Goal: Task Accomplishment & Management: Use online tool/utility

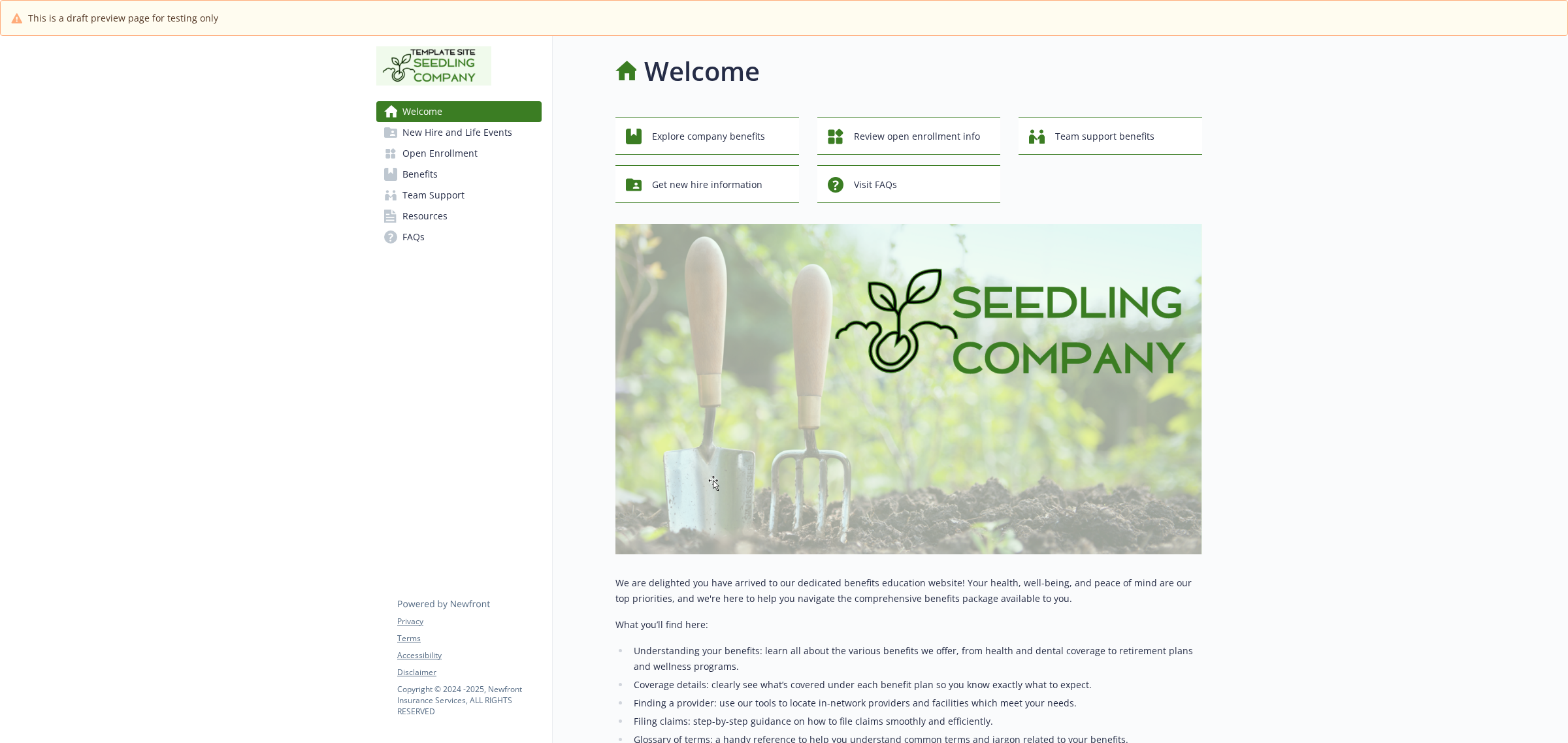
click at [429, 176] on span "Benefits" at bounding box center [420, 174] width 35 height 21
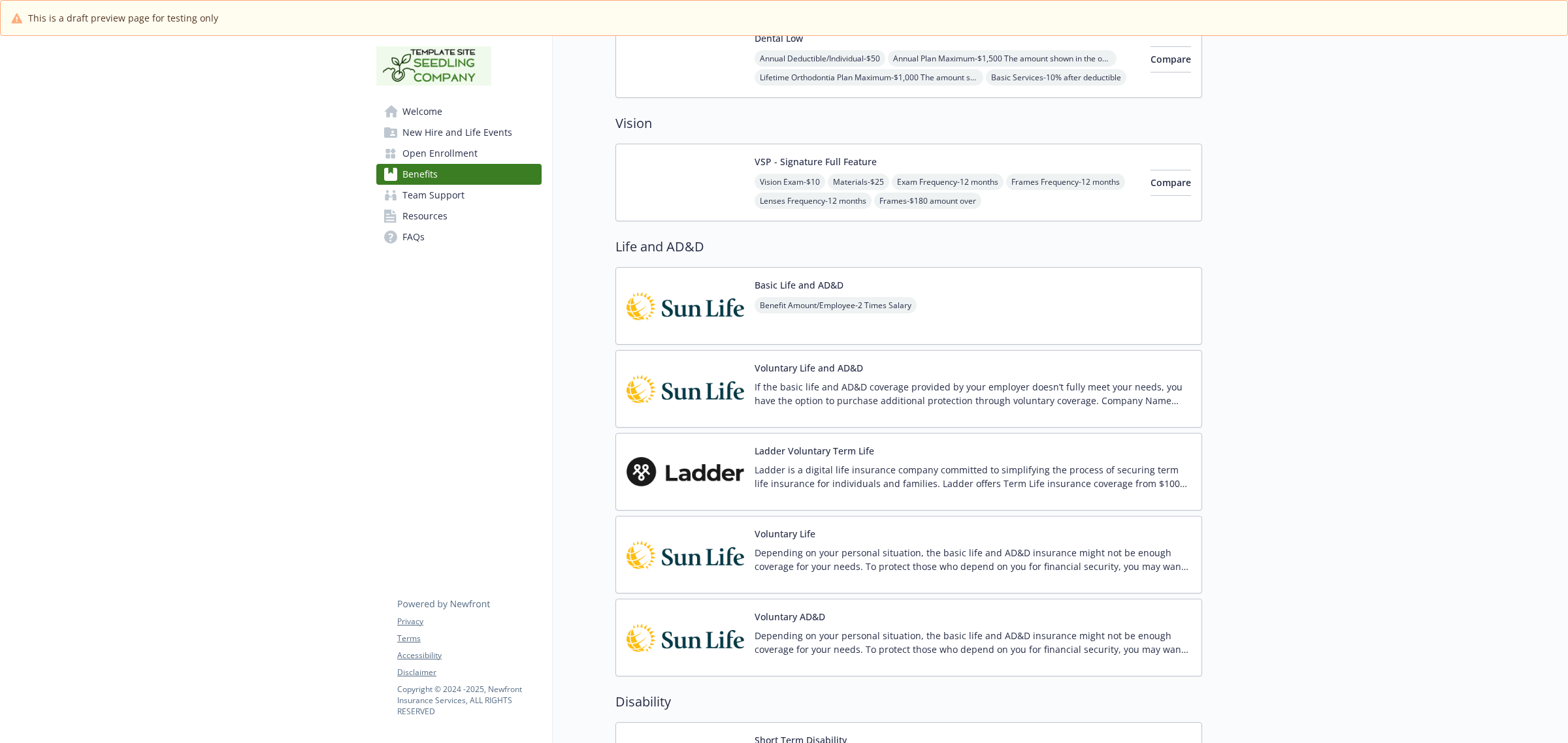
scroll to position [945, 0]
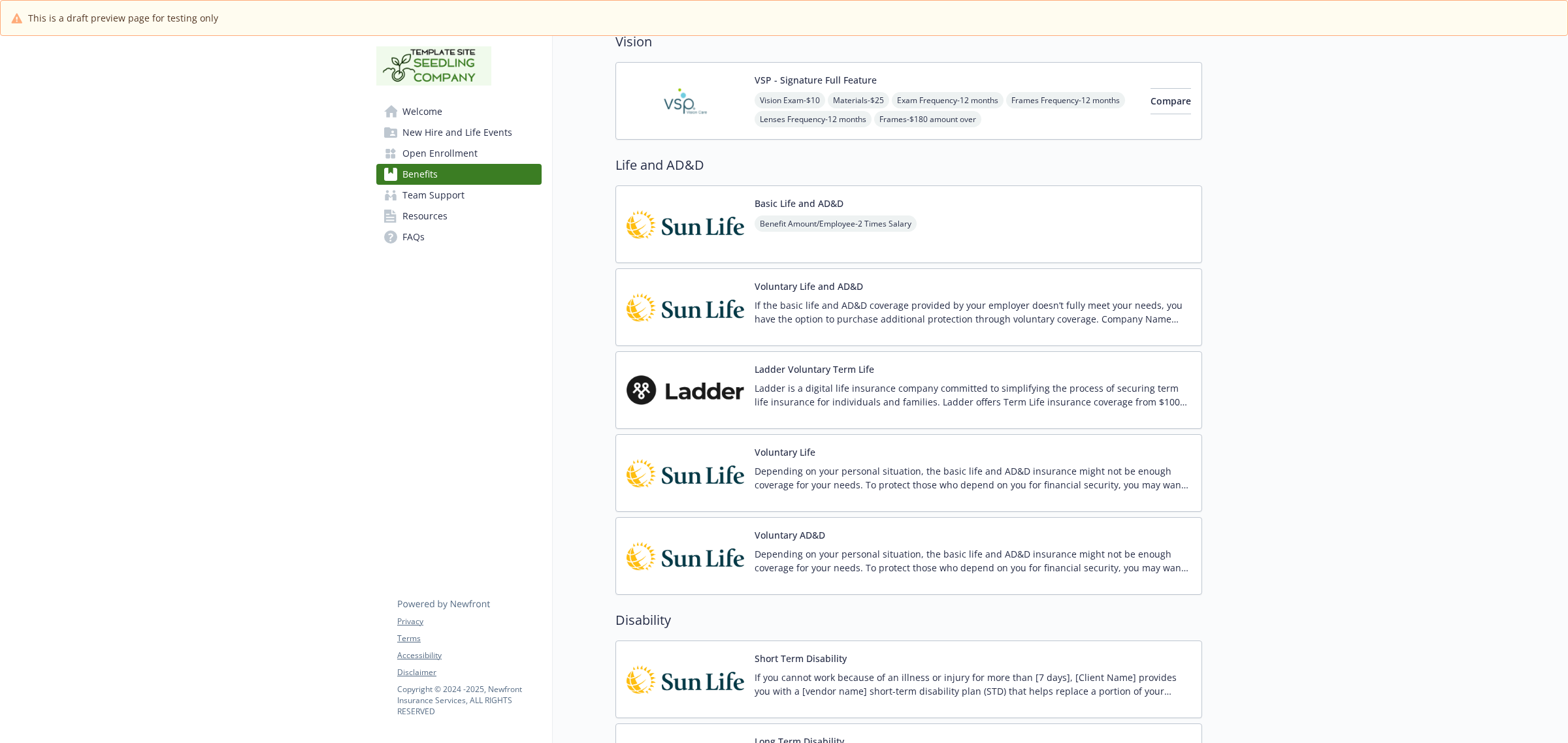
click at [422, 107] on span "Welcome" at bounding box center [422, 111] width 40 height 21
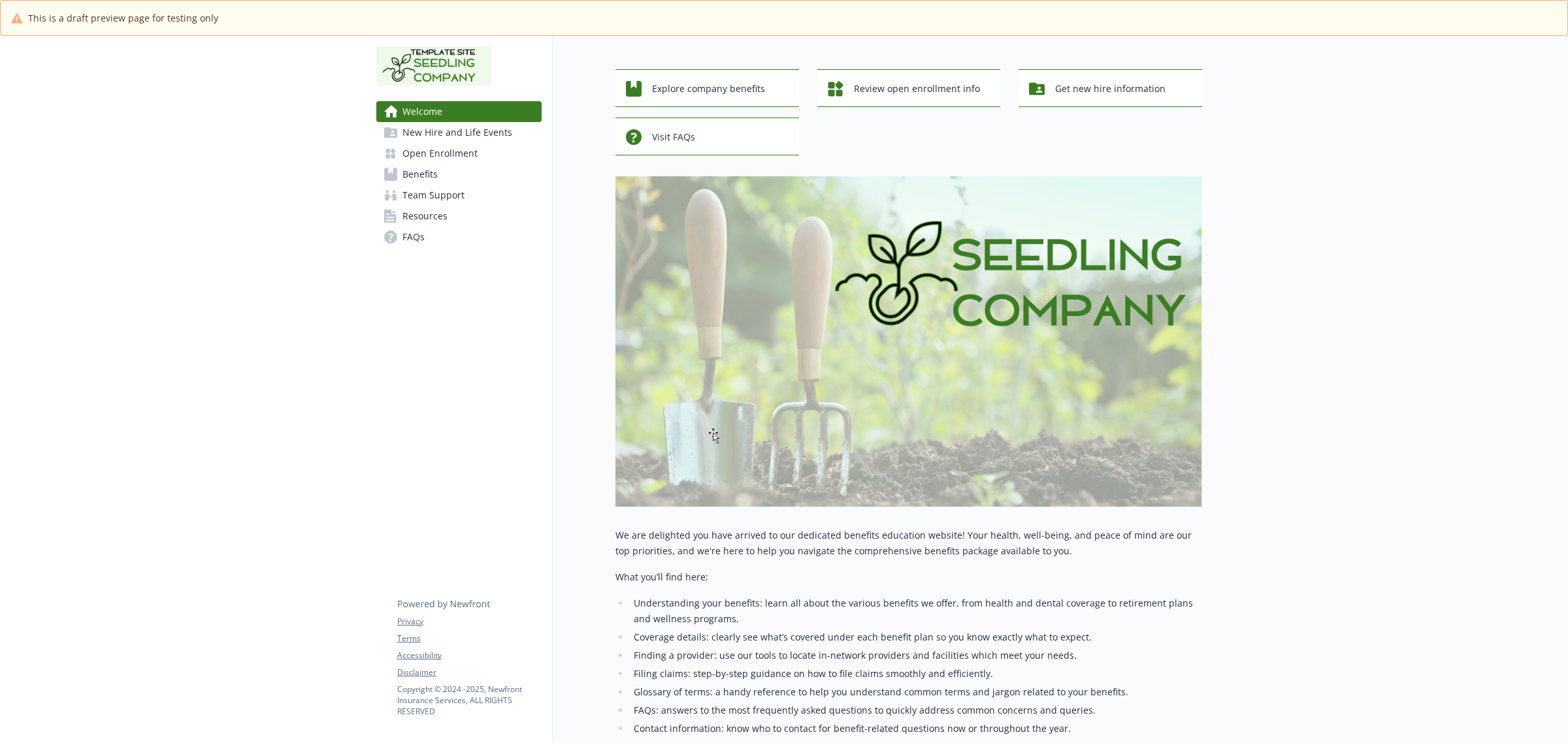
scroll to position [216, 0]
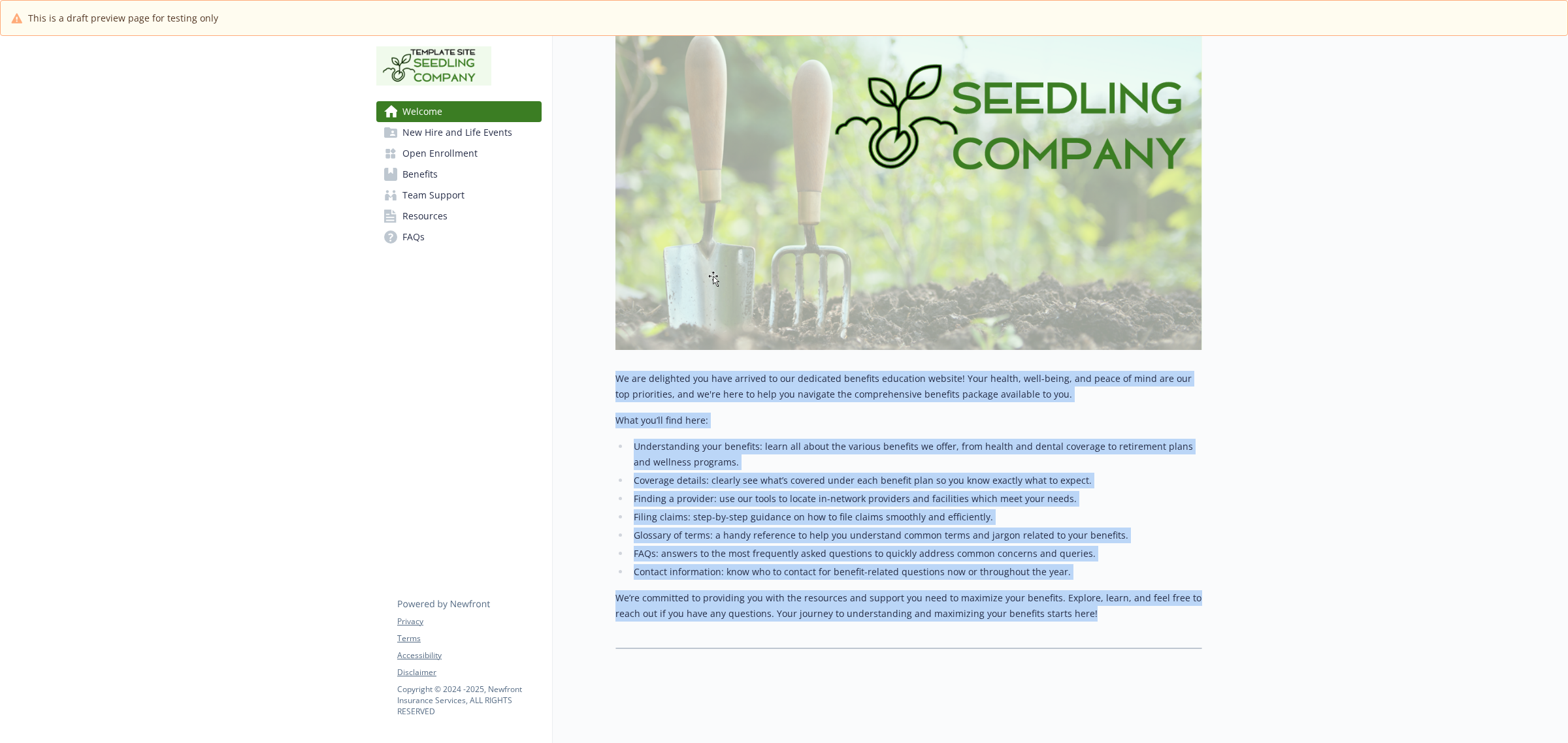
drag, startPoint x: 609, startPoint y: 368, endPoint x: 1110, endPoint y: 620, distance: 560.8
click at [1110, 620] on div "Welcome Explore company benefits Review open enrollment info Team support benef…" at bounding box center [877, 249] width 649 height 833
copy div "We are delighted you have arrived to our dedicated benefits education website! …"
click at [423, 131] on span "New Hire and Life Events" at bounding box center [457, 132] width 109 height 21
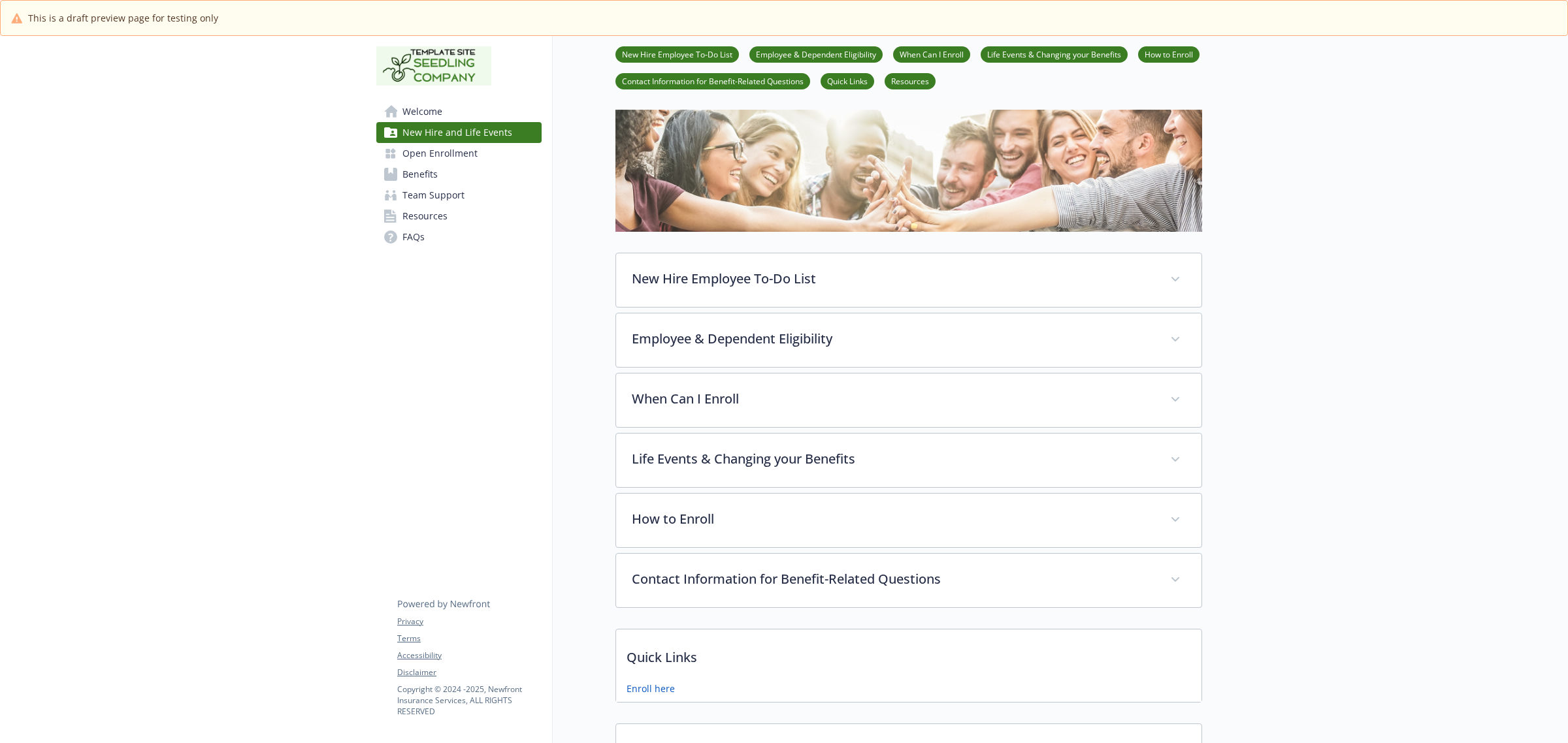
scroll to position [164, 0]
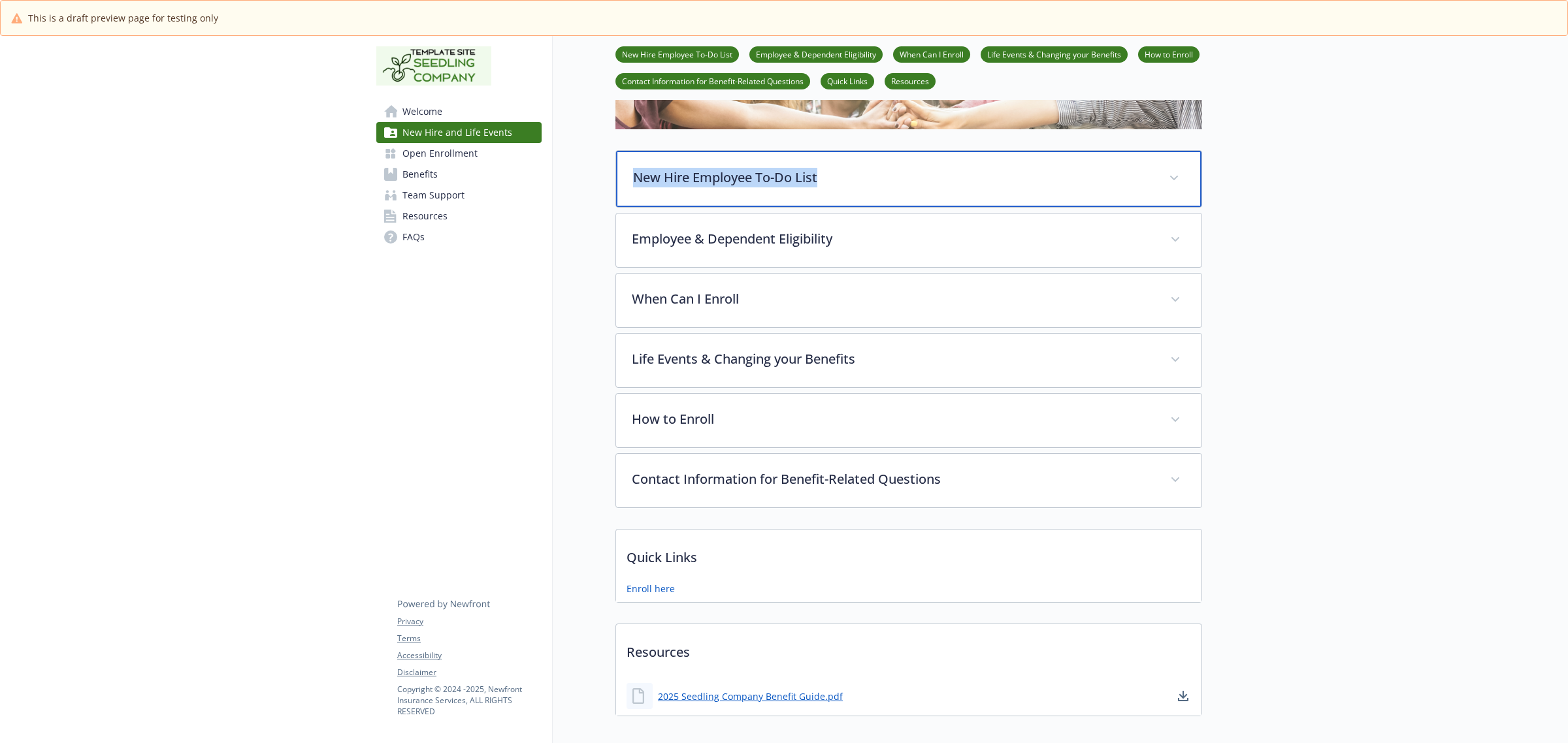
drag, startPoint x: 840, startPoint y: 176, endPoint x: 600, endPoint y: 180, distance: 240.0
click at [600, 180] on div "New Hire and Life Events New Hire Employee To-Do List Employee & Dependent Elig…" at bounding box center [877, 302] width 649 height 860
copy p "New Hire Employee To-Do List"
click at [761, 178] on p "New Hire Employee To-Do List" at bounding box center [893, 178] width 520 height 20
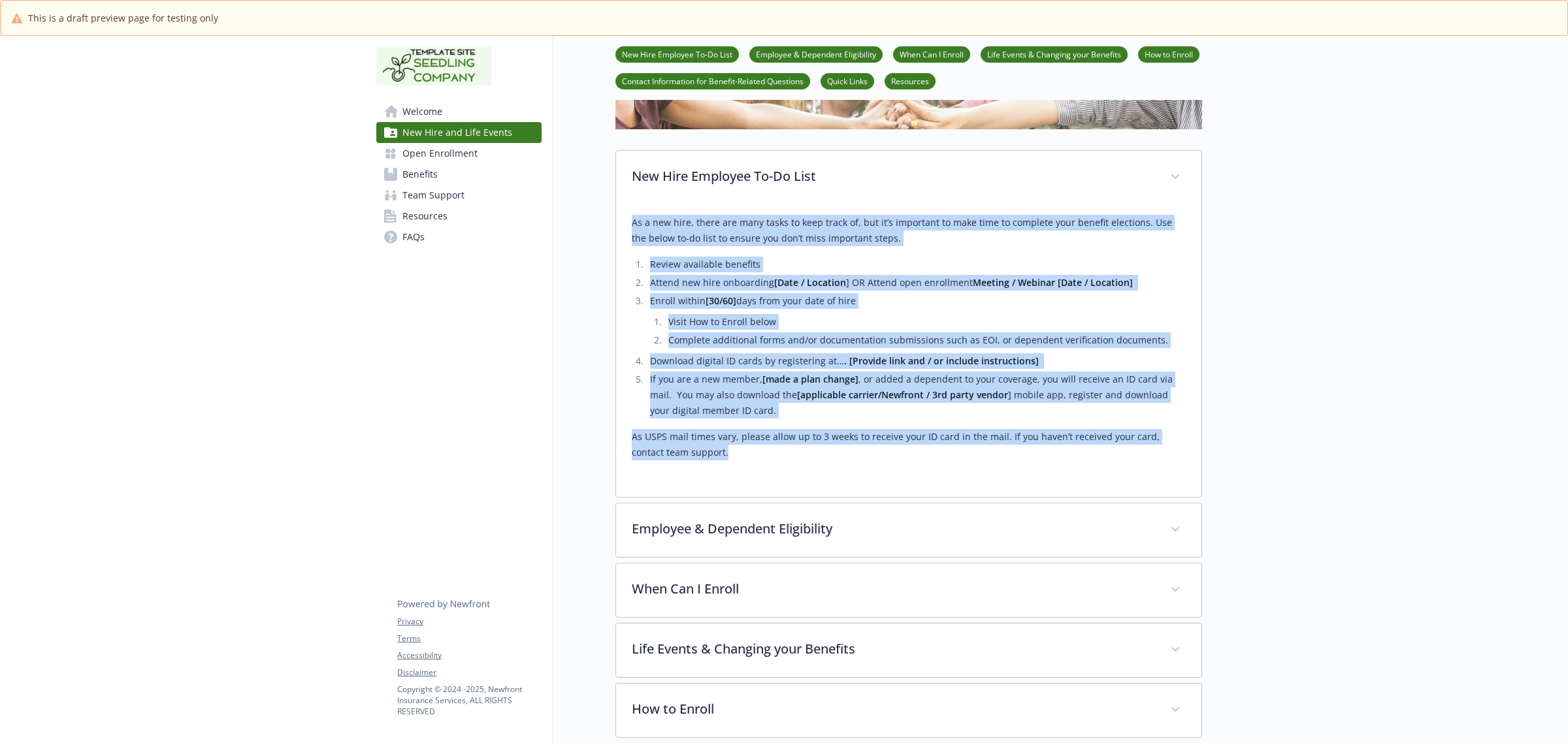
drag, startPoint x: 699, startPoint y: 446, endPoint x: 628, endPoint y: 222, distance: 235.0
click at [628, 222] on div "As a new hire, there are many tasks to keep track of, but it’s important to mak…" at bounding box center [908, 351] width 585 height 293
copy div "As a new hire, there are many tasks to keep track of, but it’s important to mak…"
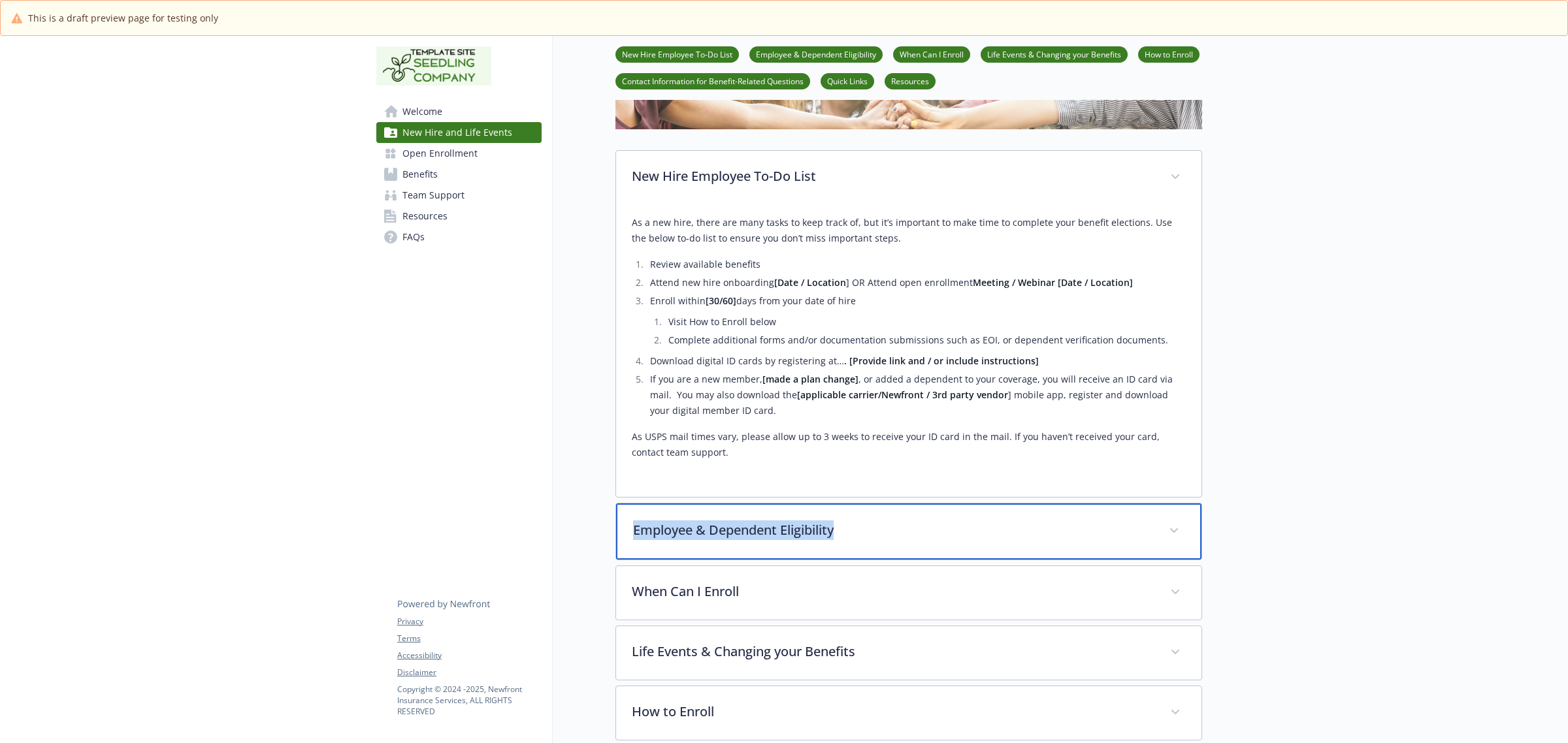
drag, startPoint x: 870, startPoint y: 532, endPoint x: 628, endPoint y: 533, distance: 242.0
click at [628, 533] on div "Employee & Dependent Eligibility" at bounding box center [908, 531] width 585 height 56
copy p "Employee & Dependent Eligibility"
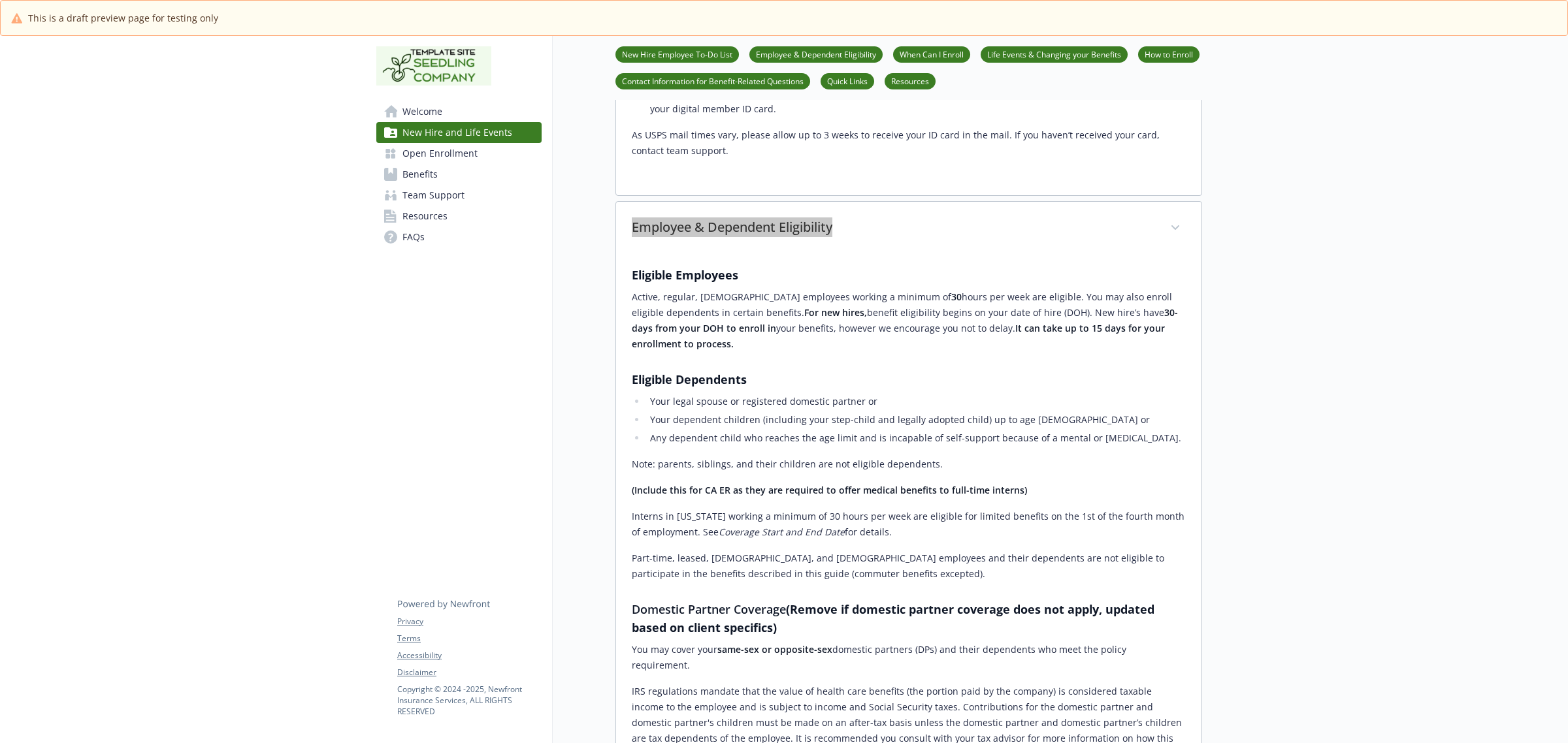
scroll to position [490, 0]
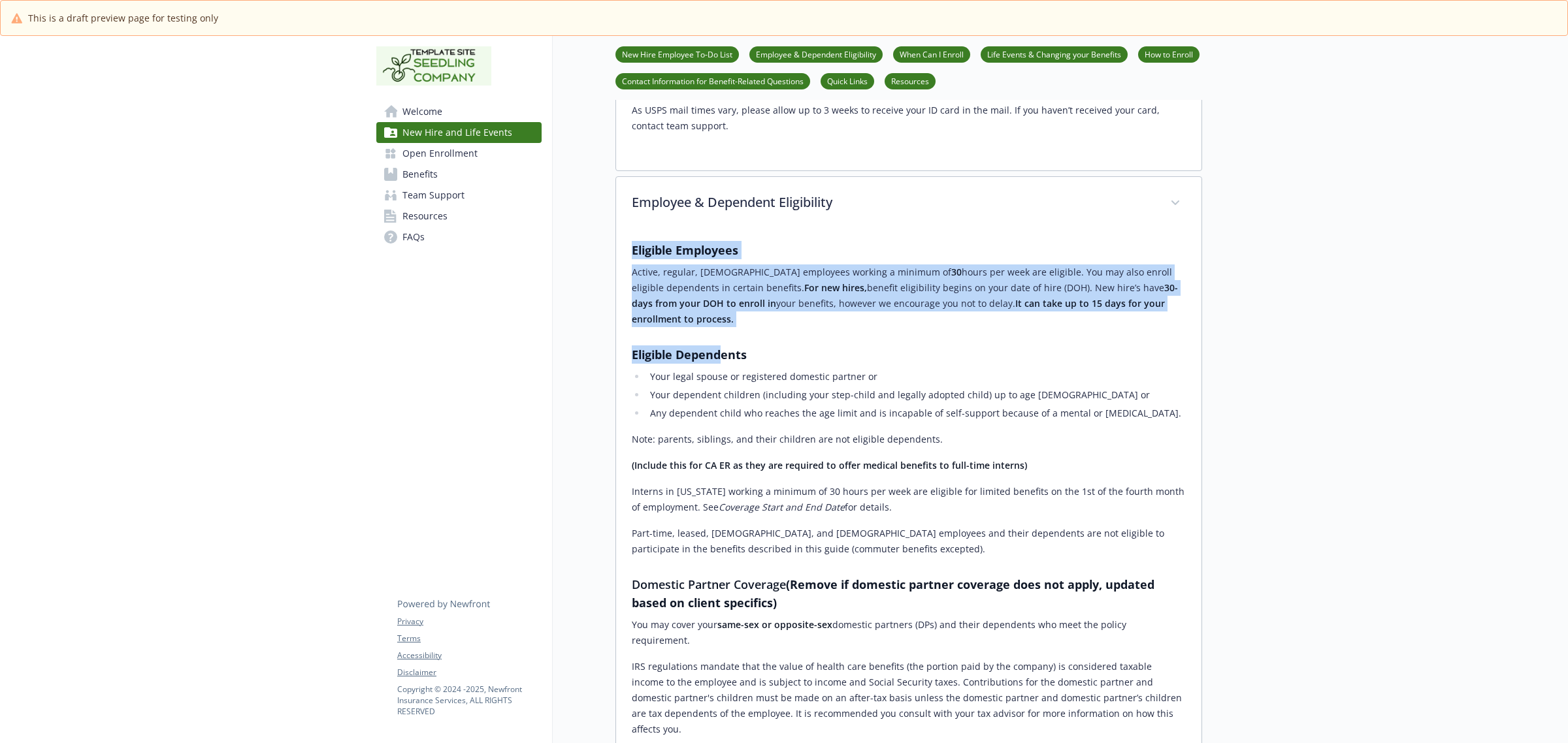
drag, startPoint x: 632, startPoint y: 250, endPoint x: 753, endPoint y: 385, distance: 181.3
click at [726, 353] on div "Eligible Employees Active, regular, full-time employees working a minimum of 30…" at bounding box center [909, 489] width 554 height 496
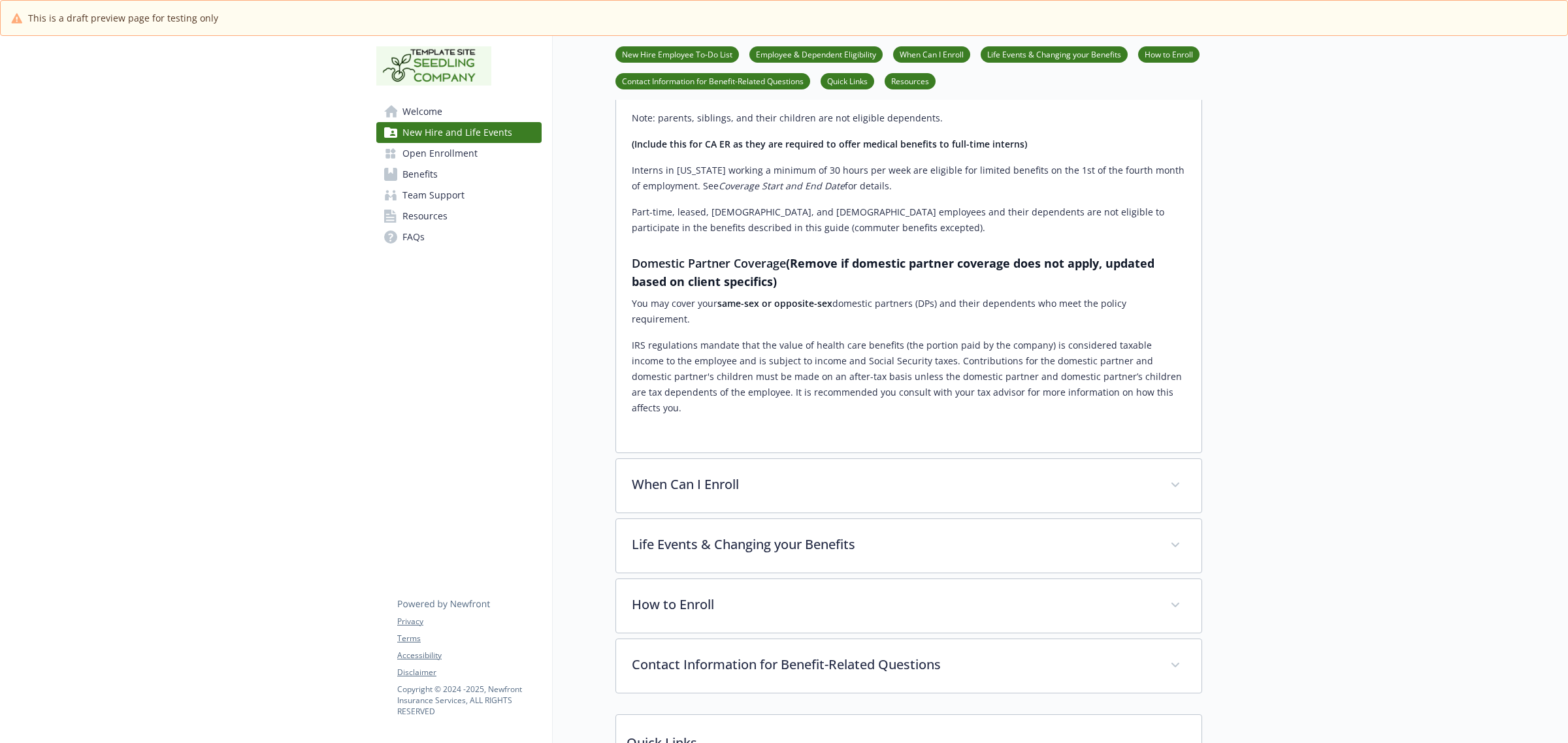
scroll to position [898, 0]
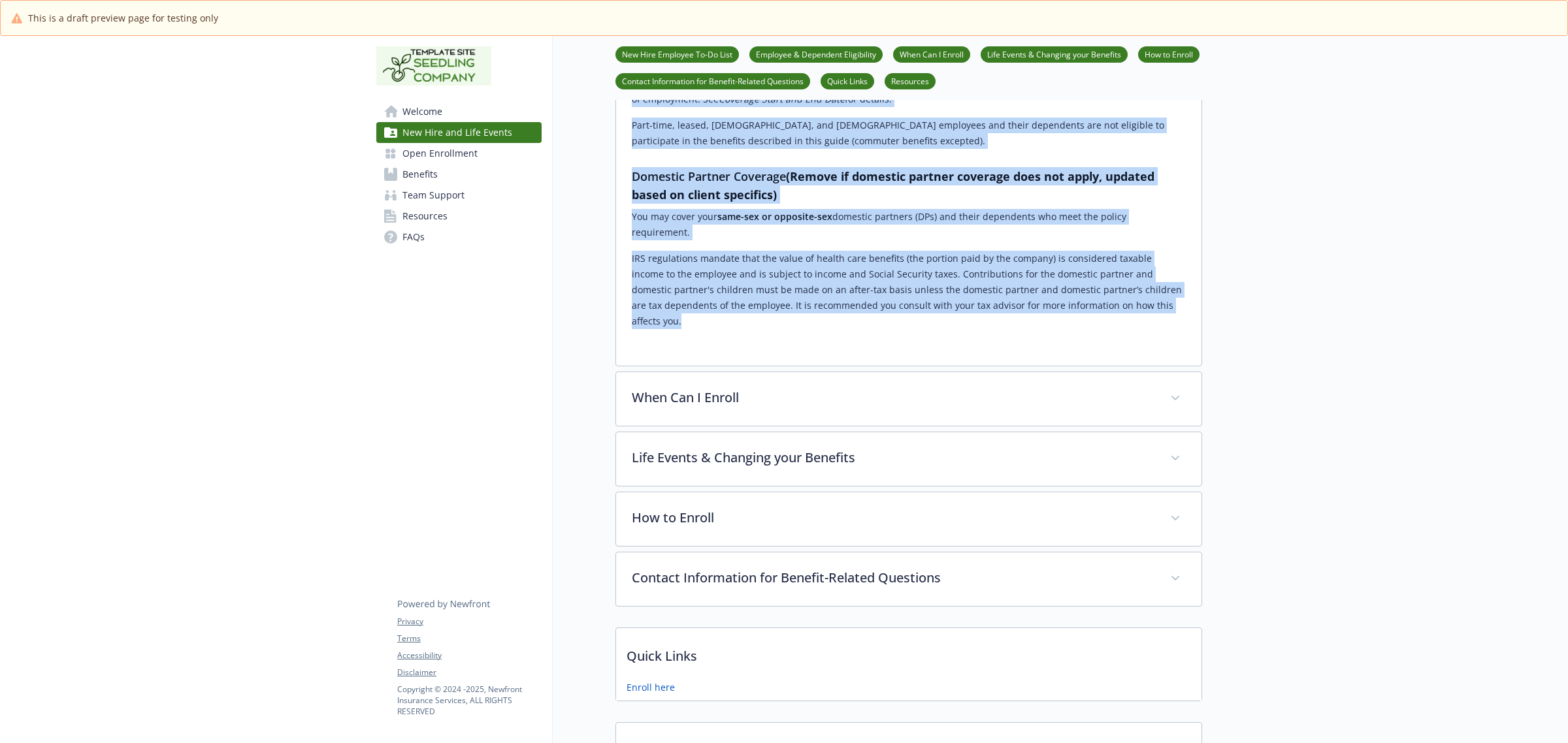
click at [1141, 281] on p "​IRS regulations mandate that the value of health care benefits (the portion pa…" at bounding box center [909, 289] width 554 height 79
copy div "Eligible Employees Active, regular, full-time employees working a minimum of 30…"
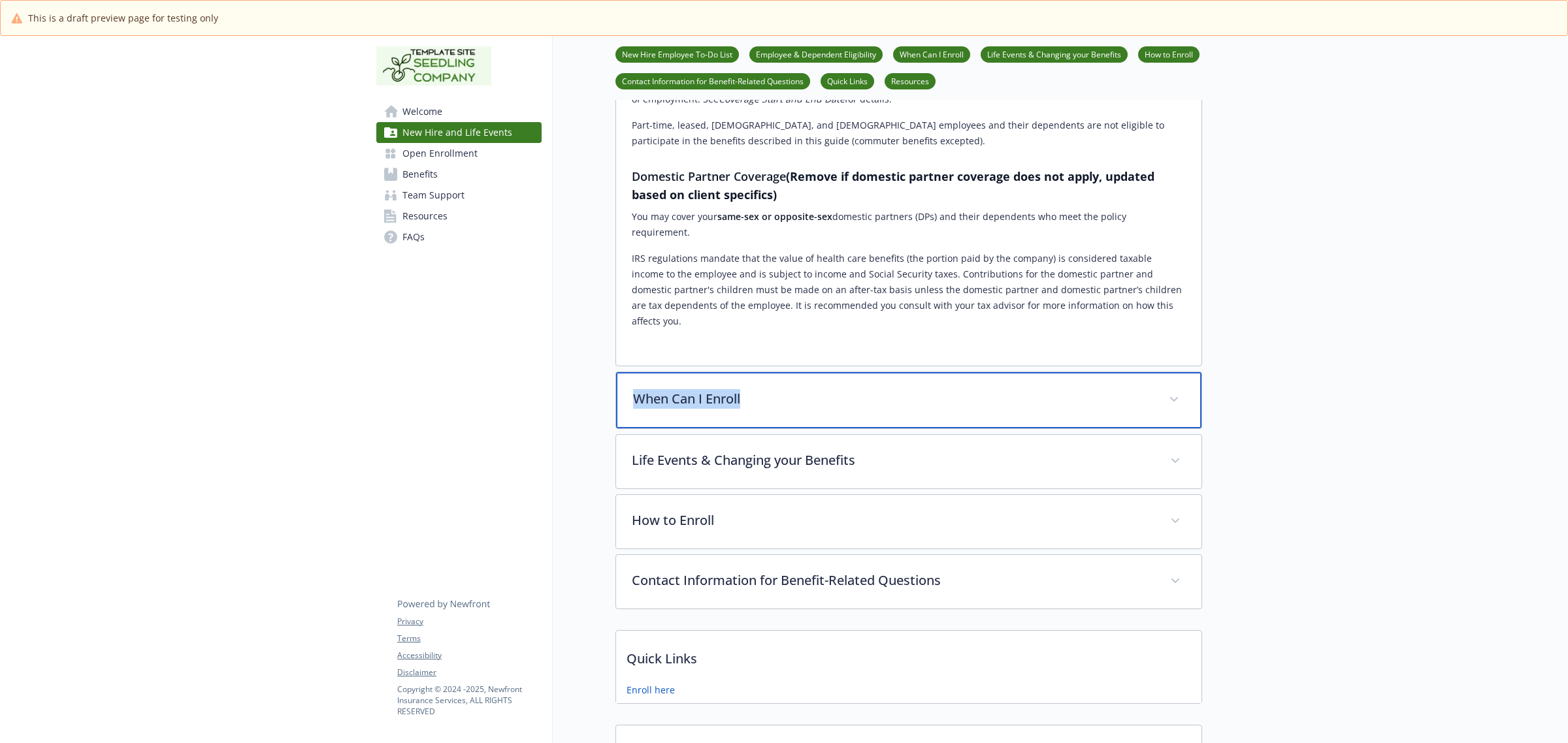
drag, startPoint x: 790, startPoint y: 347, endPoint x: 619, endPoint y: 351, distance: 171.0
click at [619, 372] on div "When Can I Enroll" at bounding box center [908, 400] width 585 height 56
copy p "When Can I Enroll"
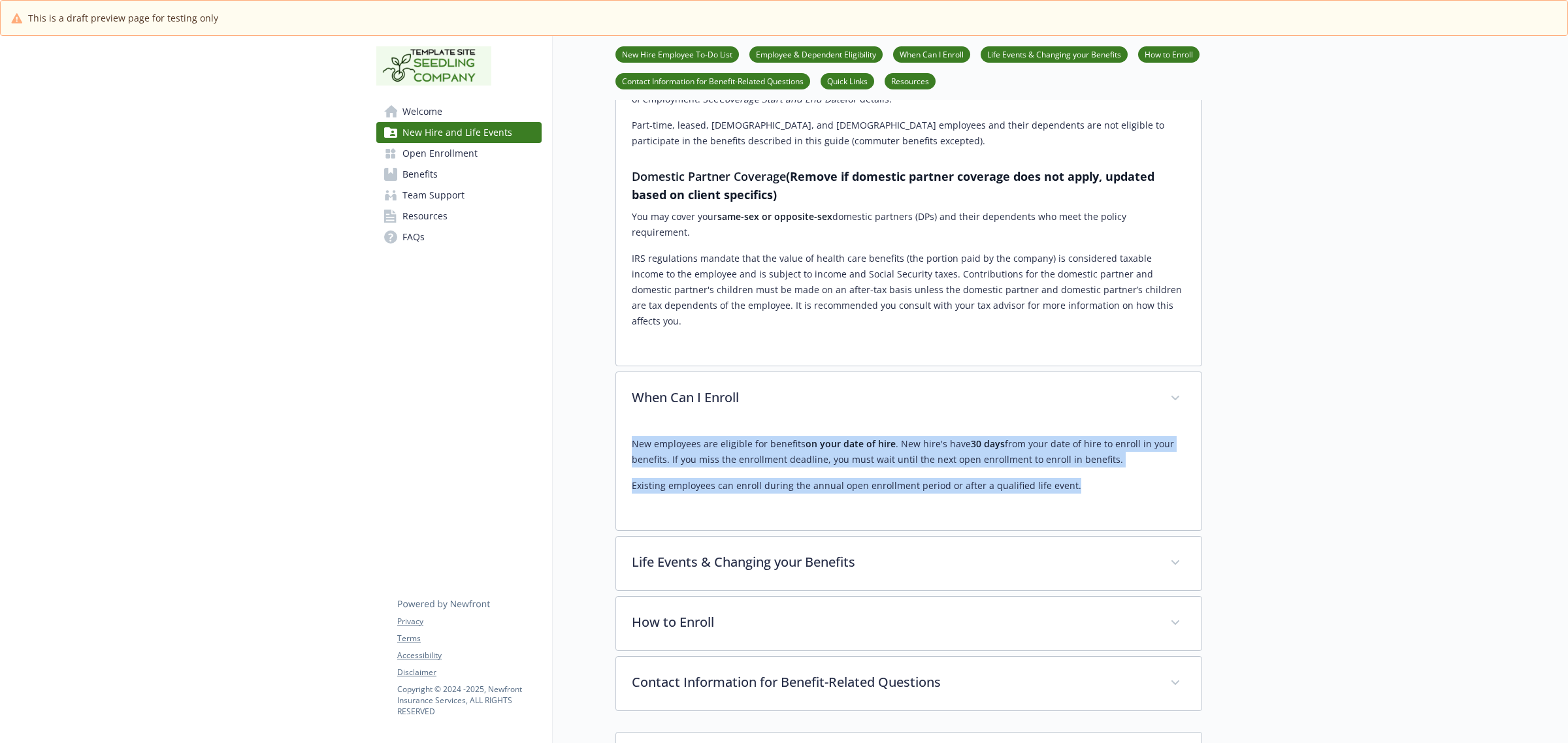
drag, startPoint x: 670, startPoint y: 403, endPoint x: 1119, endPoint y: 441, distance: 450.6
click at [1119, 441] on div "New employees are eligible for benefits on your date of hire . New hire's have …" at bounding box center [909, 466] width 554 height 58
copy div "New employees are eligible for benefits on your date of hire . New hire's have …"
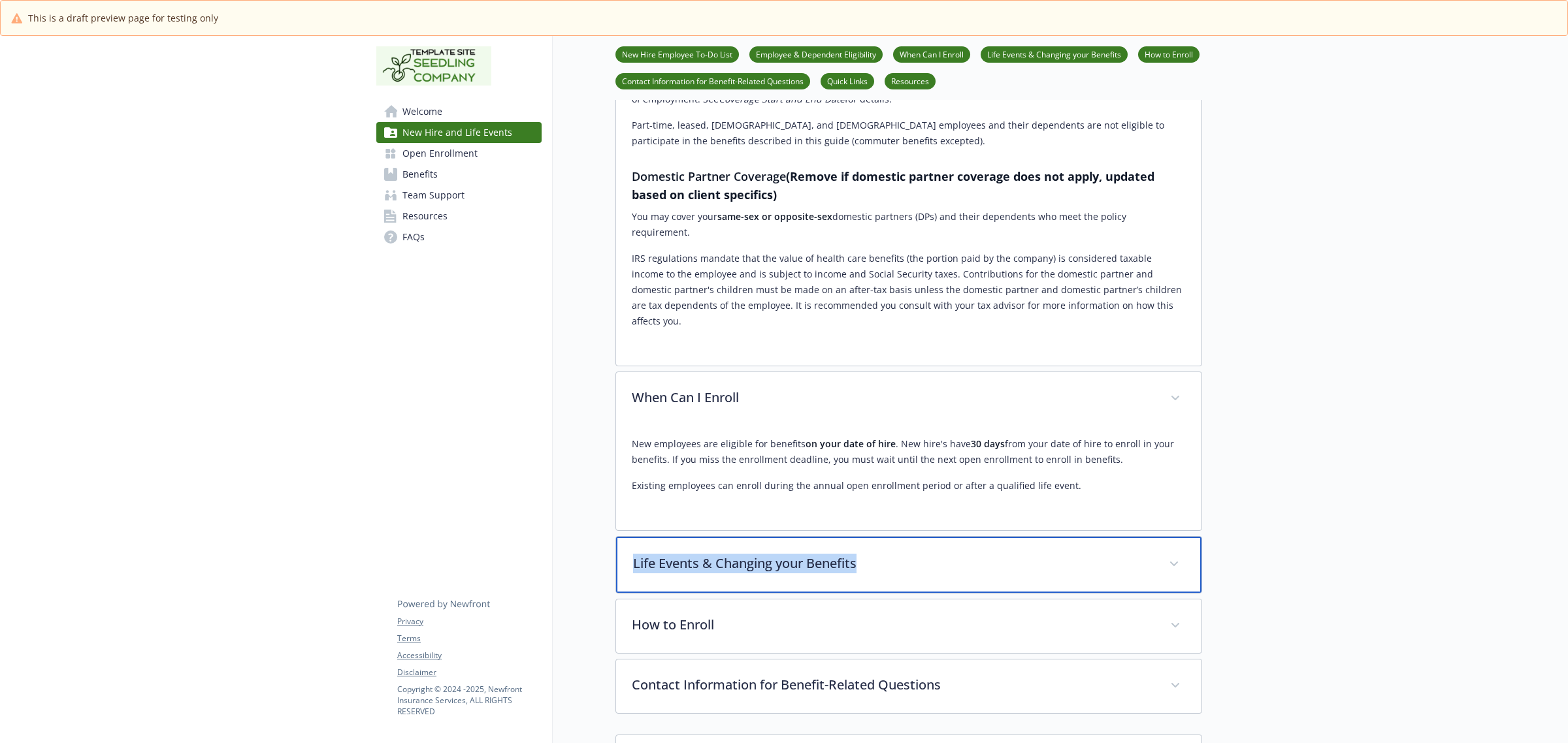
drag, startPoint x: 905, startPoint y: 514, endPoint x: 589, endPoint y: 498, distance: 316.4
click at [625, 537] on div "Life Events & Changing your Benefits" at bounding box center [908, 565] width 585 height 56
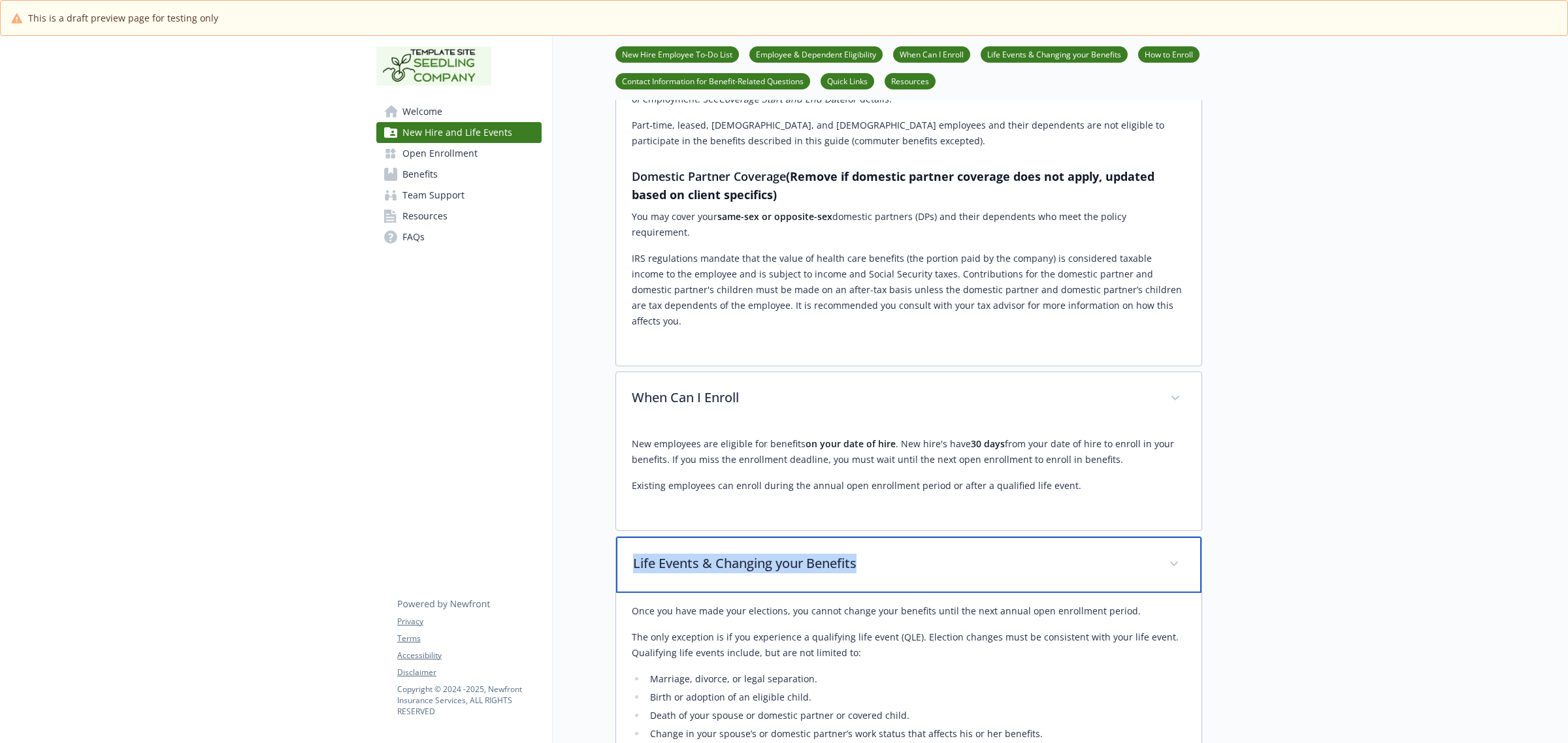
copy p "Life Events & Changing your Benefits"
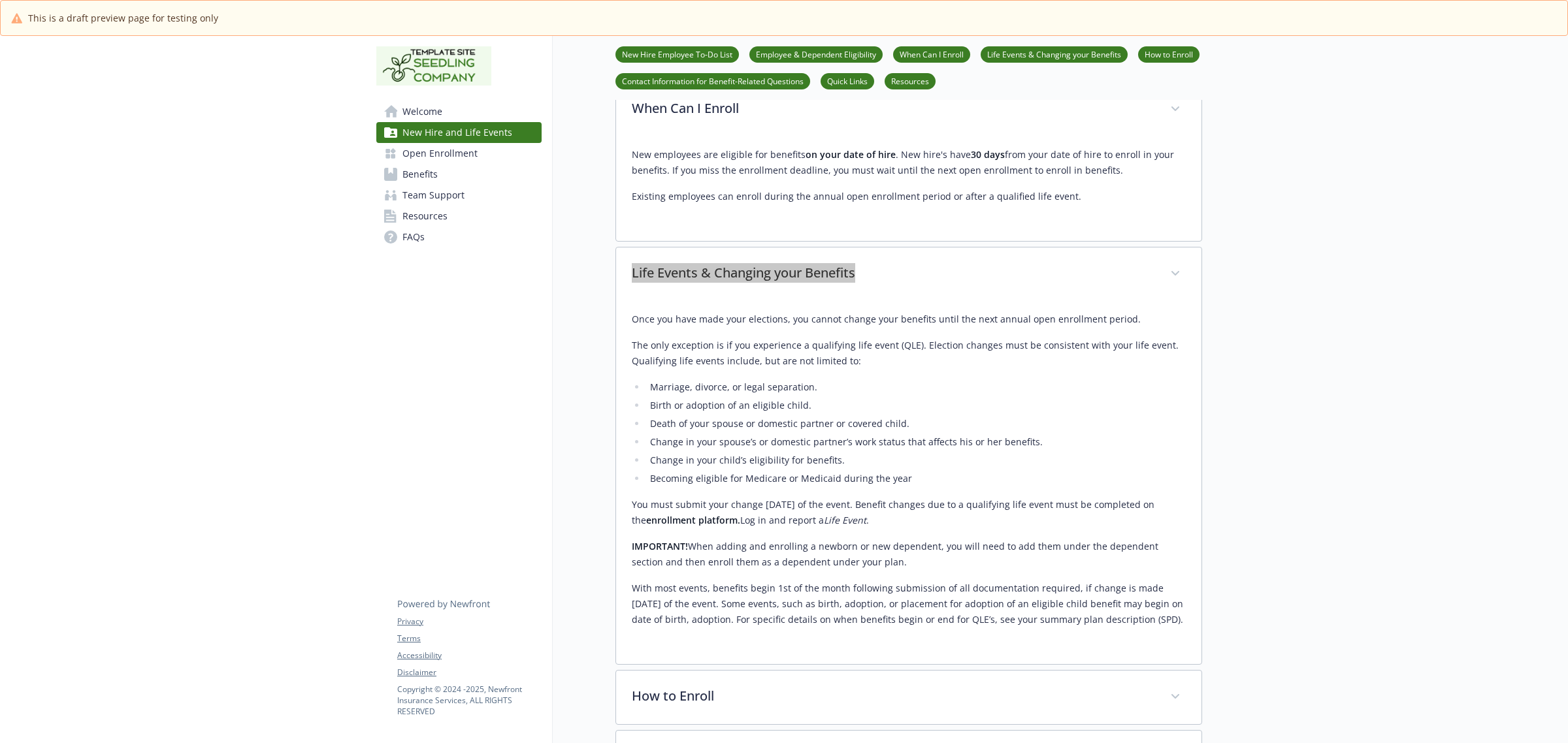
scroll to position [1225, 0]
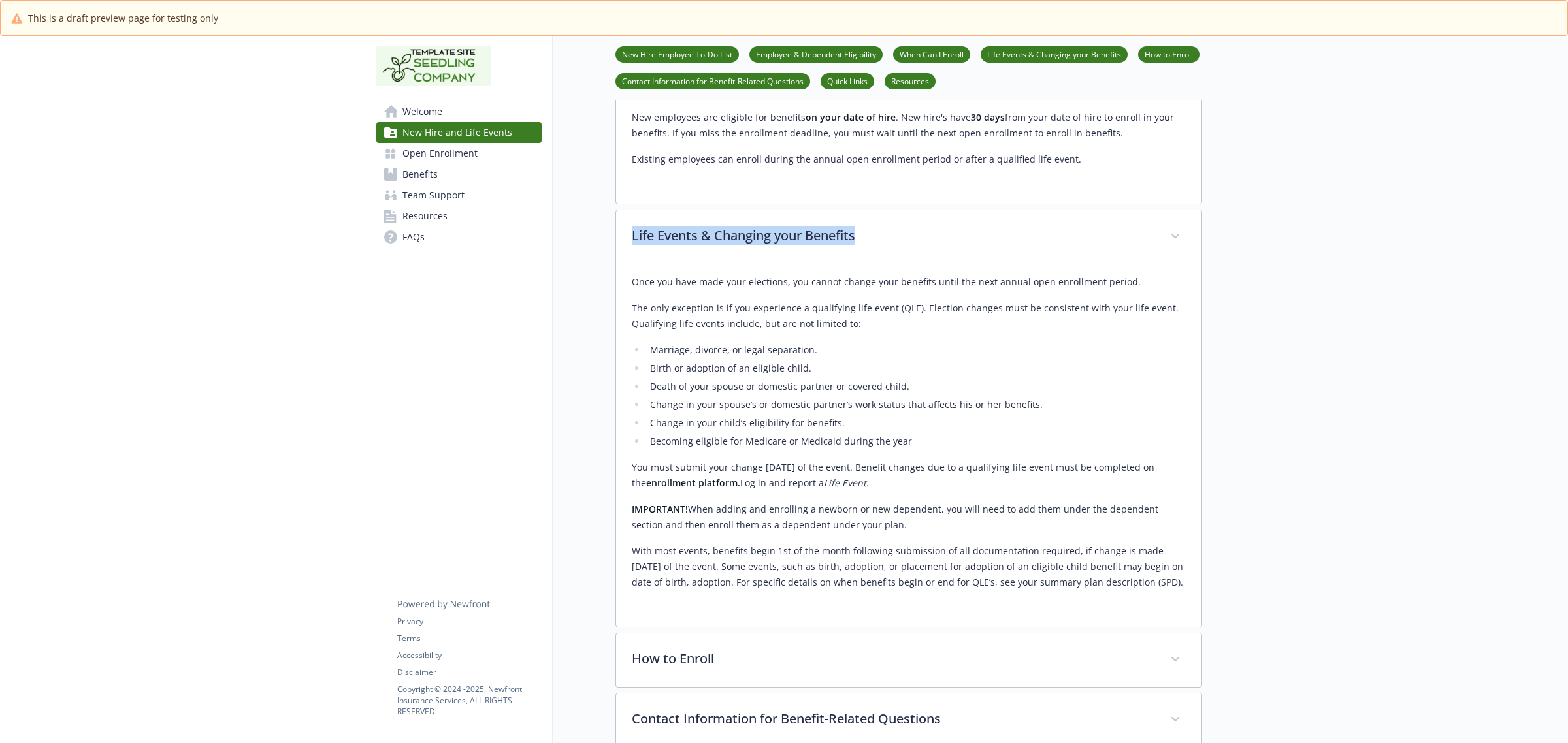
drag, startPoint x: 628, startPoint y: 233, endPoint x: 1171, endPoint y: 545, distance: 626.3
click at [1171, 545] on div "Once you have made your elections, you cannot change your benefits until the ne…" at bounding box center [908, 446] width 585 height 363
copy div "Once you have made your elections, you cannot change your benefits until the ne…"
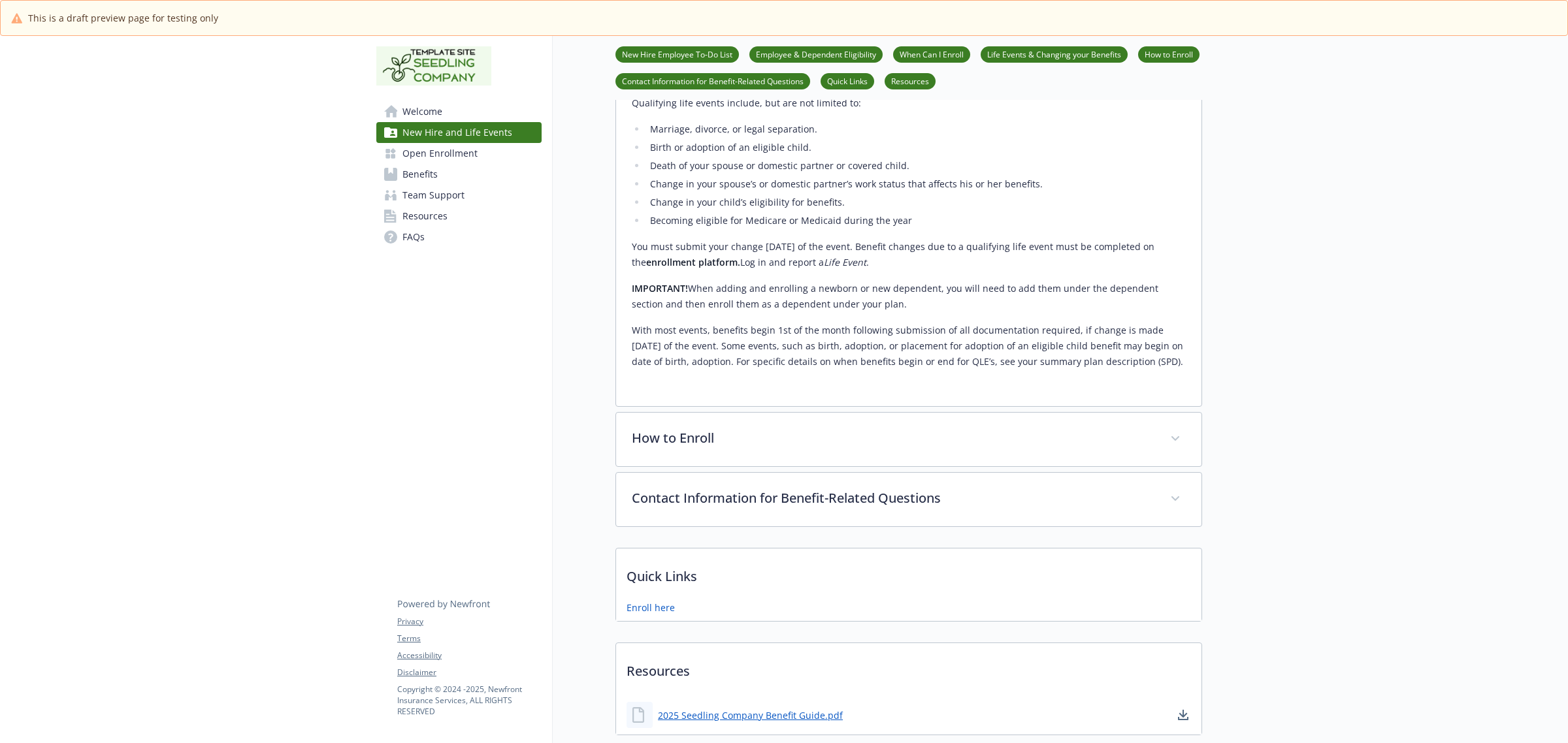
scroll to position [1470, 0]
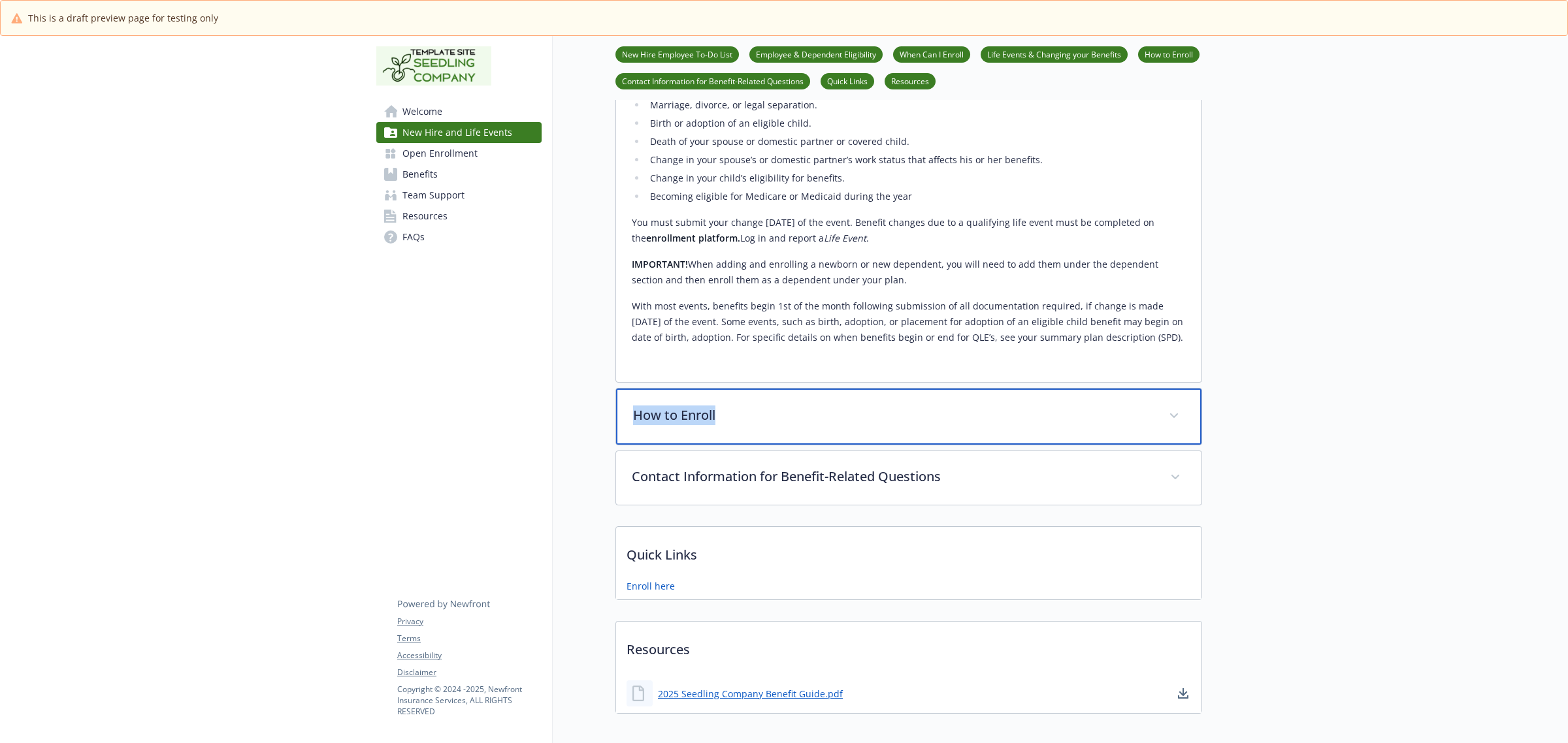
drag, startPoint x: 741, startPoint y: 364, endPoint x: 637, endPoint y: 366, distance: 104.0
click at [637, 406] on p "How to Enroll" at bounding box center [893, 416] width 520 height 20
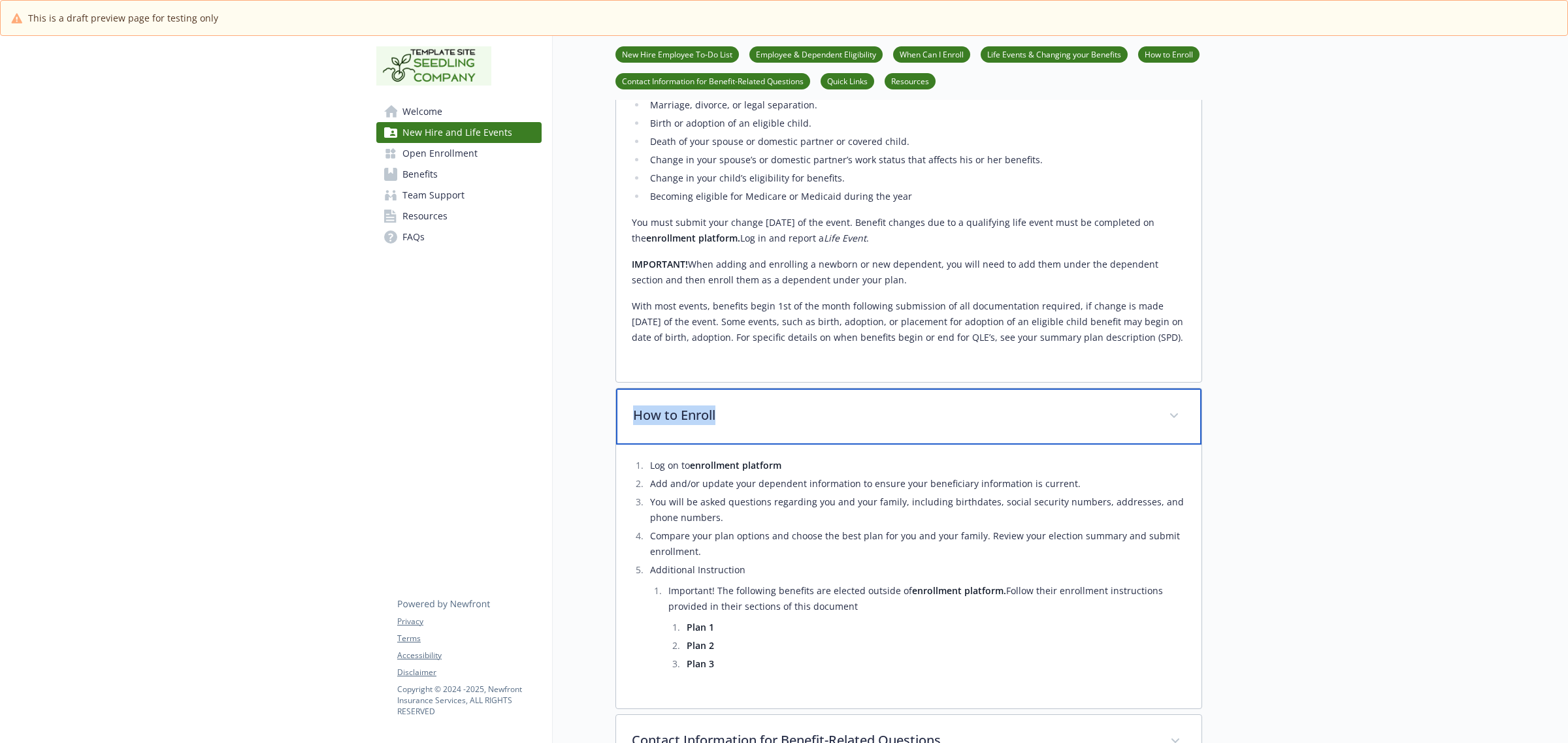
copy p "How to Enroll"
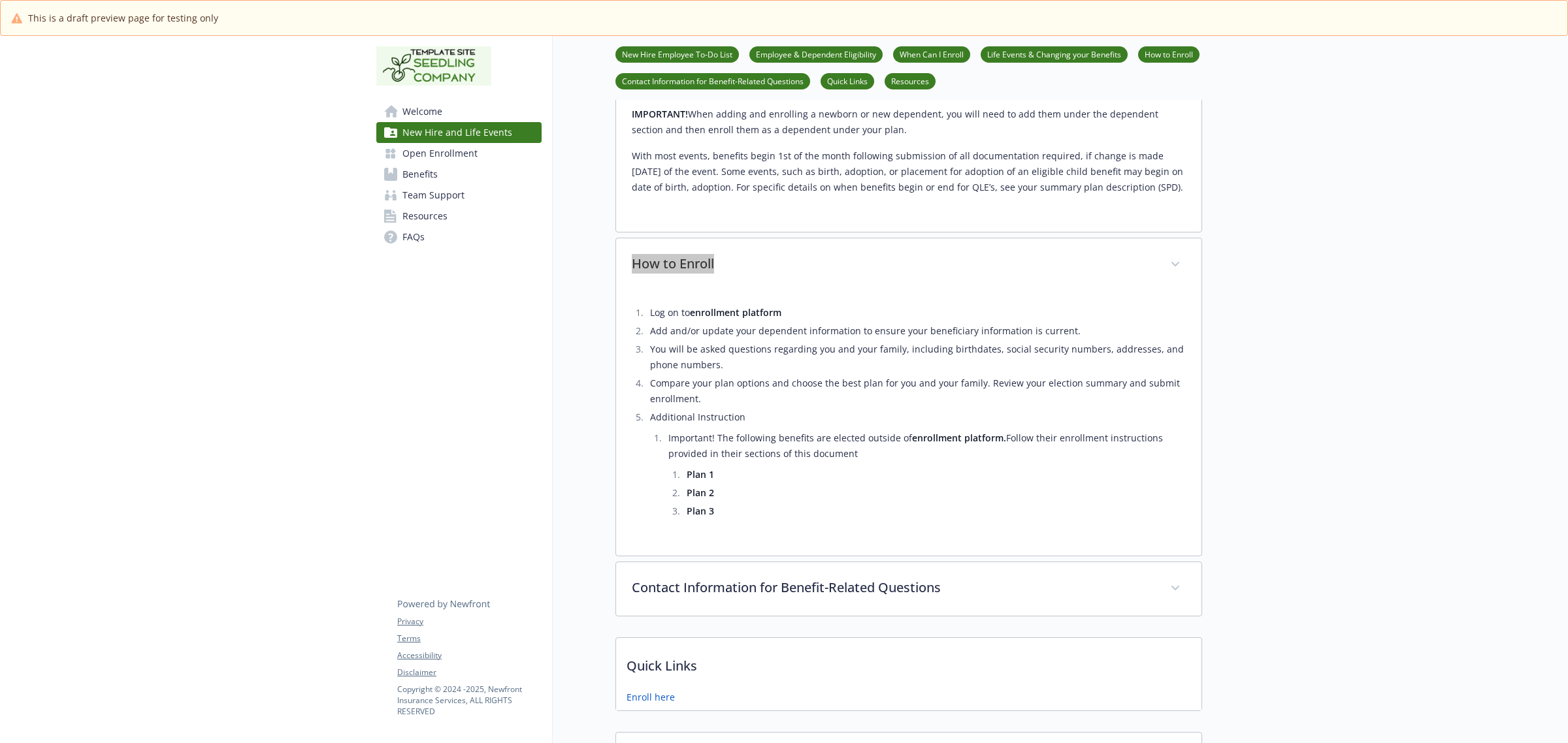
scroll to position [1632, 0]
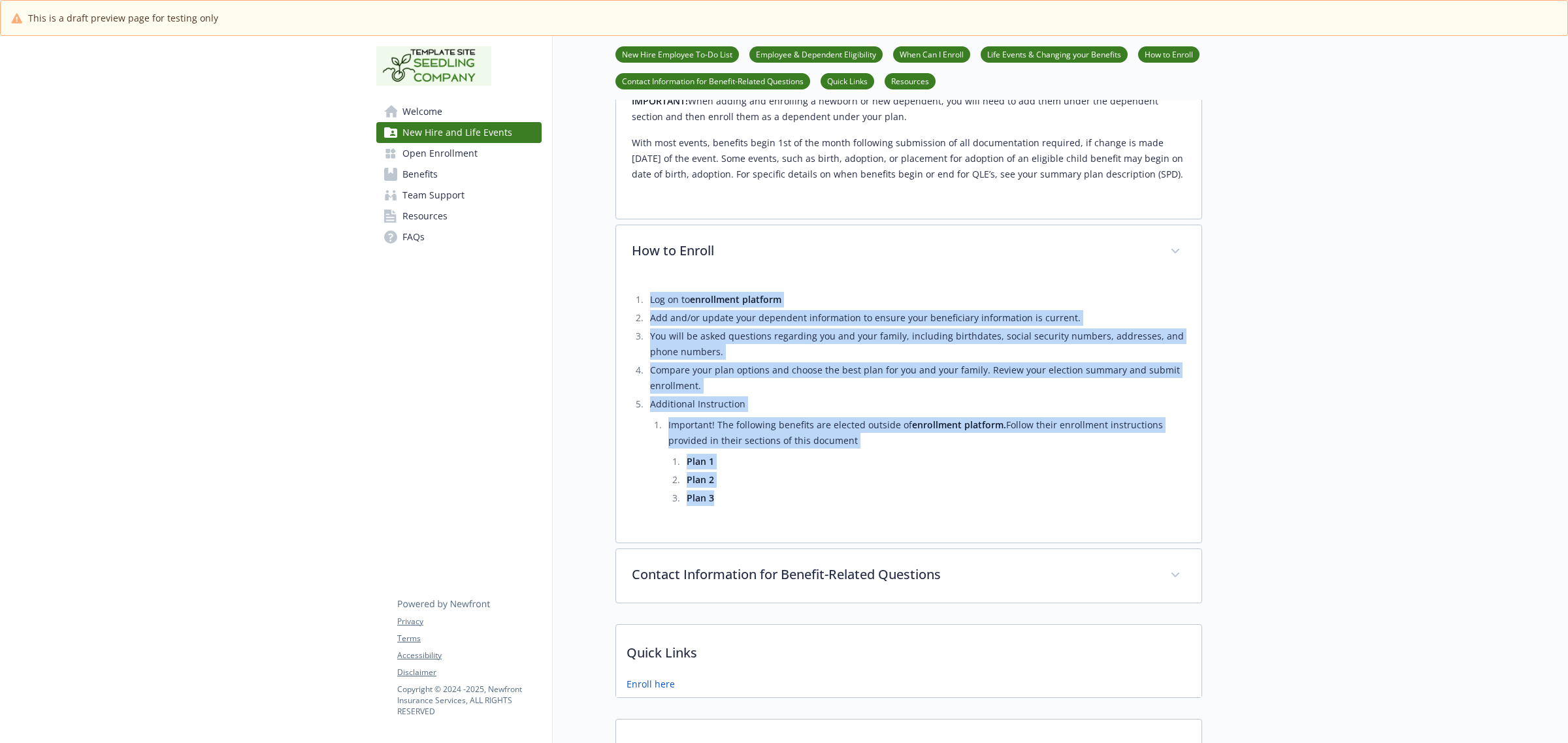
drag, startPoint x: 751, startPoint y: 465, endPoint x: 638, endPoint y: 240, distance: 251.8
click at [638, 278] on div "Log on to enrollment platform Add and/or update your dependent information to e…" at bounding box center [909, 402] width 554 height 249
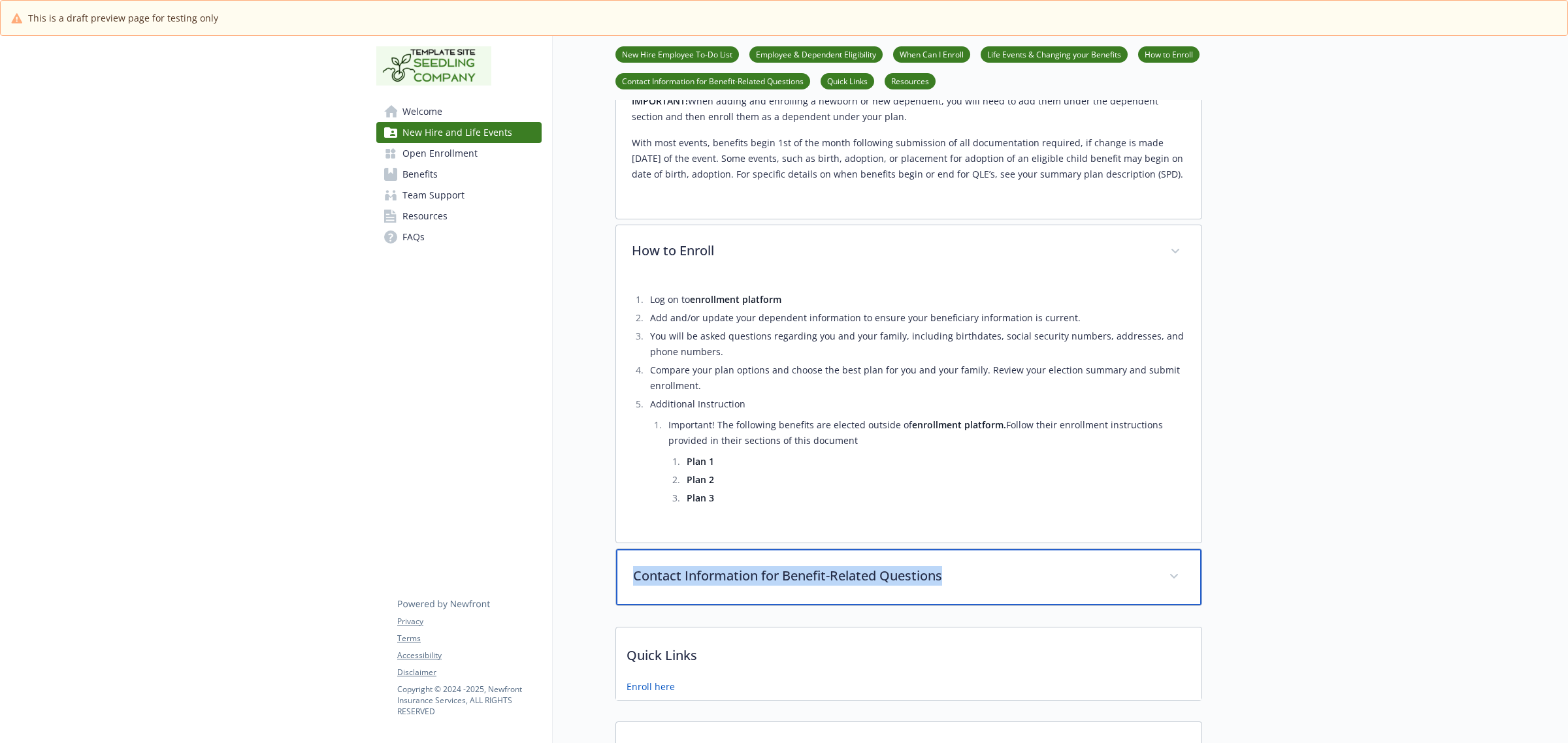
drag, startPoint x: 976, startPoint y: 536, endPoint x: 632, endPoint y: 533, distance: 344.0
click at [633, 566] on p "Contact Information for Benefit-Related Questions" at bounding box center [893, 576] width 520 height 20
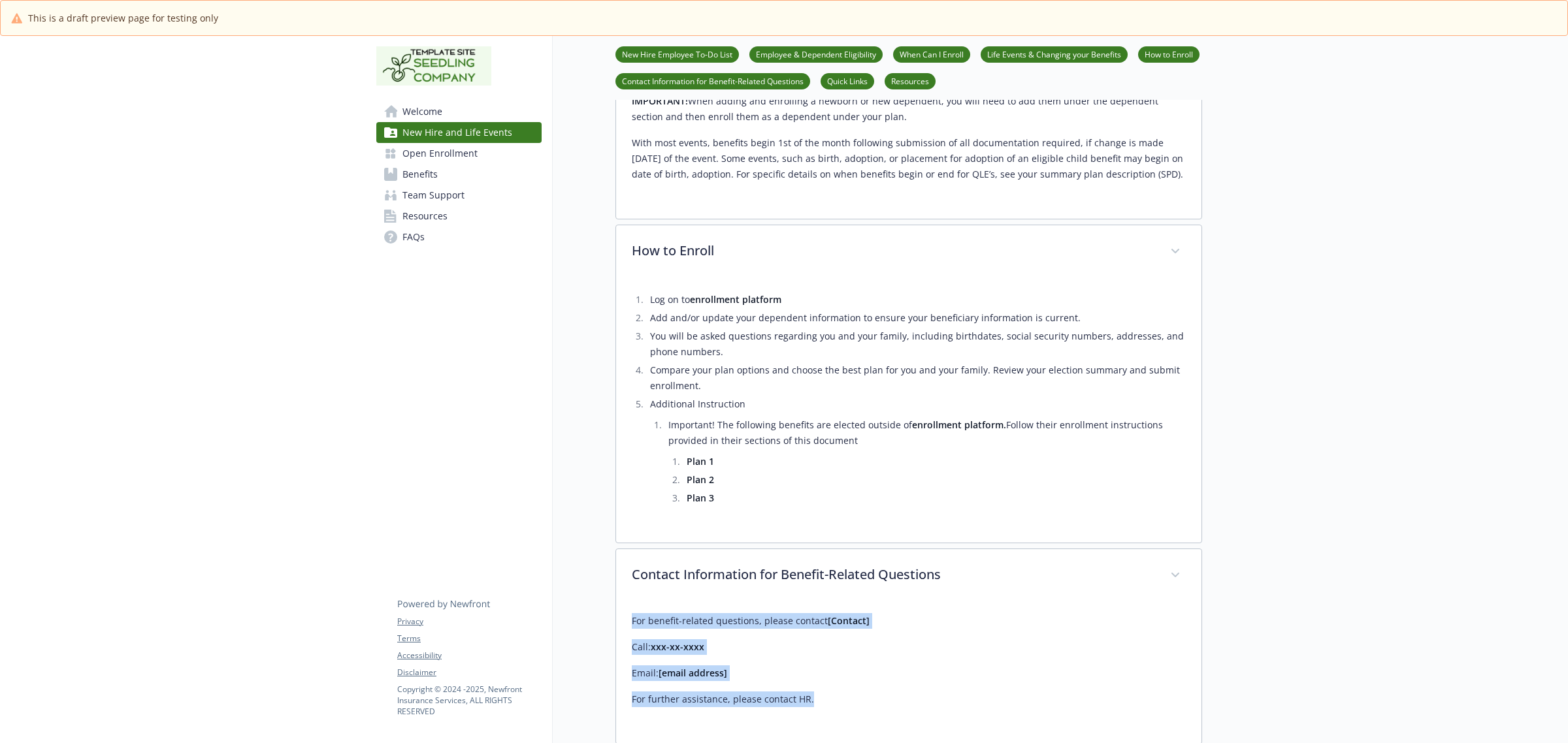
drag, startPoint x: 831, startPoint y: 658, endPoint x: 622, endPoint y: 580, distance: 223.1
click at [622, 603] on div "For benefit-related questions, please contact [Contact] Call: xxx-xx-xxxx Email…" at bounding box center [908, 673] width 585 height 141
click at [446, 140] on span "New Hire and Life Events" at bounding box center [457, 132] width 109 height 21
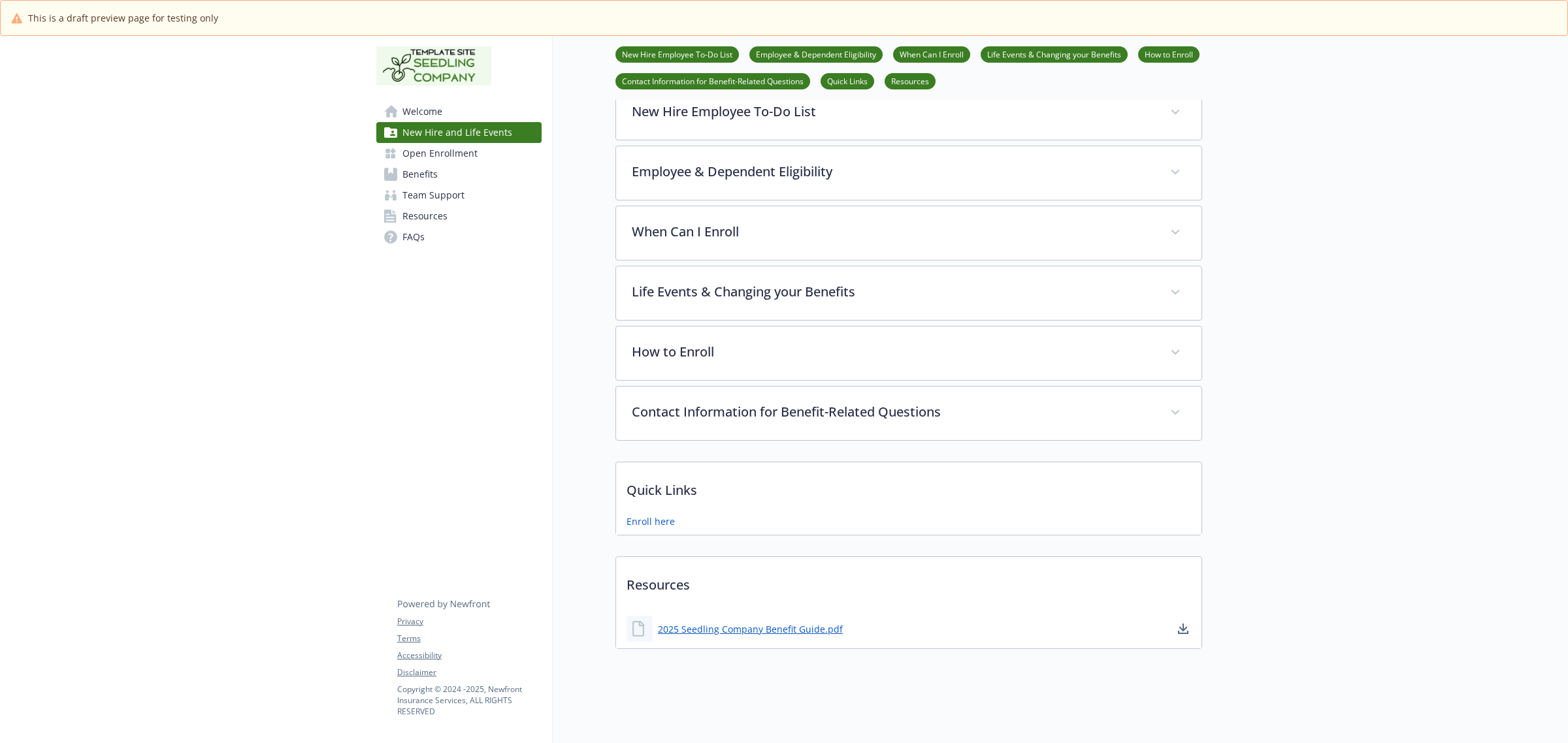
click at [444, 155] on span "Open Enrollment" at bounding box center [439, 153] width 75 height 21
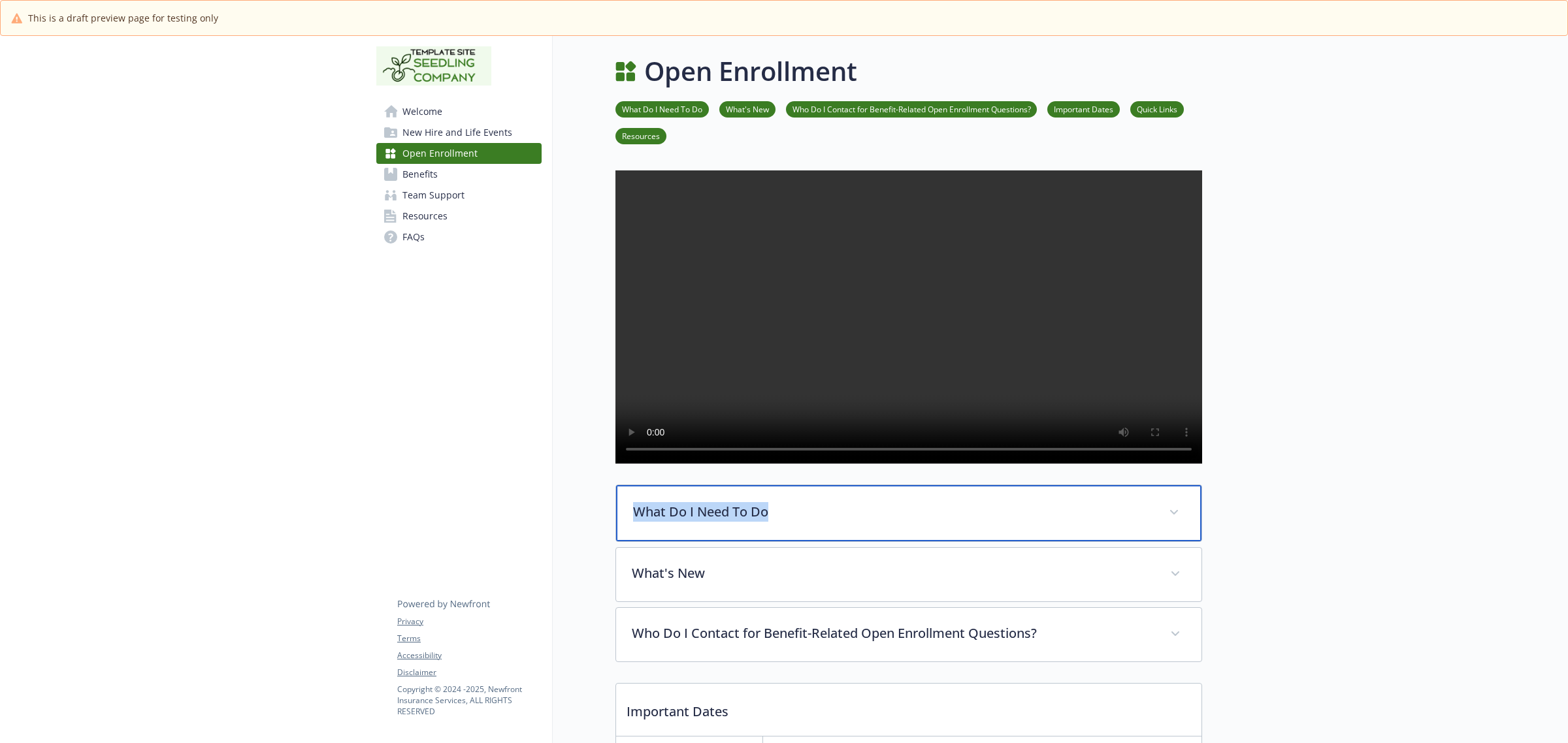
drag, startPoint x: 751, startPoint y: 315, endPoint x: 635, endPoint y: 315, distance: 116.0
click at [635, 315] on div "What Do I Need To Do Open Enrollment will begin Start date and end date at time…" at bounding box center [909, 674] width 587 height 1008
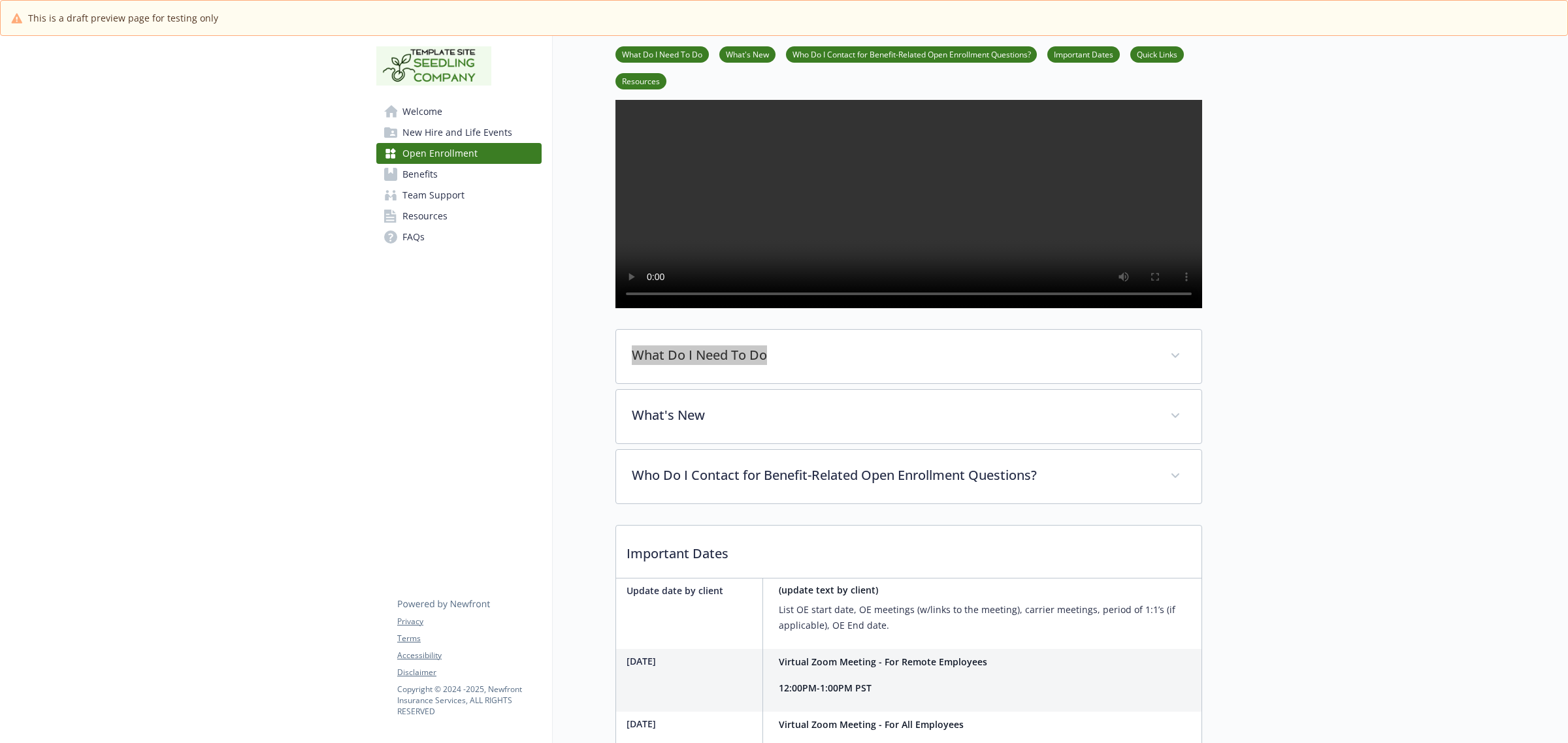
scroll to position [164, 0]
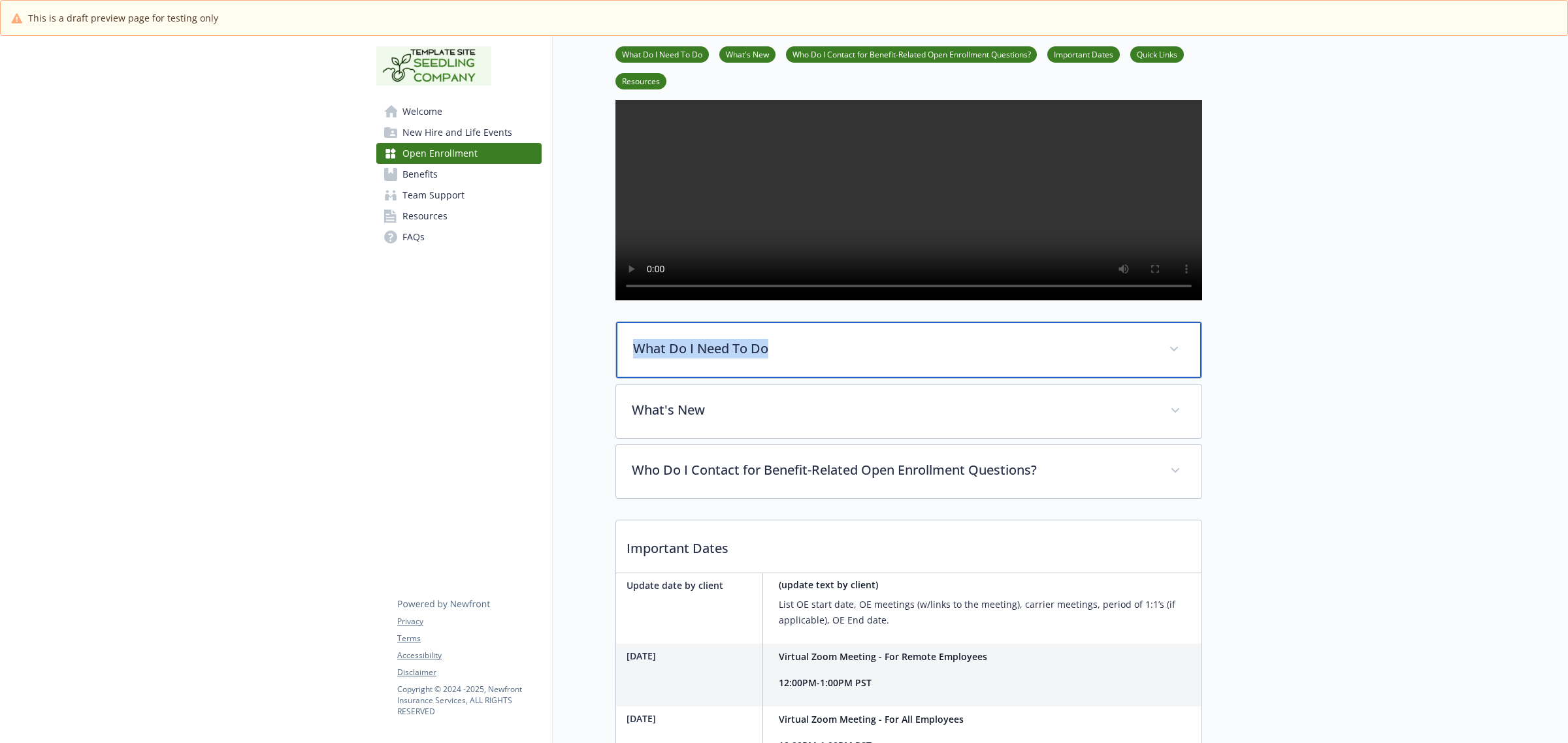
drag, startPoint x: 808, startPoint y: 381, endPoint x: 808, endPoint y: 387, distance: 6.0
click at [811, 359] on p "What Do I Need To Do" at bounding box center [893, 349] width 520 height 20
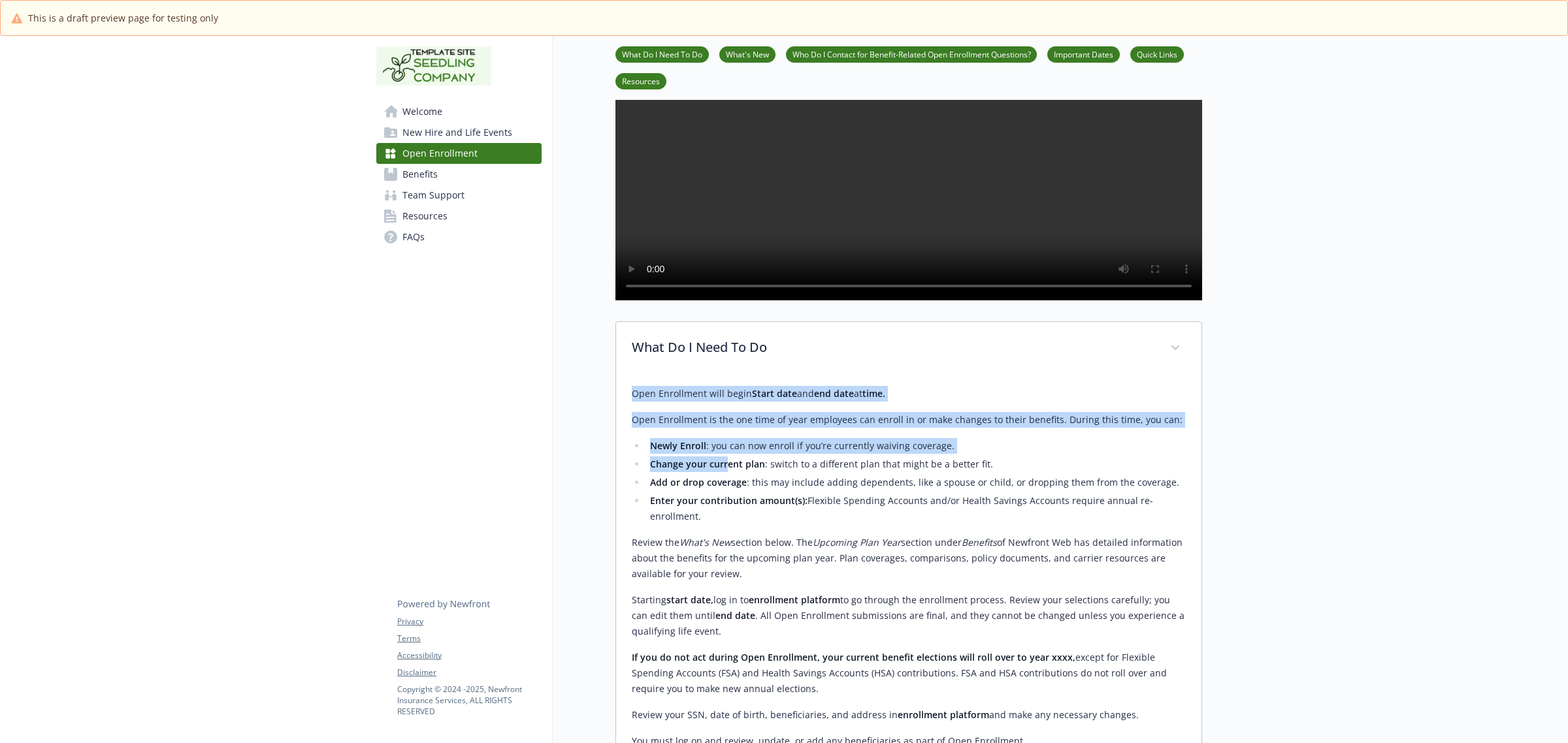
drag, startPoint x: 631, startPoint y: 433, endPoint x: 749, endPoint y: 523, distance: 148.4
click at [730, 513] on div "Open Enrollment will begin Start date and end date at time. Open Enrollment is …" at bounding box center [909, 568] width 554 height 363
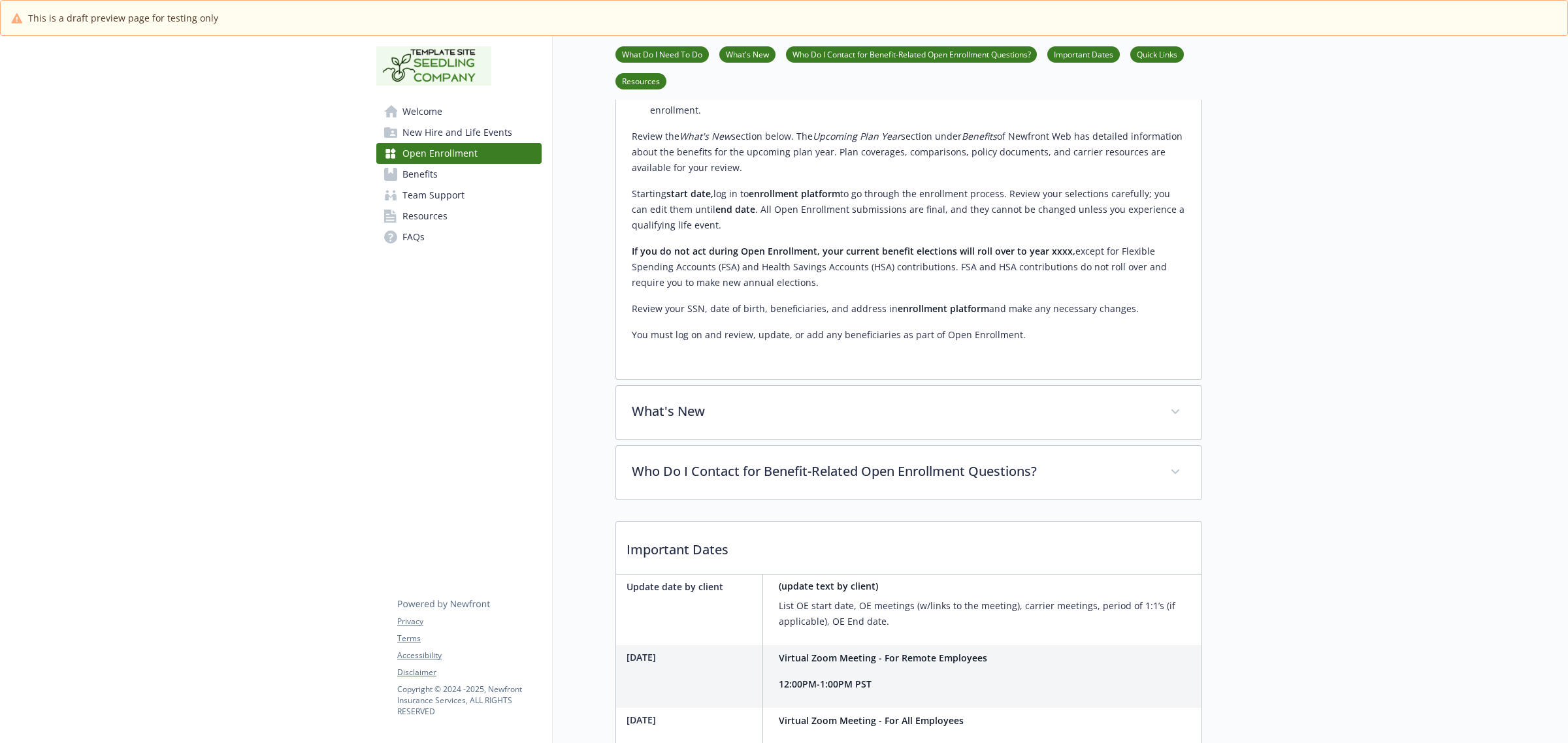
scroll to position [571, 0]
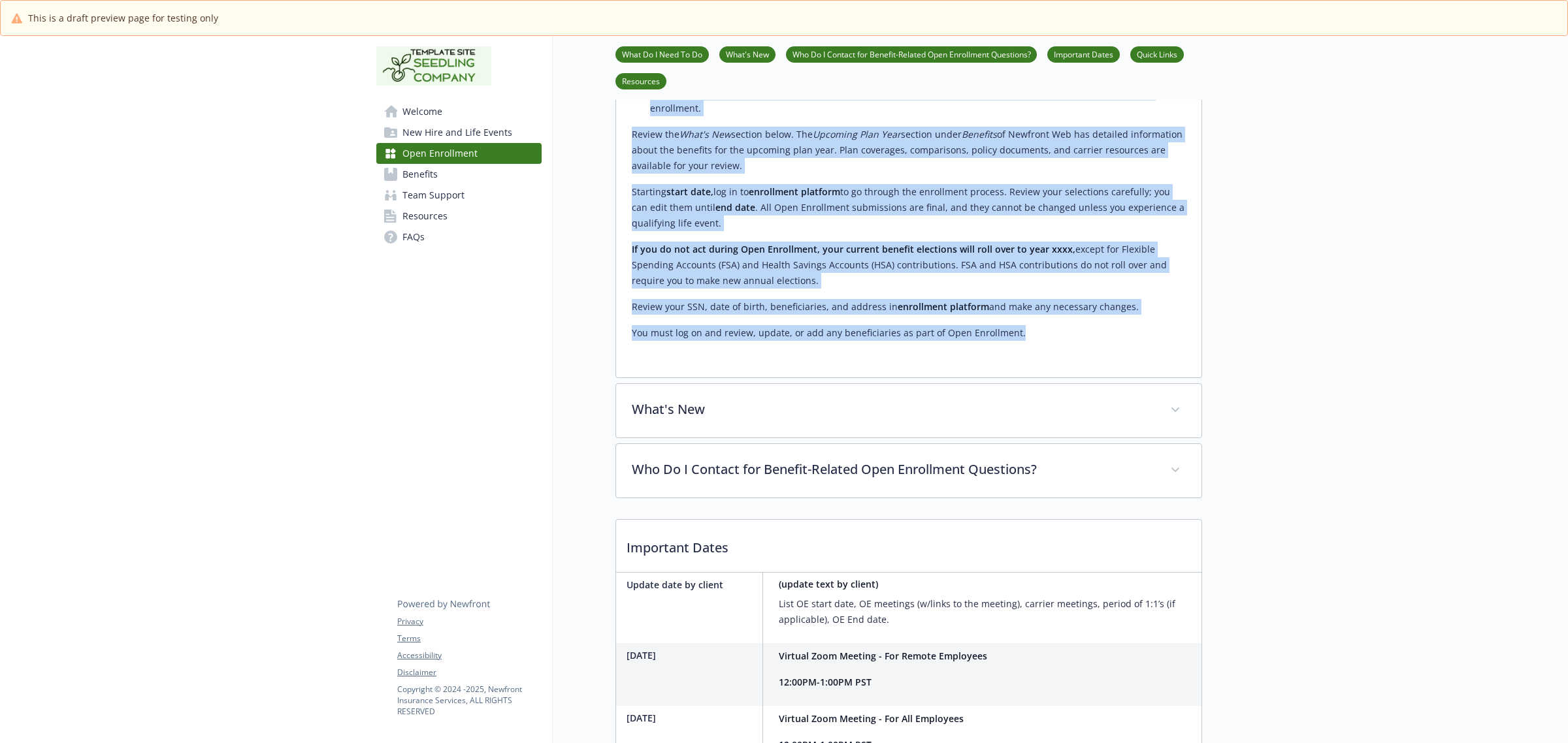
click at [1067, 341] on p "You must log on and review, update, or add any beneficiaries as part of Open En…" at bounding box center [909, 333] width 554 height 15
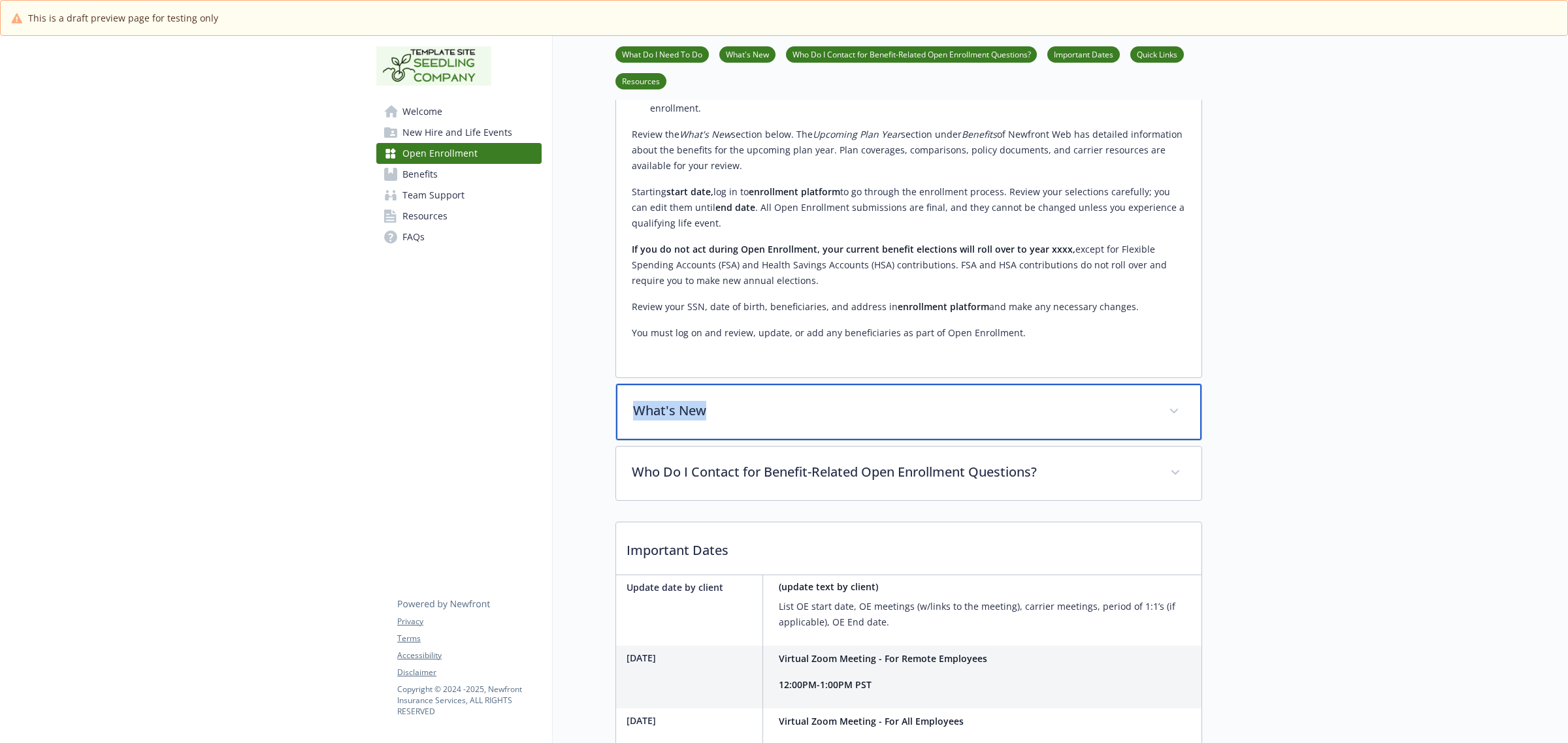
drag, startPoint x: 736, startPoint y: 448, endPoint x: 634, endPoint y: 456, distance: 102.3
click at [634, 420] on p "What's New" at bounding box center [893, 411] width 520 height 20
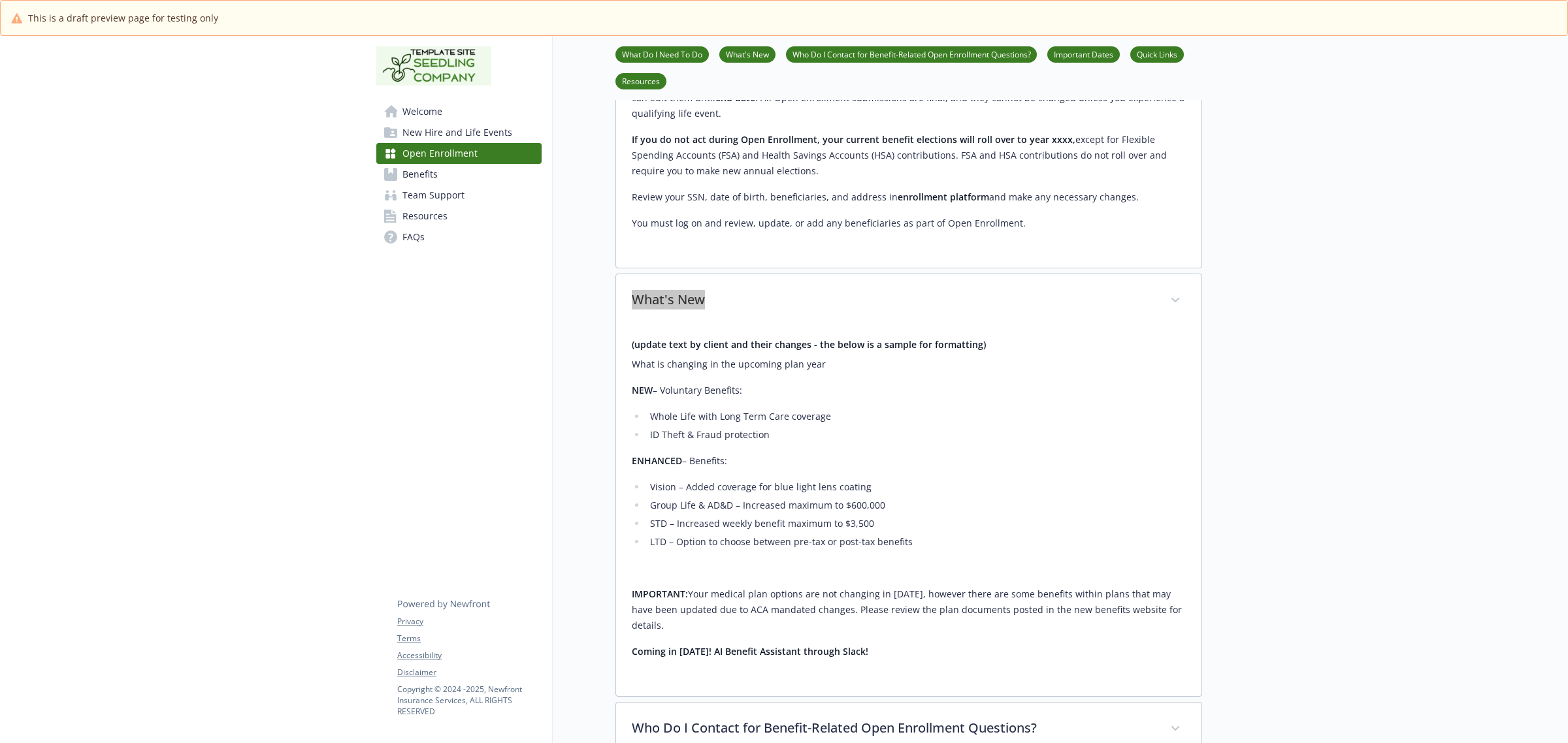
scroll to position [816, 0]
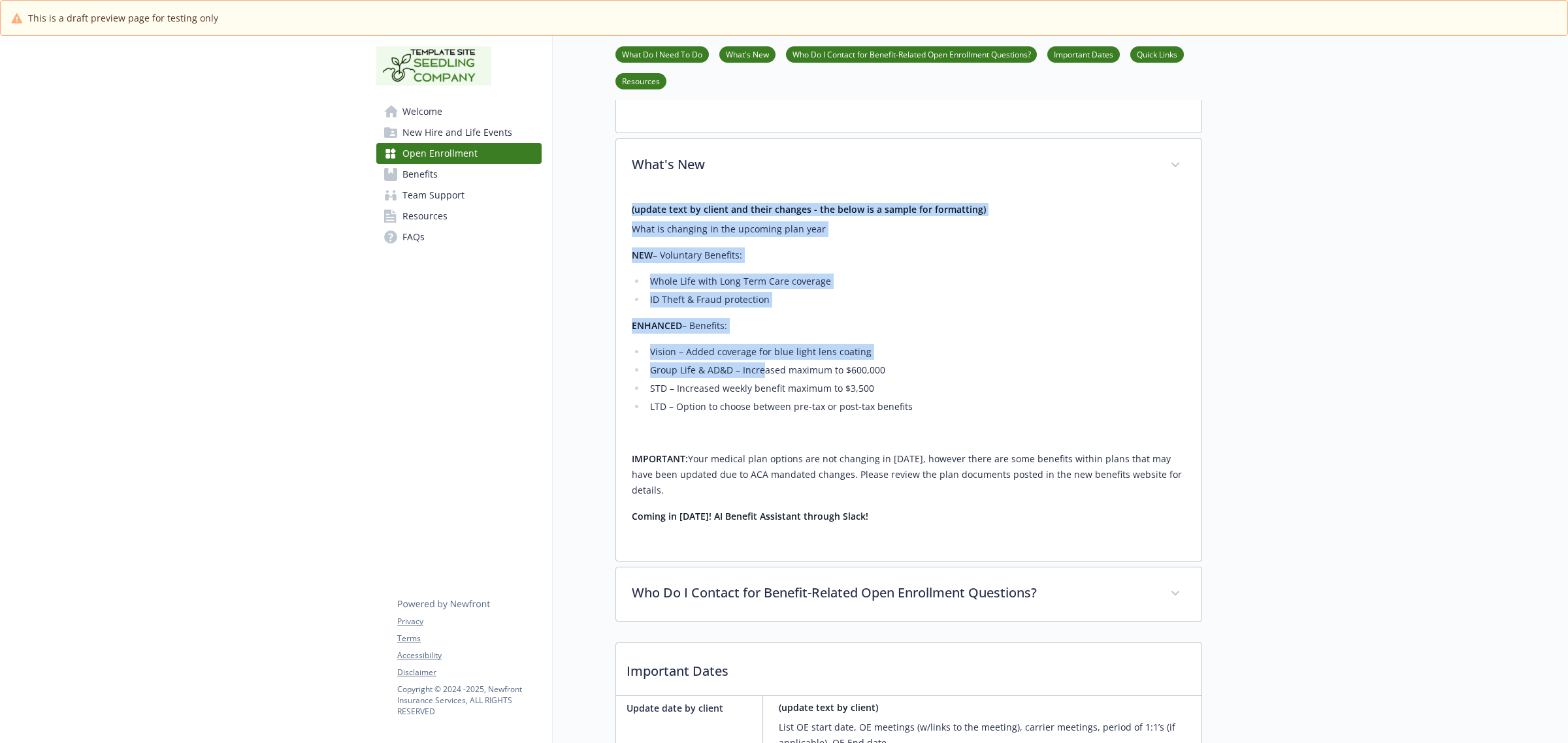
drag, startPoint x: 626, startPoint y: 246, endPoint x: 765, endPoint y: 416, distance: 219.6
click at [765, 416] on div "(update text by client and their changes - the below is a sample for formatting…" at bounding box center [908, 376] width 585 height 368
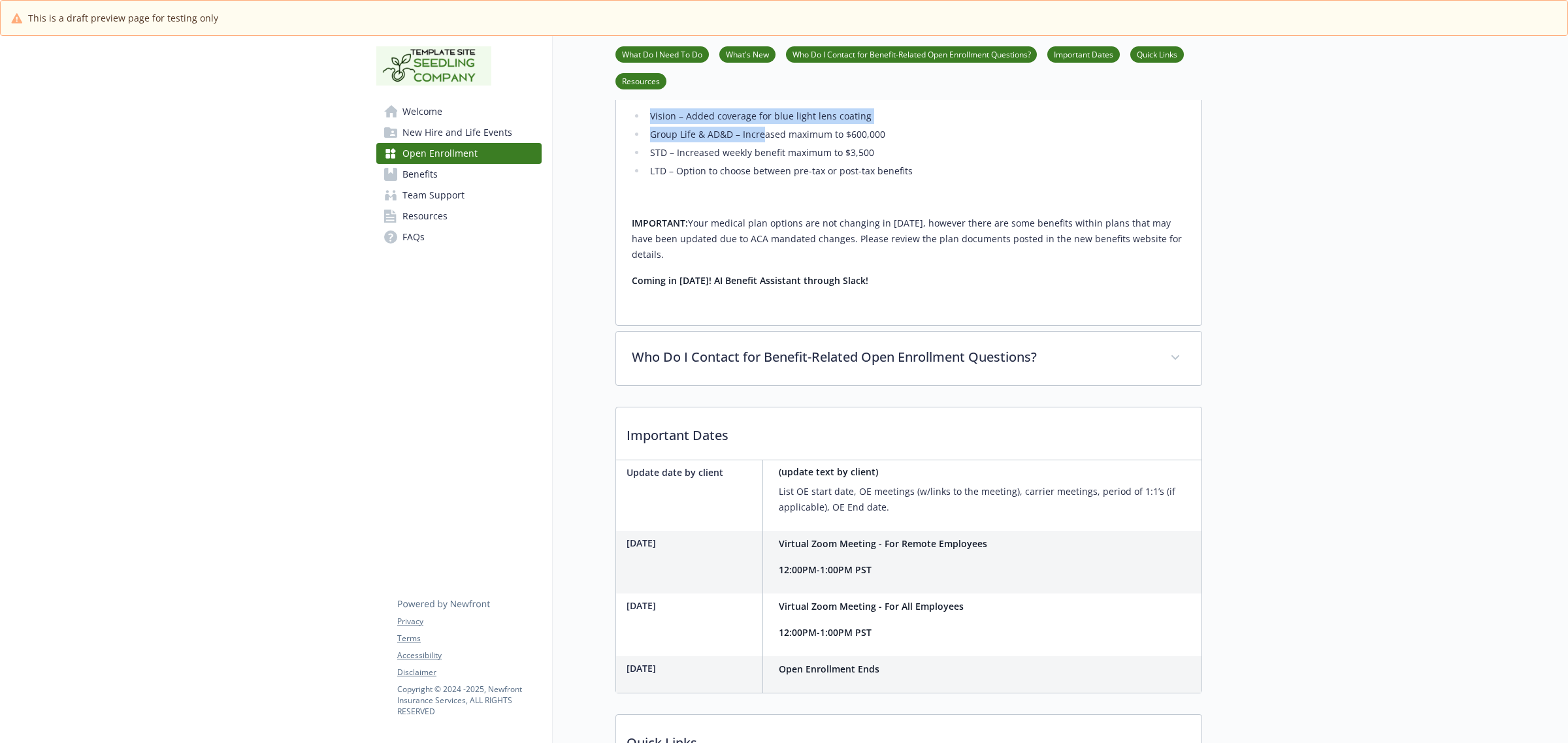
scroll to position [1061, 0]
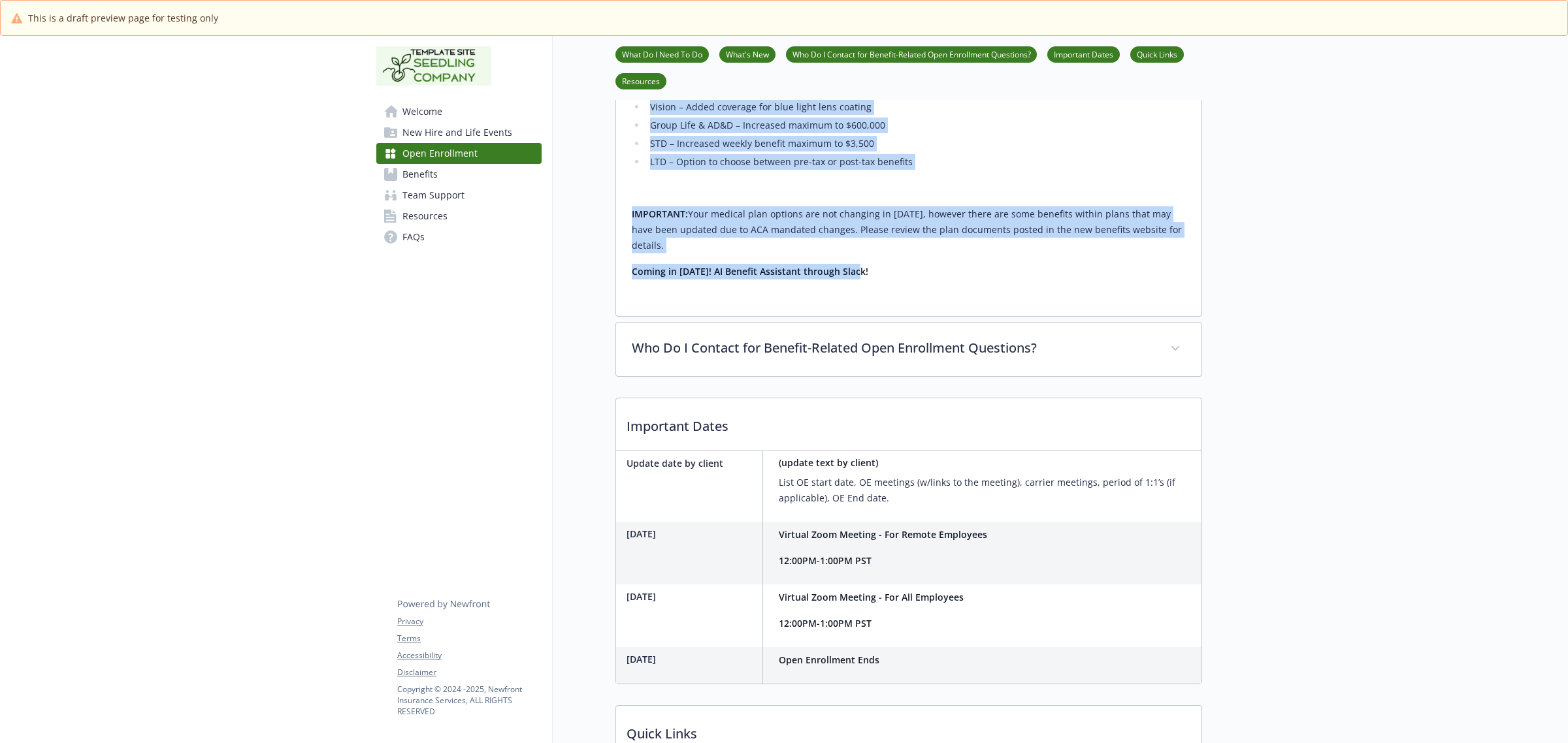
click at [883, 279] on p "Coming in [DATE]! AI Benefit Assistant through Slack!" at bounding box center [909, 271] width 554 height 15
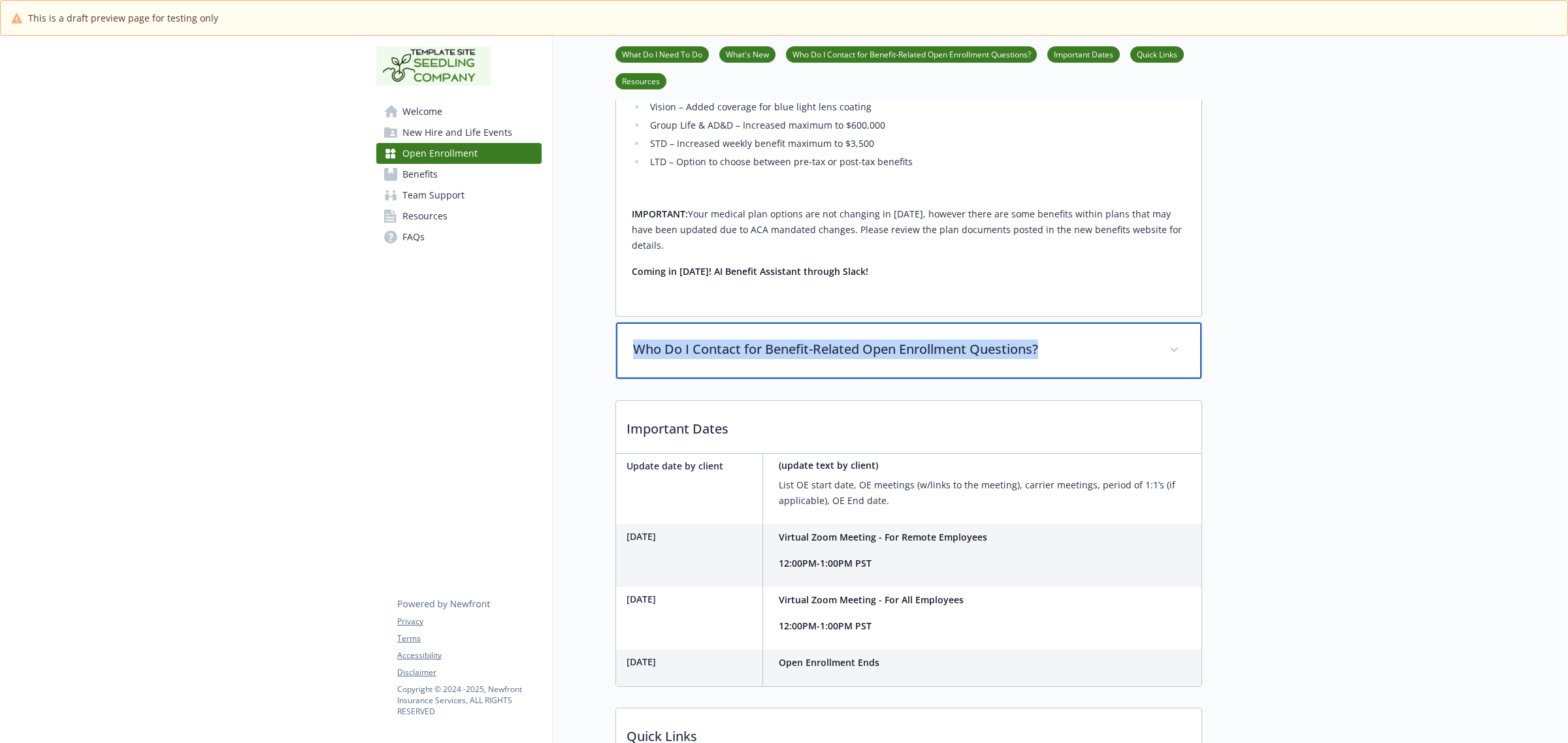
drag, startPoint x: 990, startPoint y: 375, endPoint x: 609, endPoint y: 378, distance: 381.0
click at [1136, 379] on div "Who Do I Contact for Benefit-Related Open Enrollment Questions?" at bounding box center [908, 351] width 585 height 56
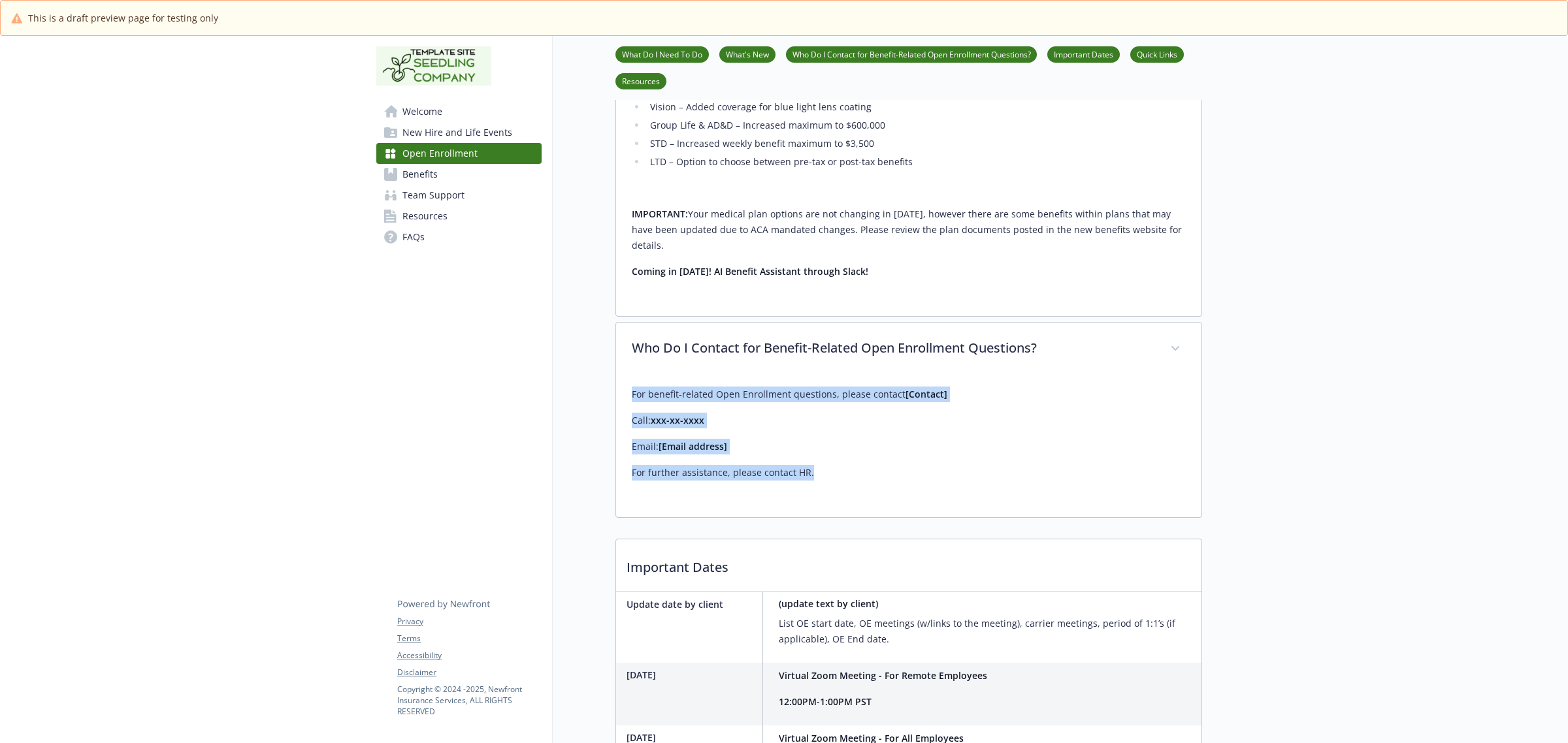
drag, startPoint x: 839, startPoint y: 507, endPoint x: 625, endPoint y: 422, distance: 230.3
click at [625, 422] on div "For benefit-related Open Enrollment questions, please contact [Contact] Call: x…" at bounding box center [908, 447] width 585 height 141
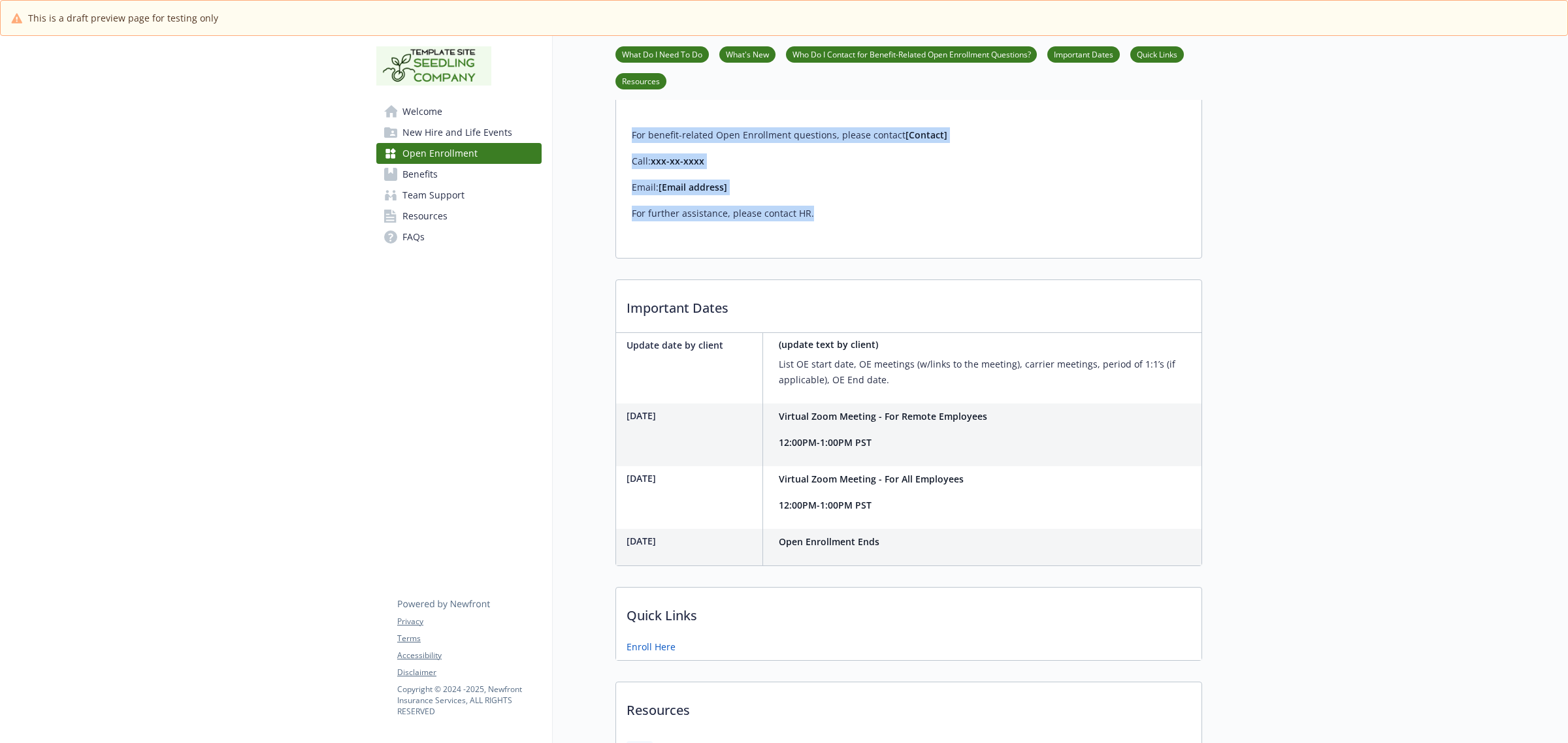
scroll to position [1470, 0]
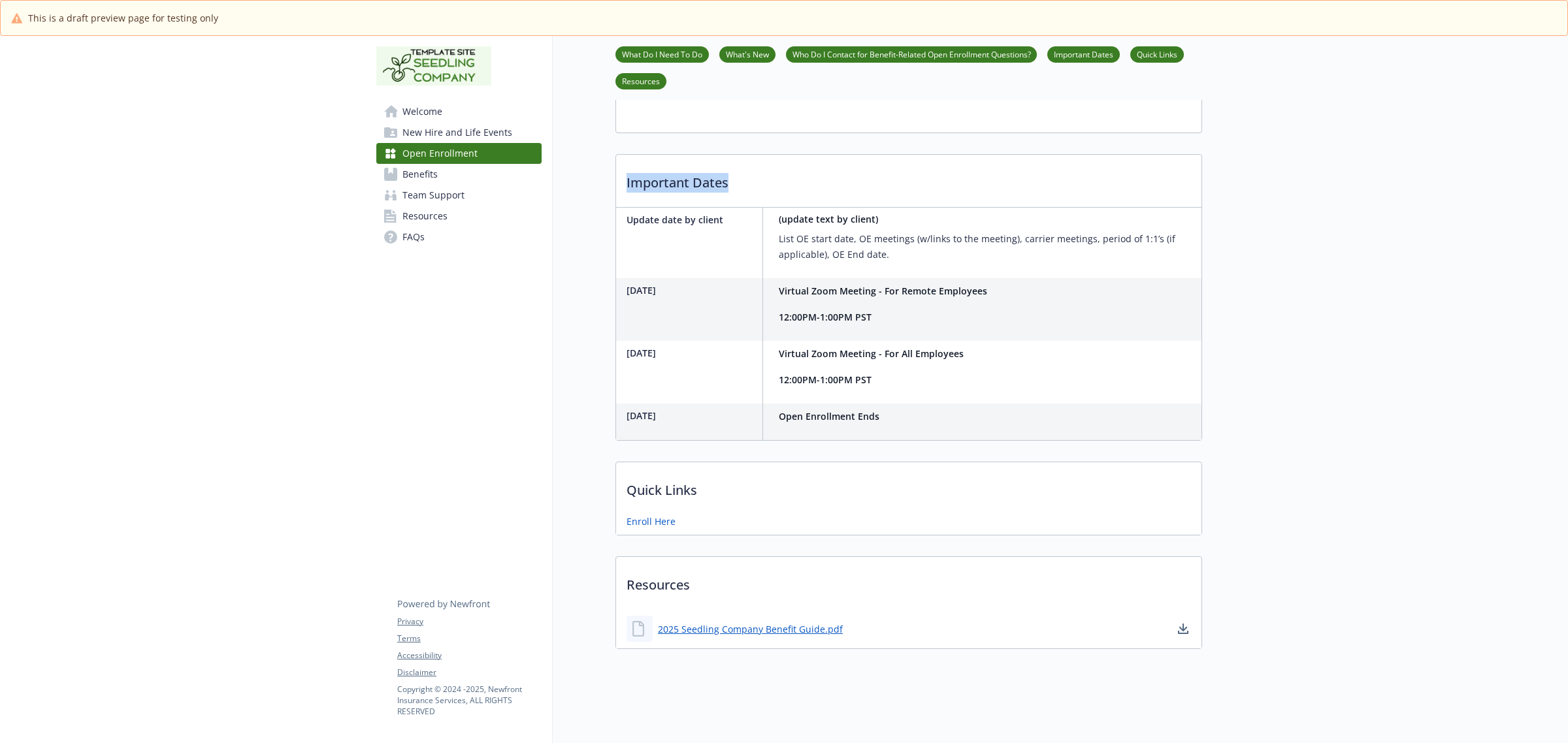
drag, startPoint x: 758, startPoint y: 175, endPoint x: 622, endPoint y: 184, distance: 136.3
click at [621, 187] on p "Important Dates" at bounding box center [908, 178] width 585 height 48
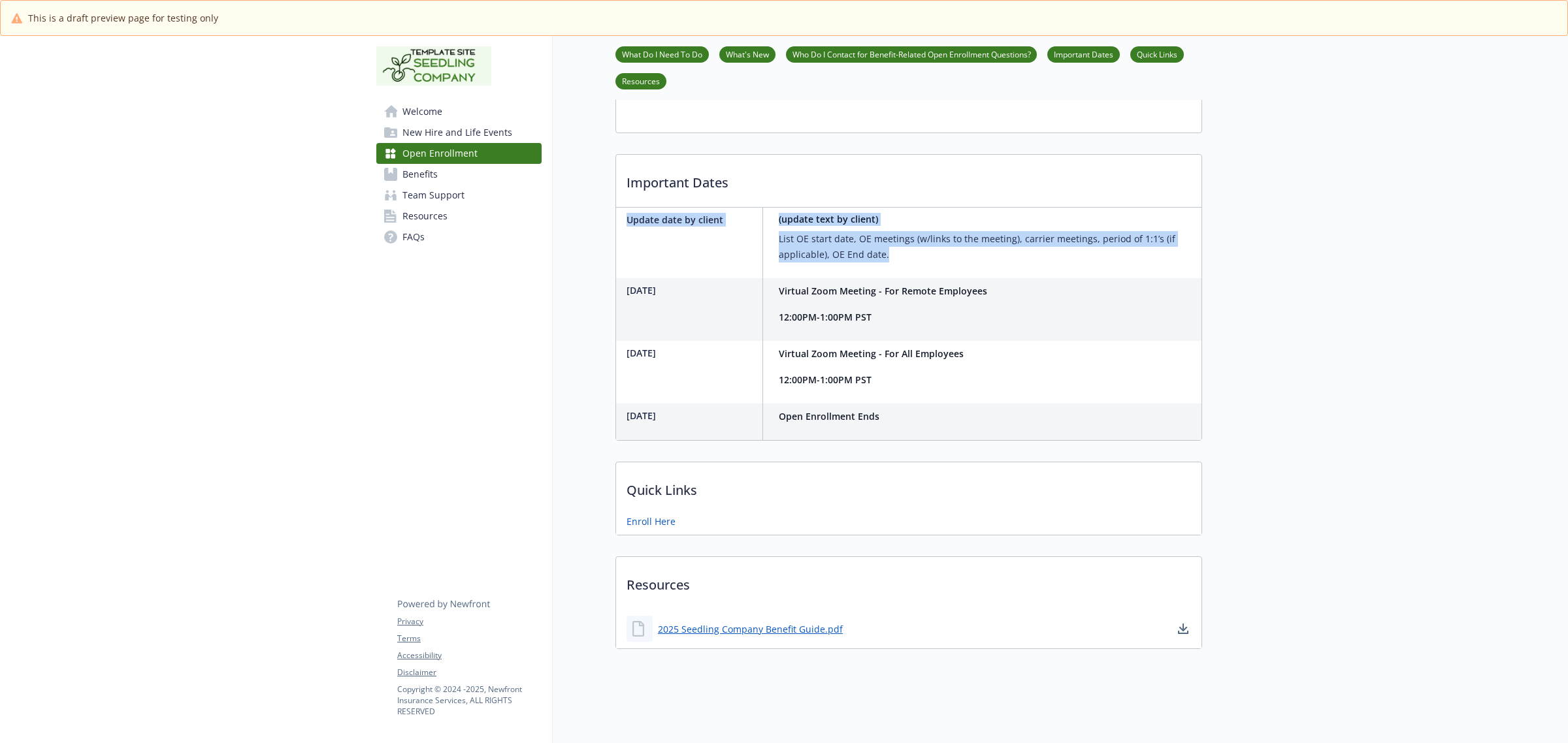
drag, startPoint x: 899, startPoint y: 258, endPoint x: 625, endPoint y: 219, distance: 276.8
click at [625, 220] on div "Update date by client (update text by client) List OE start date, OE meetings (…" at bounding box center [908, 243] width 585 height 71
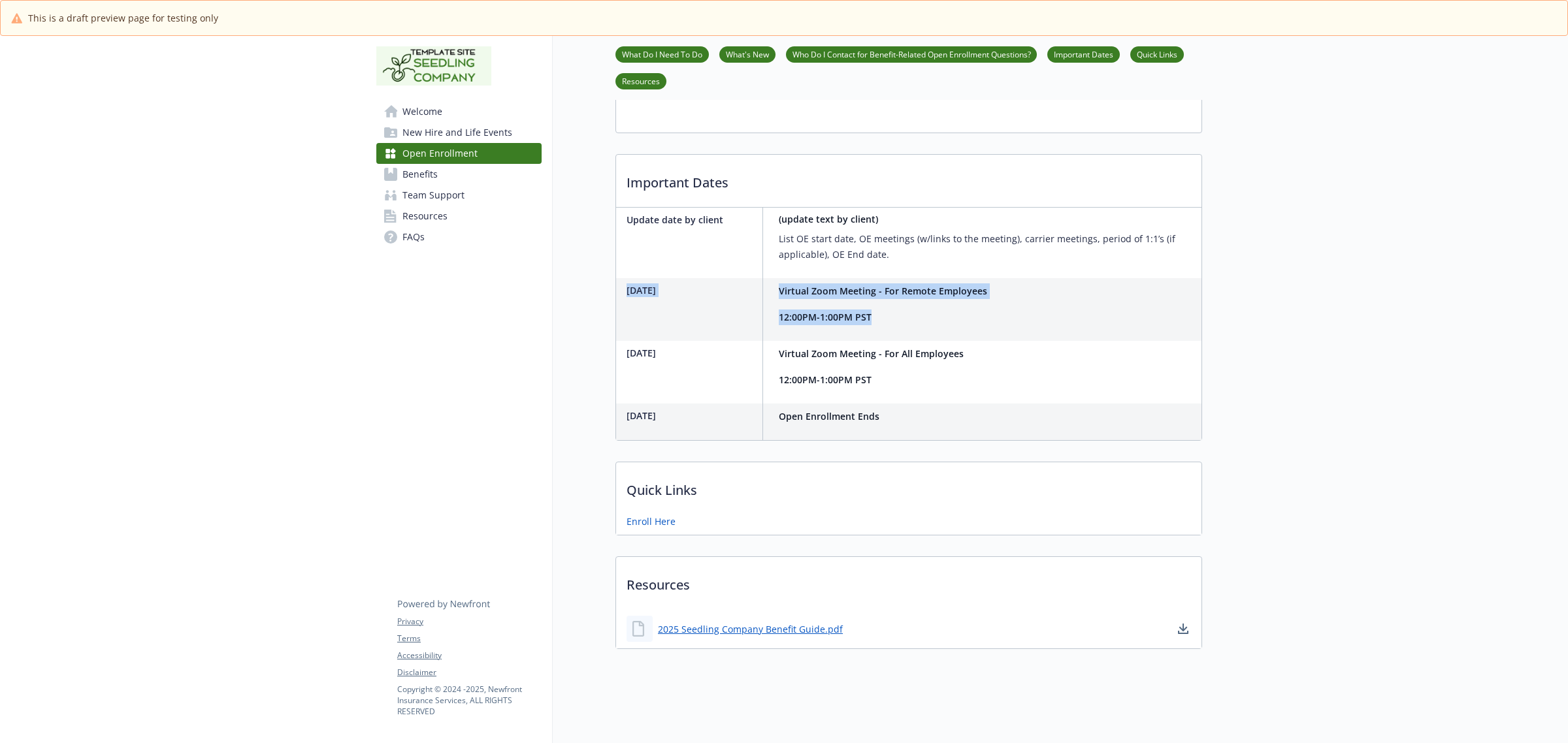
drag, startPoint x: 884, startPoint y: 321, endPoint x: 626, endPoint y: 302, distance: 258.7
click at [626, 302] on div "November 16th Virtual Zoom Meeting - For Remote Employees 12:00PM-1:00PM PST" at bounding box center [804, 309] width 376 height 62
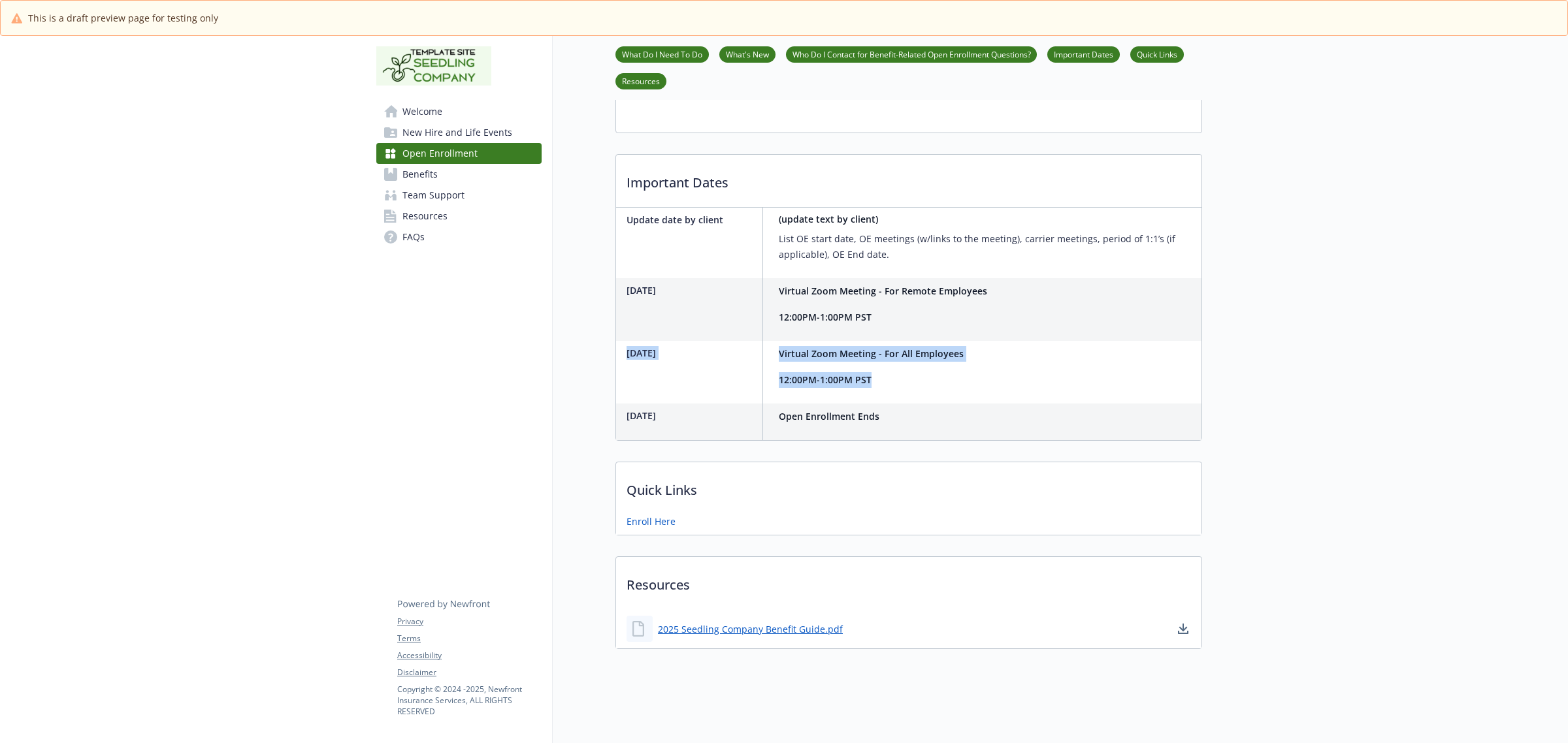
drag, startPoint x: 897, startPoint y: 382, endPoint x: 628, endPoint y: 356, distance: 270.3
click at [628, 356] on div "November 19th Virtual Zoom Meeting - For All Employees 12:00PM-1:00PM PST" at bounding box center [792, 372] width 353 height 62
drag, startPoint x: 906, startPoint y: 426, endPoint x: 618, endPoint y: 431, distance: 288.0
click at [618, 431] on div "November 24th Open Enrollment Ends" at bounding box center [908, 421] width 585 height 36
click at [432, 130] on span "New Hire and Life Events" at bounding box center [457, 132] width 109 height 21
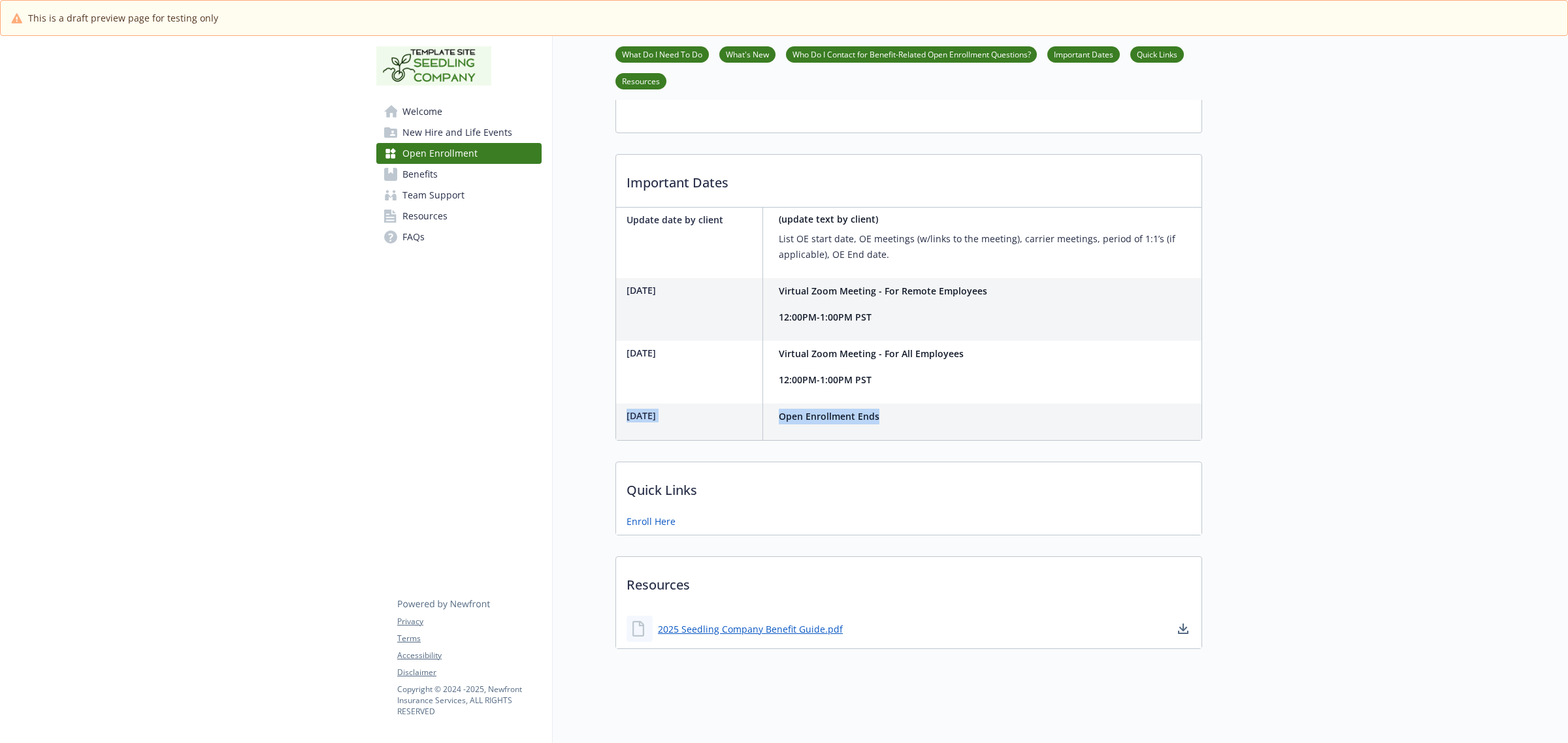
scroll to position [243, 0]
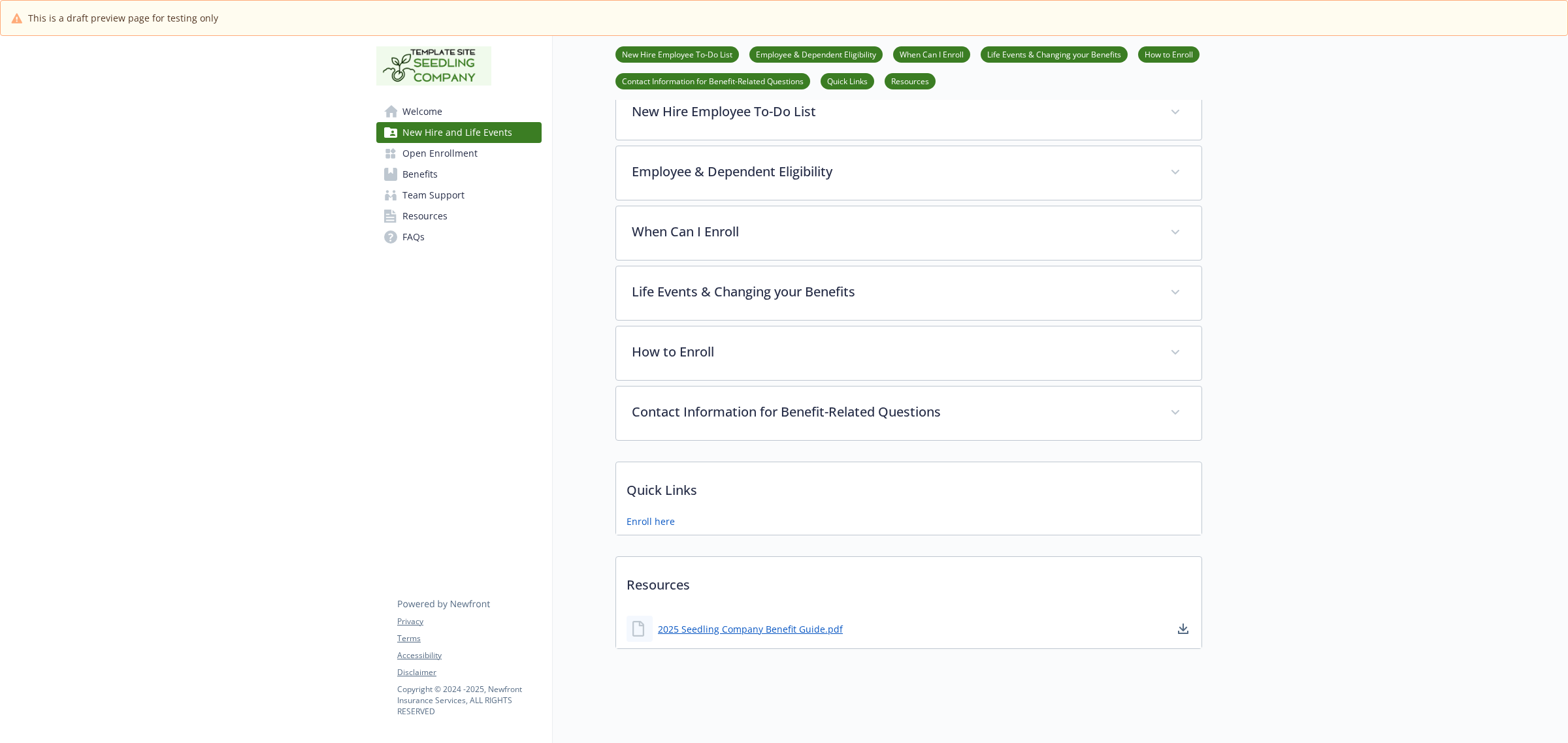
click at [458, 152] on span "Open Enrollment" at bounding box center [439, 153] width 75 height 21
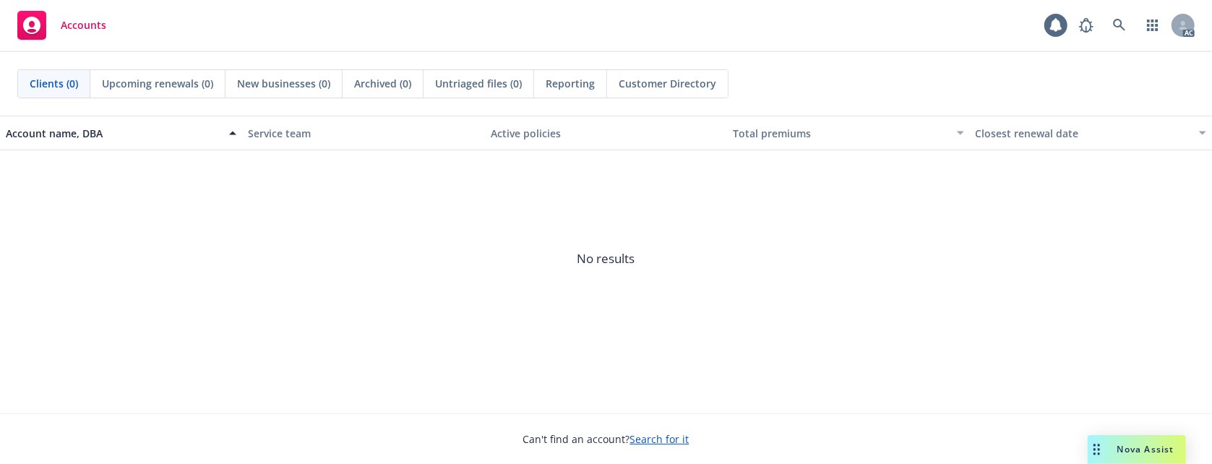
drag, startPoint x: 103, startPoint y: 202, endPoint x: 118, endPoint y: 199, distance: 16.2
click at [103, 203] on span "No results" at bounding box center [606, 258] width 1212 height 217
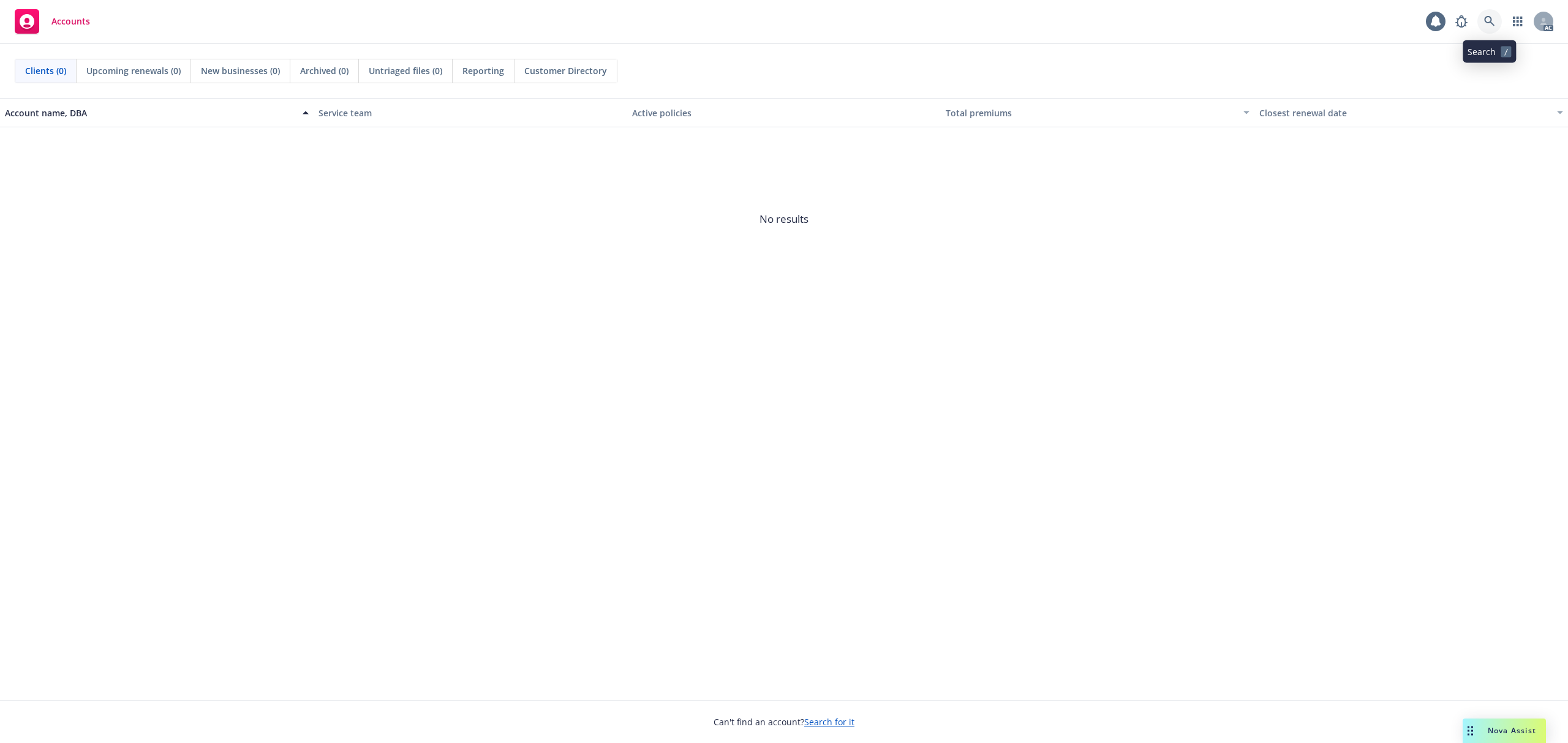
click at [1026, 22] on icon at bounding box center [1489, 21] width 10 height 10
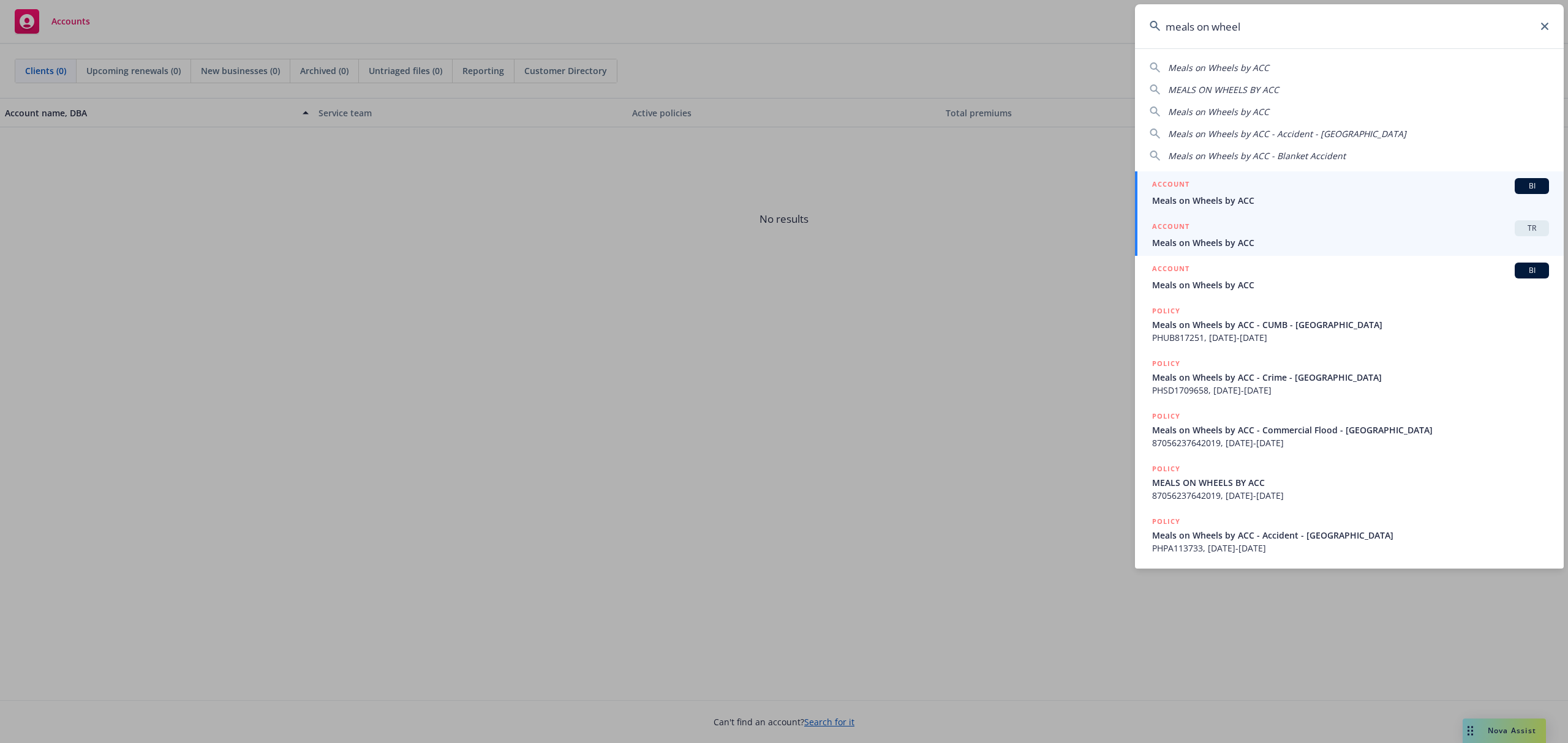
type input "meals on wheel"
click at [1026, 235] on div "ACCOUNT TR" at bounding box center [1350, 228] width 397 height 16
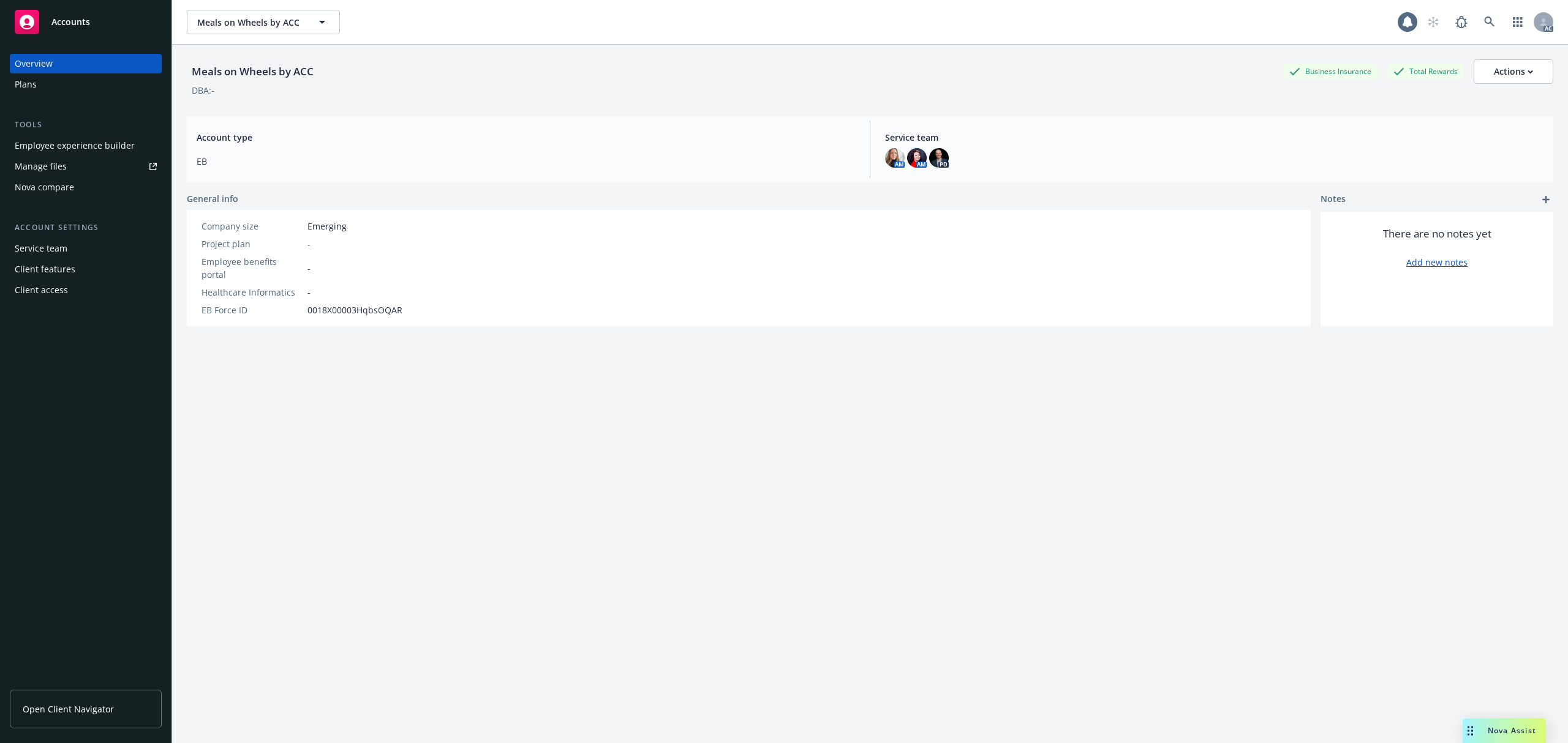
click at [57, 146] on div "Employee experience builder" at bounding box center [75, 145] width 120 height 19
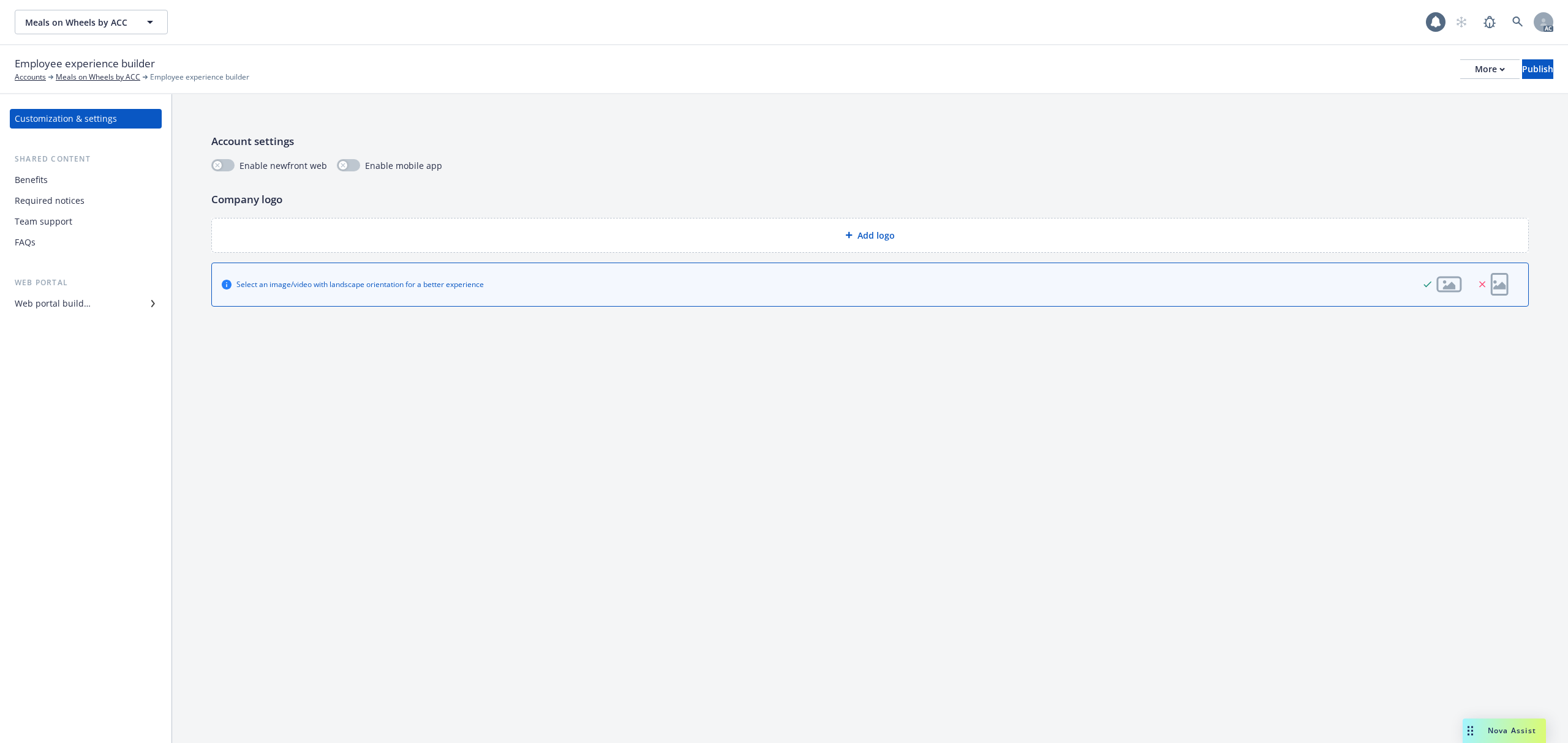
click at [791, 237] on div "Add logo" at bounding box center [870, 235] width 1296 height 14
click at [540, 230] on div "Add logo" at bounding box center [870, 235] width 1296 height 14
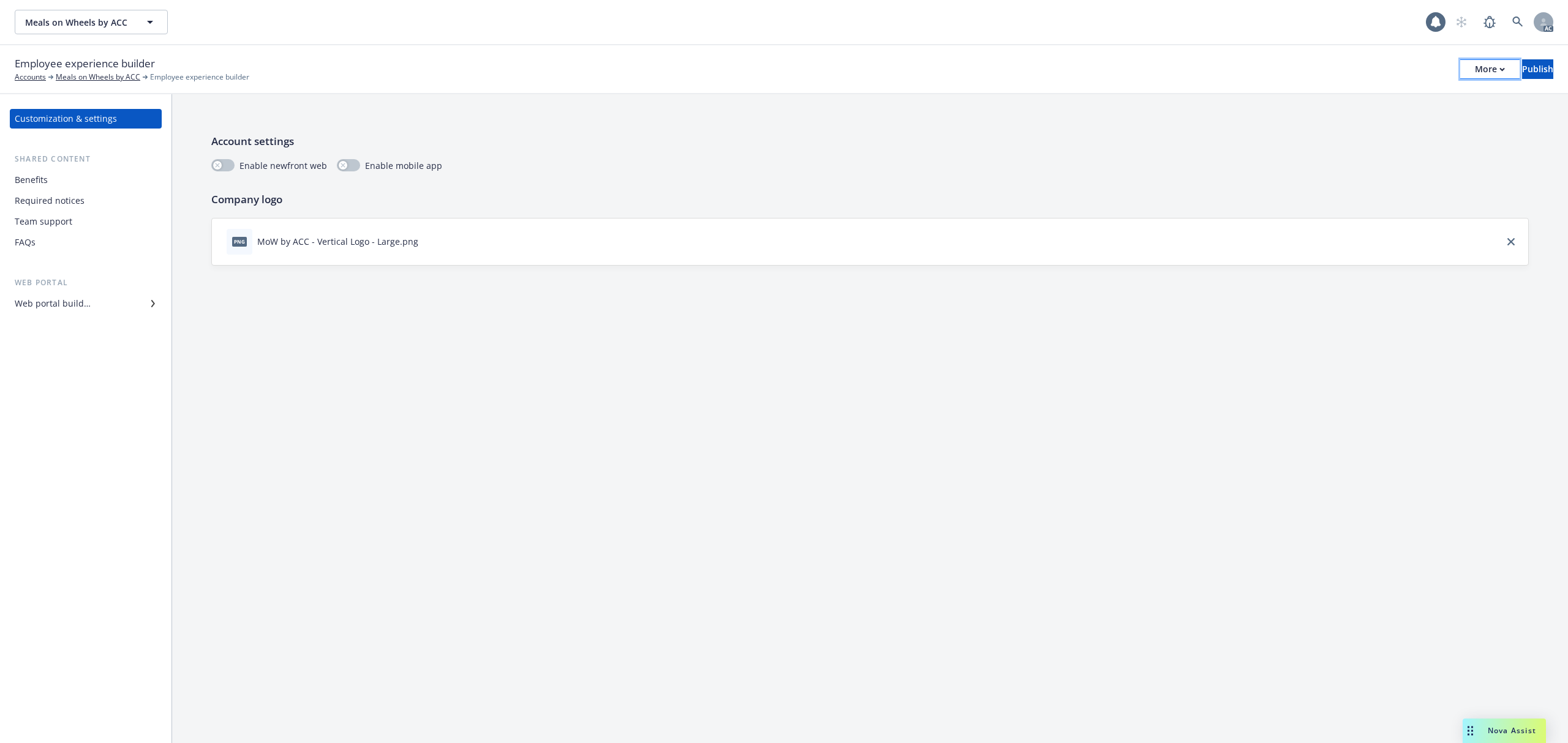
click at [1475, 69] on div "More" at bounding box center [1489, 69] width 30 height 19
drag, startPoint x: 556, startPoint y: 363, endPoint x: 535, endPoint y: 361, distance: 21.1
click at [555, 363] on div "Account settings Enable newfront web Enable mobile app Company logo png MoW by …" at bounding box center [870, 419] width 1396 height 649
click at [59, 306] on div "Web portal builder" at bounding box center [53, 303] width 76 height 19
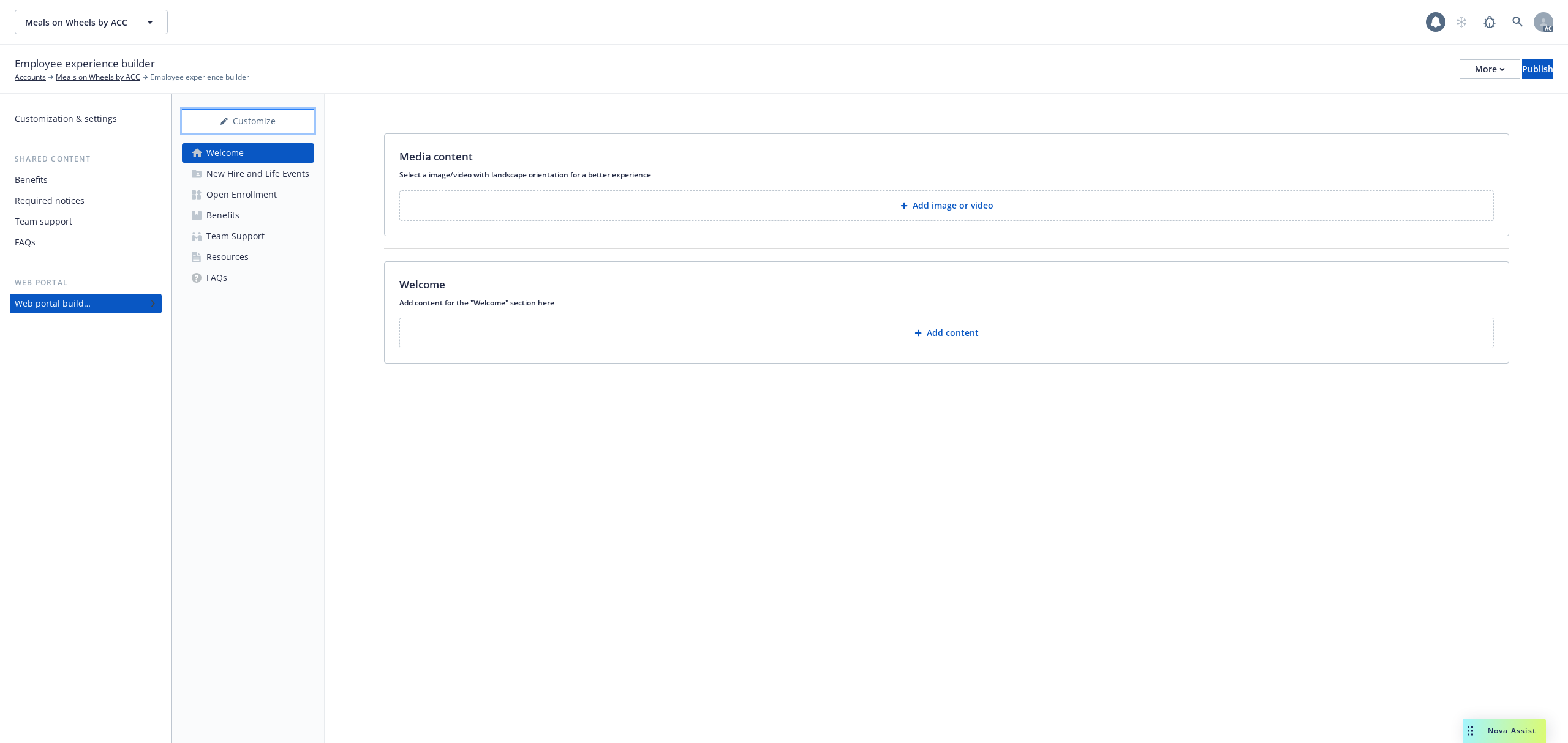
click at [270, 118] on div "Customize" at bounding box center [248, 120] width 132 height 23
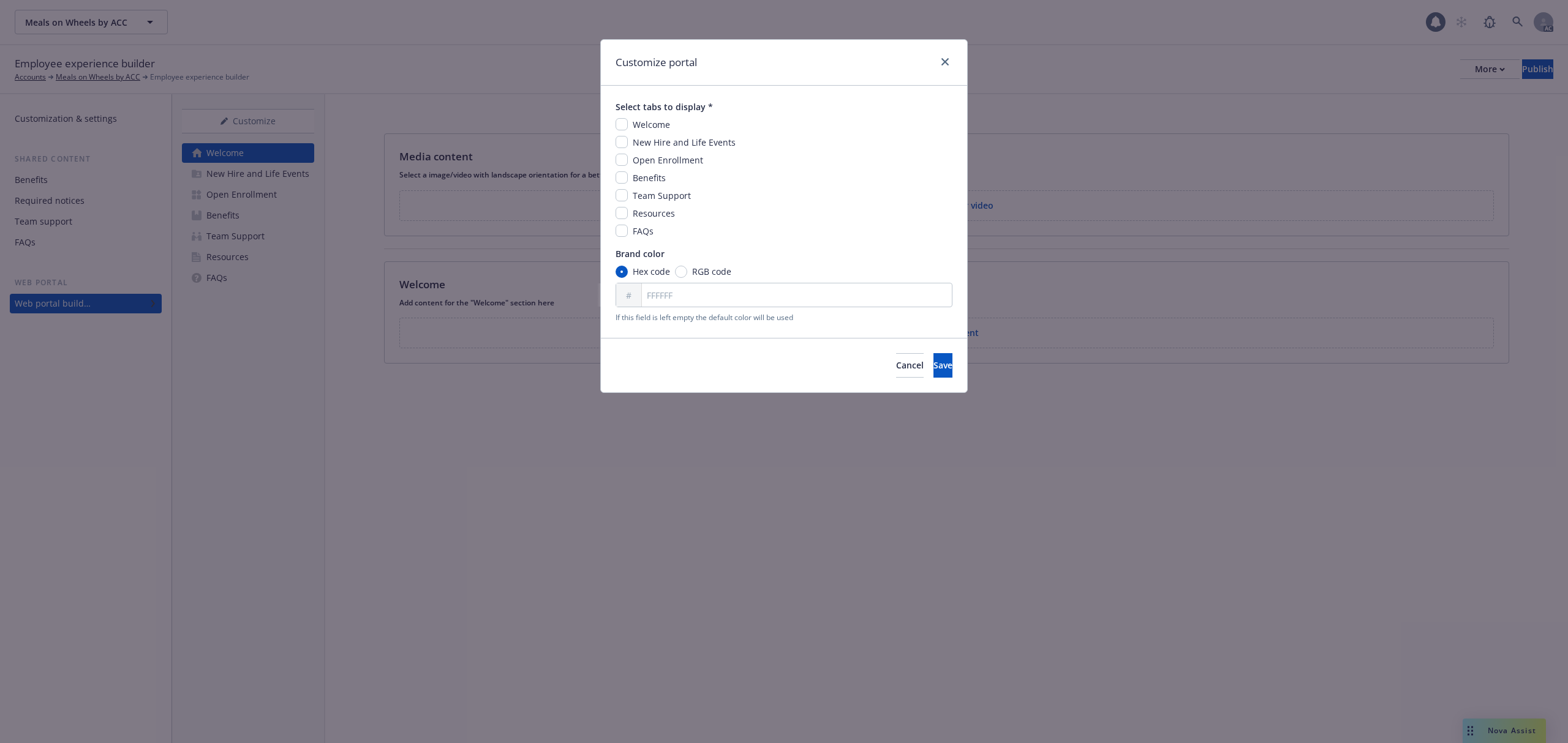
click at [636, 125] on span "Welcome" at bounding box center [651, 125] width 37 height 12
click at [617, 138] on input "checkbox" at bounding box center [621, 141] width 12 height 12
checkbox input "true"
drag, startPoint x: 620, startPoint y: 122, endPoint x: 619, endPoint y: 152, distance: 30.0
click at [620, 124] on input "checkbox" at bounding box center [621, 124] width 12 height 12
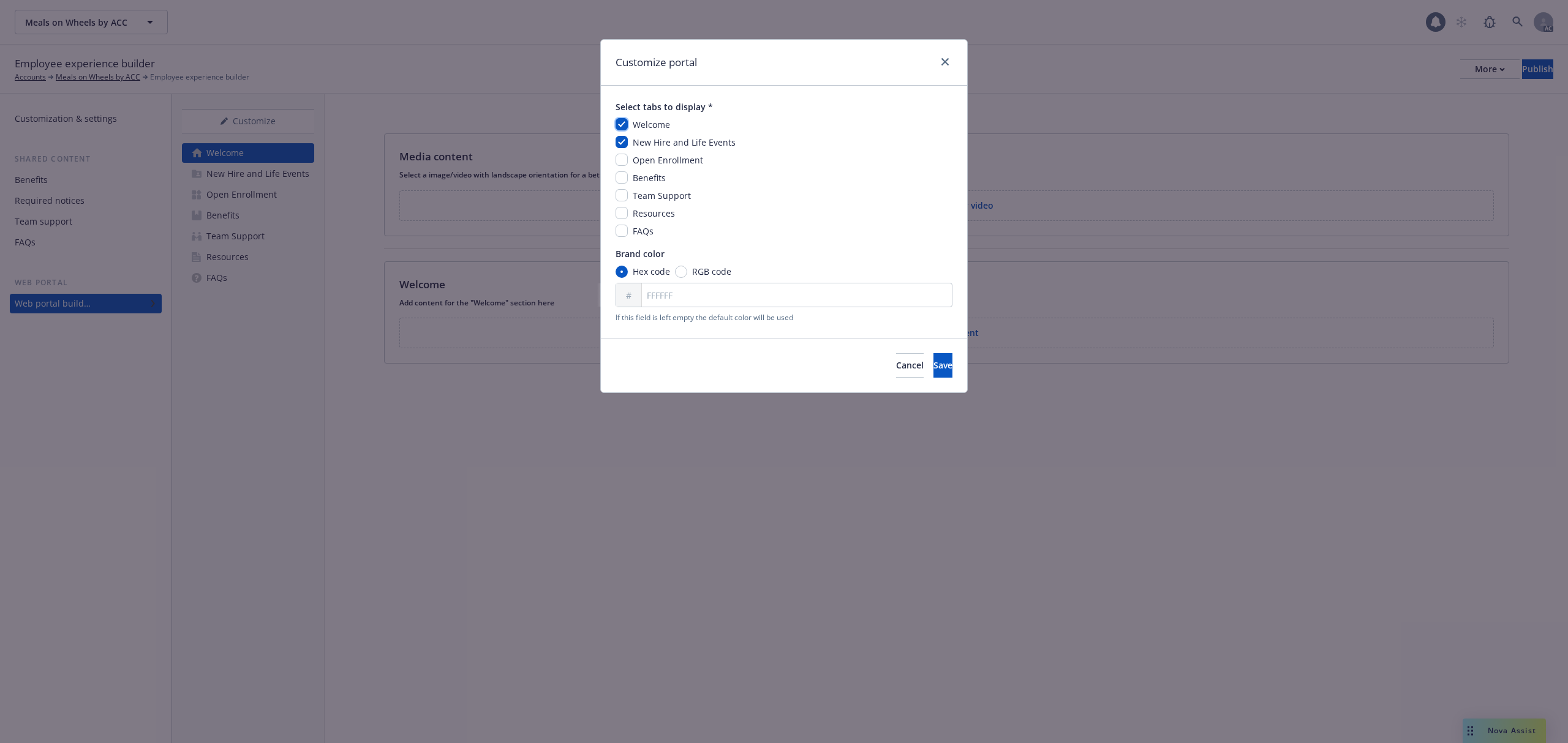
checkbox input "true"
click at [623, 162] on input "checkbox" at bounding box center [621, 159] width 12 height 12
checkbox input "true"
click at [622, 177] on input "checkbox" at bounding box center [621, 177] width 12 height 12
checkbox input "true"
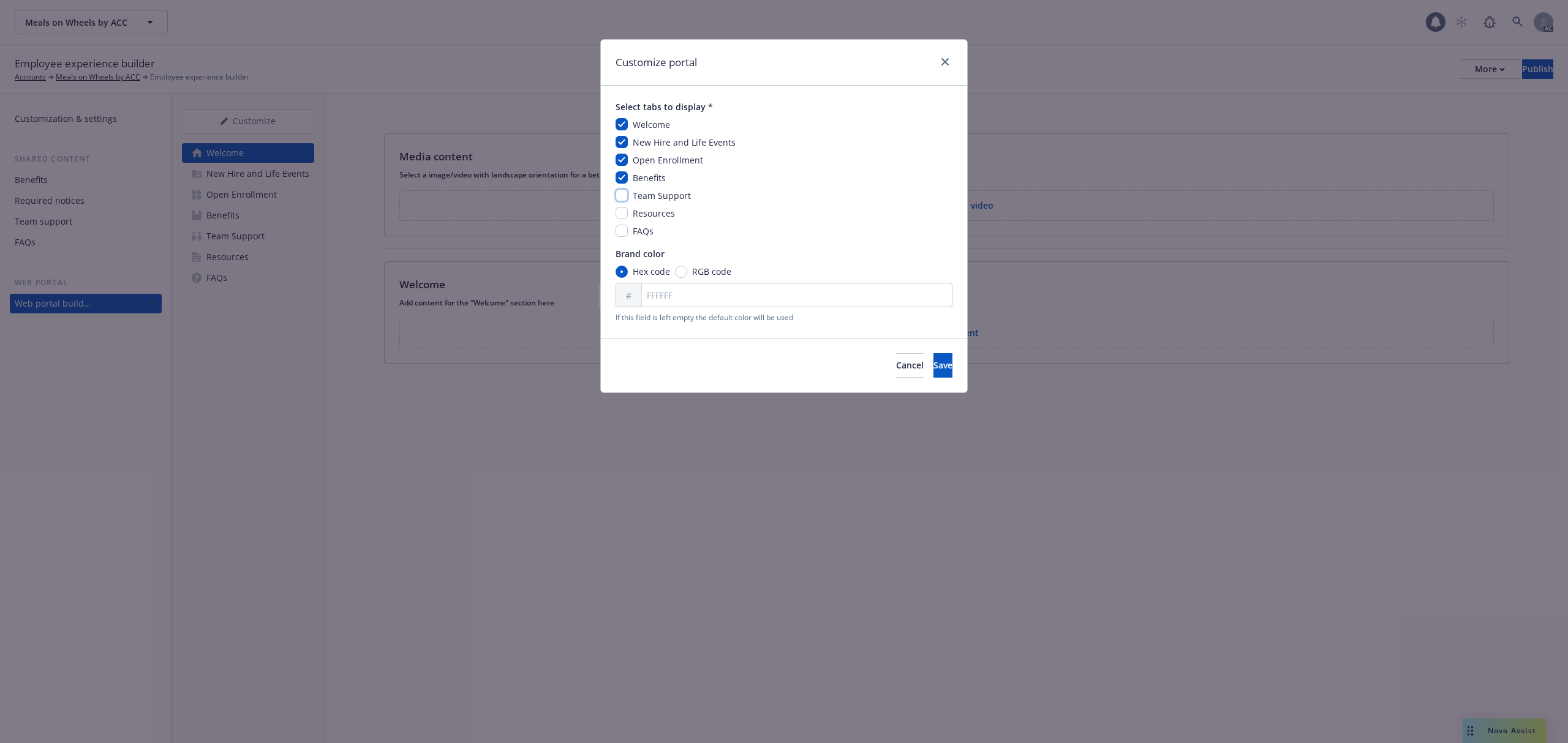
click at [623, 195] on input "checkbox" at bounding box center [621, 195] width 12 height 12
checkbox input "true"
click at [623, 213] on input "checkbox" at bounding box center [621, 213] width 12 height 12
checkbox input "true"
click at [620, 228] on input "checkbox" at bounding box center [621, 230] width 12 height 12
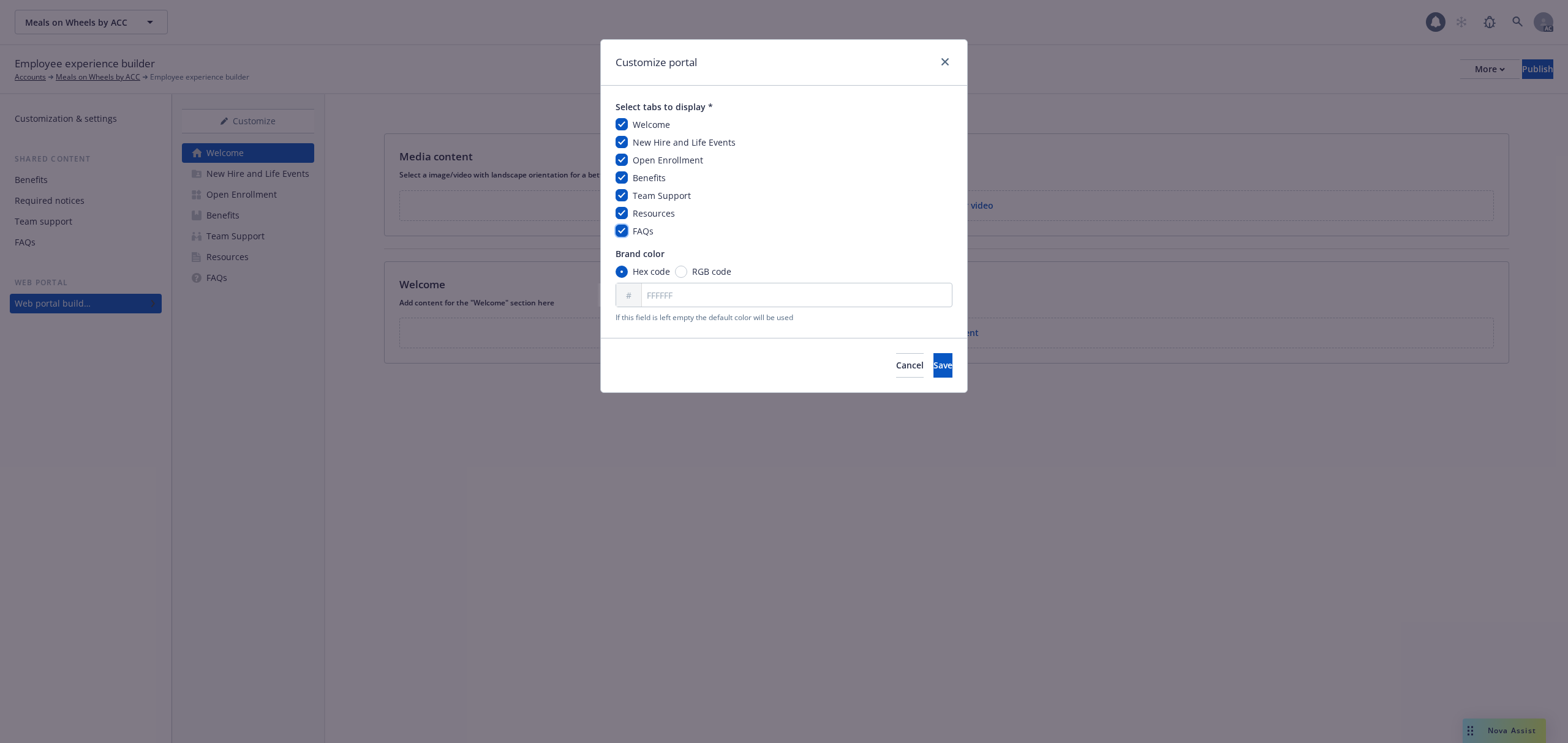
checkbox input "true"
click at [698, 303] on input "FFFFFF" at bounding box center [783, 295] width 336 height 25
click at [660, 301] on input "FFFFFF" at bounding box center [783, 295] width 336 height 25
paste input "1C5063"
click at [933, 363] on button "Save" at bounding box center [942, 365] width 19 height 25
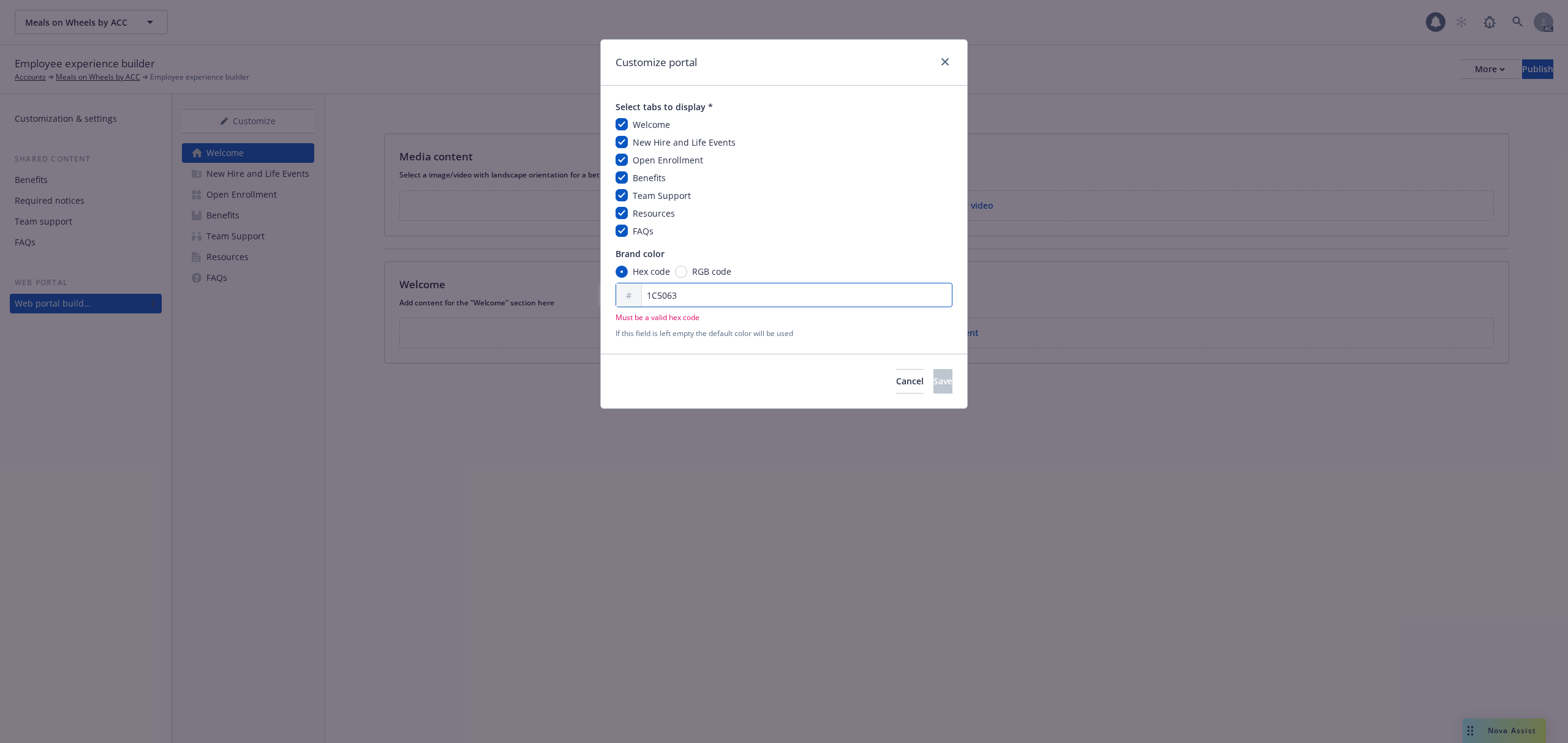
click at [741, 290] on input "1C5063" at bounding box center [783, 295] width 336 height 25
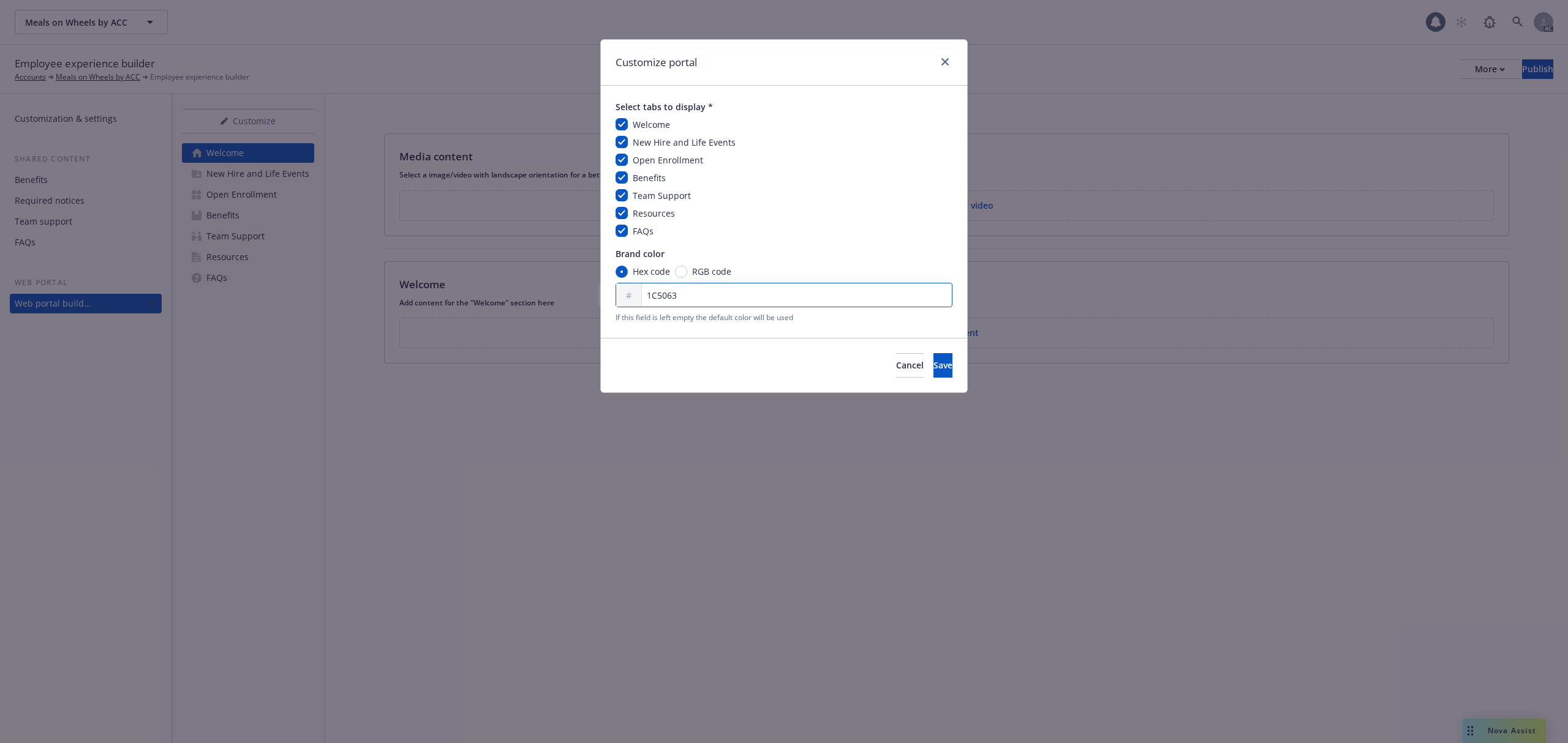
type input "1C5063"
click at [901, 351] on div "Cancel Save" at bounding box center [784, 365] width 366 height 54
click at [933, 365] on button "Save" at bounding box center [942, 365] width 19 height 25
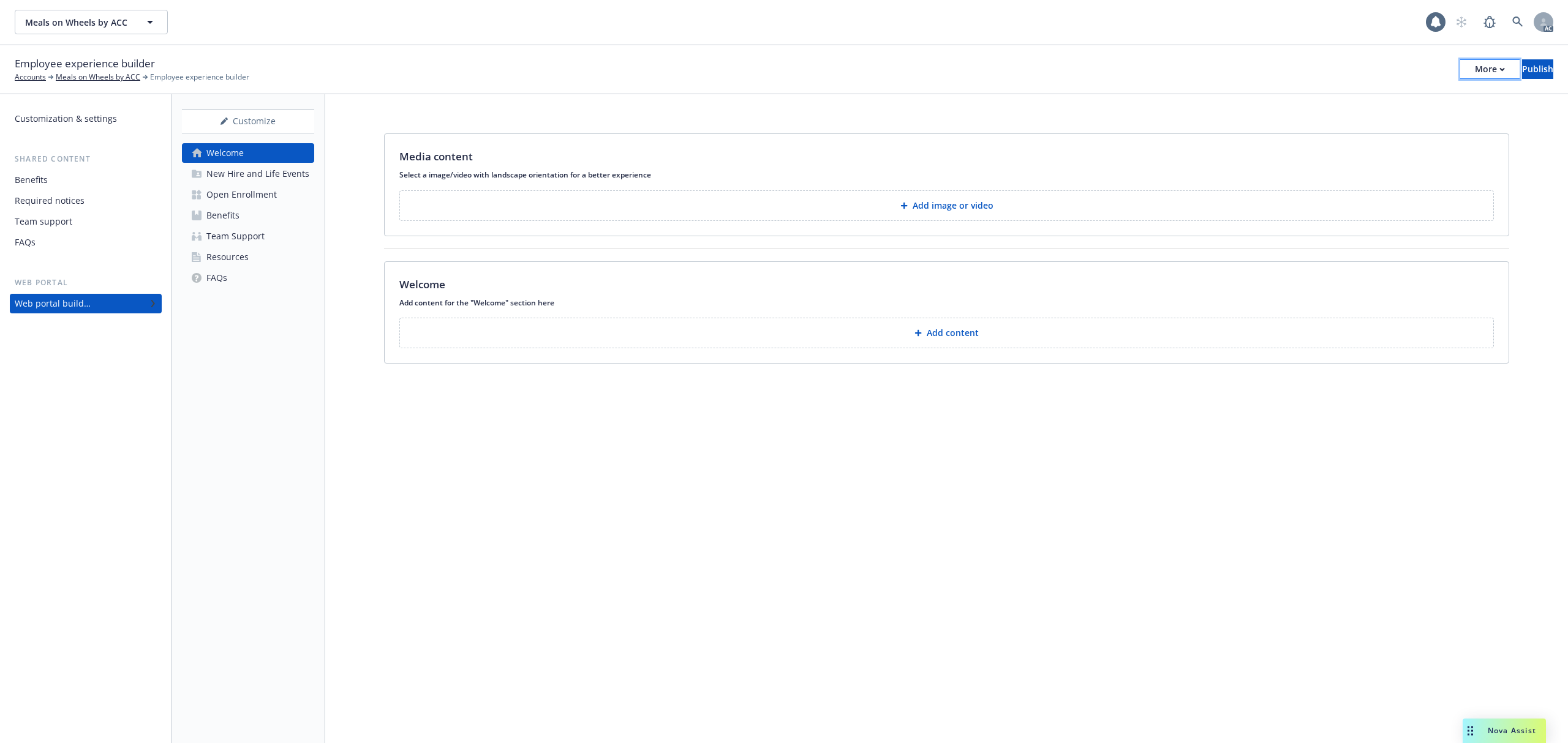
click at [1475, 67] on div "More" at bounding box center [1489, 69] width 30 height 19
click at [991, 203] on p "Add image or video" at bounding box center [952, 206] width 81 height 12
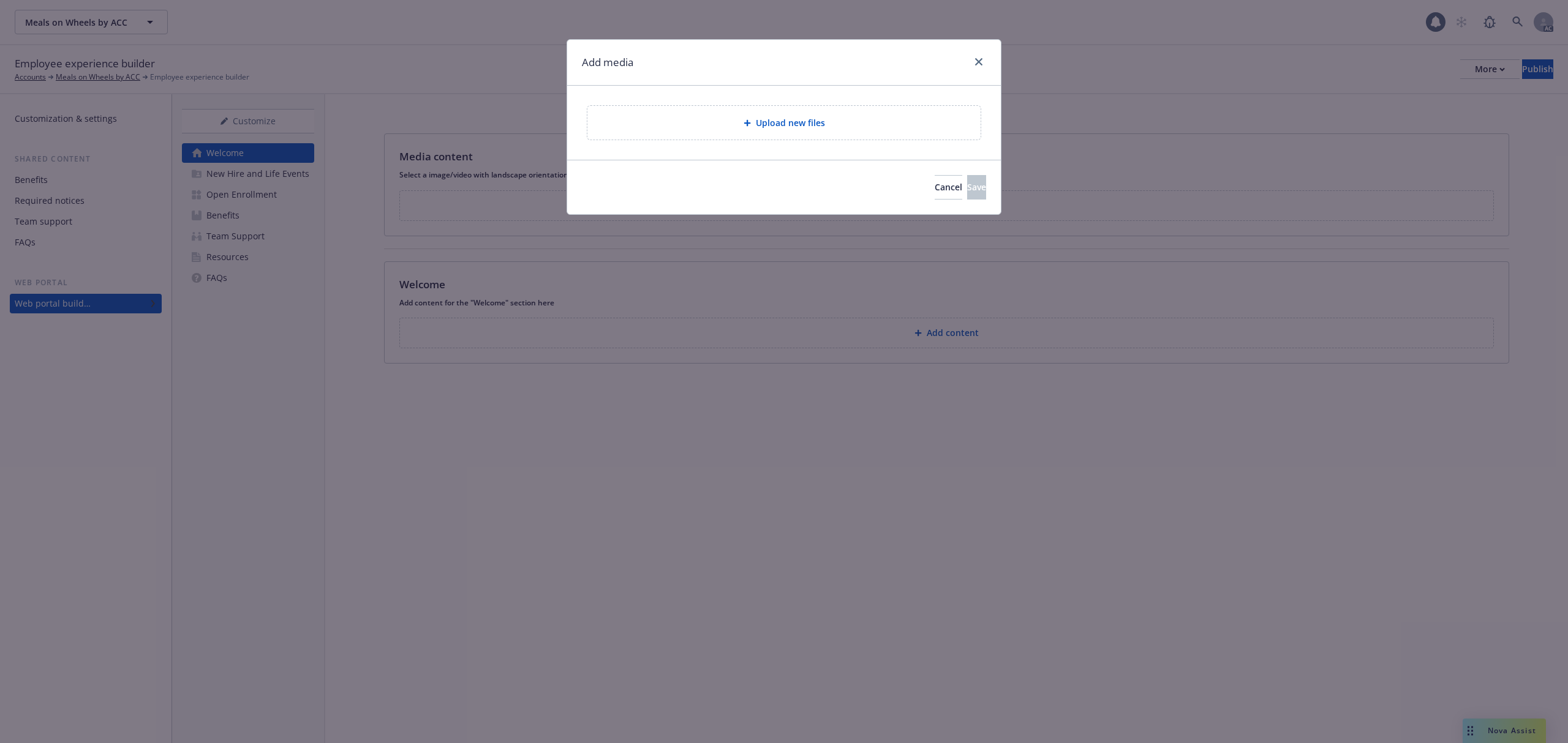
click at [882, 116] on div "Upload new files" at bounding box center [783, 123] width 374 height 14
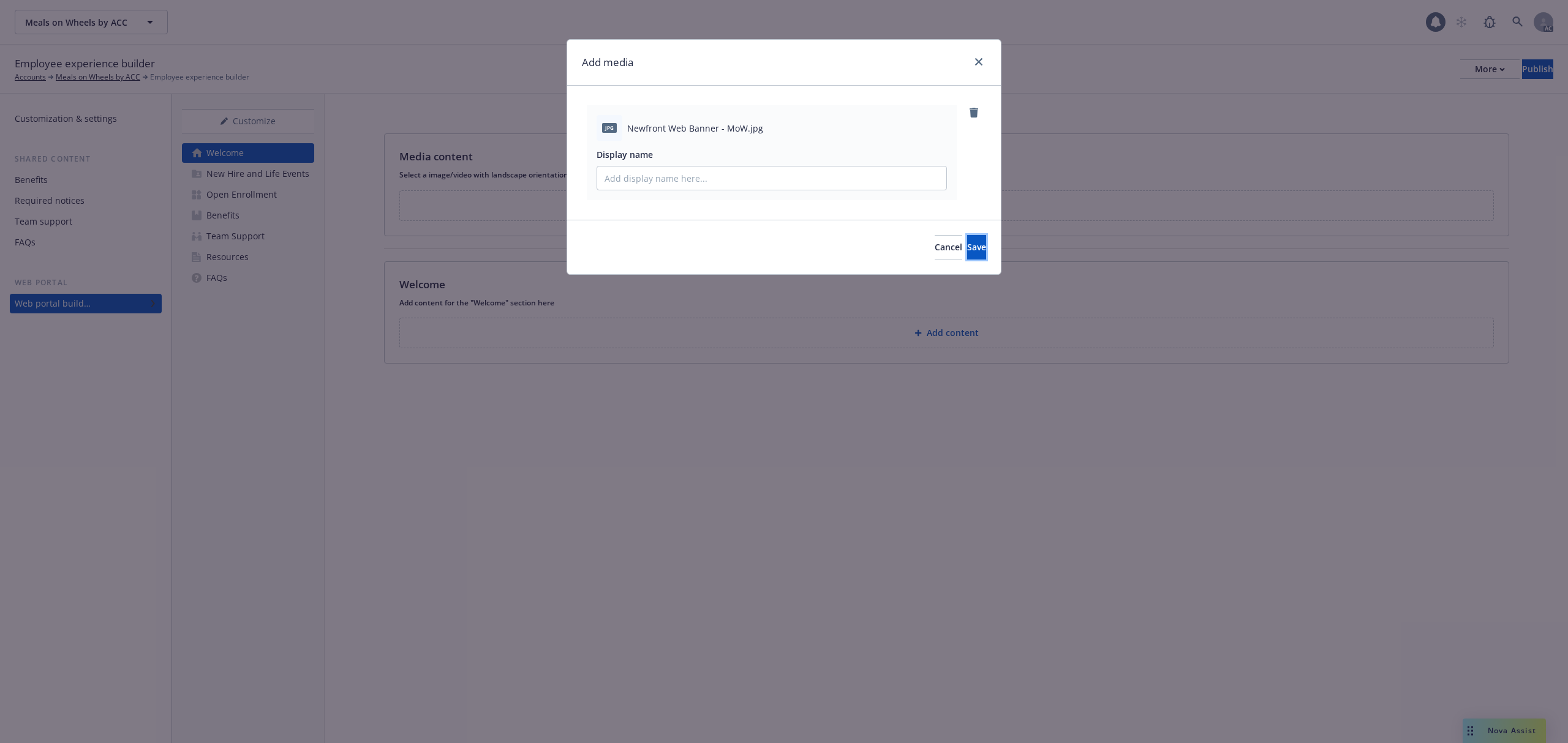
drag, startPoint x: 973, startPoint y: 252, endPoint x: 1354, endPoint y: 256, distance: 381.0
click at [977, 252] on button "Save" at bounding box center [976, 247] width 19 height 25
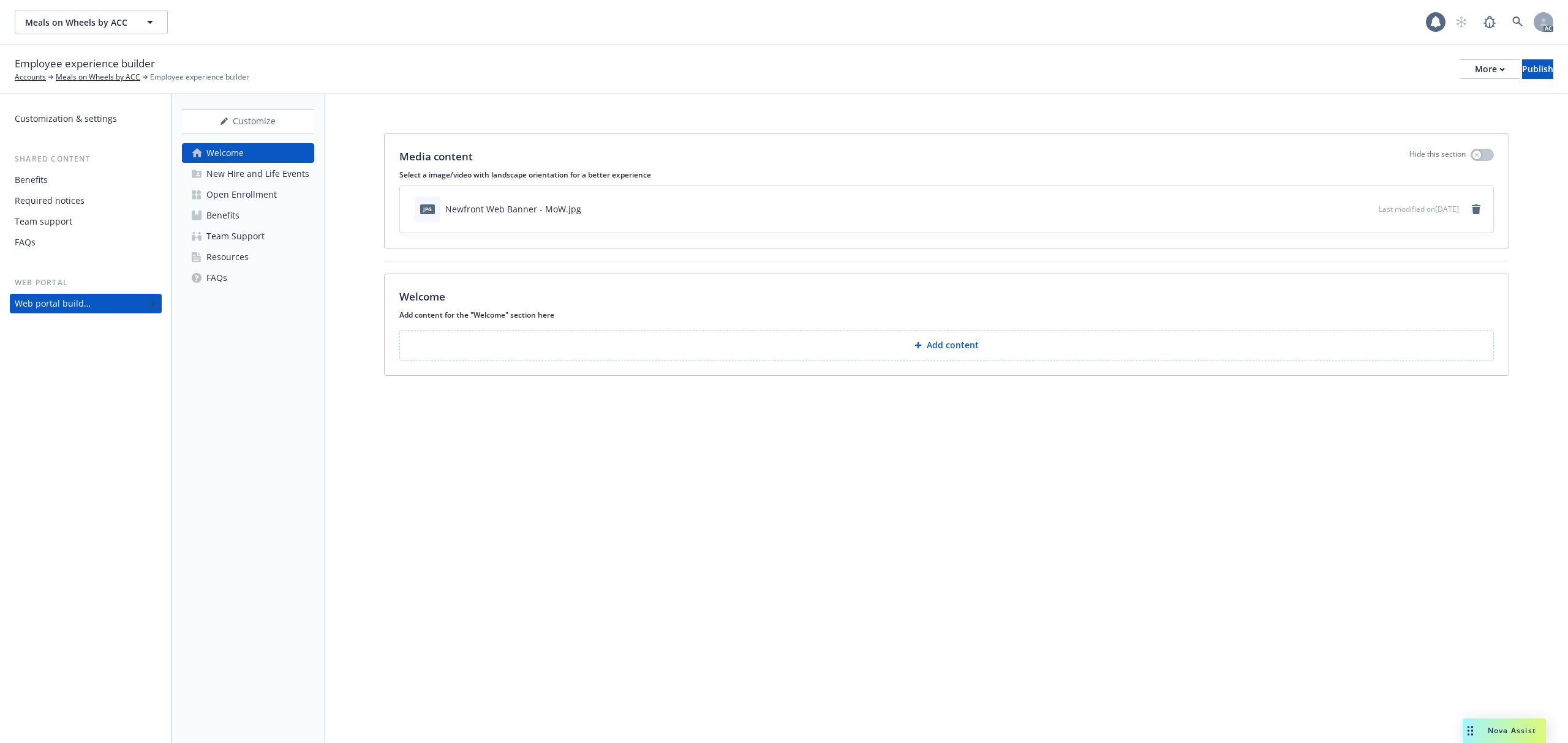
click at [790, 347] on button "Add content" at bounding box center [946, 345] width 1094 height 30
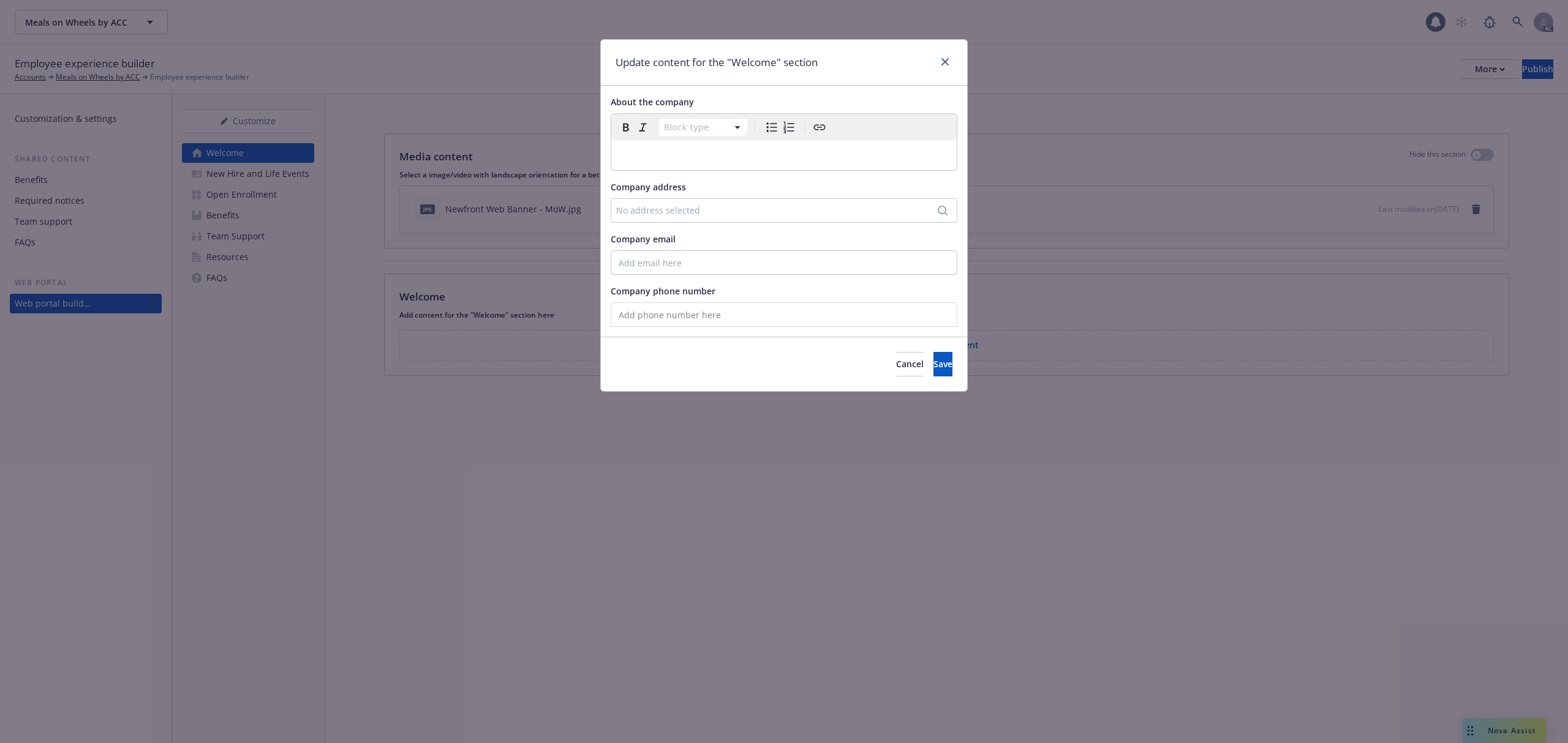
click at [716, 160] on p "editable markdown" at bounding box center [784, 155] width 331 height 14
click at [644, 158] on p "editable markdown" at bounding box center [784, 155] width 331 height 14
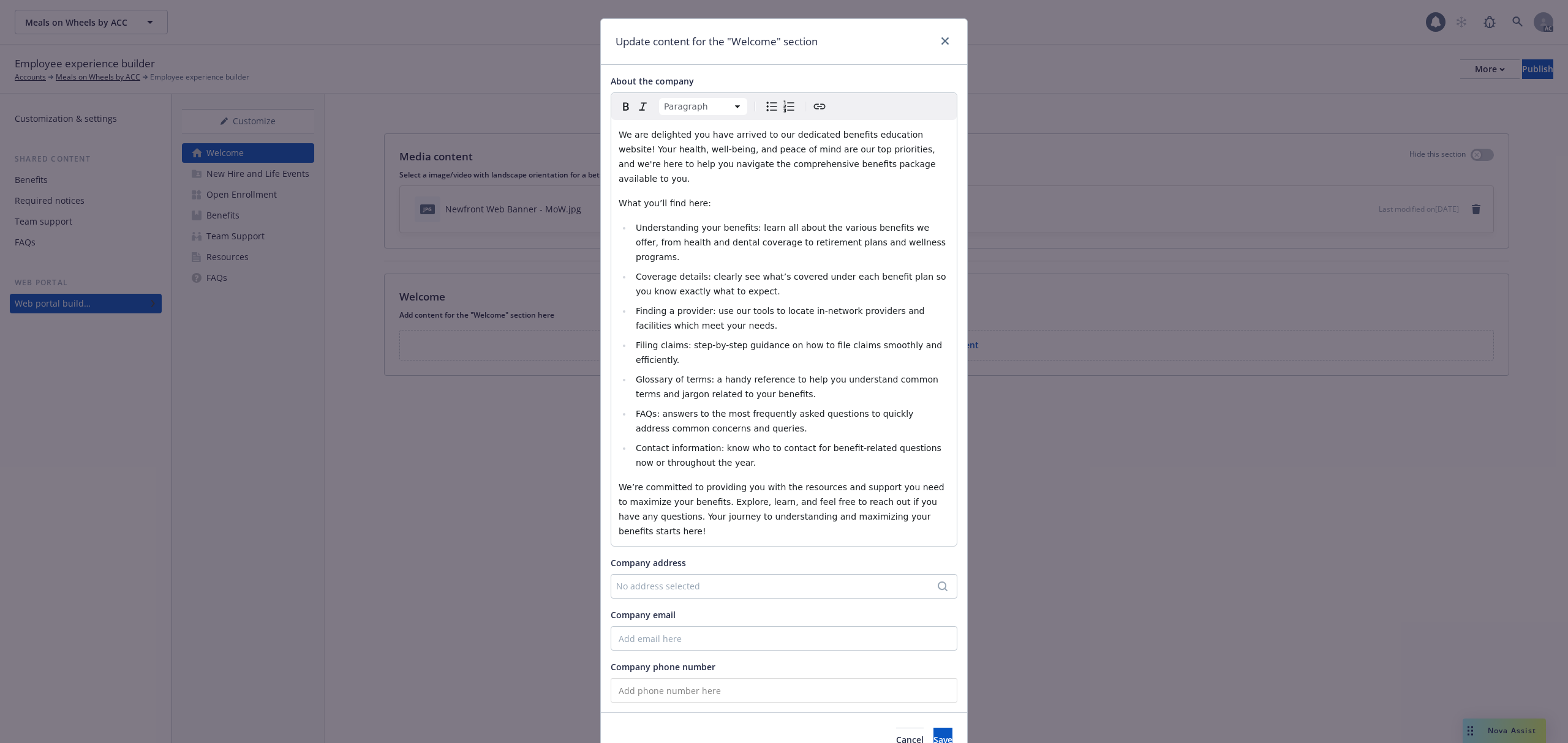
scroll to position [27, 0]
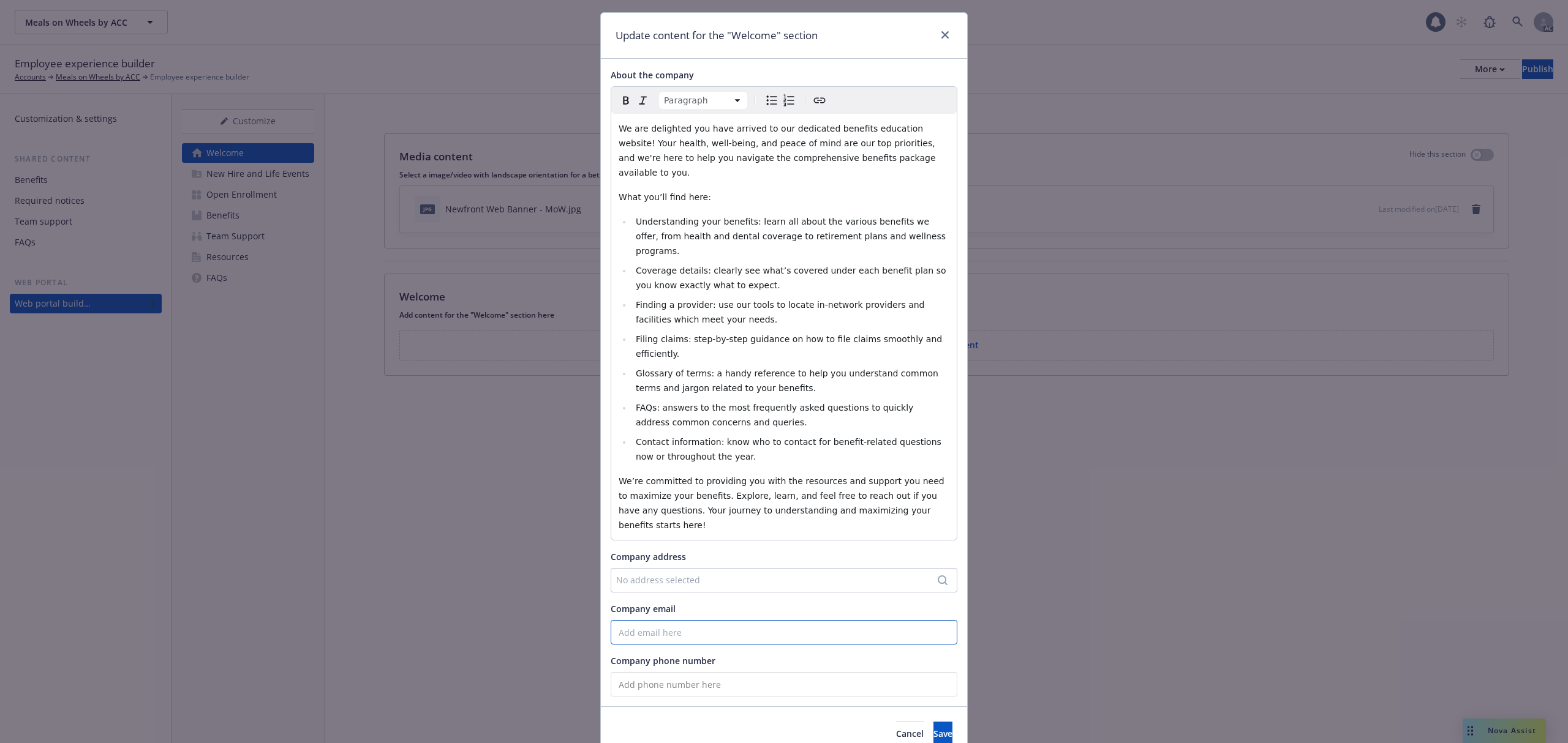
click at [658, 620] on input "Company email" at bounding box center [783, 632] width 347 height 25
paste input "[EMAIL_ADDRESS][DOMAIN_NAME]"
type input "[EMAIL_ADDRESS][DOMAIN_NAME]"
click at [650, 672] on input "tel" at bounding box center [783, 684] width 347 height 25
paste input "[PHONE_NUMBER]"
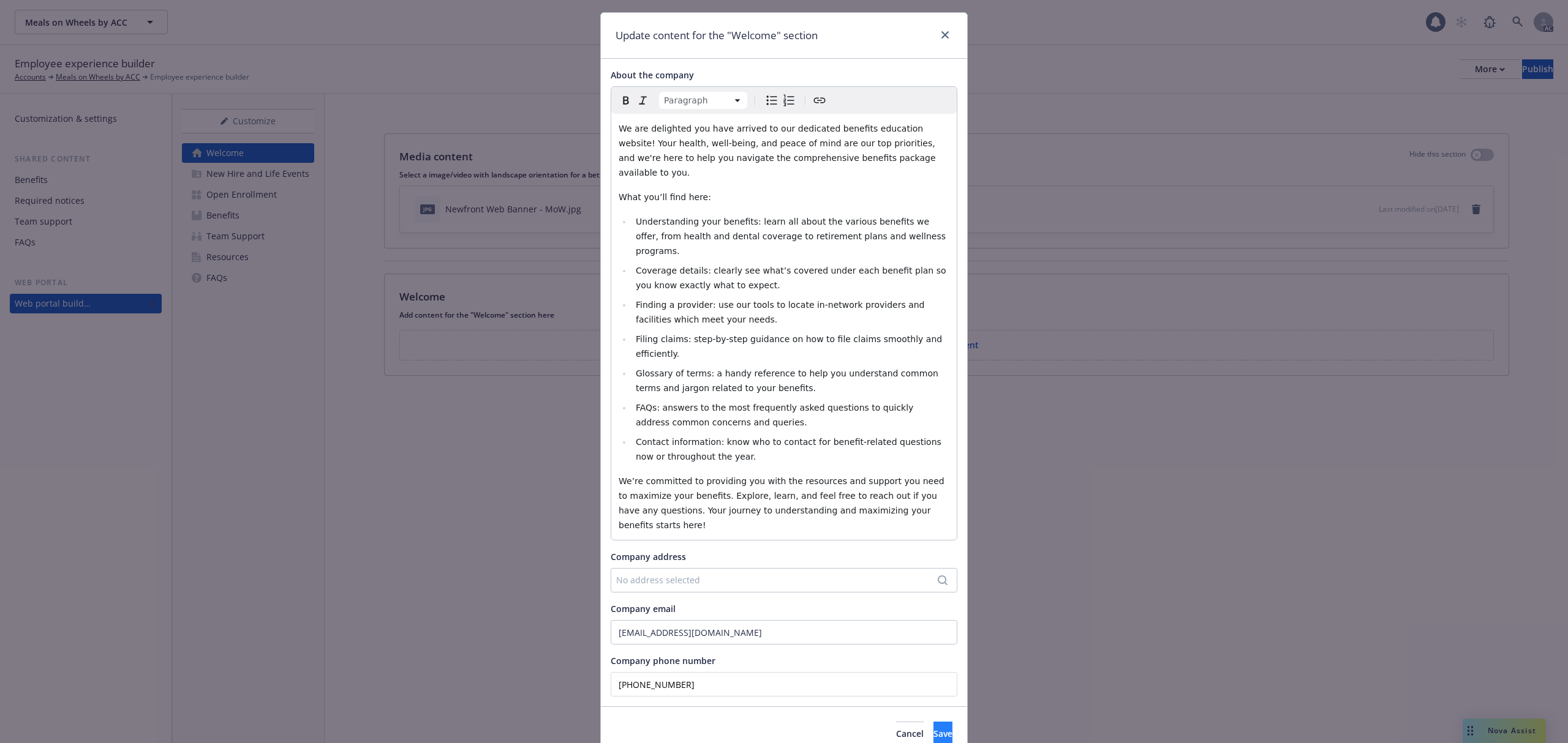
type input "[PHONE_NUMBER]"
click at [933, 728] on span "Save" at bounding box center [942, 734] width 19 height 12
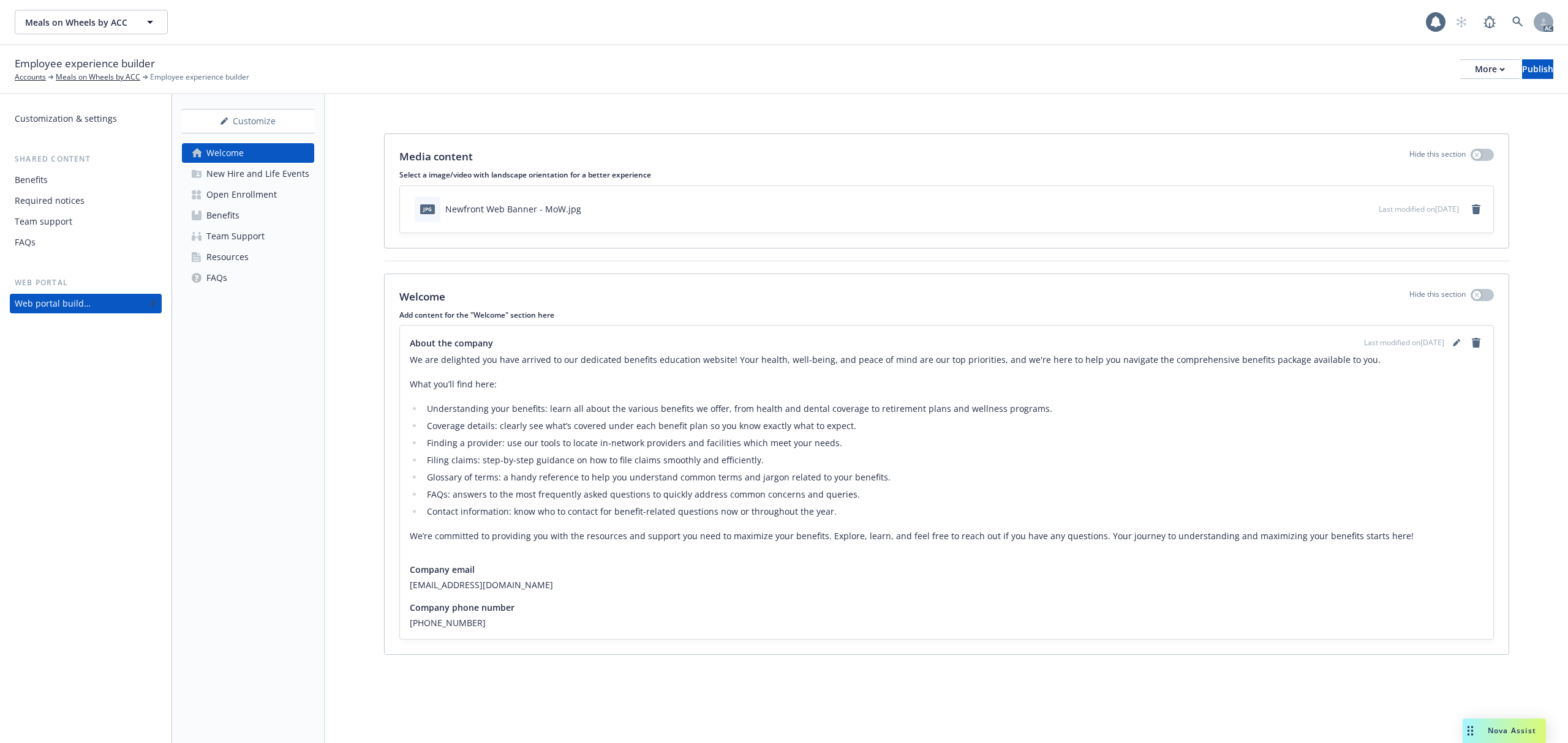
click at [235, 168] on div "New Hire and Life Events" at bounding box center [257, 174] width 103 height 19
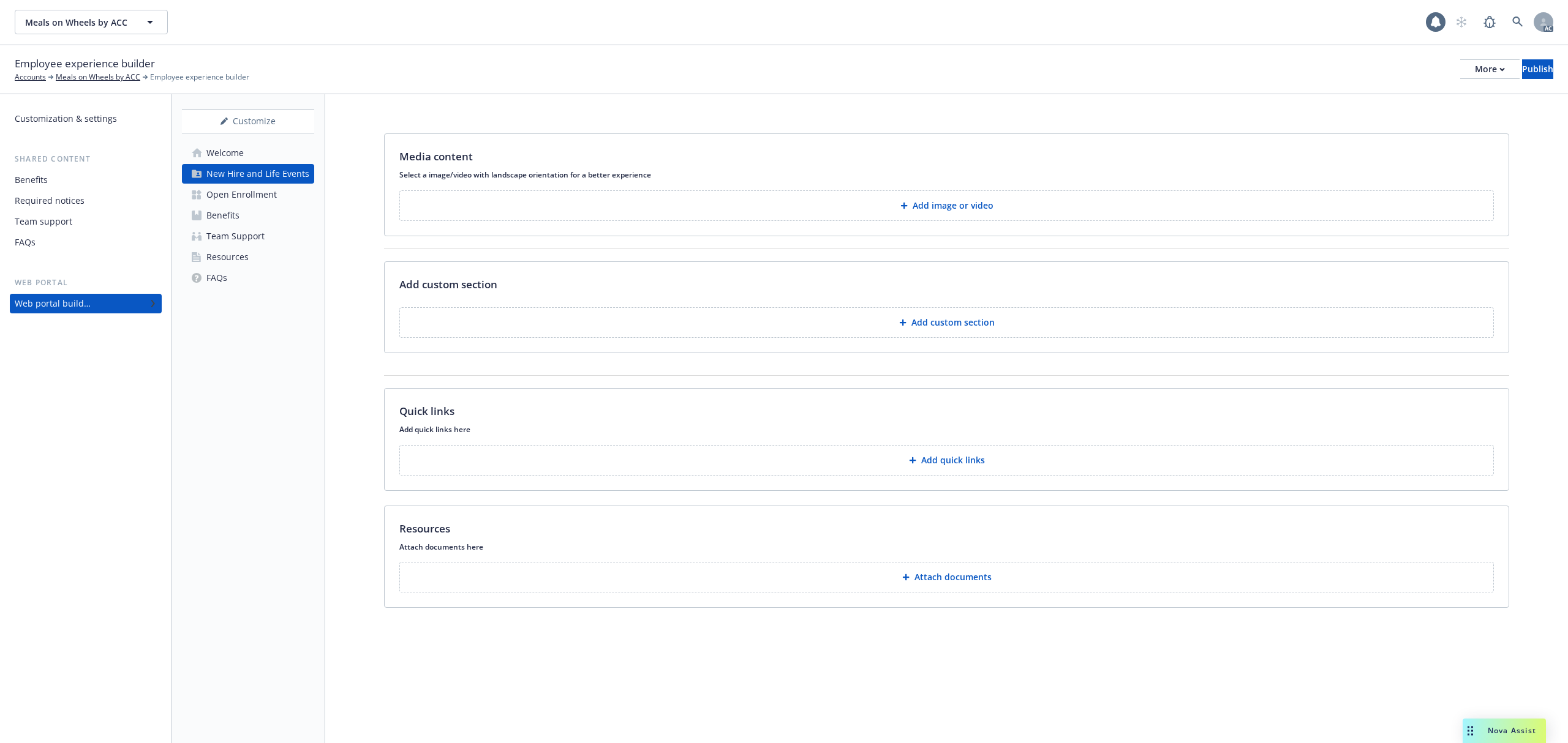
click at [836, 469] on button "Add quick links" at bounding box center [946, 460] width 1094 height 30
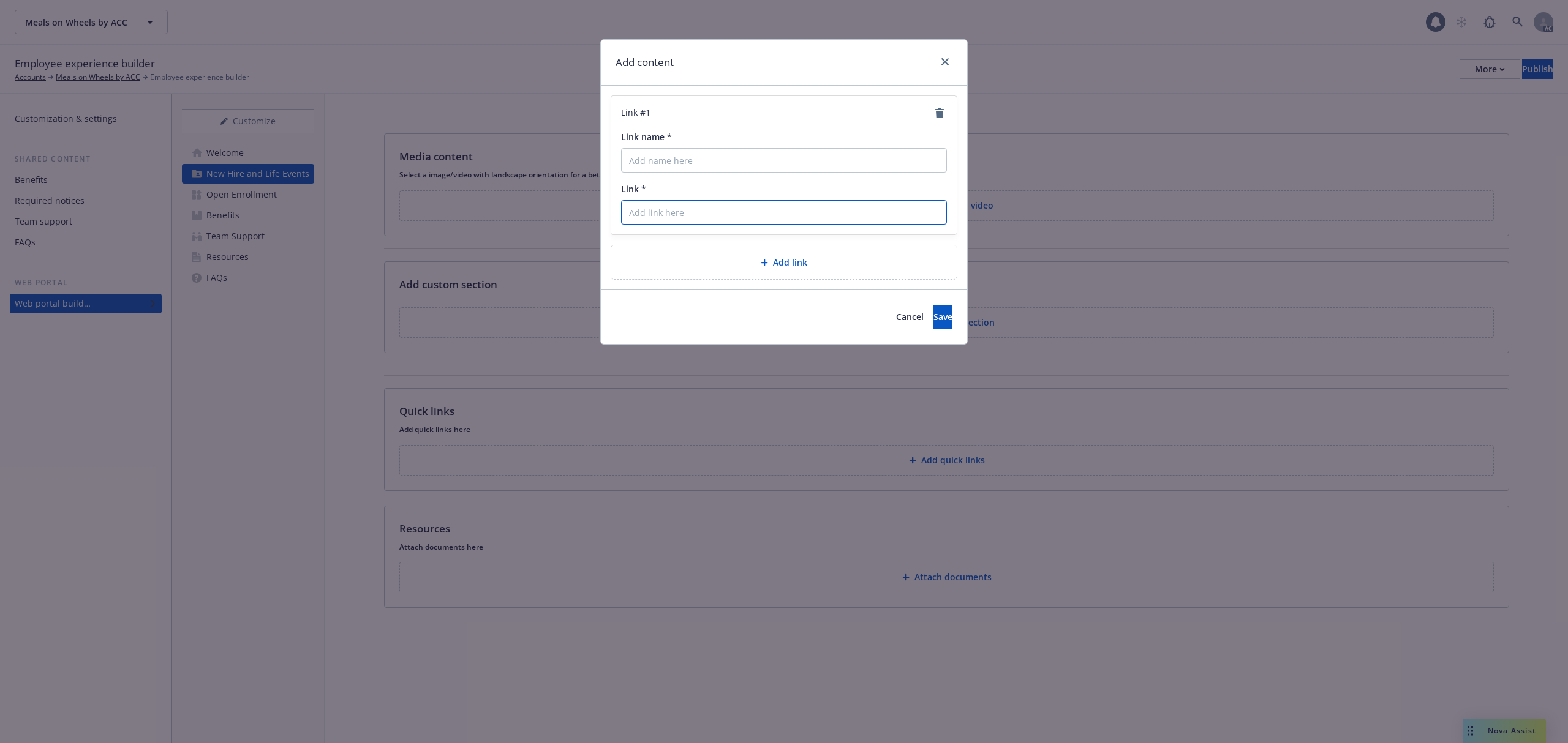
click at [692, 211] on input "Link *" at bounding box center [784, 212] width 325 height 25
paste input "[URL][DOMAIN_NAME][DOMAIN_NAME]"
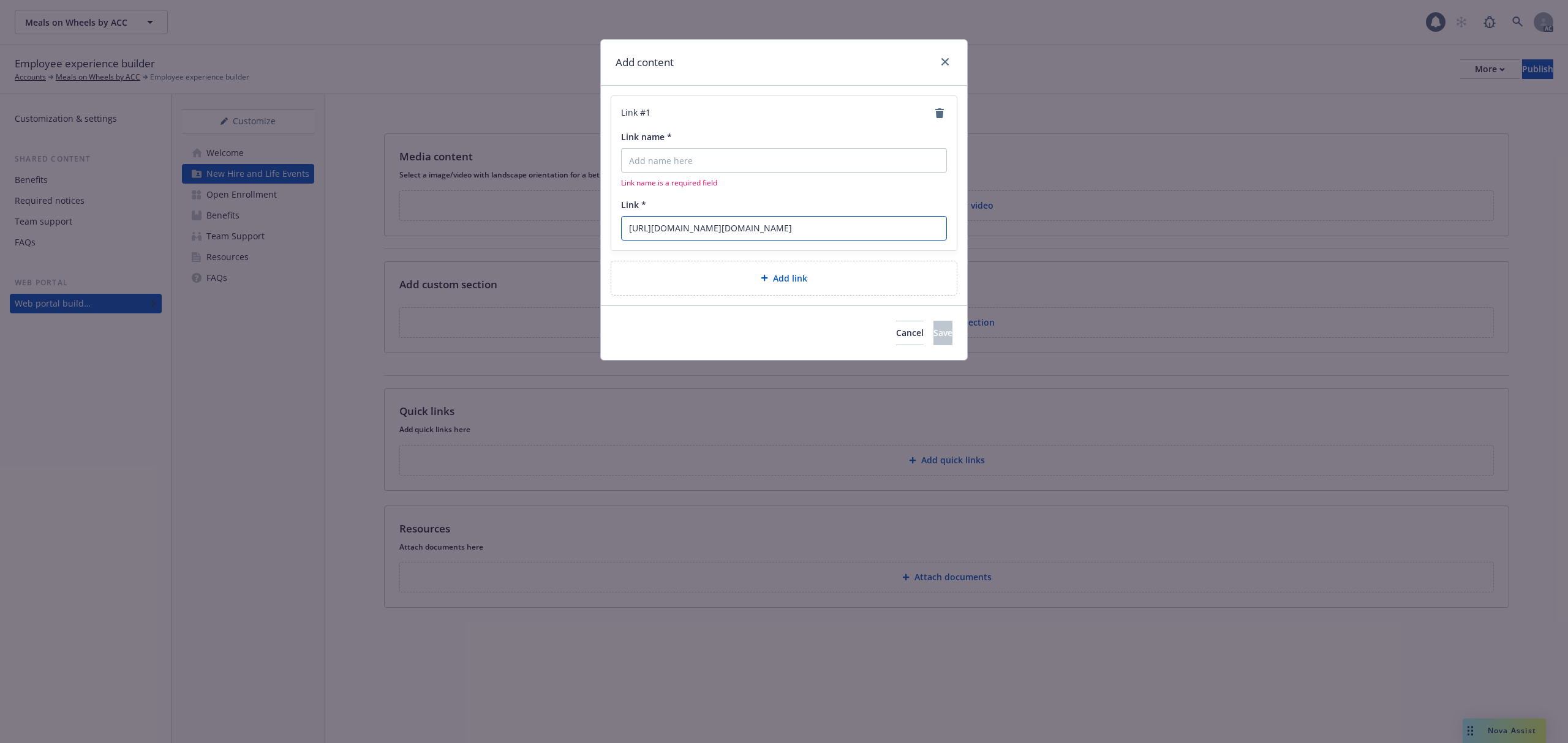
scroll to position [0, 375]
type input "[URL][DOMAIN_NAME][DOMAIN_NAME]"
click at [705, 158] on input "Link name *" at bounding box center [784, 160] width 325 height 25
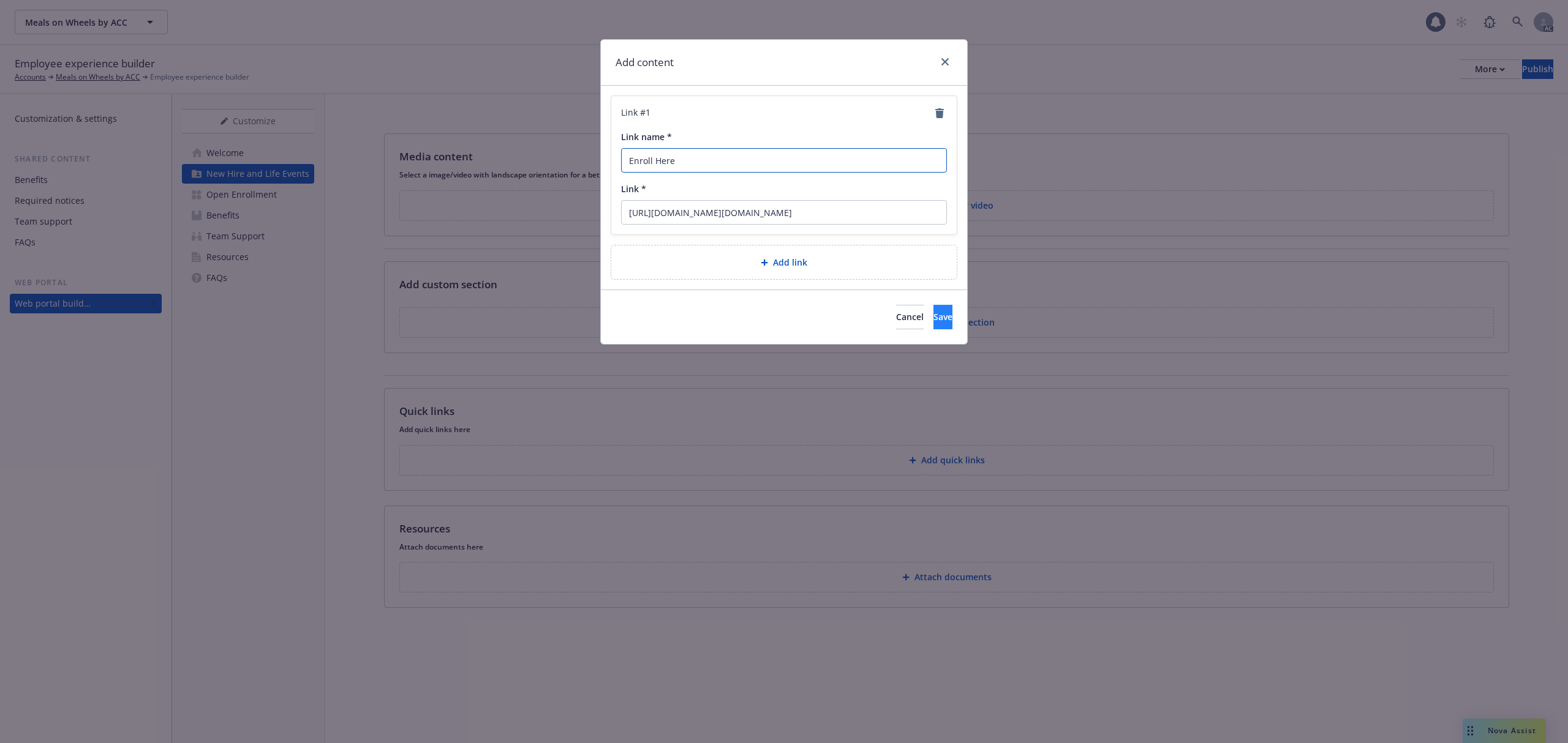
type input "Enroll Here"
drag, startPoint x: 937, startPoint y: 316, endPoint x: 948, endPoint y: 319, distance: 11.4
click at [934, 317] on button "Save" at bounding box center [942, 317] width 19 height 25
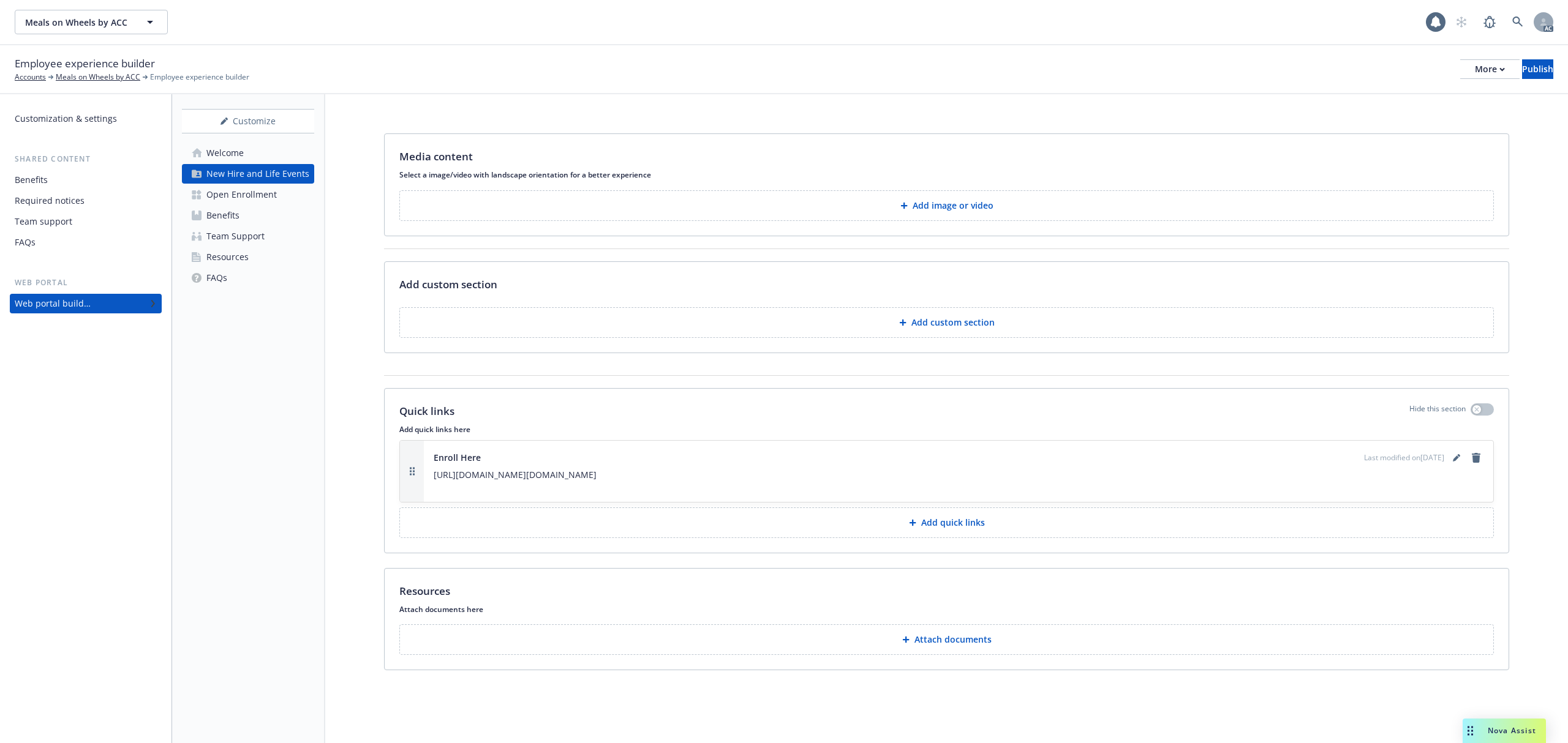
click at [831, 209] on button "Add image or video" at bounding box center [946, 206] width 1094 height 30
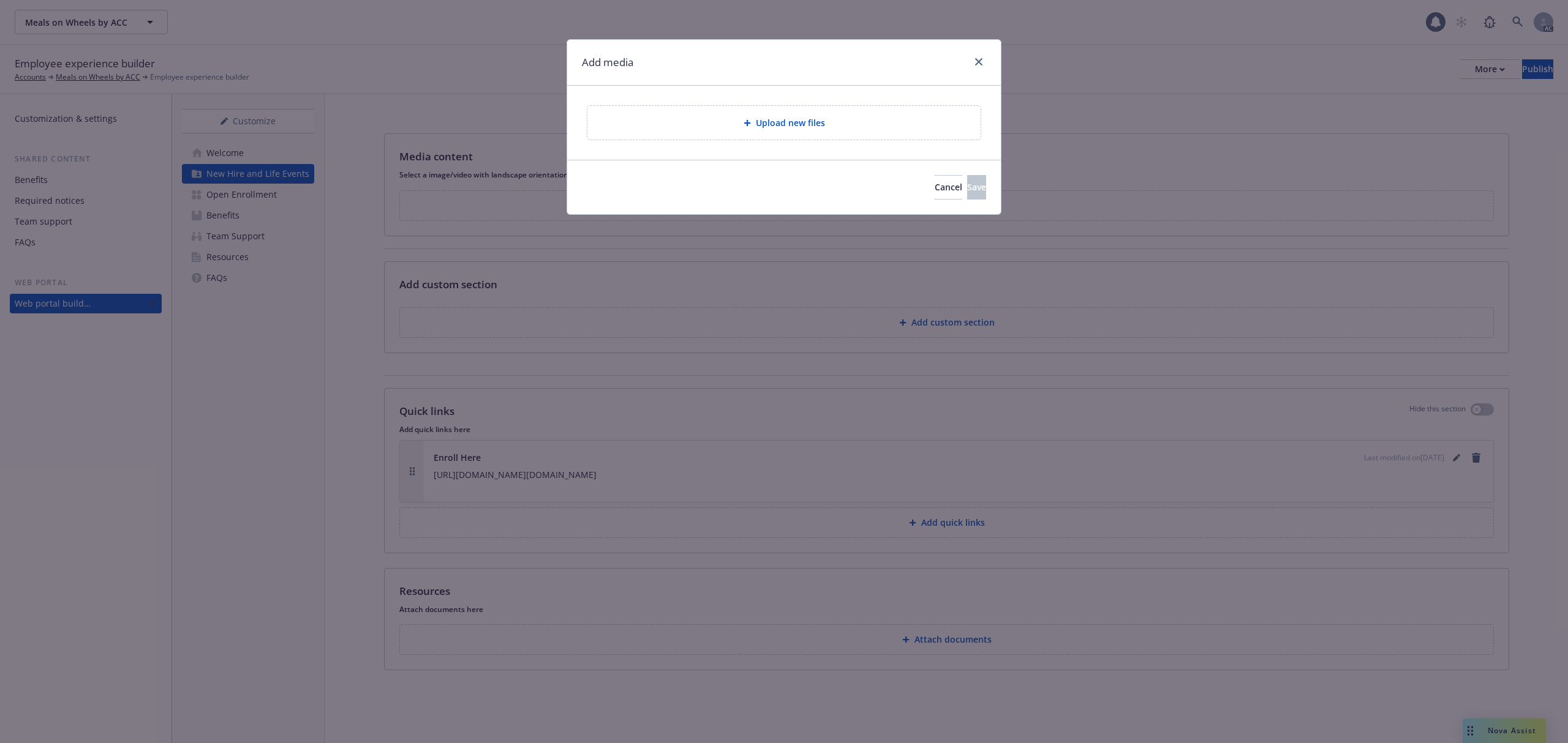
click at [785, 120] on span "Upload new files" at bounding box center [791, 122] width 70 height 13
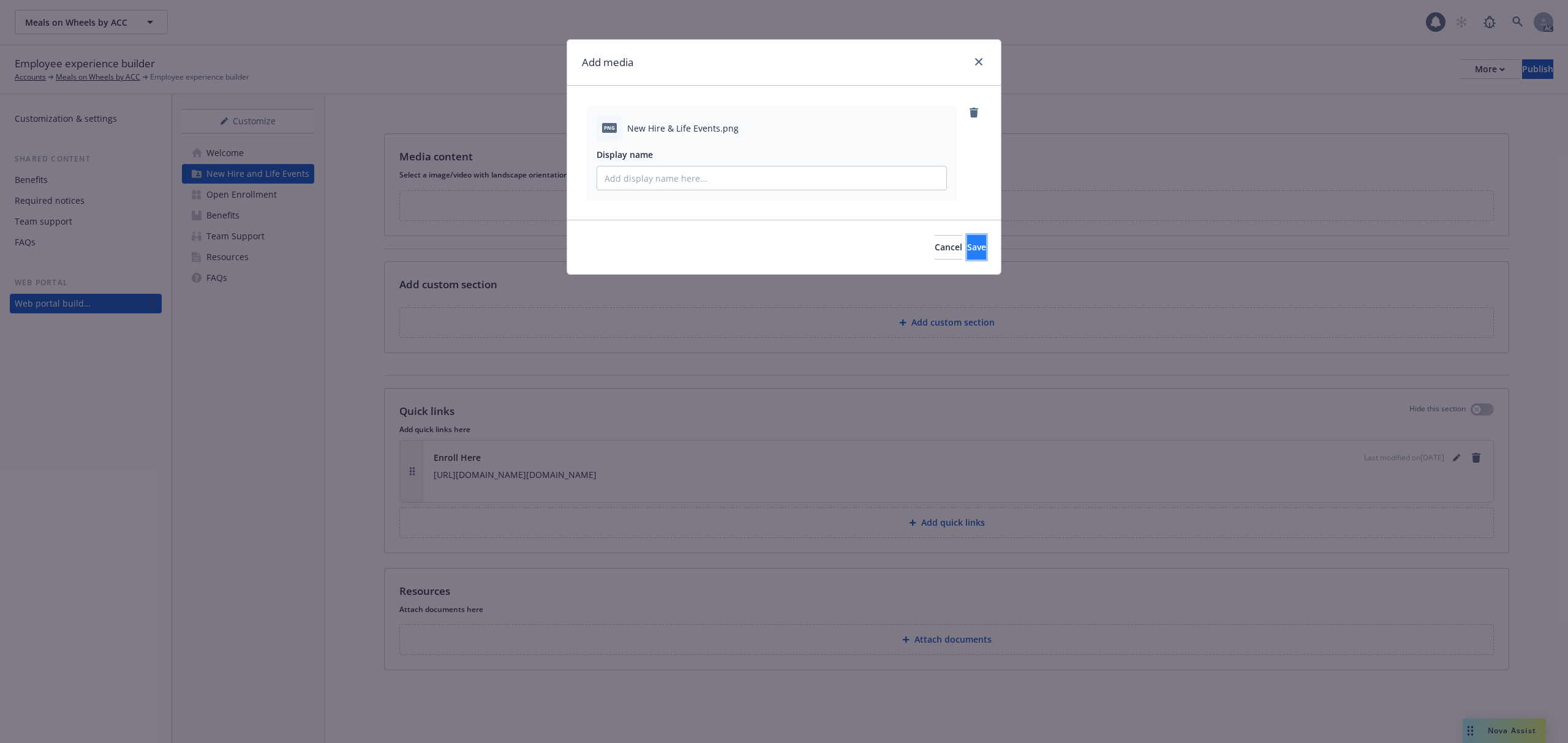
click at [967, 252] on span "Save" at bounding box center [976, 247] width 19 height 12
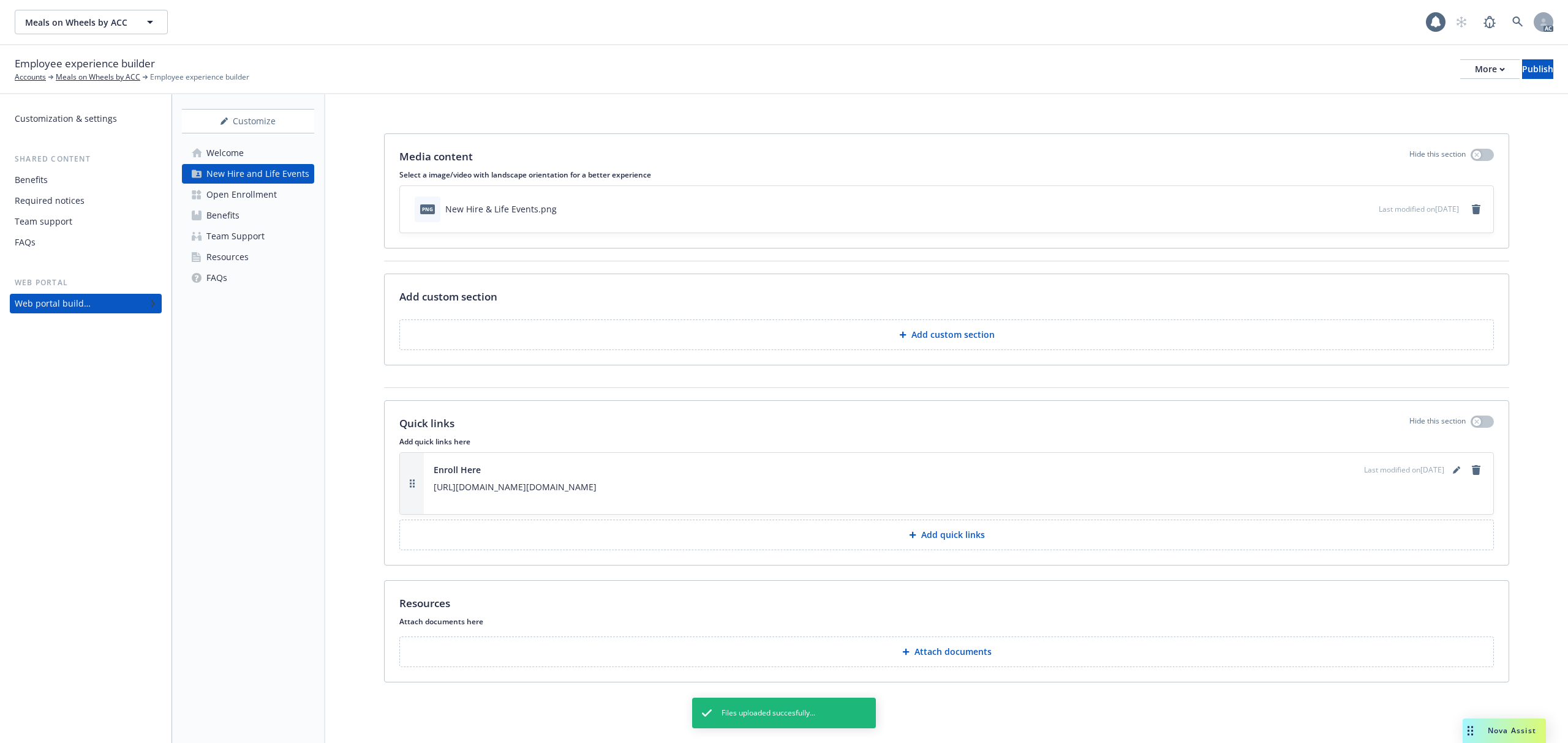
click at [931, 341] on p "Add custom section" at bounding box center [953, 335] width 83 height 12
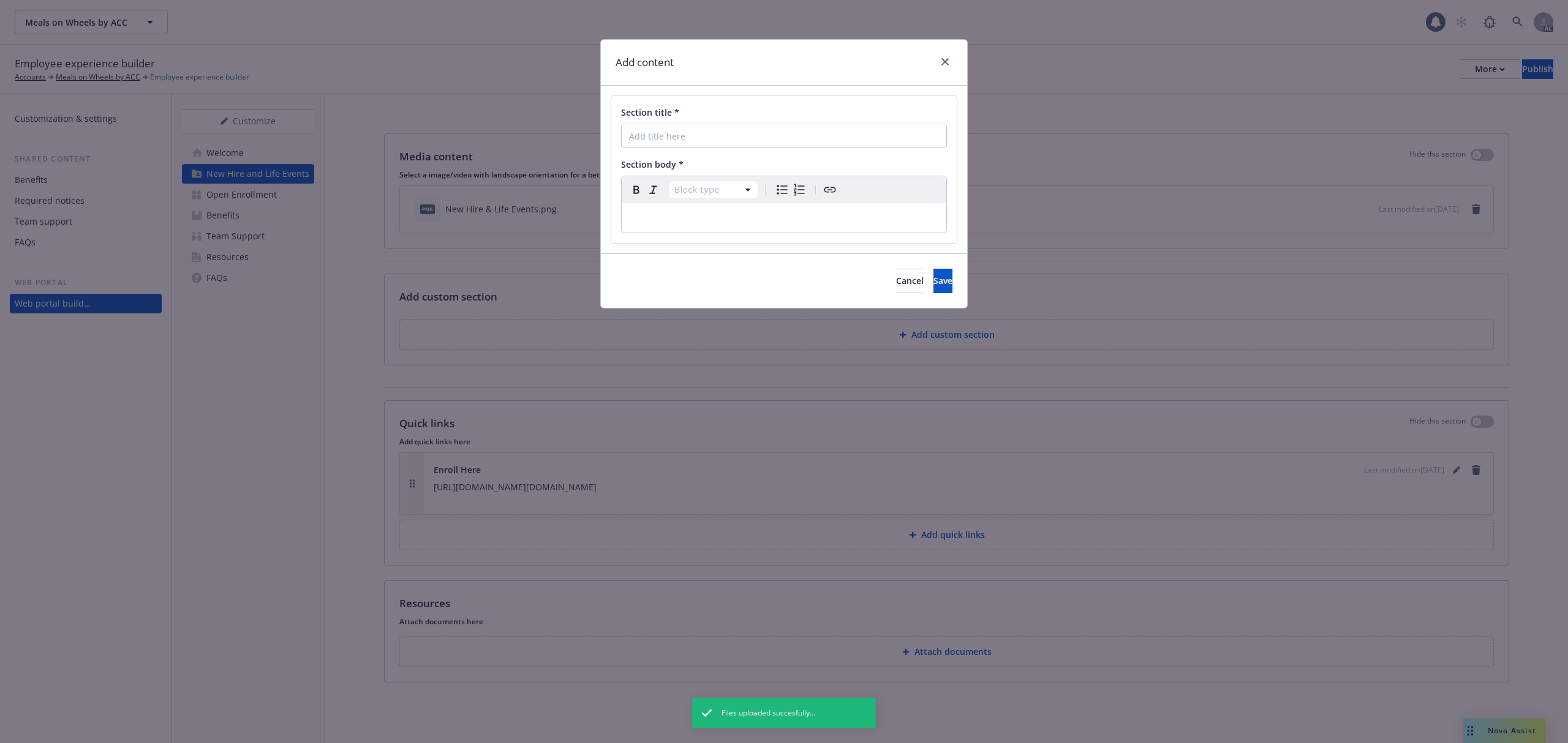
click at [712, 218] on p "editable markdown" at bounding box center [784, 218] width 310 height 14
click at [697, 130] on input "Section title *" at bounding box center [784, 136] width 325 height 25
paste input "New Hire Employee To-Do List"
type input "New Hire Employee To-Do List"
drag, startPoint x: 755, startPoint y: 219, endPoint x: 444, endPoint y: 224, distance: 311.0
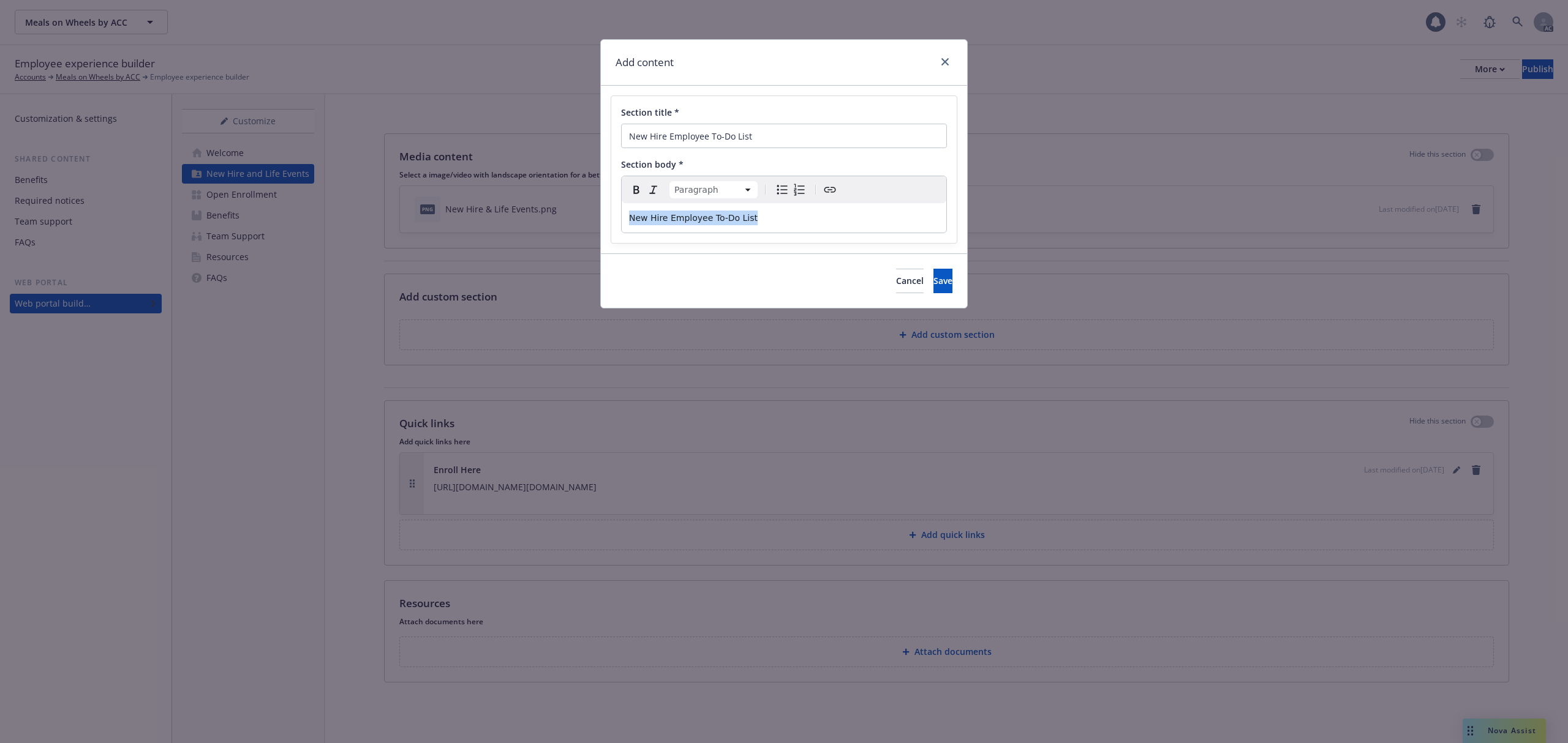
click at [444, 224] on div "Add content Section title * New Hire Employee To-Do List Section body * Paragra…" at bounding box center [784, 371] width 1568 height 743
click at [676, 208] on div "editable markdown" at bounding box center [783, 218] width 325 height 30
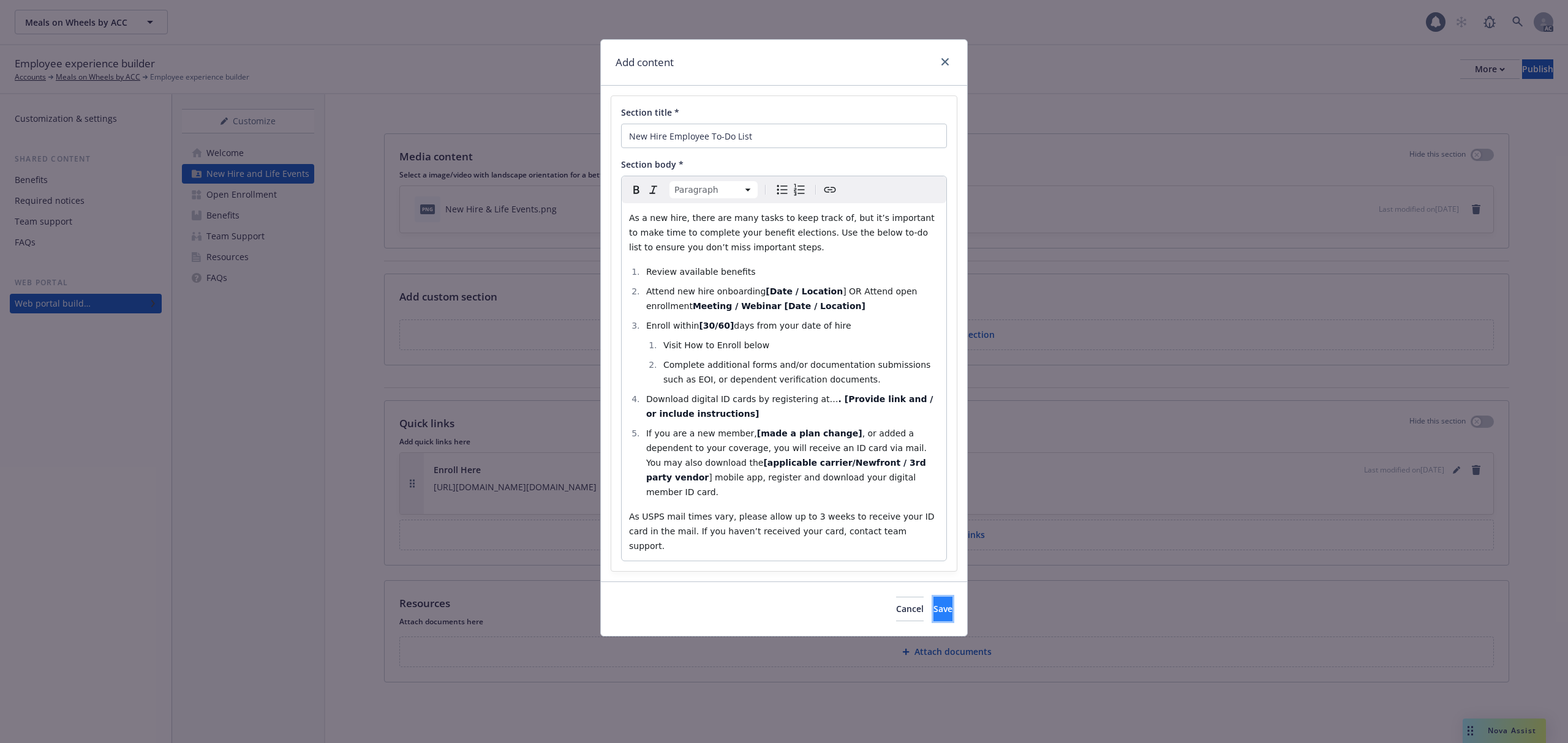
click at [933, 603] on span "Save" at bounding box center [942, 609] width 19 height 12
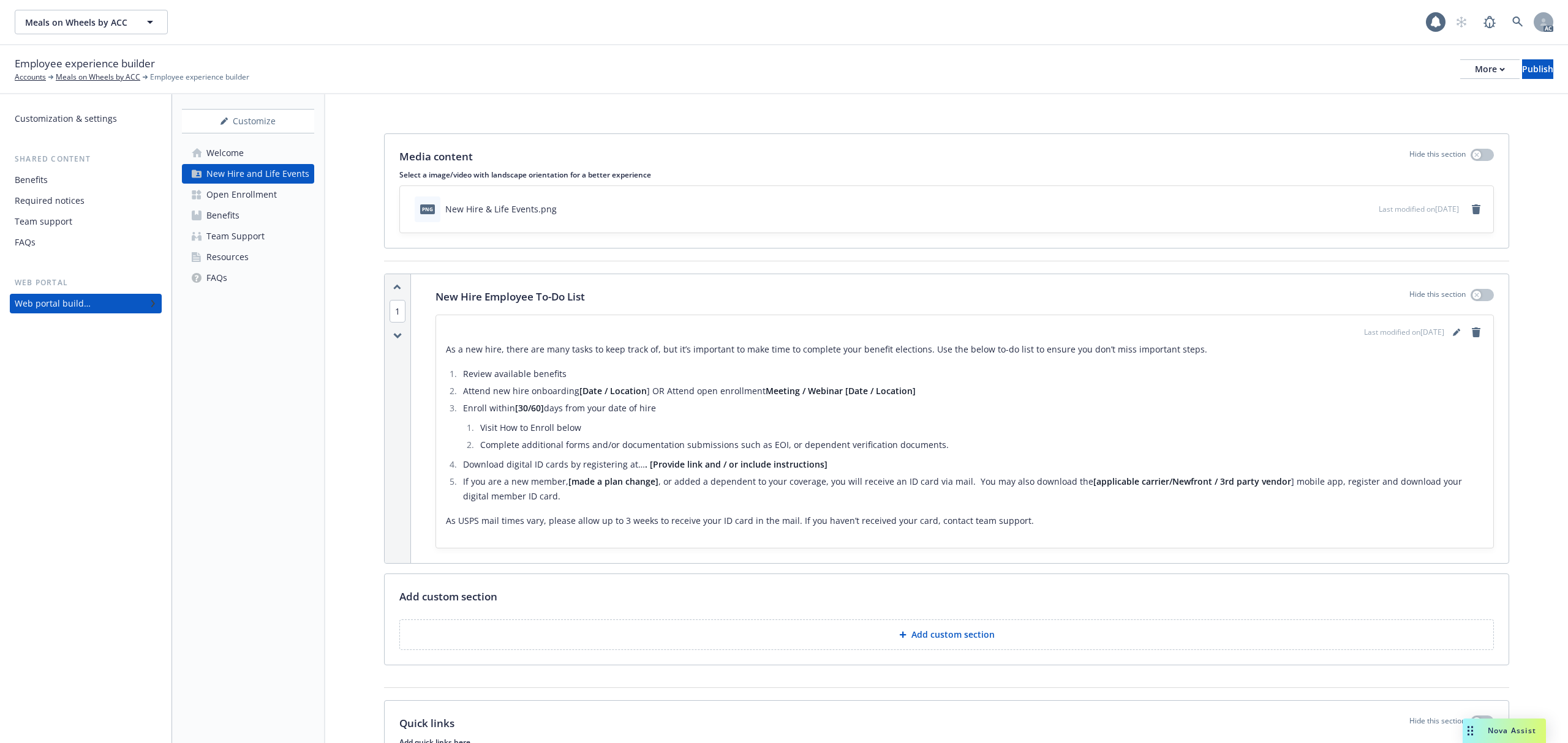
click at [992, 636] on button "Add custom section" at bounding box center [946, 635] width 1094 height 30
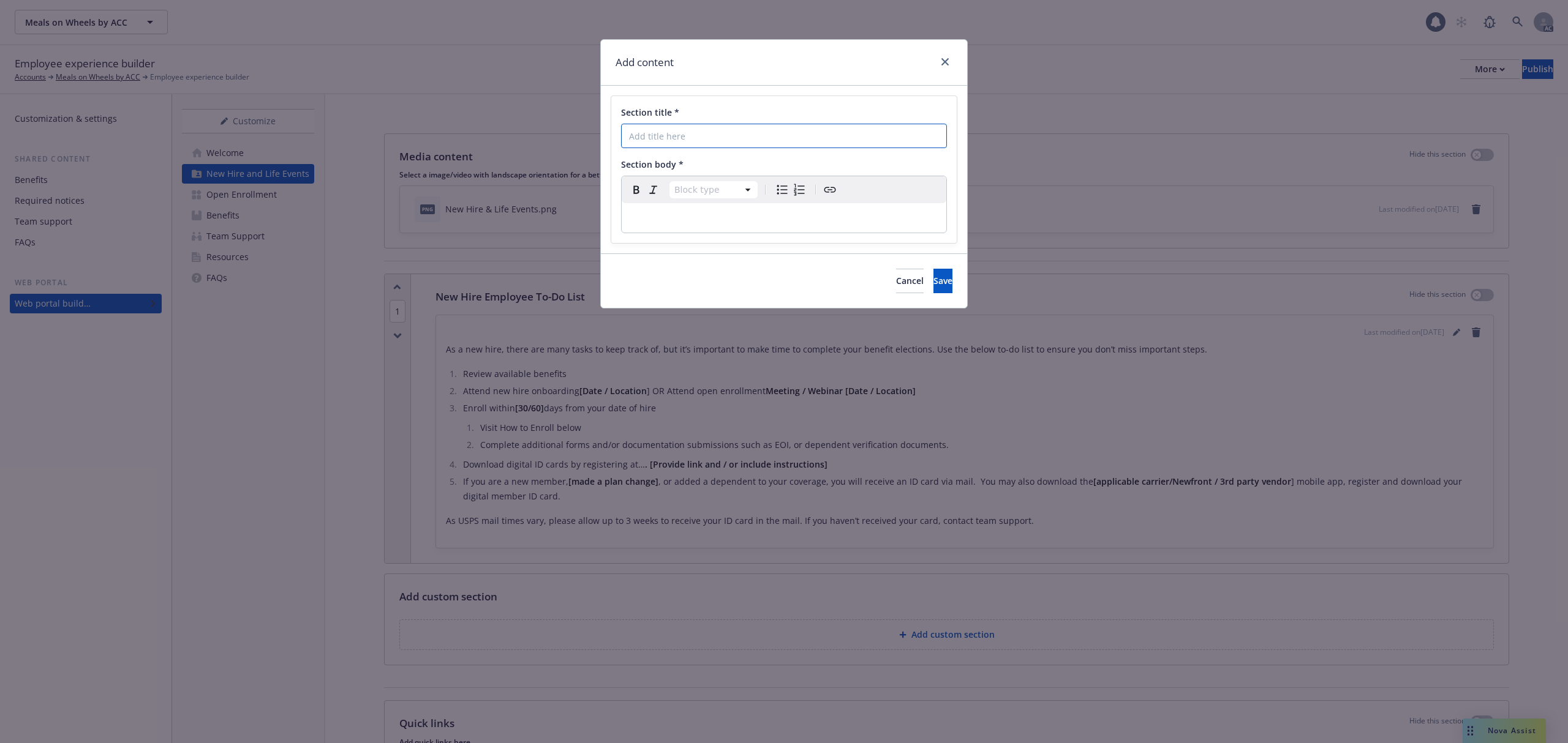
click at [688, 140] on input "Section title *" at bounding box center [784, 136] width 325 height 25
paste input "Employee & Dependent Eligibility"
type input "Employee & Dependent Eligibility"
click at [732, 219] on p "editable markdown" at bounding box center [784, 218] width 310 height 14
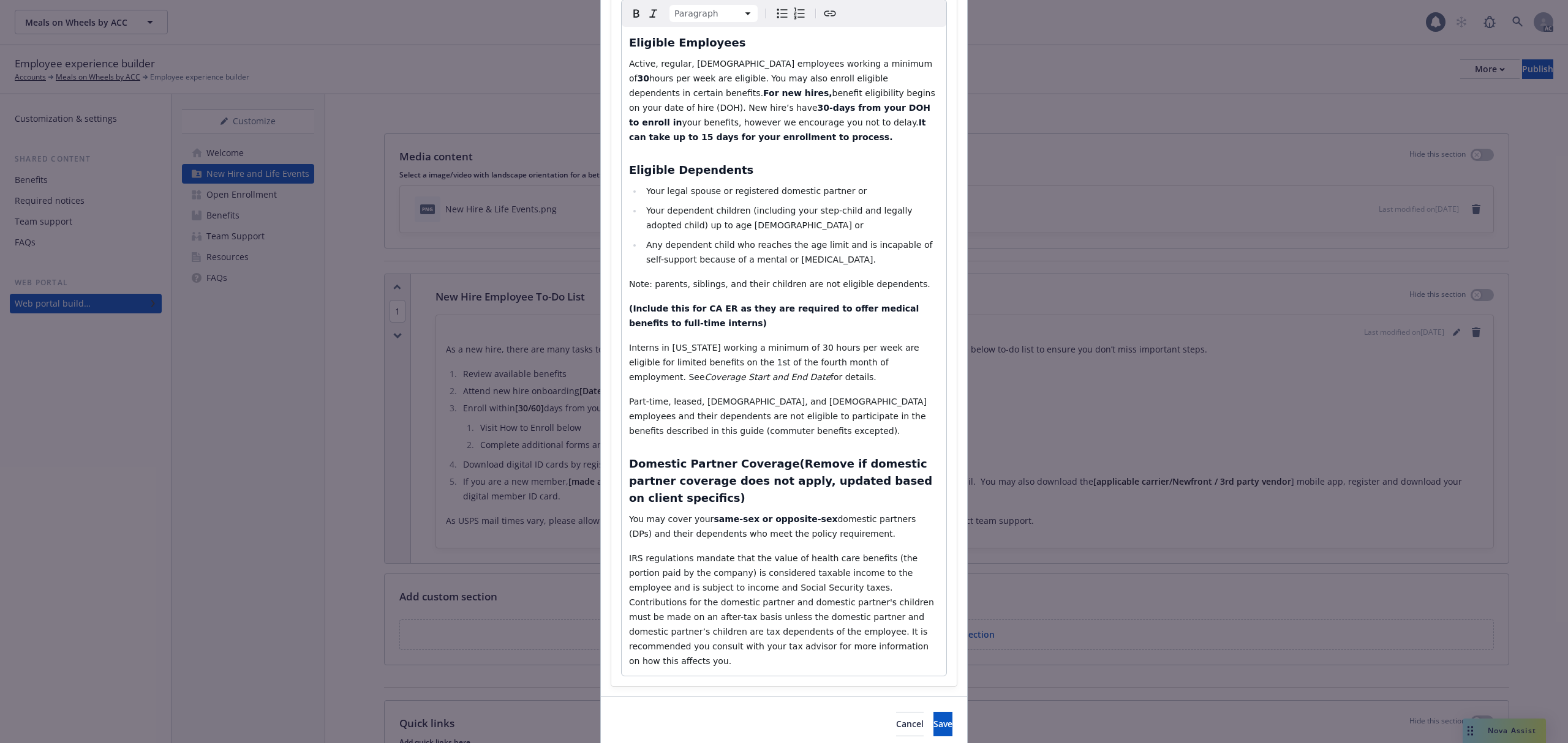
scroll to position [179, 0]
click at [933, 709] on button "Save" at bounding box center [942, 721] width 19 height 25
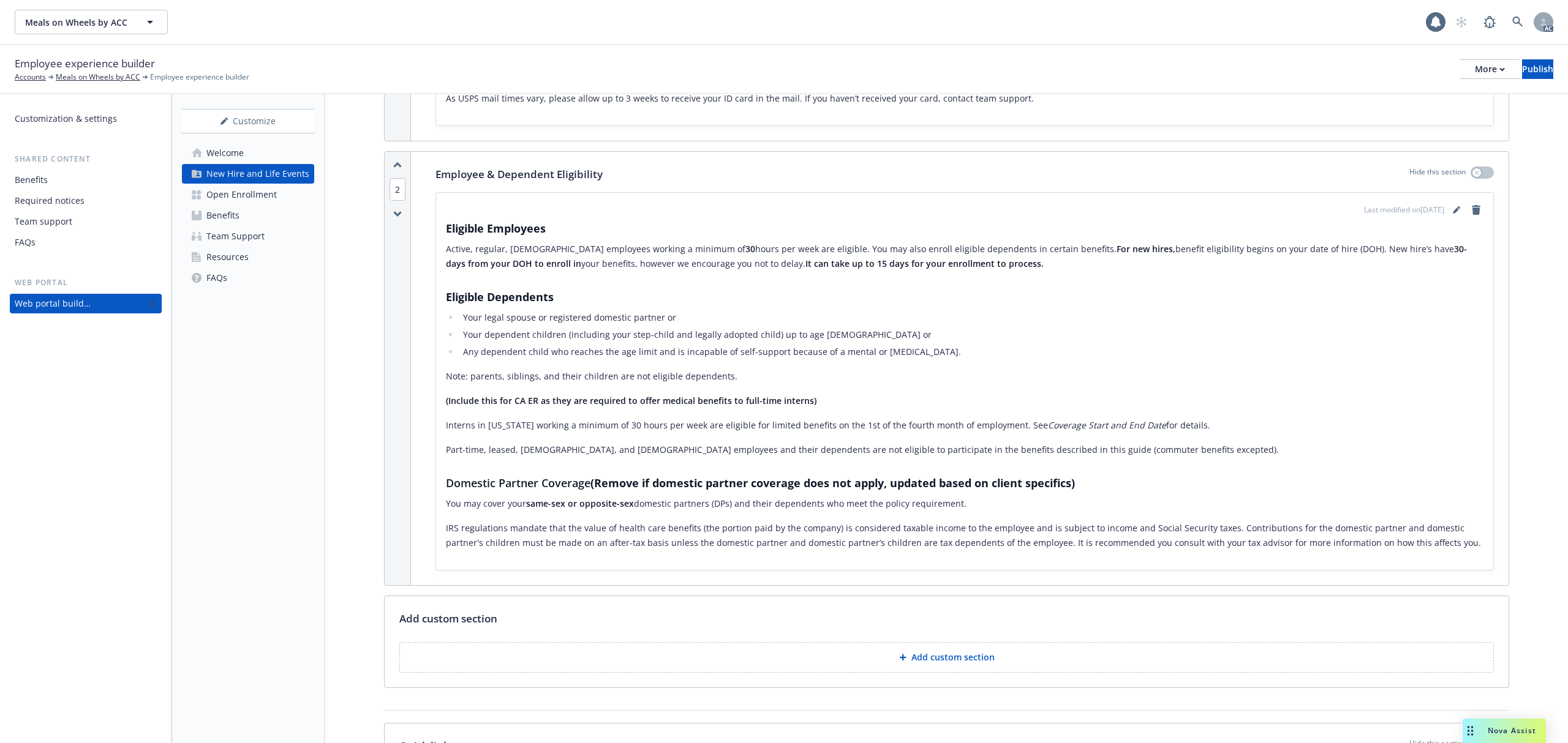
scroll to position [571, 0]
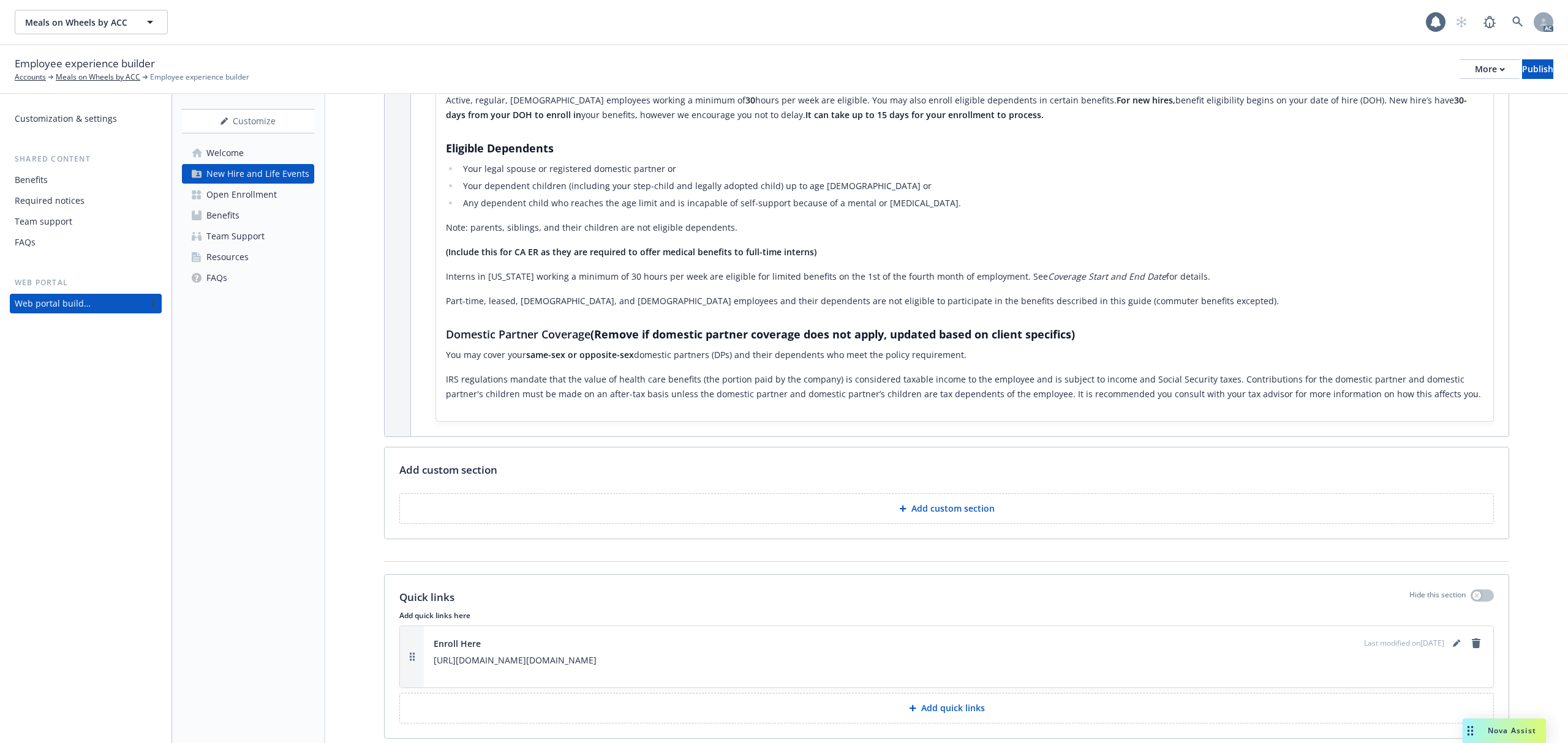
click at [842, 517] on button "Add custom section" at bounding box center [946, 508] width 1094 height 30
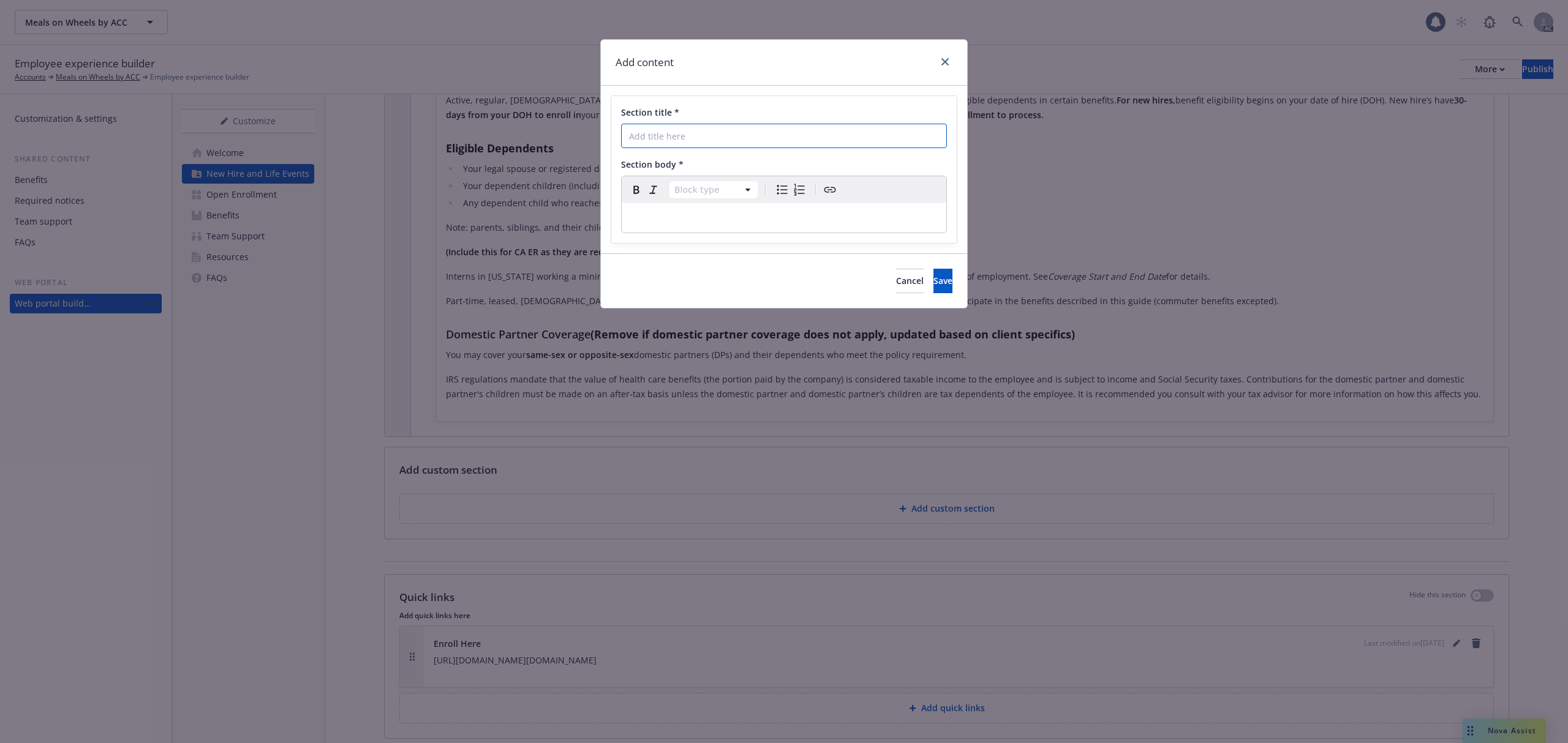
click at [714, 137] on input "Section title *" at bounding box center [784, 136] width 325 height 25
paste input "When Can I Enroll"
type input "When Can I Enroll"
click at [660, 225] on p "editable markdown" at bounding box center [784, 218] width 310 height 14
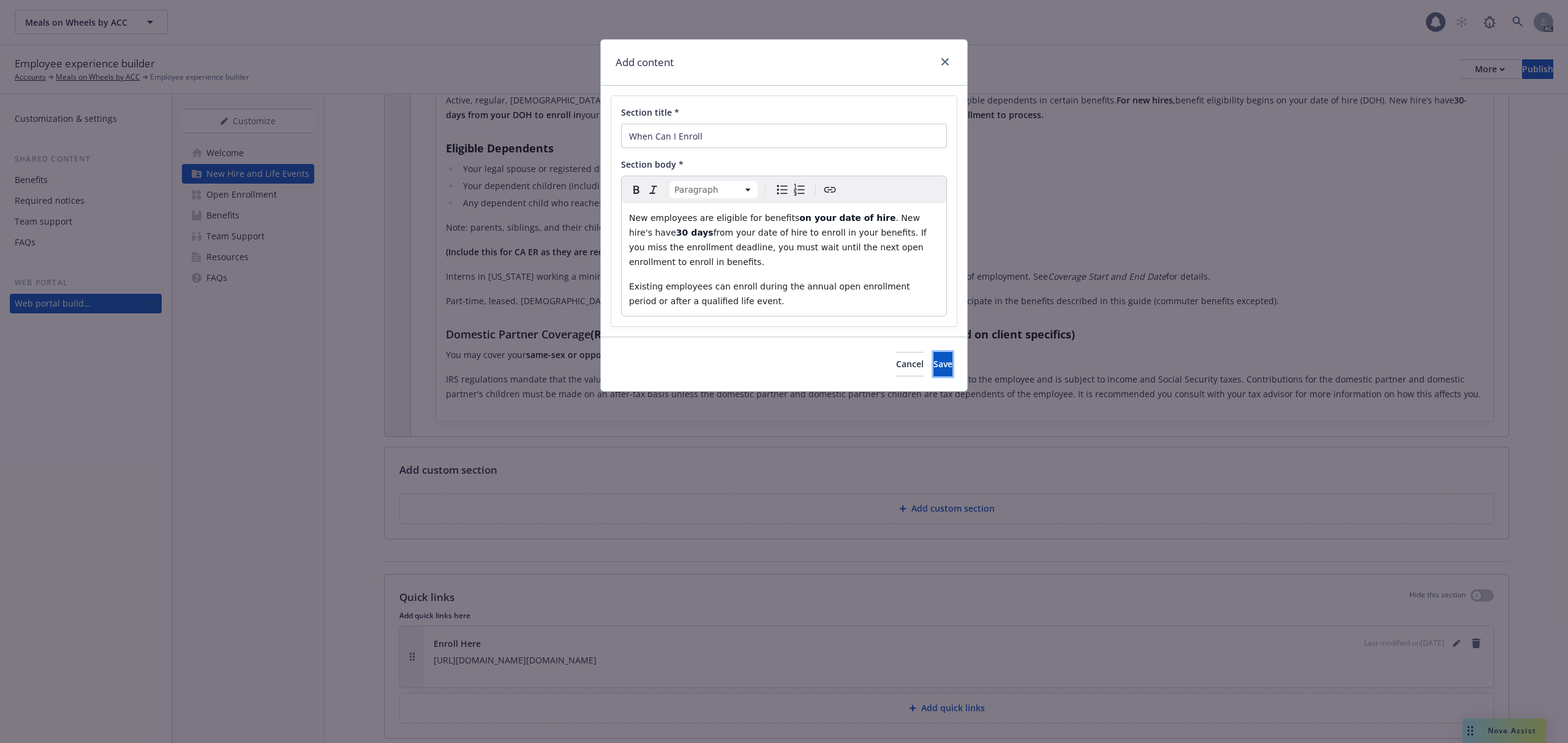
drag, startPoint x: 922, startPoint y: 345, endPoint x: 959, endPoint y: 350, distance: 37.3
click at [933, 358] on span "Save" at bounding box center [942, 364] width 19 height 12
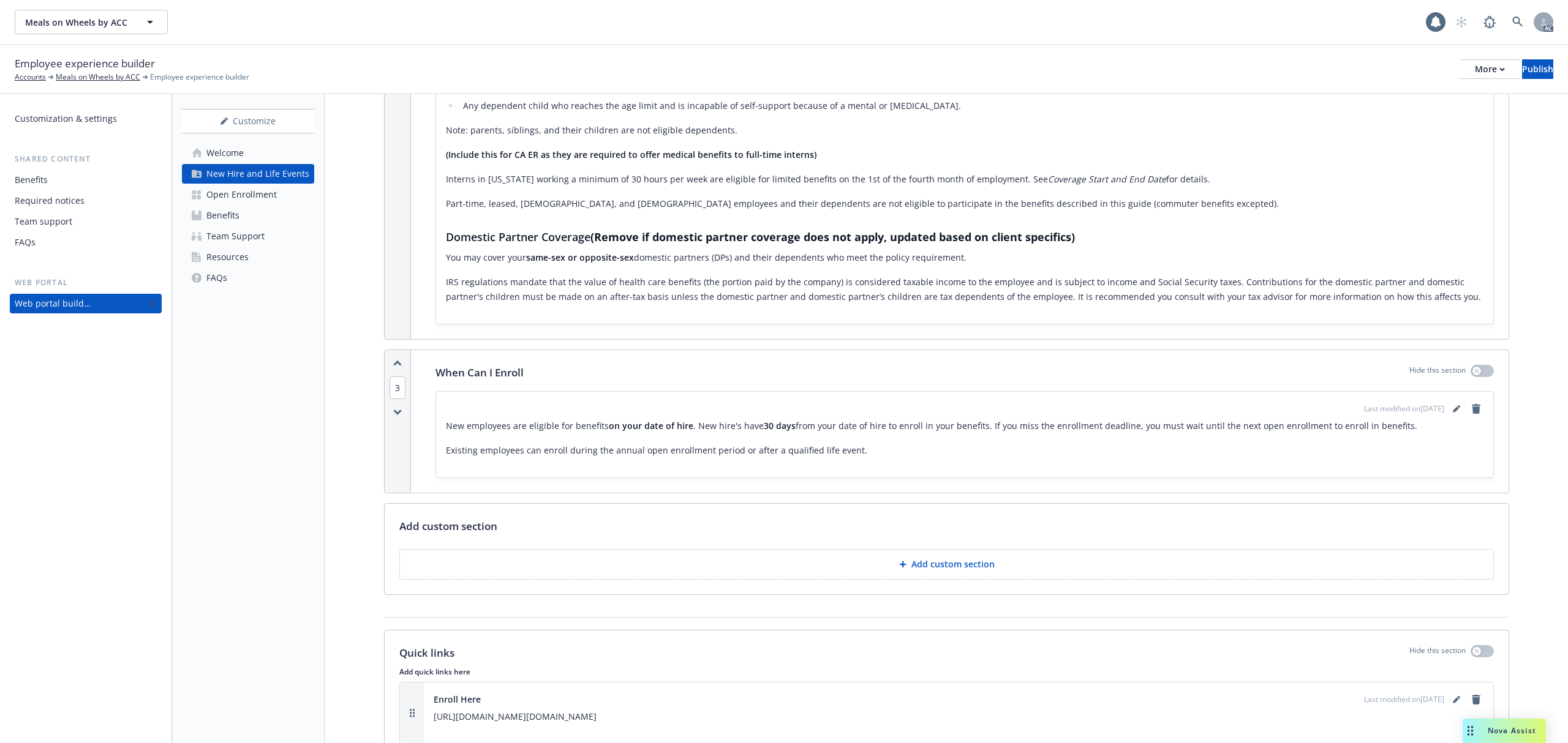
scroll to position [890, 0]
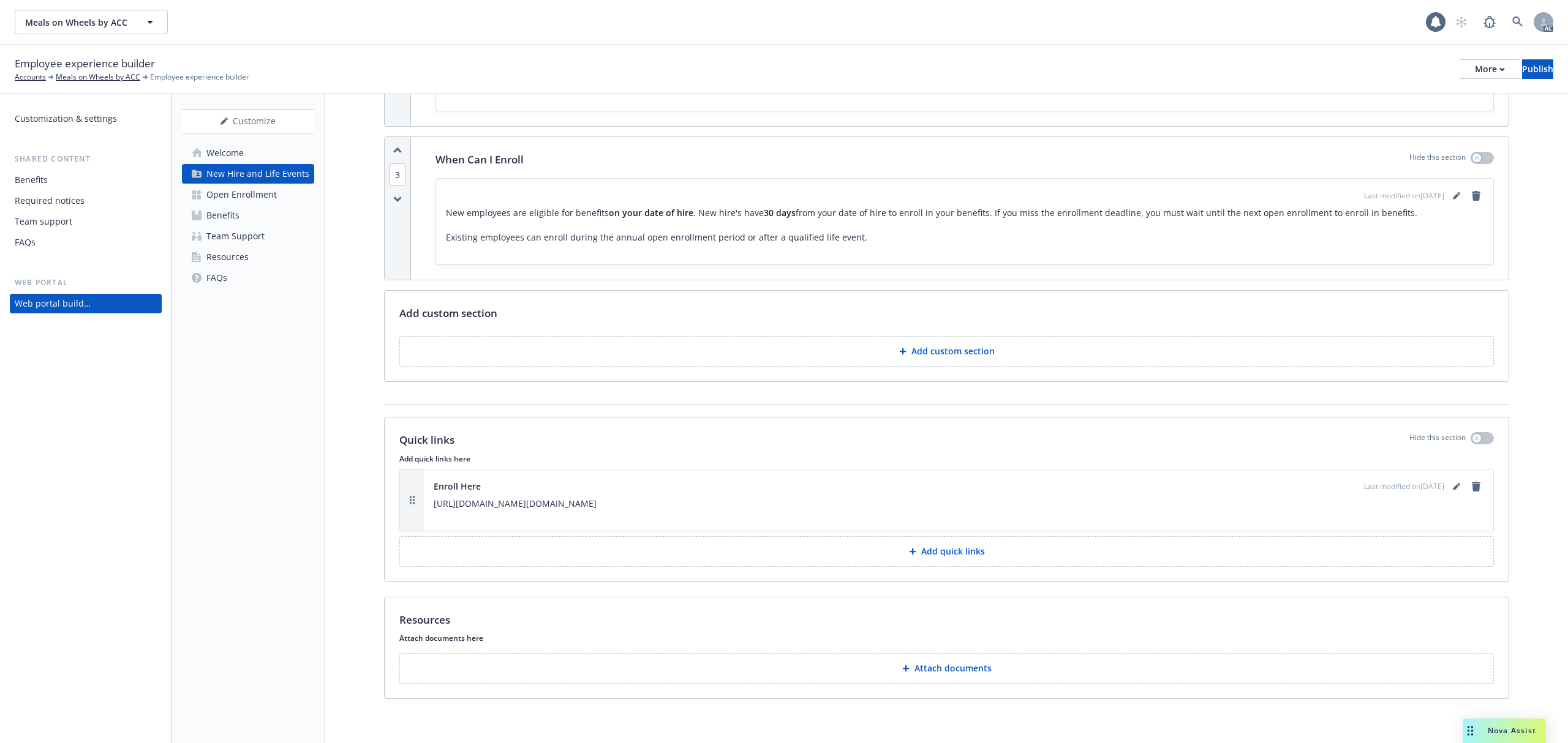
click at [928, 352] on p "Add custom section" at bounding box center [953, 351] width 83 height 12
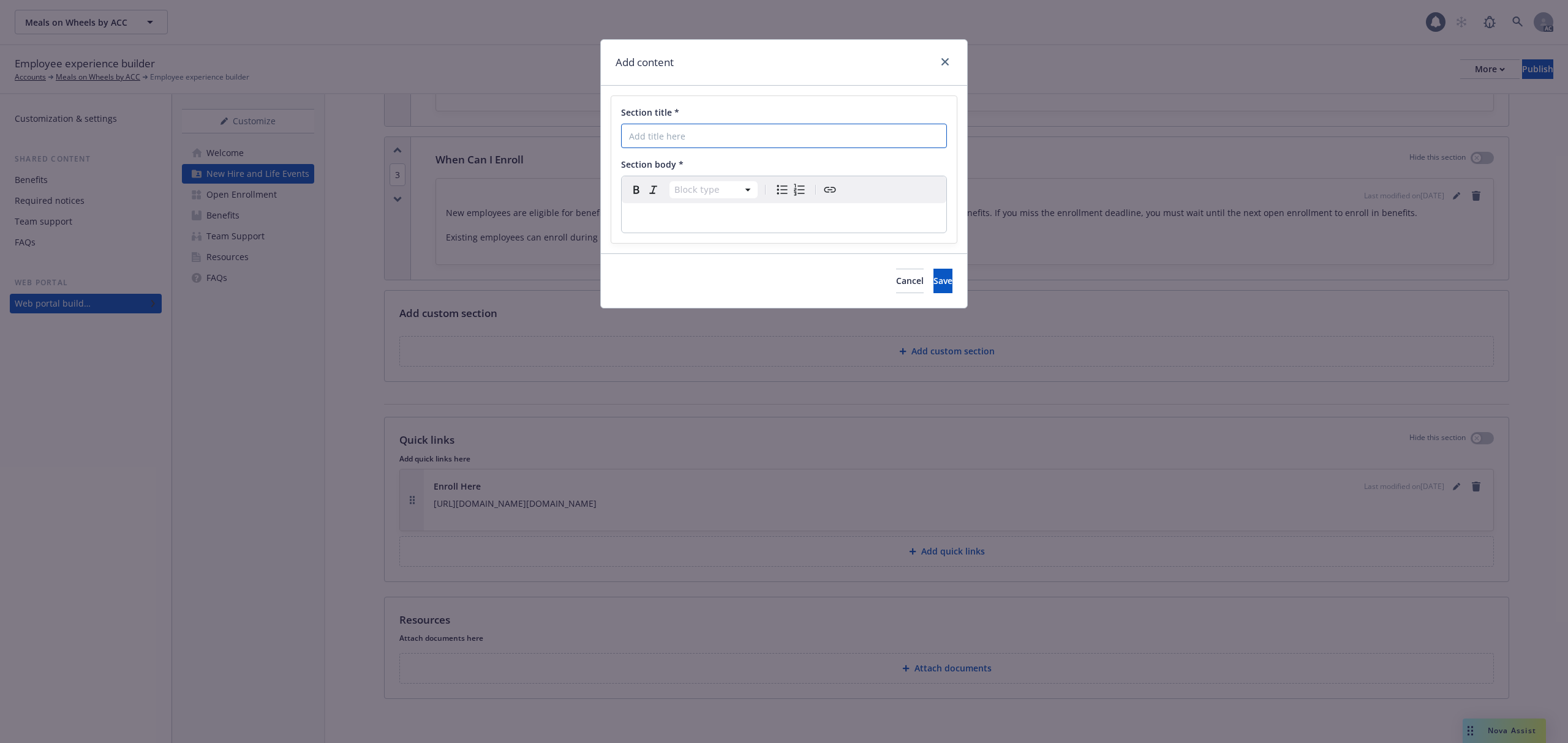
click at [720, 137] on input "Section title *" at bounding box center [784, 136] width 325 height 25
paste input "Life Events & Changing your Benefits"
type input "Life Events & Changing your Benefits"
click at [686, 216] on p "editable markdown" at bounding box center [784, 218] width 310 height 14
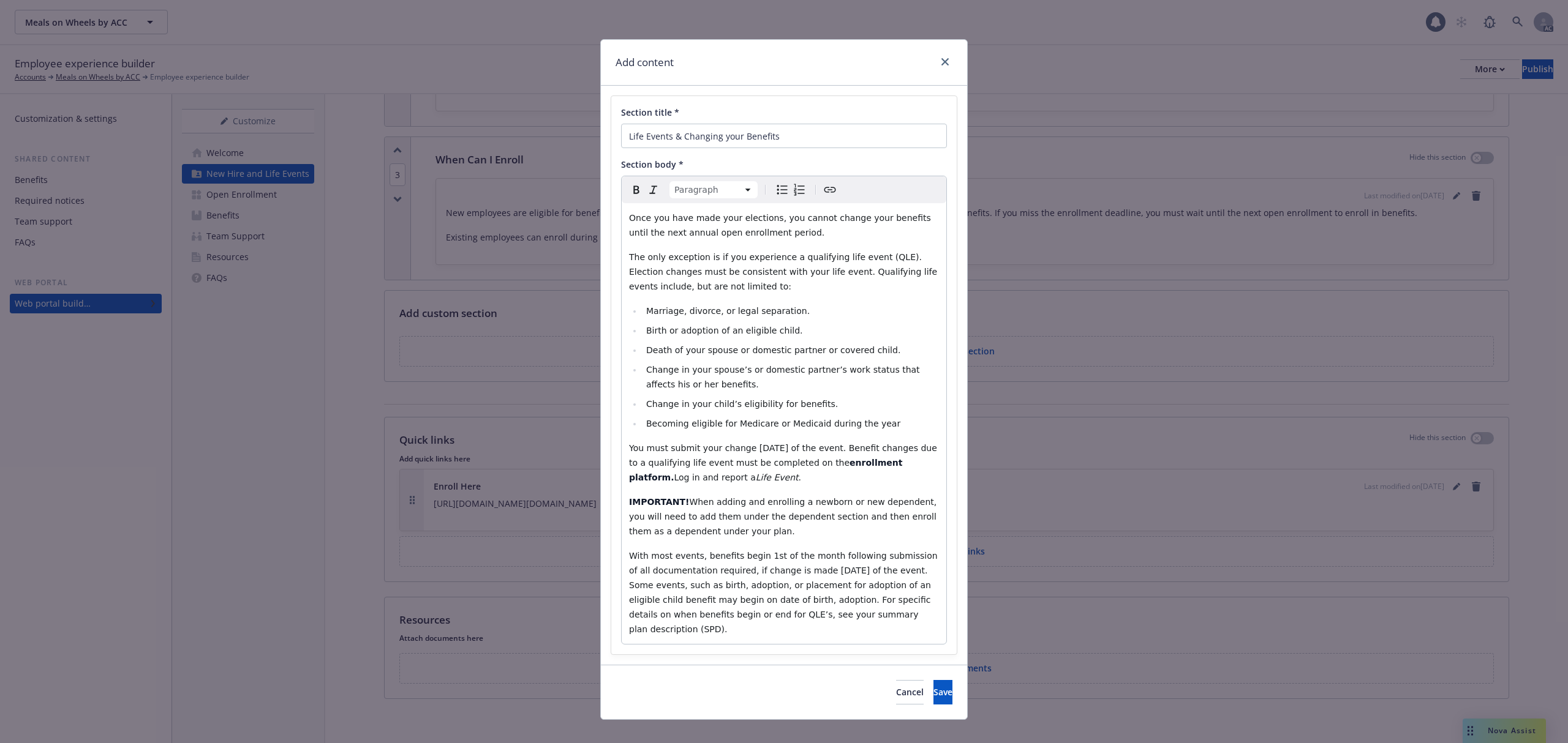
scroll to position [3, 0]
click at [933, 684] on span "Save" at bounding box center [942, 690] width 19 height 12
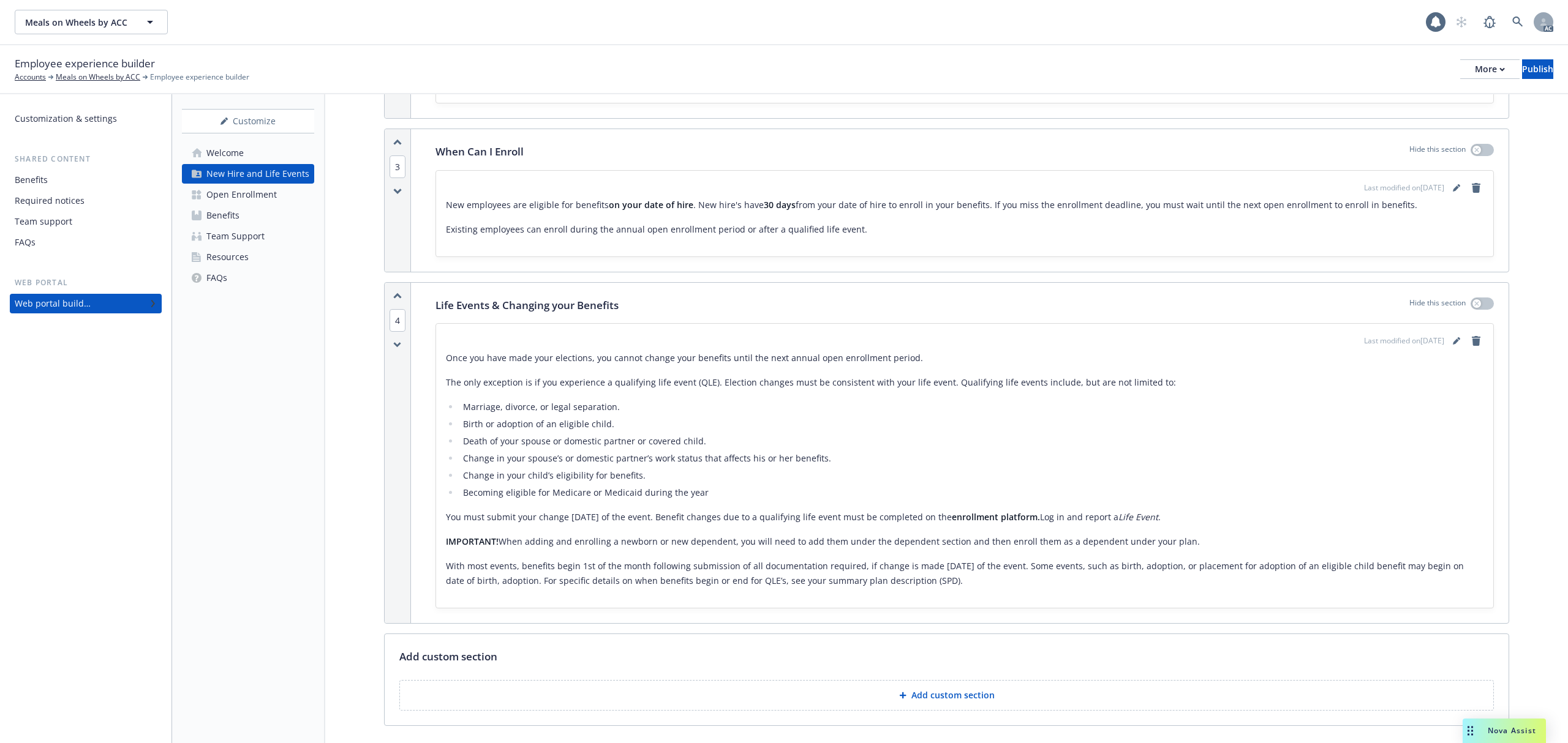
click at [937, 691] on button "Add custom section" at bounding box center [946, 696] width 1094 height 30
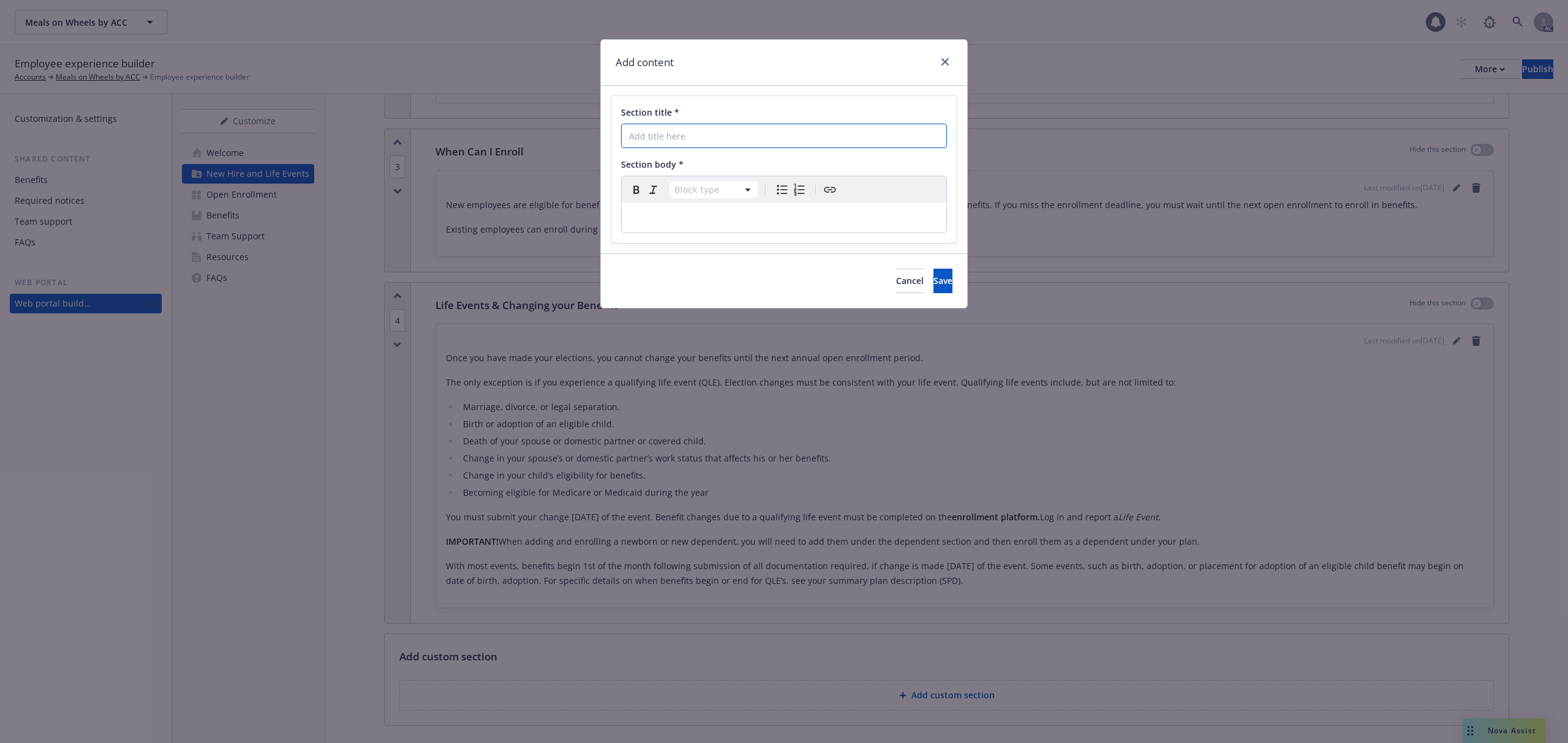
drag, startPoint x: 681, startPoint y: 129, endPoint x: 679, endPoint y: 136, distance: 7.3
click at [678, 131] on input "Section title *" at bounding box center [784, 136] width 325 height 25
paste input "How to Enroll"
type input "How to Enroll"
click at [667, 225] on p "editable markdown" at bounding box center [784, 218] width 310 height 14
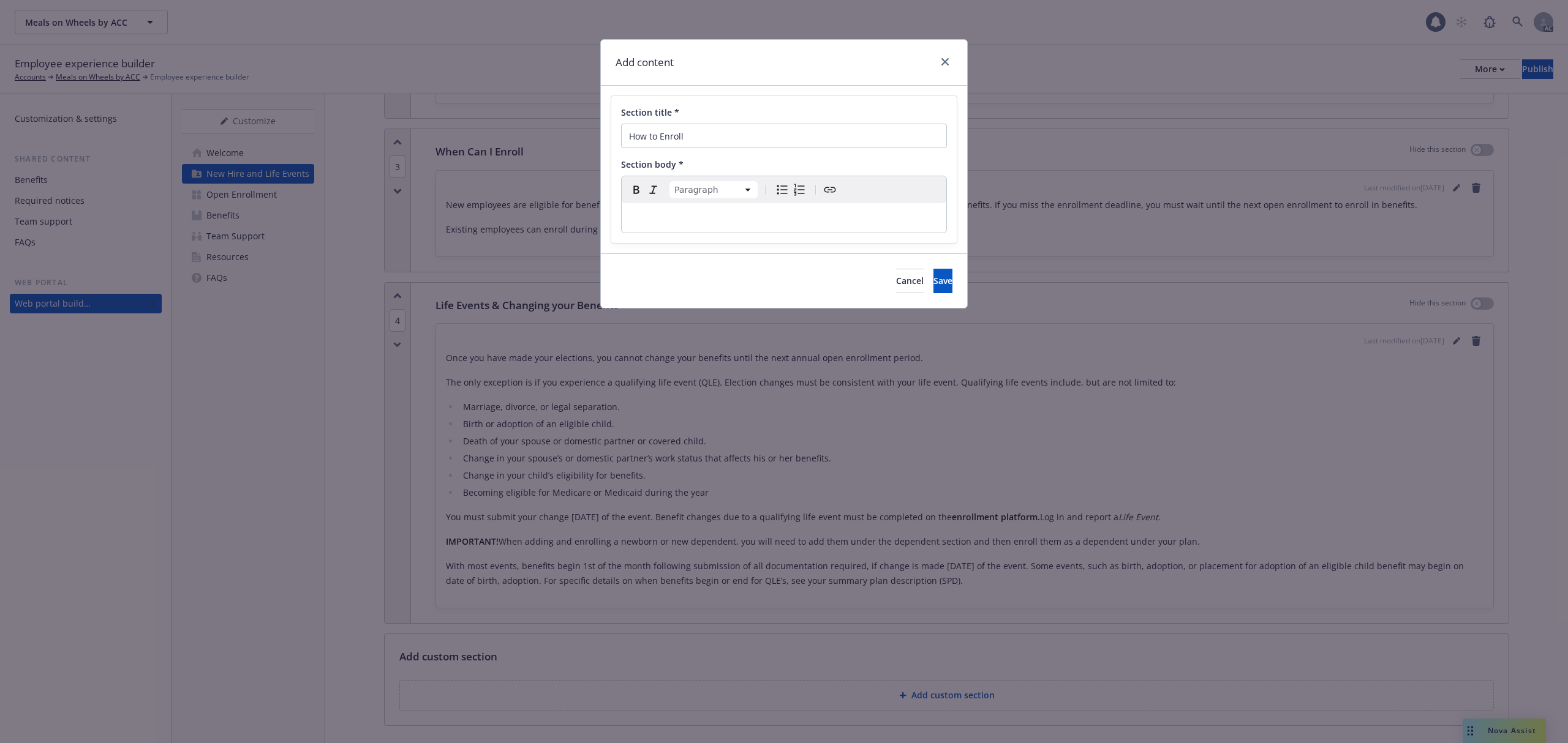
select select
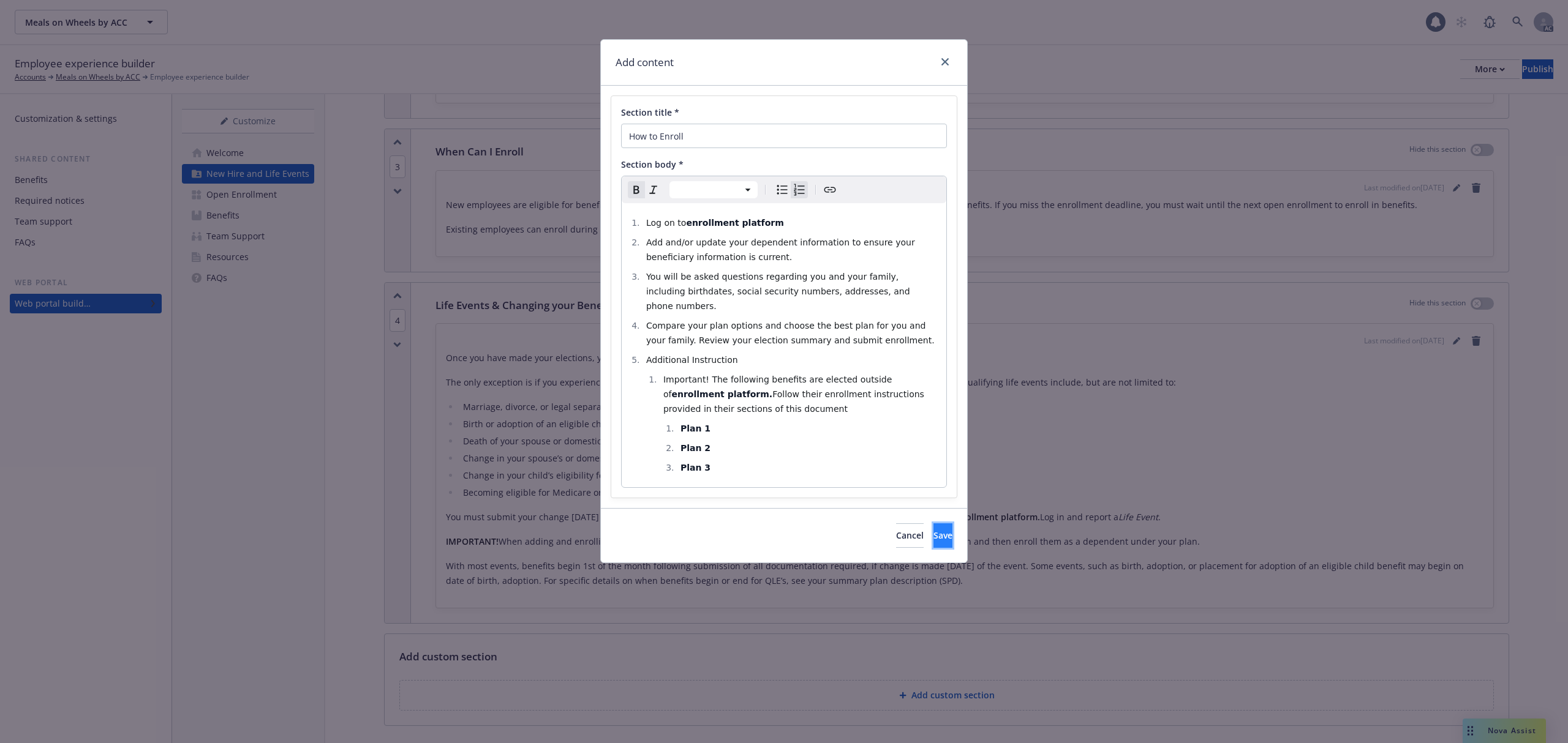
click at [933, 530] on span "Save" at bounding box center [942, 535] width 19 height 12
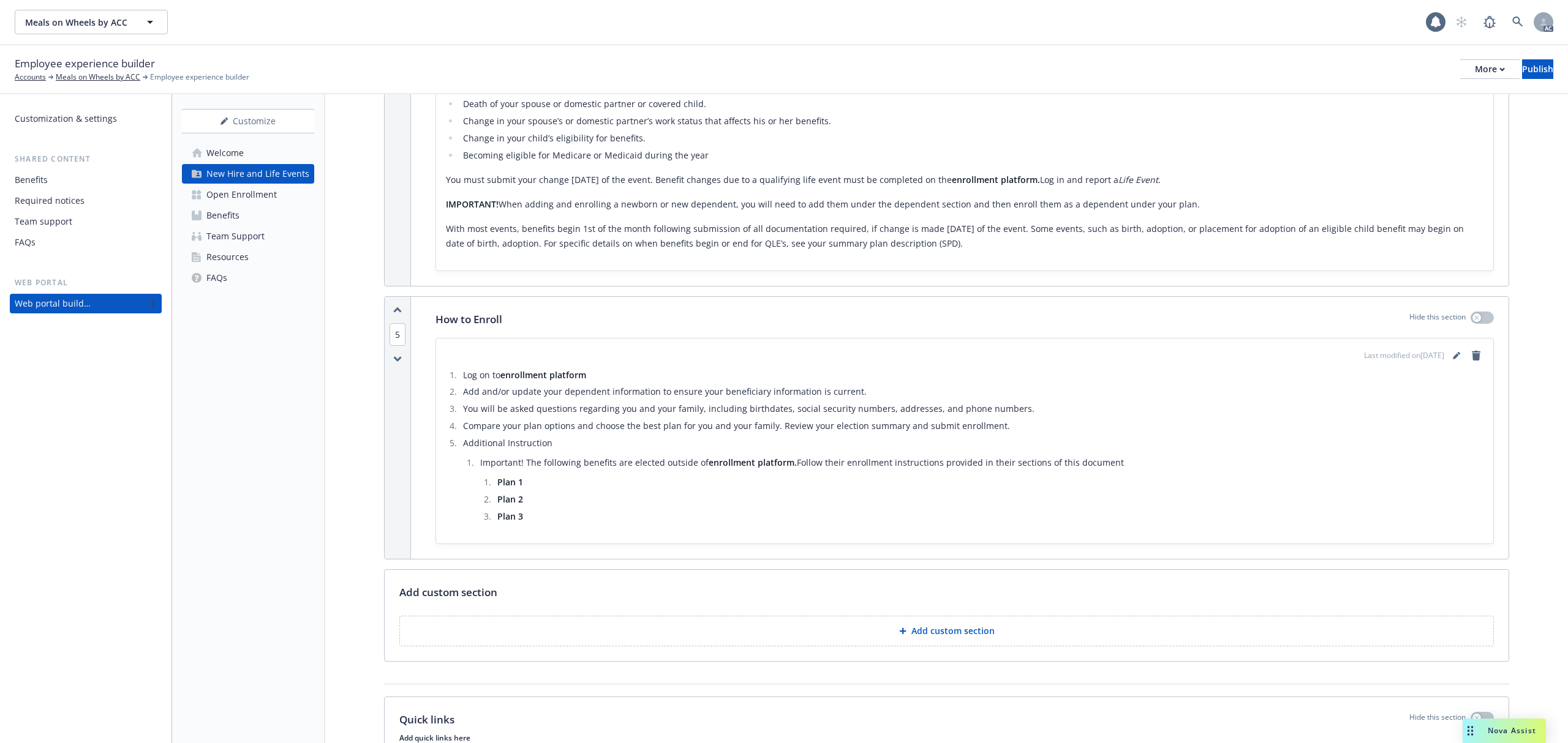
scroll to position [1379, 0]
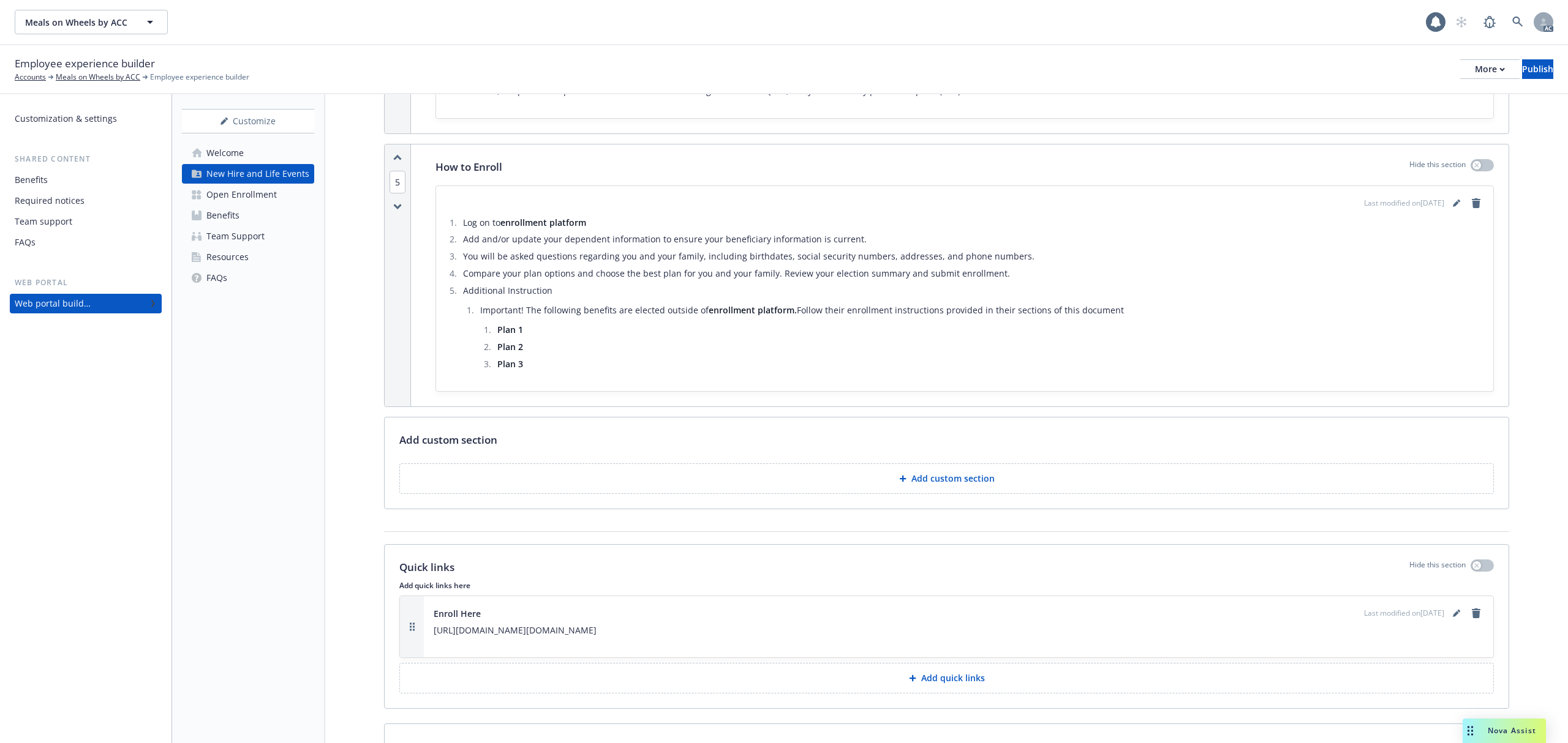
click at [888, 490] on button "Add custom section" at bounding box center [946, 479] width 1094 height 30
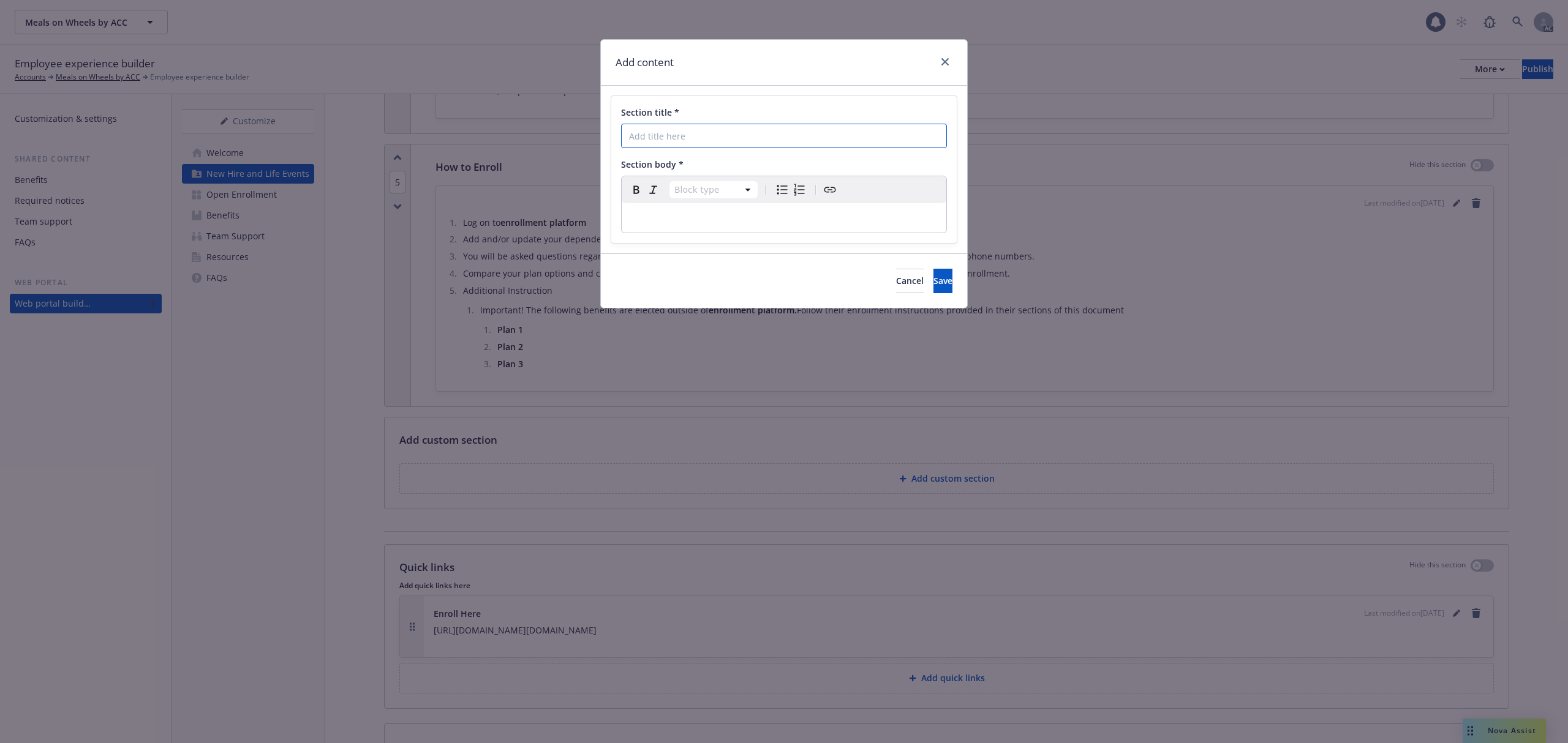
click at [655, 141] on input "Section title *" at bounding box center [784, 136] width 325 height 25
paste input "Contact Information for Benefit-Related Questions"
type input "Contact Information for Benefit-Related Questions"
click at [688, 230] on div "editable markdown" at bounding box center [783, 218] width 325 height 30
click at [635, 224] on p "editable markdown" at bounding box center [784, 218] width 310 height 14
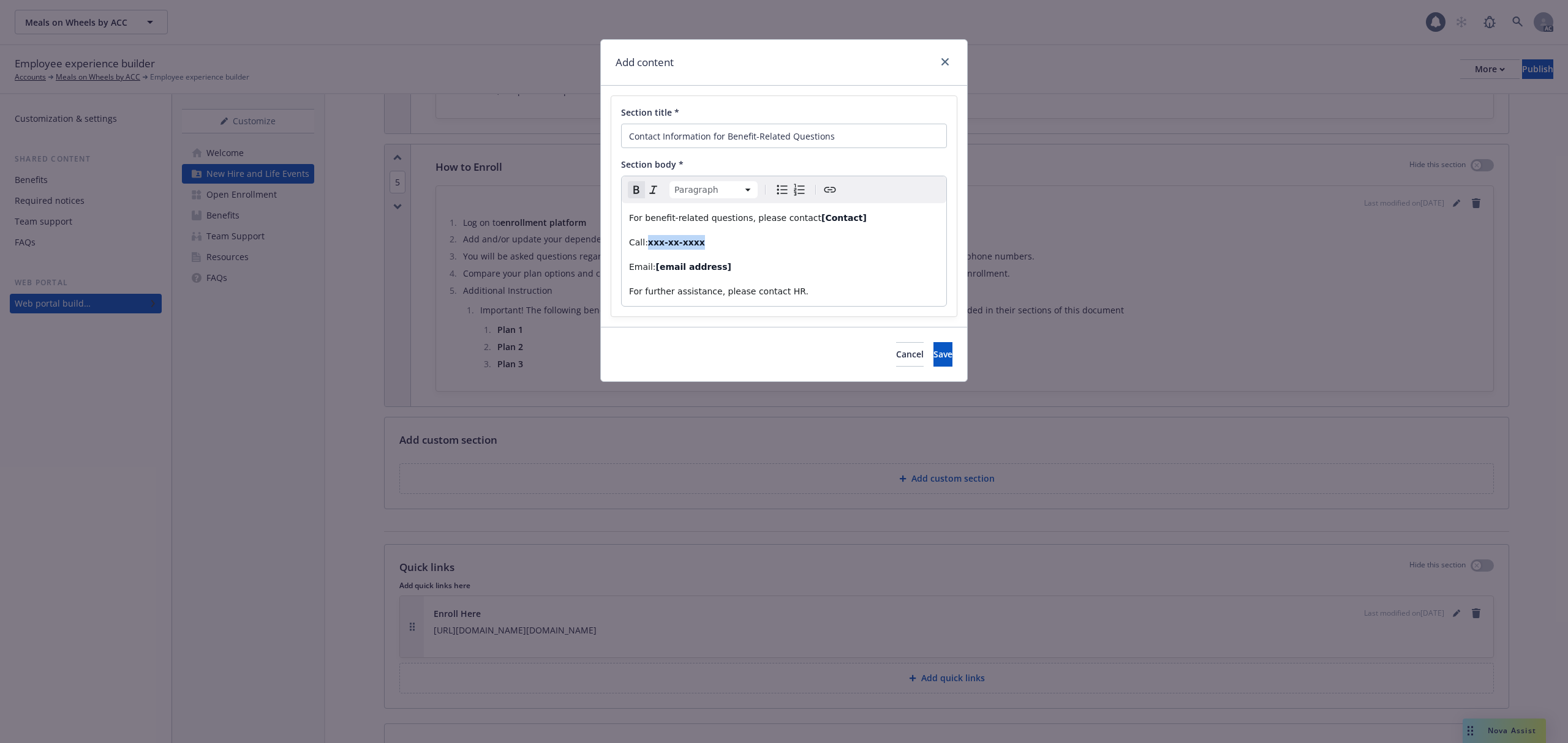
drag, startPoint x: 711, startPoint y: 242, endPoint x: 648, endPoint y: 241, distance: 63.0
click at [648, 241] on p "Call: xxx-xx-xxxx" at bounding box center [784, 241] width 310 height 14
drag, startPoint x: 701, startPoint y: 243, endPoint x: 648, endPoint y: 236, distance: 53.5
click at [648, 236] on p "Call: [PHONE_NUMBER]" at bounding box center [784, 241] width 310 height 14
drag, startPoint x: 841, startPoint y: 219, endPoint x: 800, endPoint y: 211, distance: 41.8
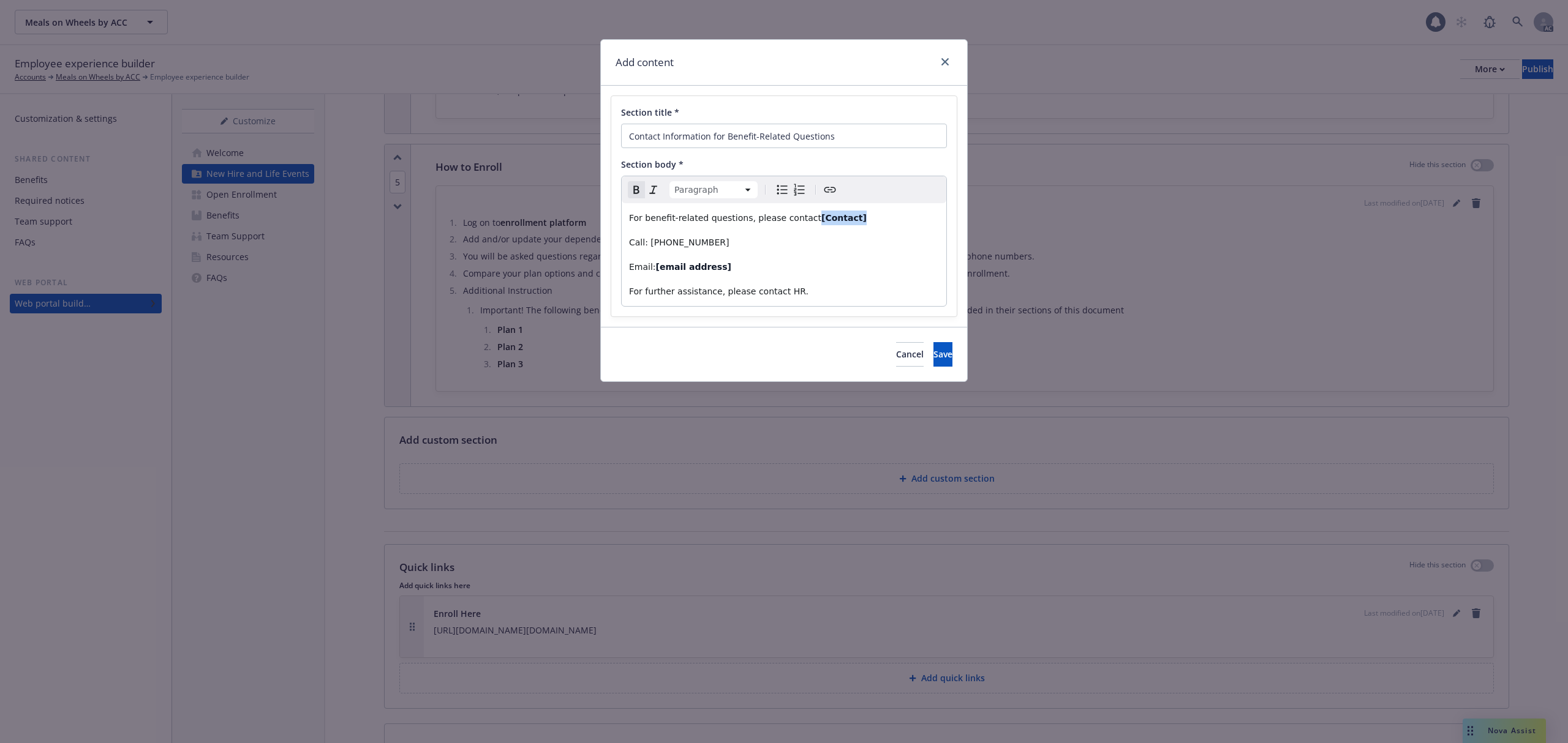
click at [800, 211] on div "For benefit-related questions, please contact [Contact] Call: [PHONE_NUMBER] Em…" at bounding box center [783, 254] width 325 height 103
drag, startPoint x: 719, startPoint y: 263, endPoint x: 654, endPoint y: 261, distance: 65.0
click at [654, 261] on p "Email: [email address]" at bounding box center [784, 266] width 310 height 14
drag, startPoint x: 792, startPoint y: 270, endPoint x: 656, endPoint y: 263, distance: 136.2
click at [656, 263] on p "Email: [EMAIL_ADDRESS][DOMAIN_NAME]" at bounding box center [784, 266] width 310 height 14
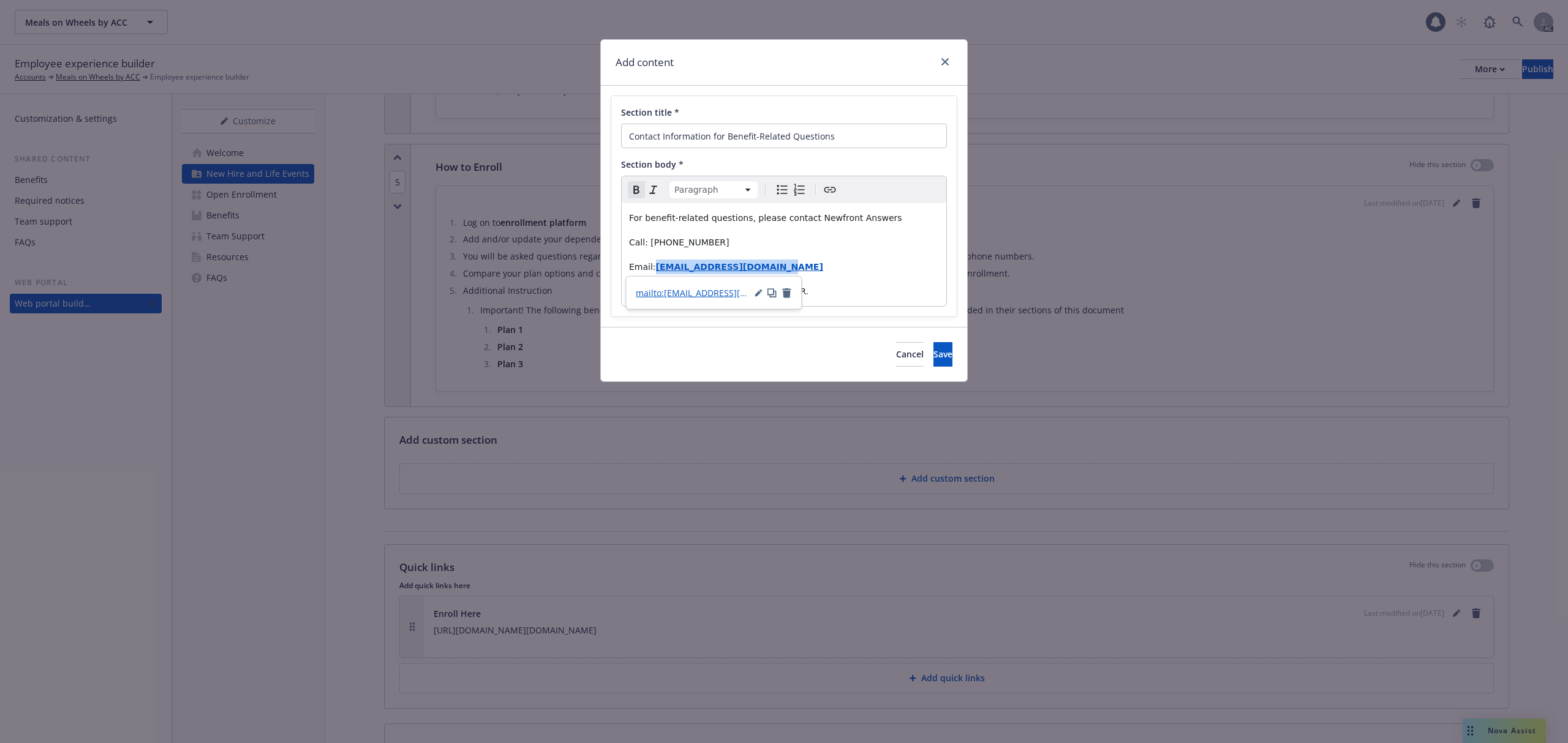
click at [757, 292] on icon "button" at bounding box center [758, 292] width 8 height 8
drag, startPoint x: 665, startPoint y: 314, endPoint x: 453, endPoint y: 302, distance: 212.3
click at [453, 302] on body "Meals on Wheels by ACC Meals on Wheels by ACC 1 AC Employee experience builder …" at bounding box center [784, 371] width 1568 height 743
type input "[EMAIL_ADDRESS][DOMAIN_NAME]"
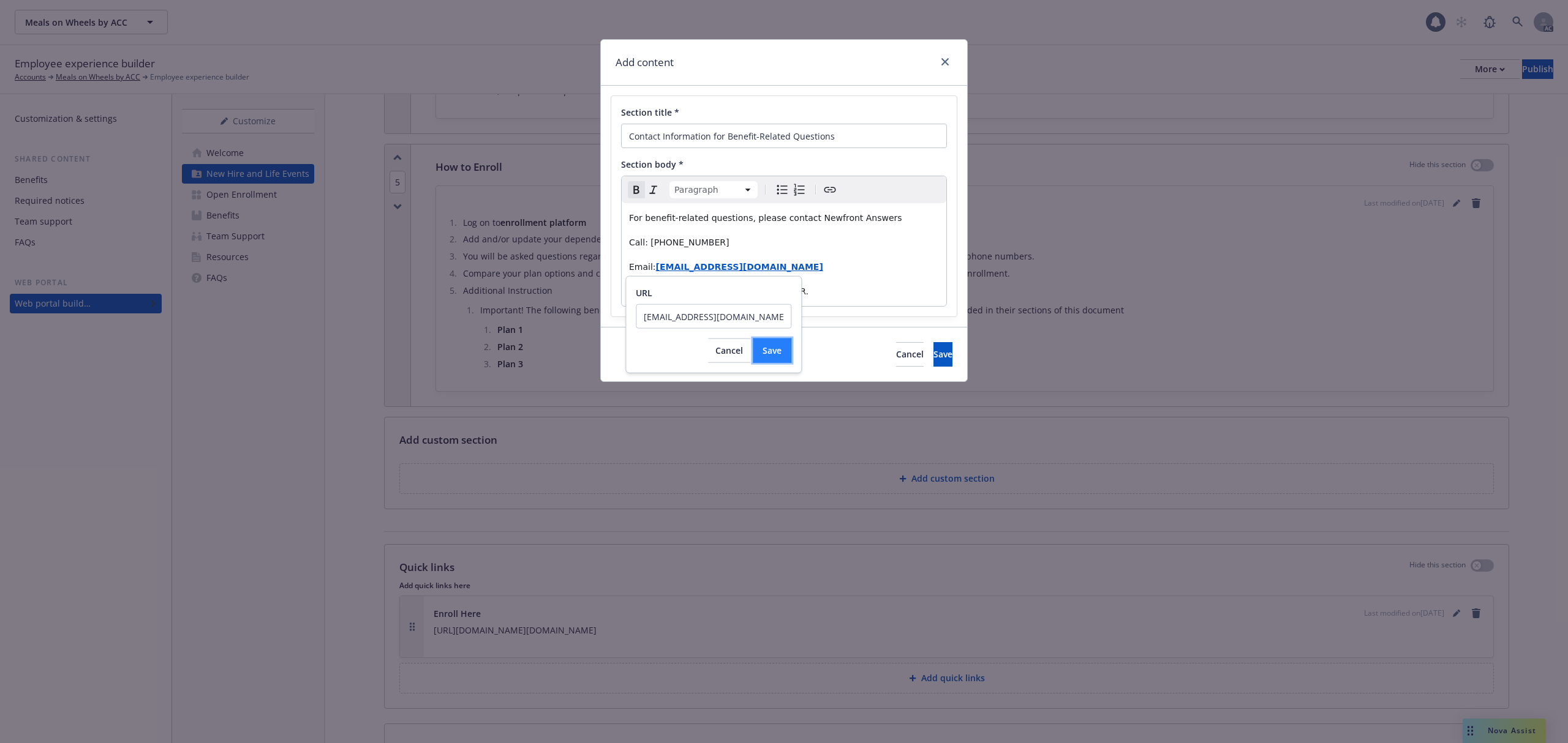
click at [775, 356] on button "Save" at bounding box center [772, 351] width 39 height 25
click at [708, 372] on button "Cancel" at bounding box center [729, 366] width 42 height 25
click at [860, 287] on p "For further assistance, please contact HR." at bounding box center [784, 291] width 310 height 14
drag, startPoint x: 746, startPoint y: 267, endPoint x: 678, endPoint y: 243, distance: 72.1
click at [678, 243] on span "Call: [PHONE_NUMBER]" at bounding box center [679, 242] width 100 height 10
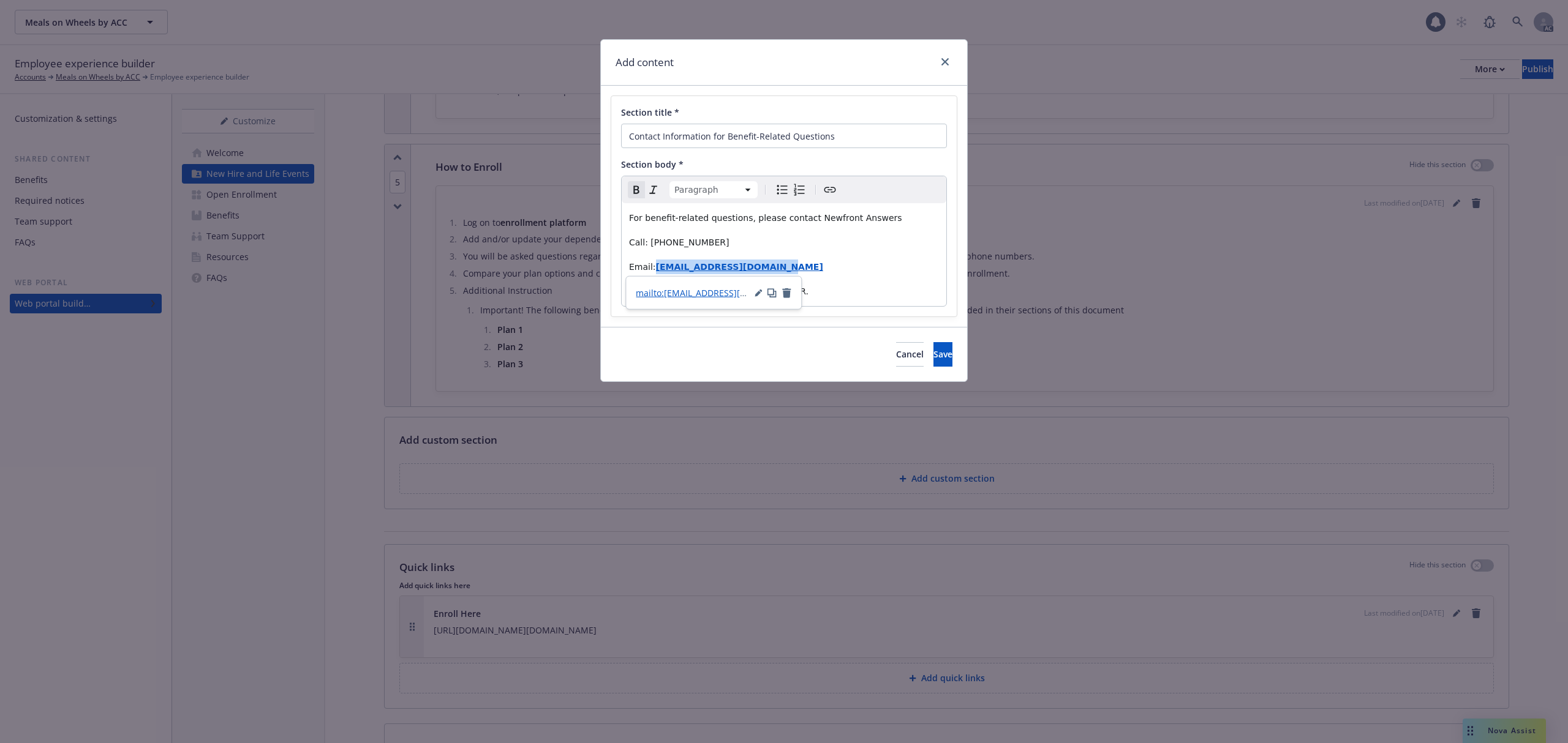
drag, startPoint x: 781, startPoint y: 268, endPoint x: 657, endPoint y: 263, distance: 124.1
click at [657, 263] on p "Email: [EMAIL_ADDRESS][DOMAIN_NAME]" at bounding box center [784, 266] width 310 height 14
click at [626, 190] on div "Paragraph Paragraph Heading 1 Heading 2 Heading 3 Heading 4 Heading 5 Heading 6" at bounding box center [783, 190] width 325 height 27
click at [637, 189] on icon "Remove bold" at bounding box center [636, 189] width 14 height 14
click at [859, 277] on div "For benefit-related questions, please contact Newfront Answers Call: [PHONE_NUM…" at bounding box center [783, 254] width 325 height 103
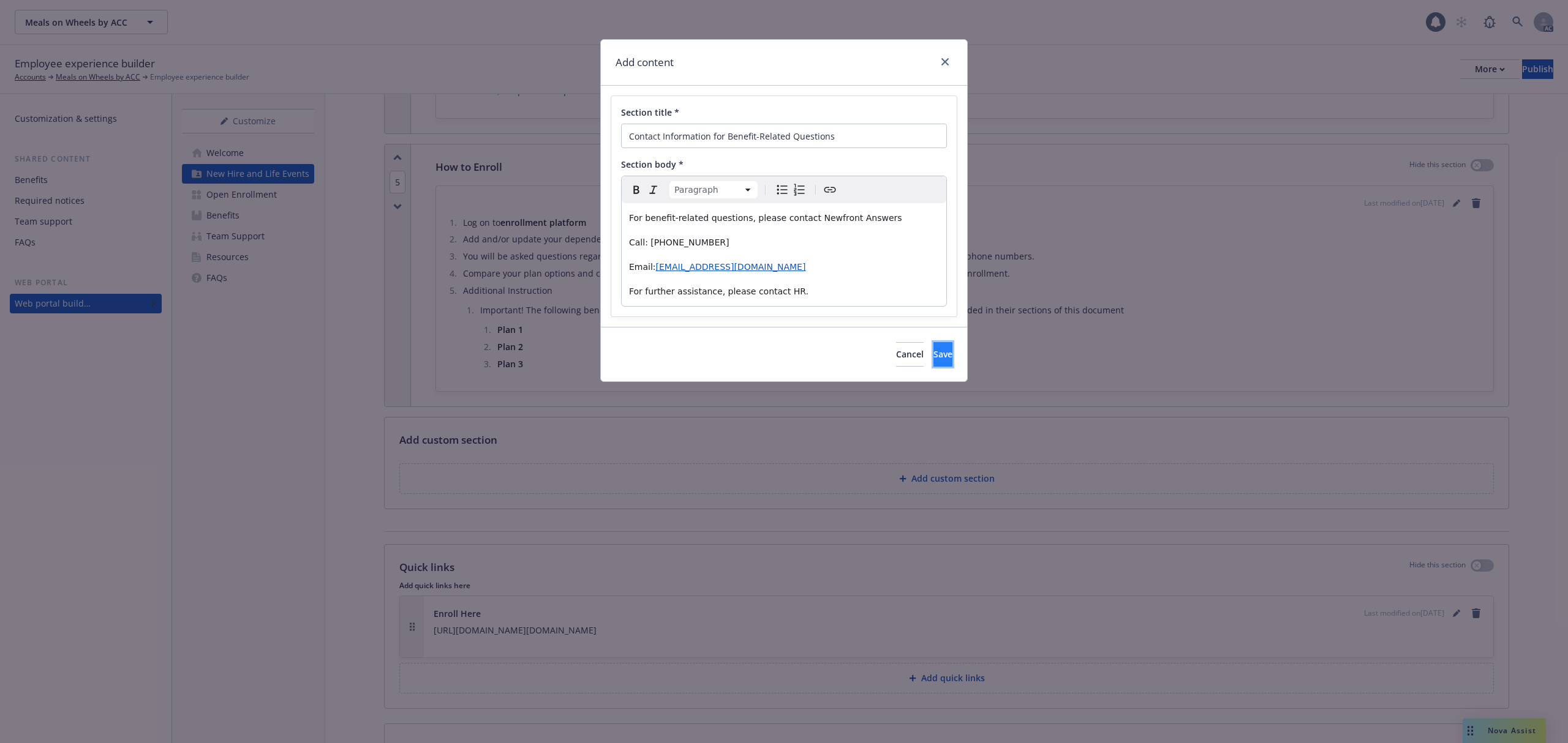
click at [933, 356] on span "Save" at bounding box center [942, 354] width 19 height 12
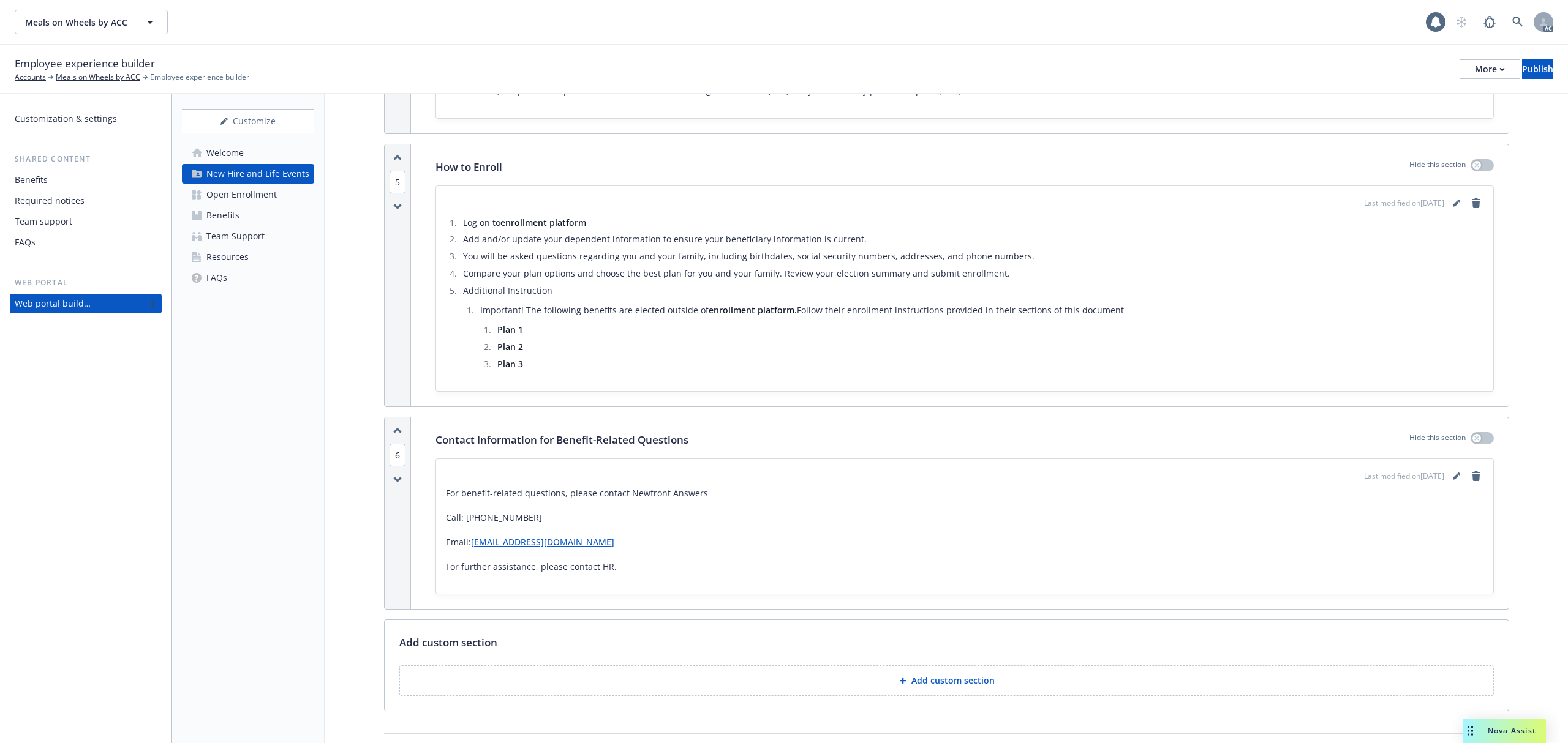
click at [870, 562] on div "For benefit-related questions, please contact Newfront Answers Call: [PHONE_NUM…" at bounding box center [965, 530] width 1037 height 88
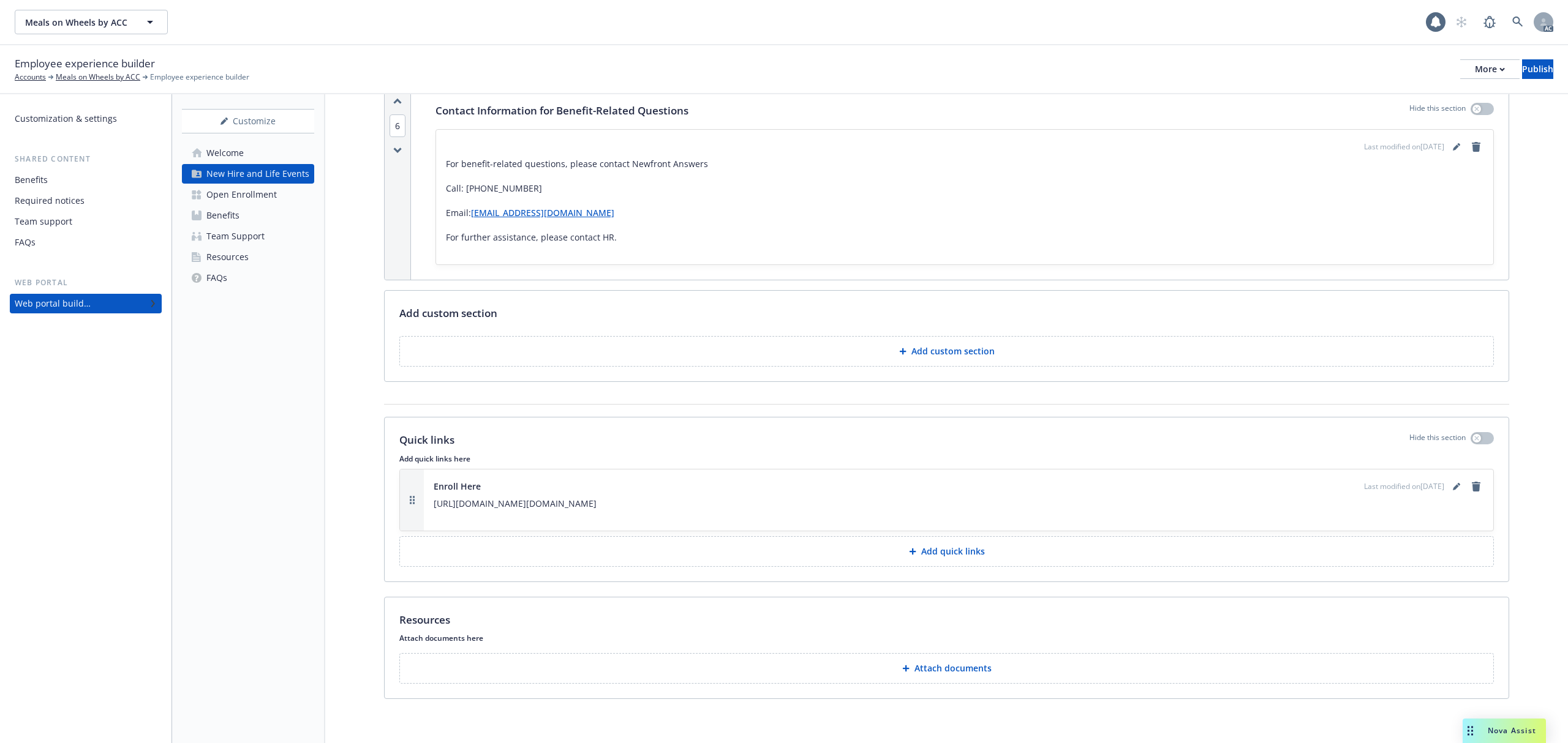
scroll to position [1719, 0]
click at [264, 191] on div "Open Enrollment" at bounding box center [241, 194] width 70 height 19
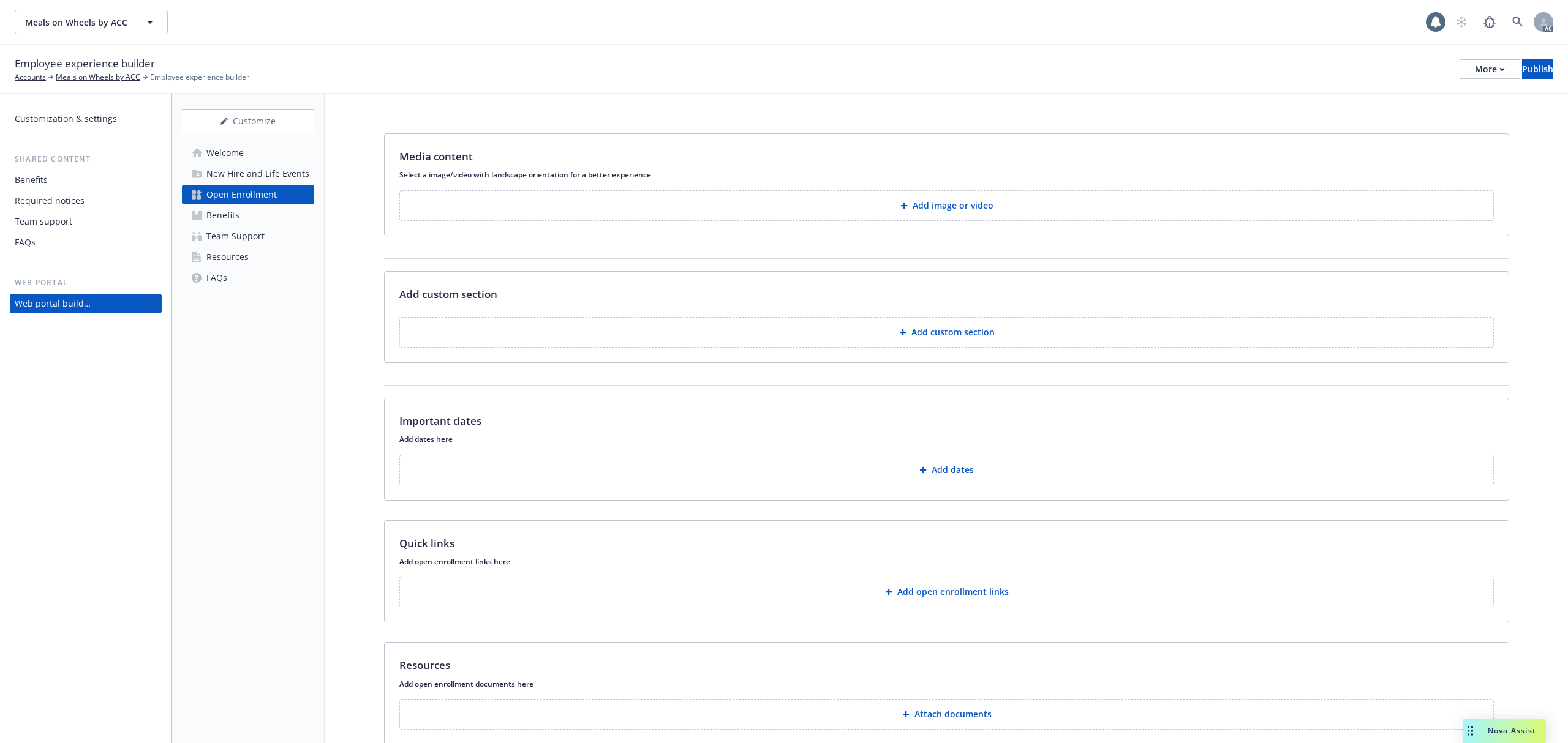
click at [1005, 214] on button "Add image or video" at bounding box center [946, 206] width 1094 height 30
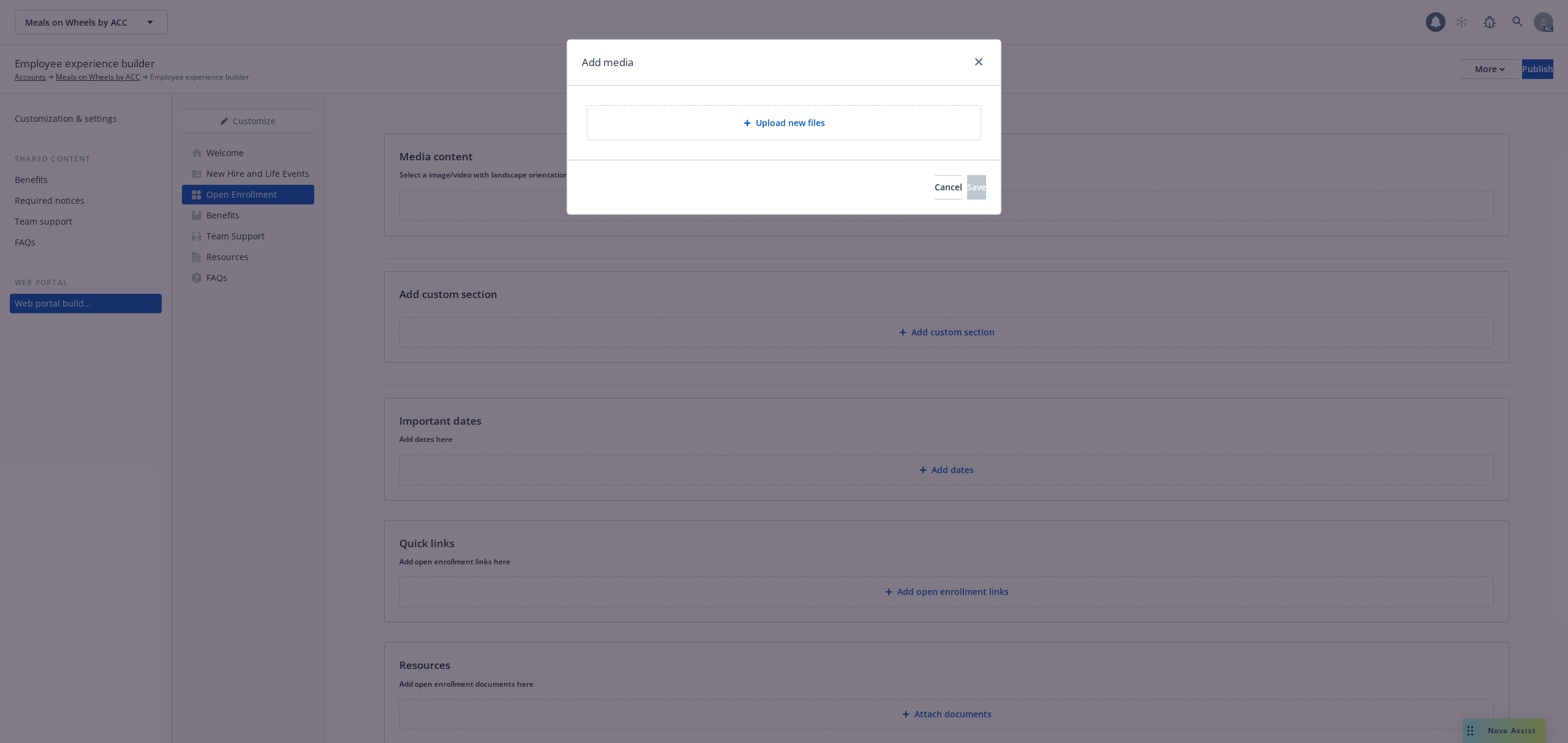
click at [855, 124] on div "Upload new files" at bounding box center [783, 123] width 374 height 14
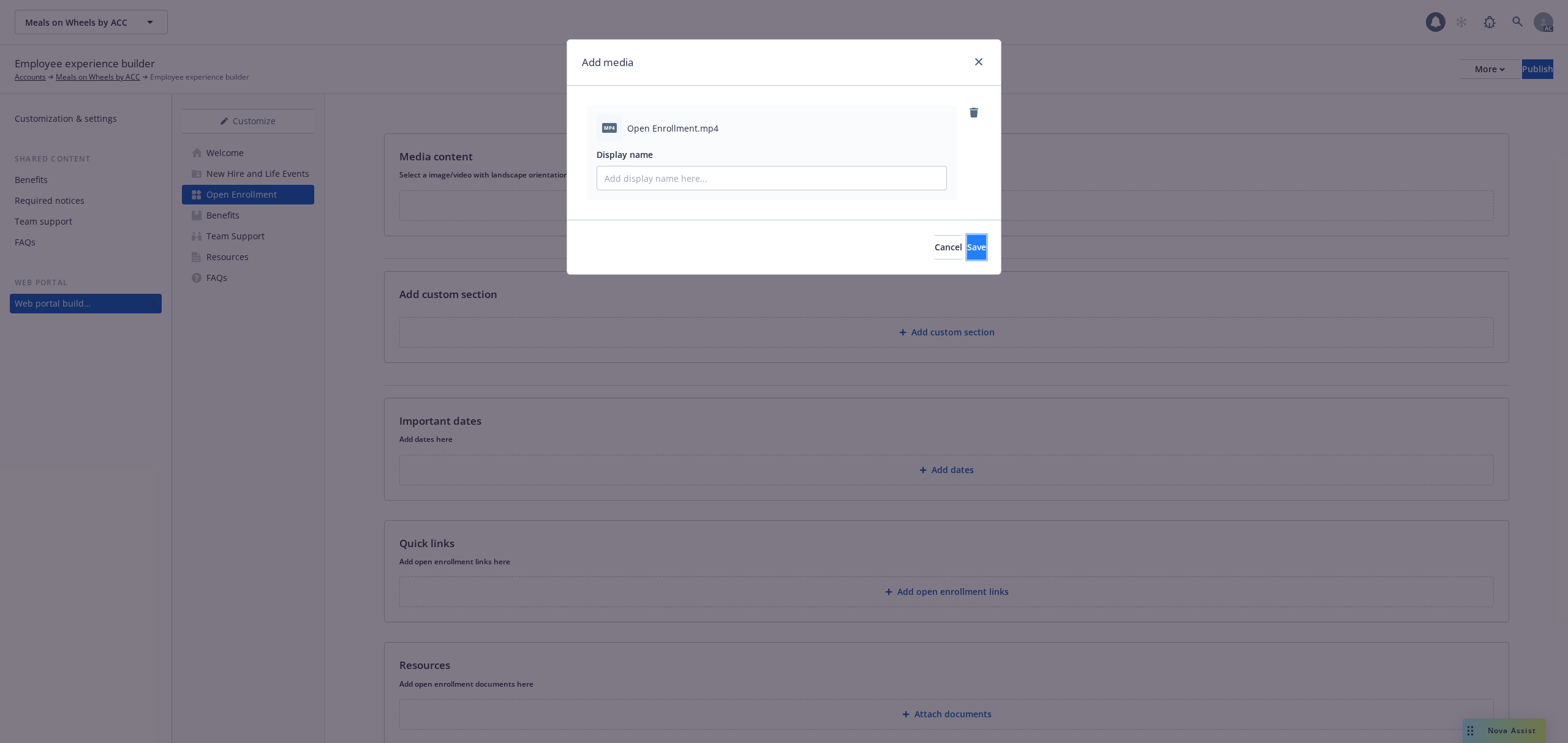
click at [967, 247] on span "Save" at bounding box center [976, 247] width 19 height 12
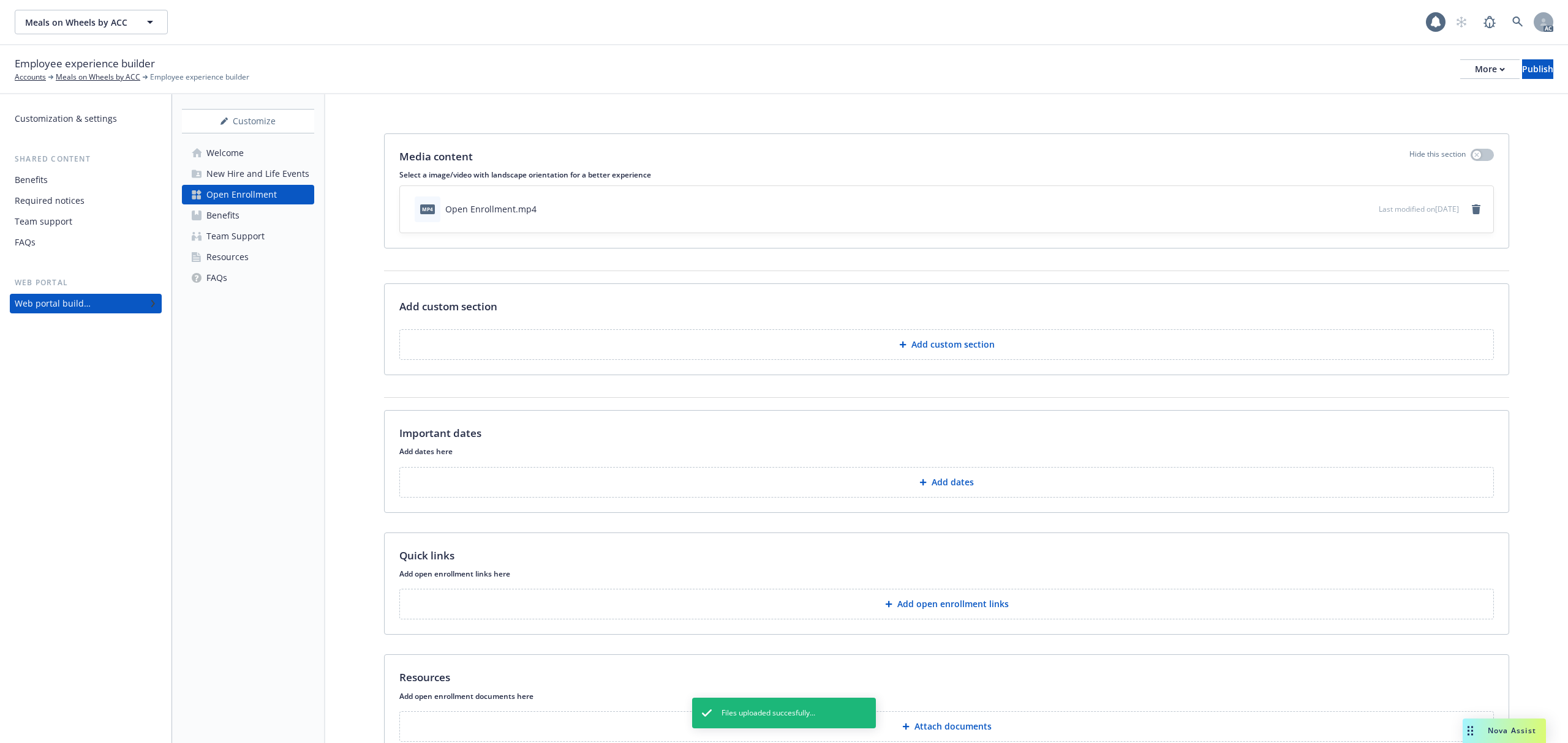
click at [945, 351] on p "Add custom section" at bounding box center [953, 345] width 83 height 12
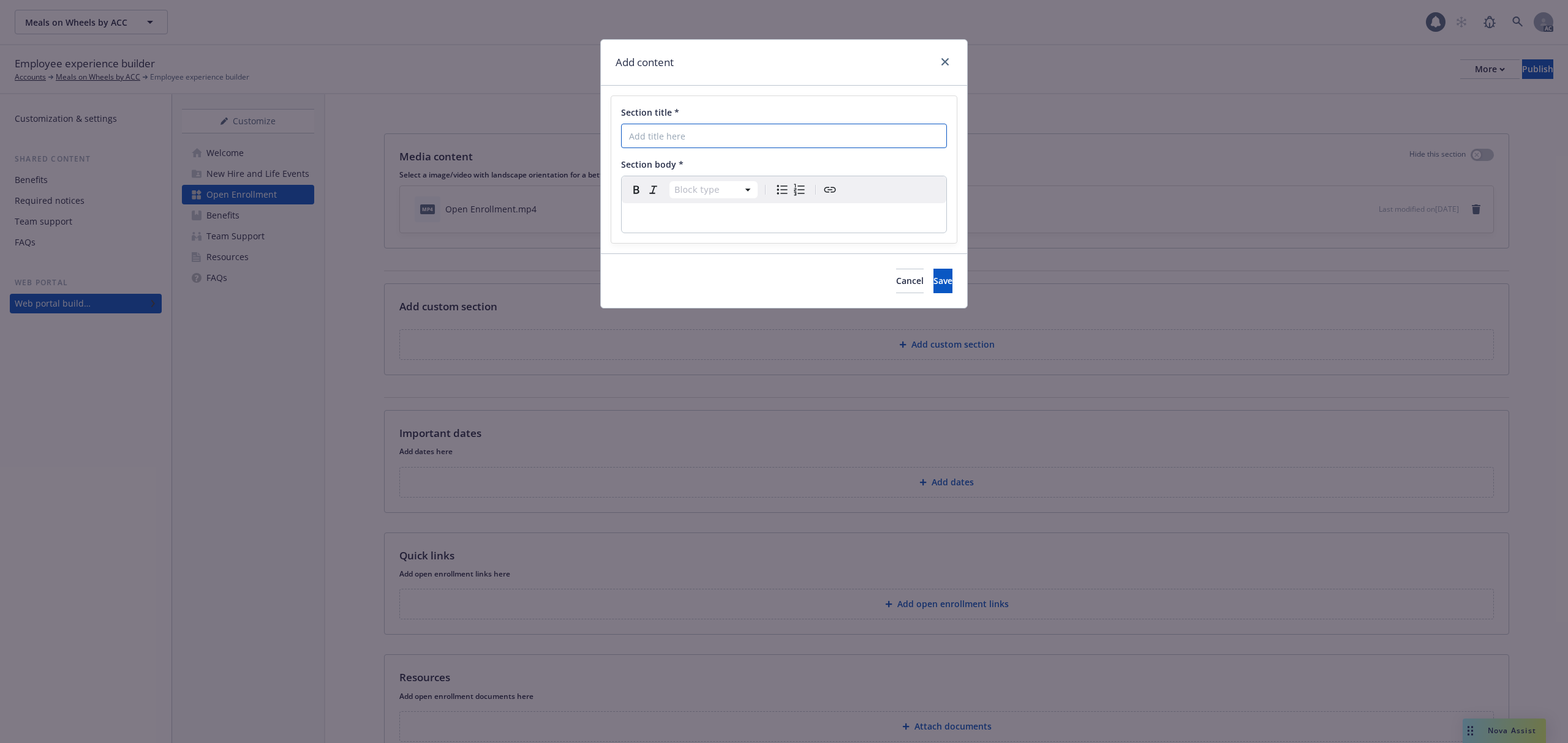
click at [704, 141] on input "Section title *" at bounding box center [784, 136] width 325 height 25
paste input "What Do I Need To Do"
type input "What Do I Need To Do"
click at [691, 213] on p "editable markdown" at bounding box center [784, 218] width 310 height 14
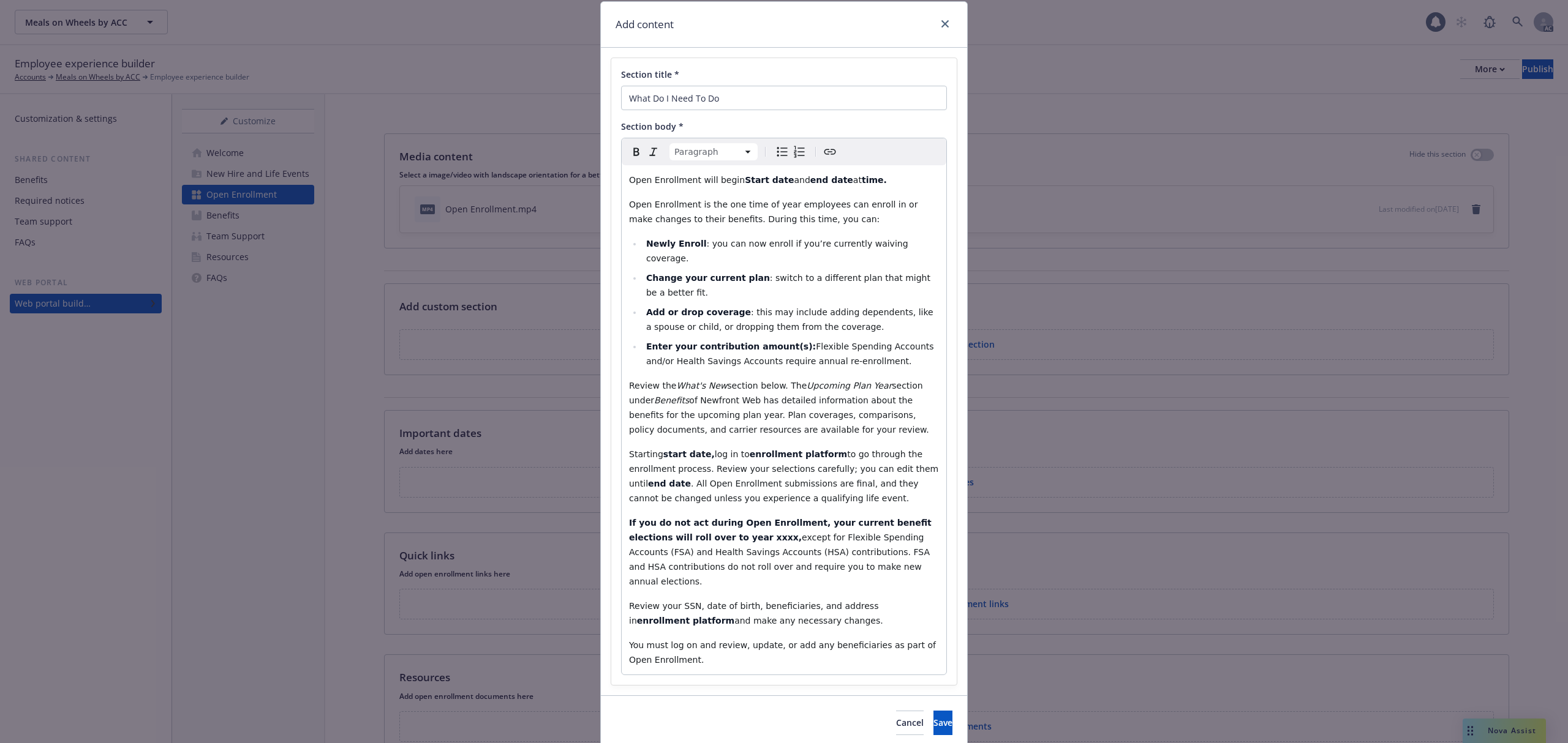
scroll to position [56, 0]
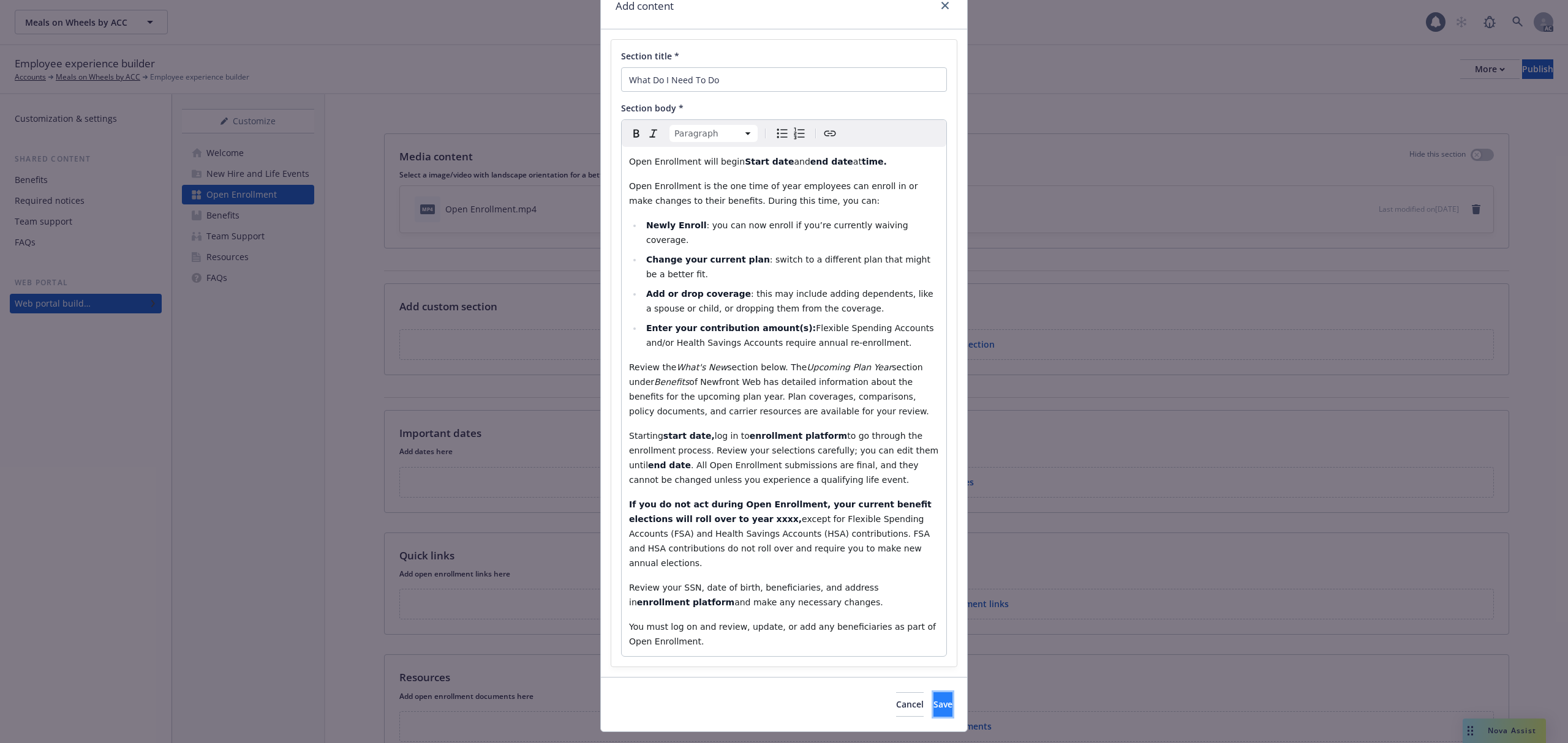
click at [933, 698] on span "Save" at bounding box center [942, 704] width 19 height 12
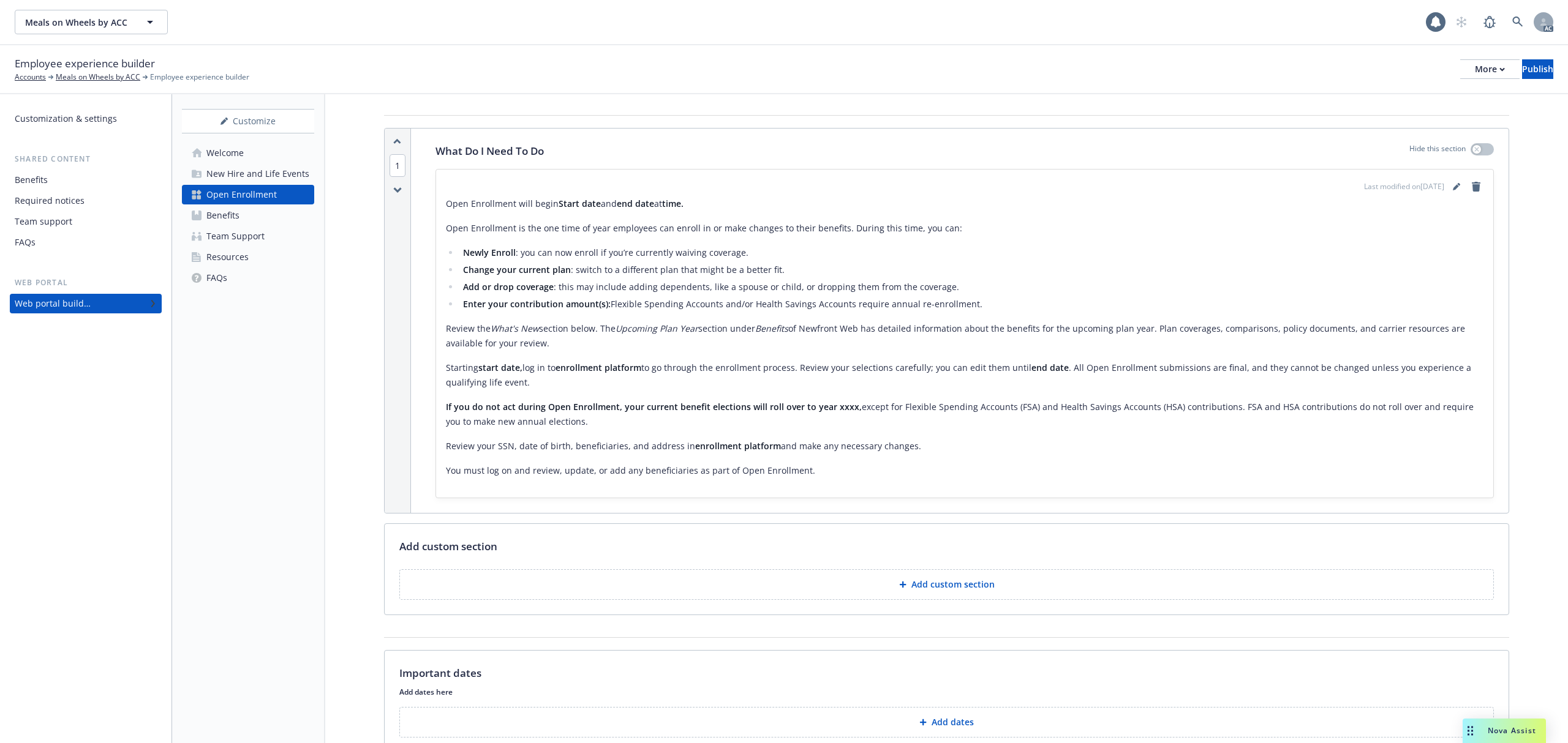
scroll to position [326, 0]
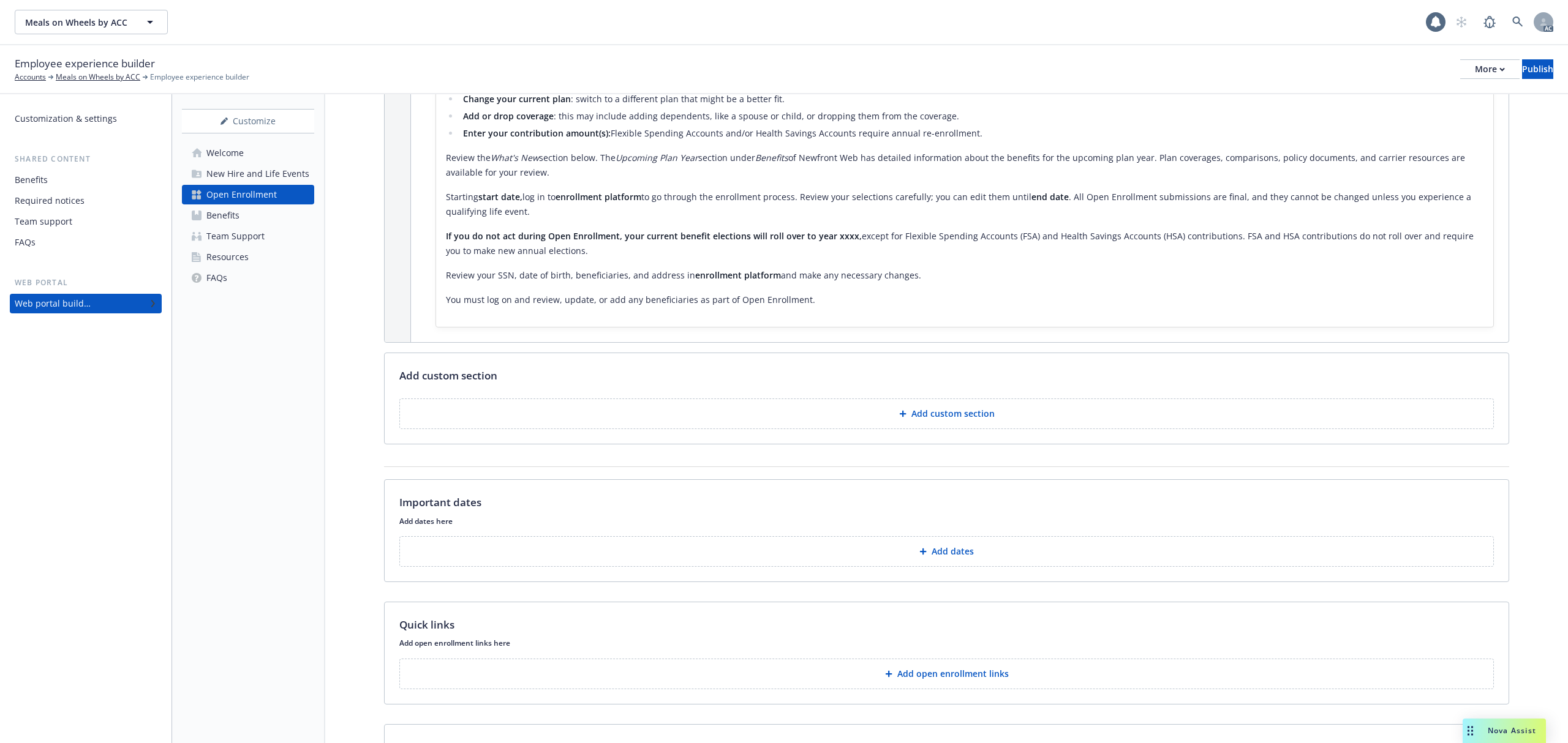
click at [926, 420] on p "Add custom section" at bounding box center [953, 413] width 83 height 12
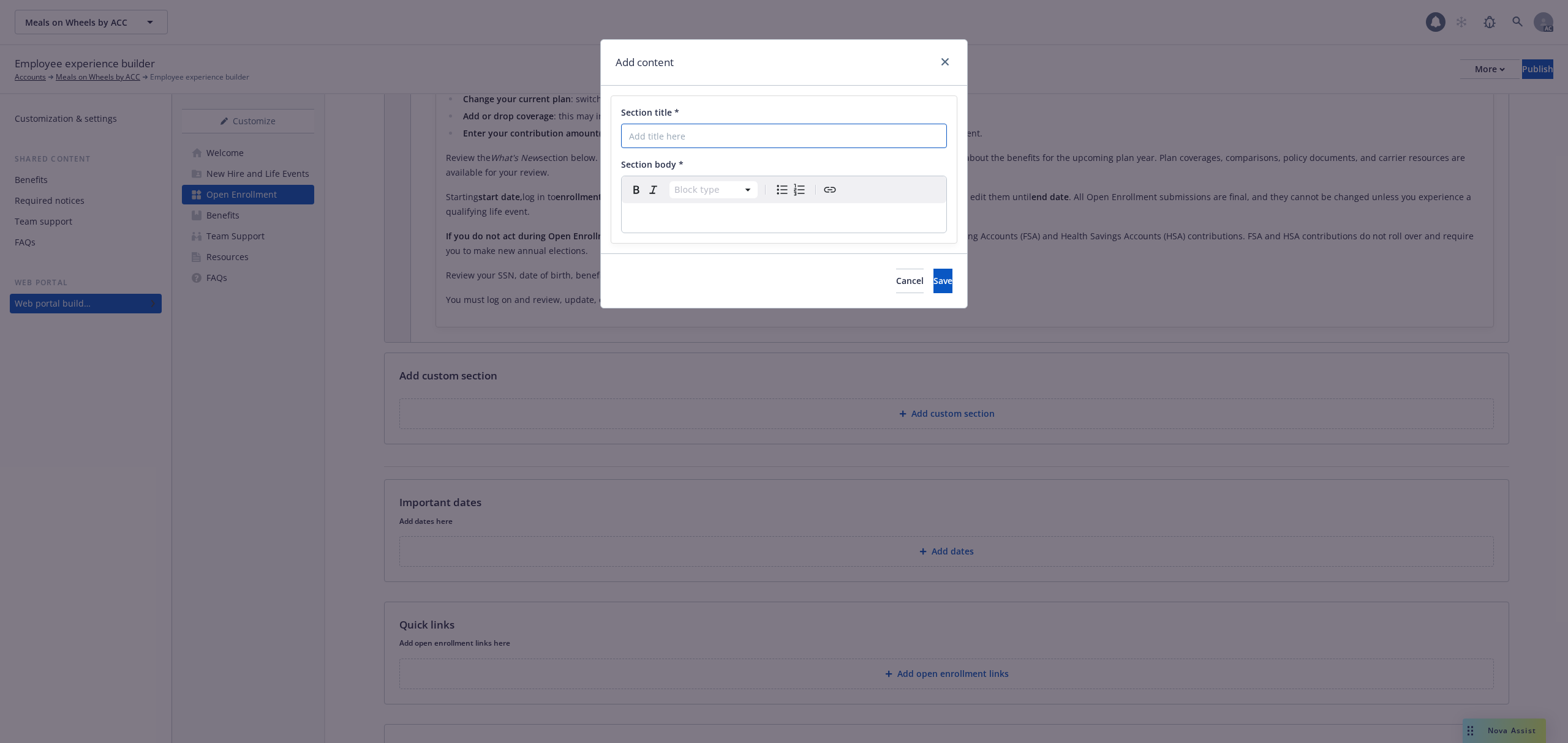
click at [714, 140] on input "Section title *" at bounding box center [784, 136] width 325 height 25
paste input "What's New"
type input "What's New"
click at [672, 231] on div "editable markdown" at bounding box center [783, 218] width 325 height 30
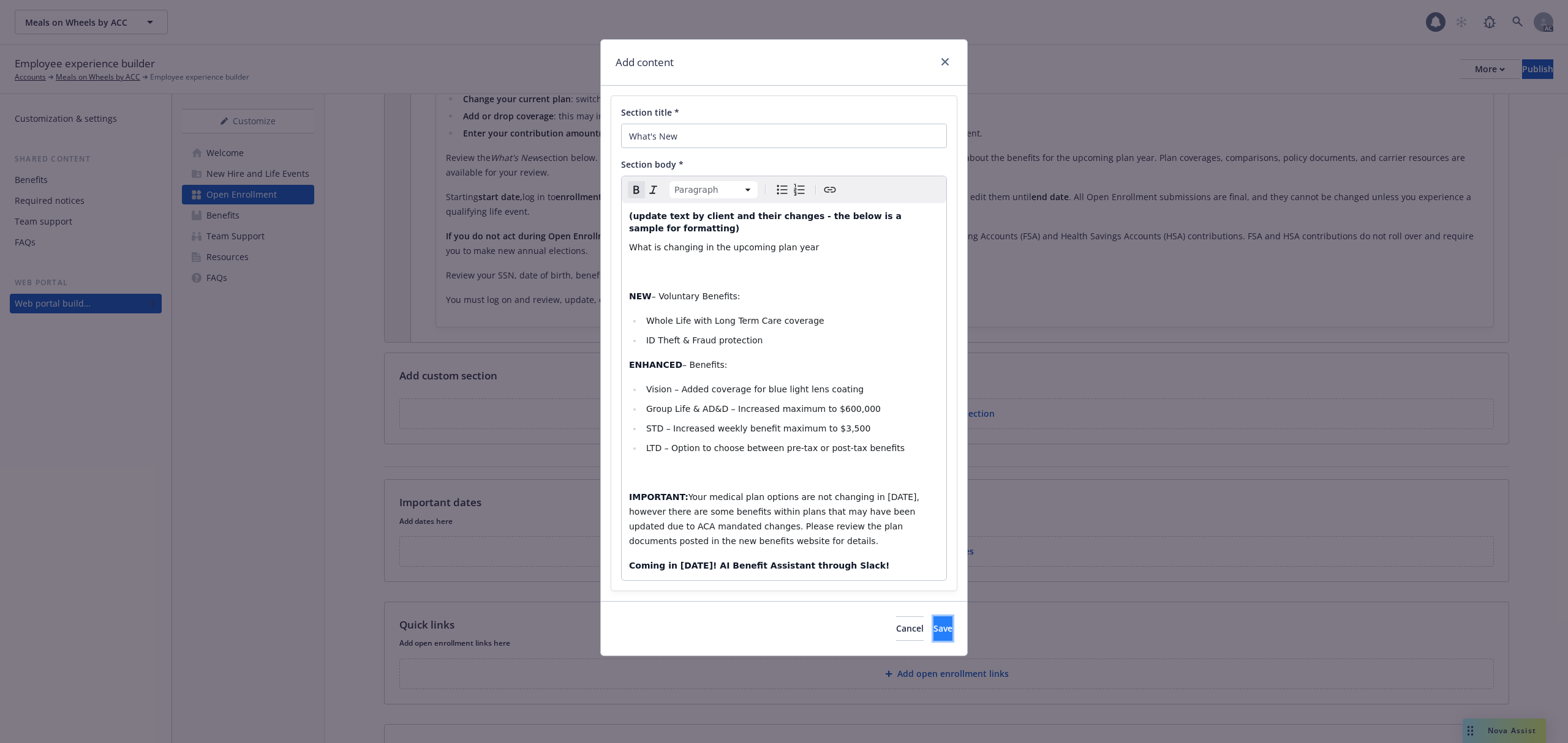
click at [933, 617] on button "Save" at bounding box center [942, 629] width 19 height 25
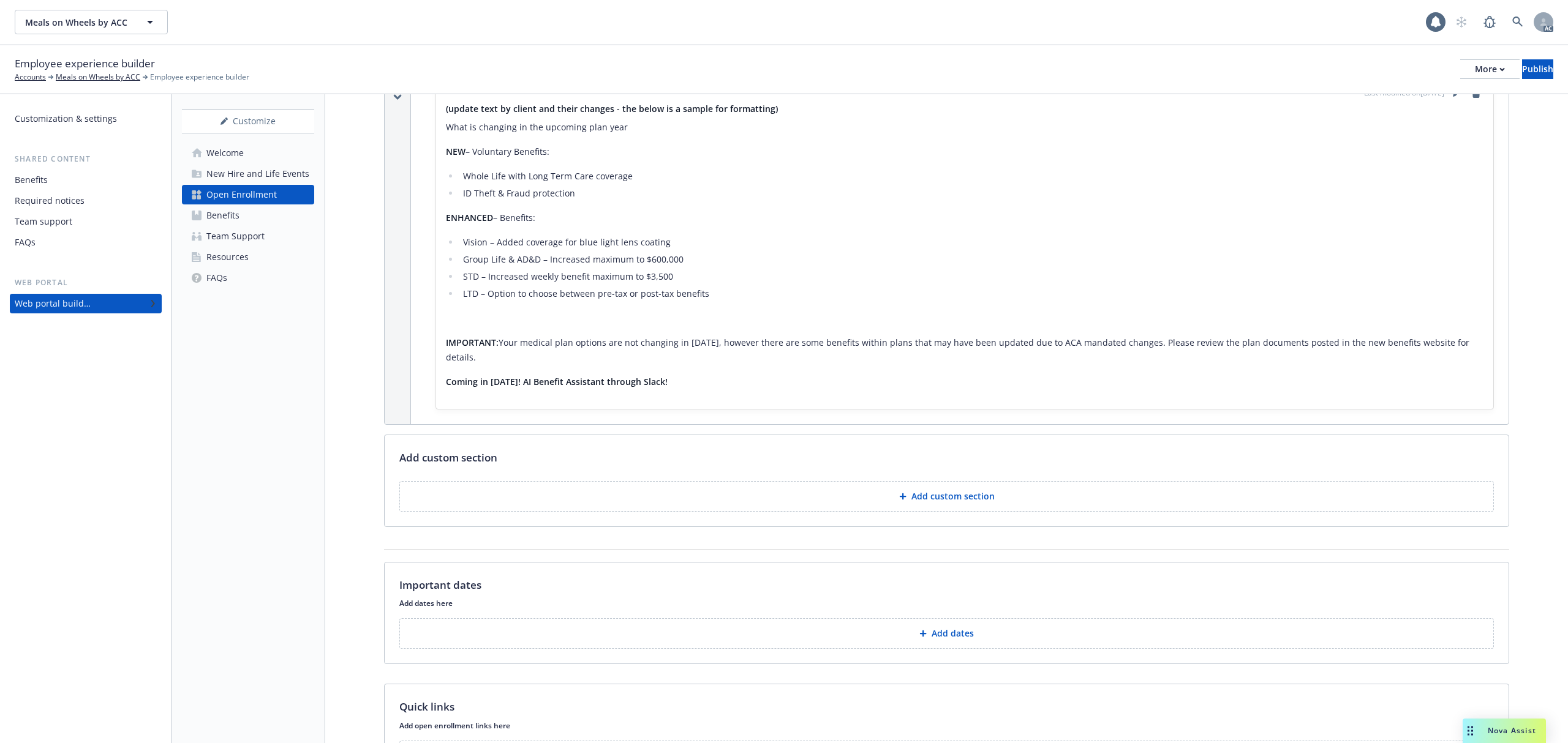
scroll to position [652, 0]
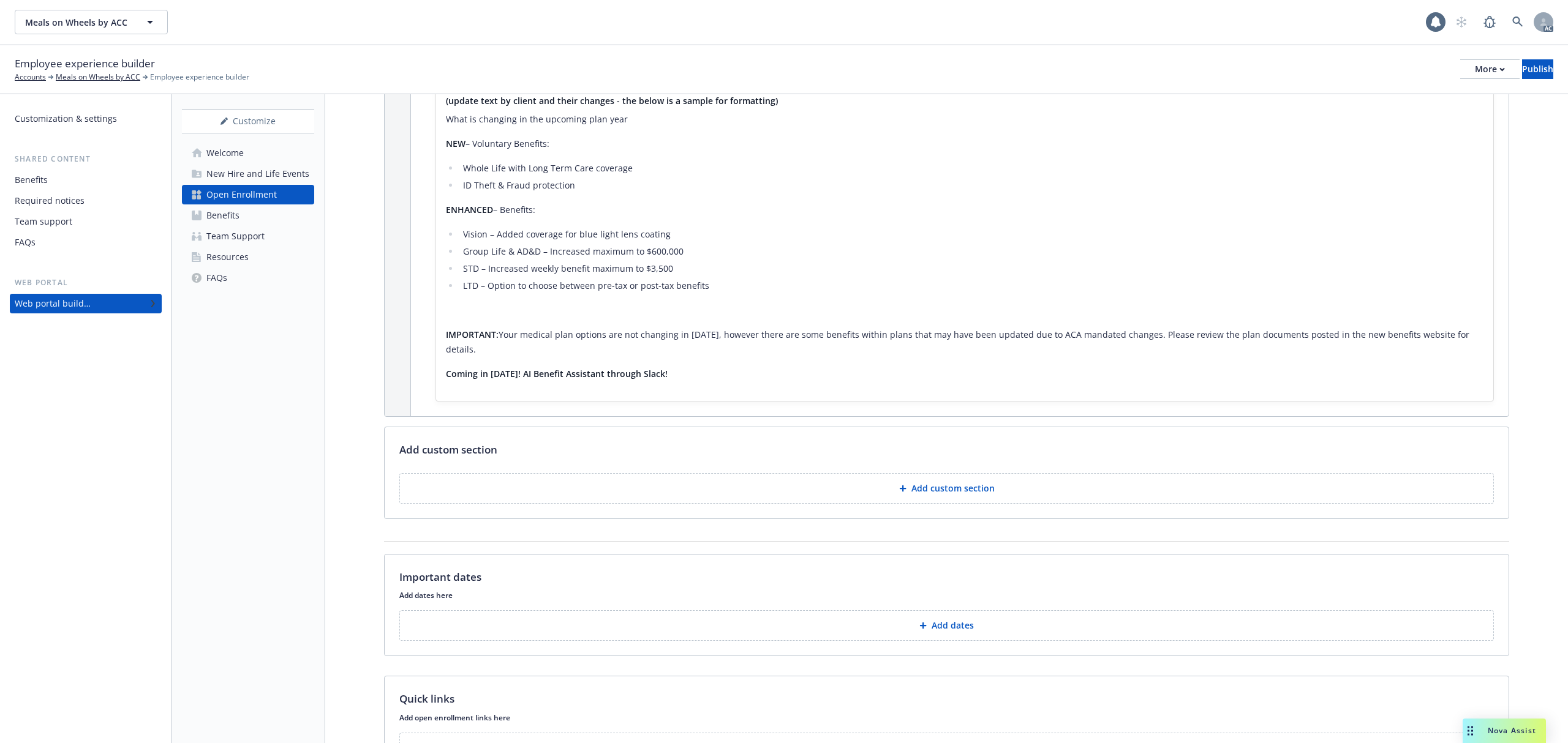
click at [999, 479] on button "Add custom section" at bounding box center [946, 488] width 1094 height 30
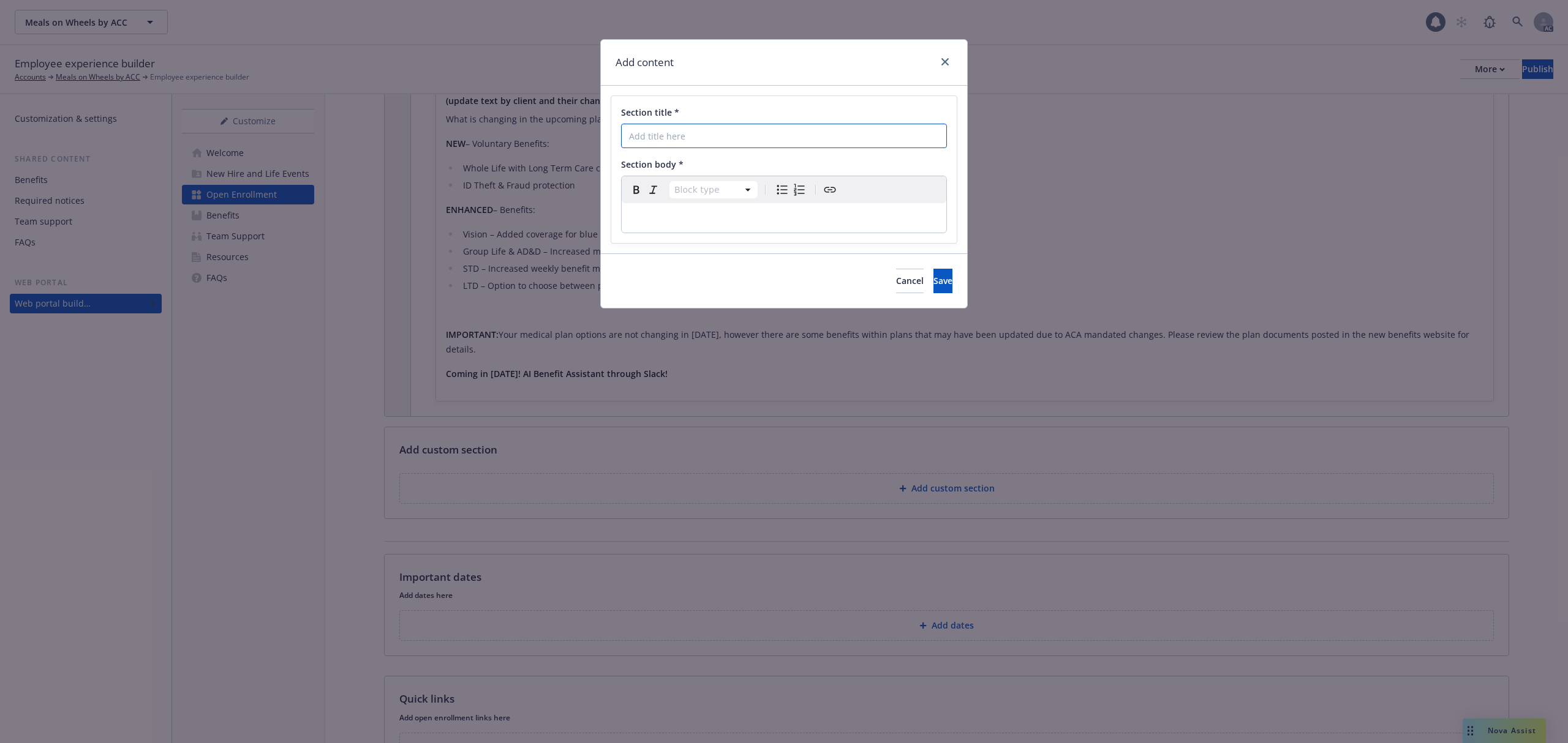
drag, startPoint x: 693, startPoint y: 124, endPoint x: 696, endPoint y: 137, distance: 13.3
click at [694, 125] on input "Section title *" at bounding box center [784, 136] width 325 height 25
paste input "Who Do I Contact for Benefit-Related Open Enrollment Questions?"
click at [697, 142] on input "Section title *" at bounding box center [784, 136] width 325 height 25
type input "Who Do I Contact for Benefit-Related Open Enrollment Questions?"
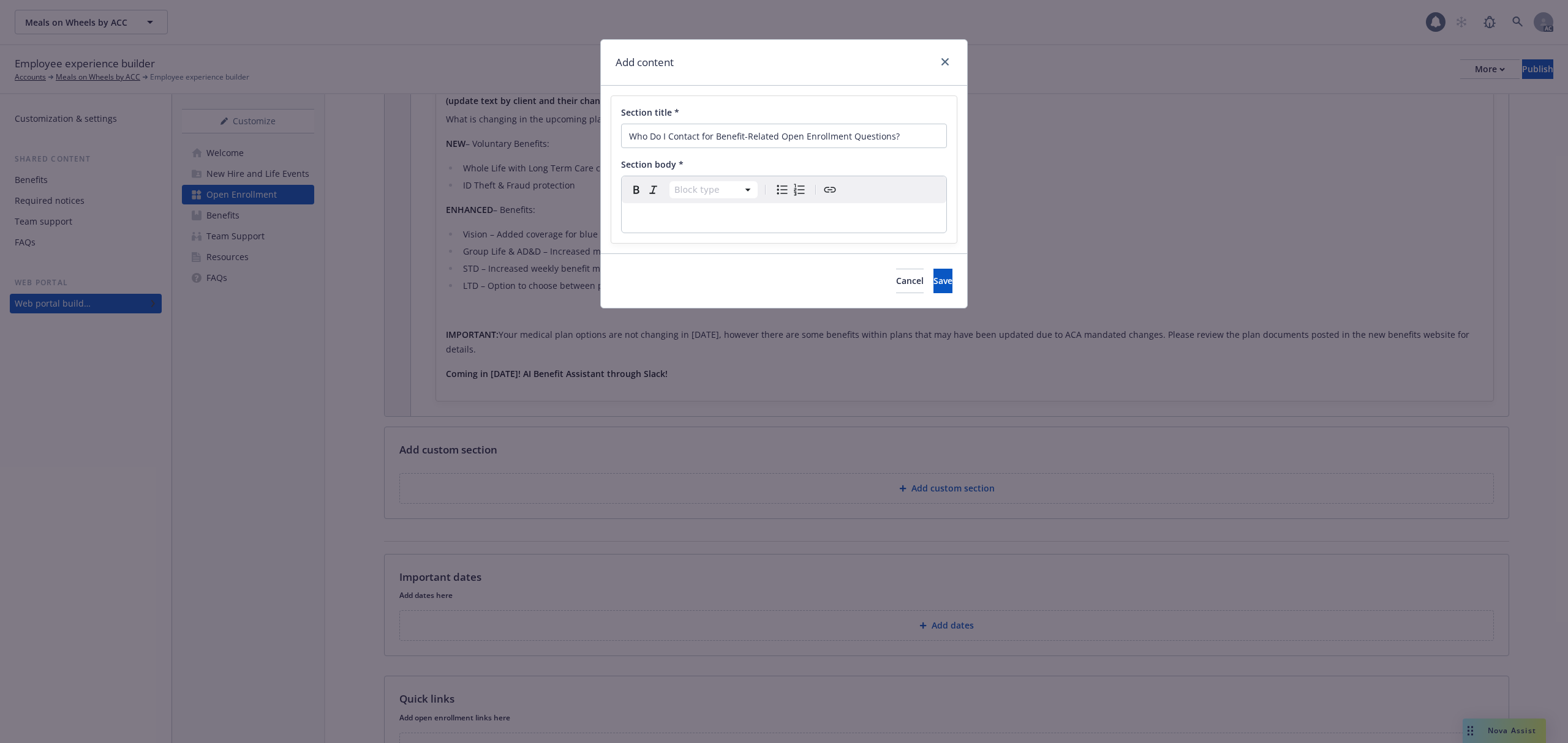
click at [637, 230] on div "editable markdown" at bounding box center [783, 218] width 325 height 30
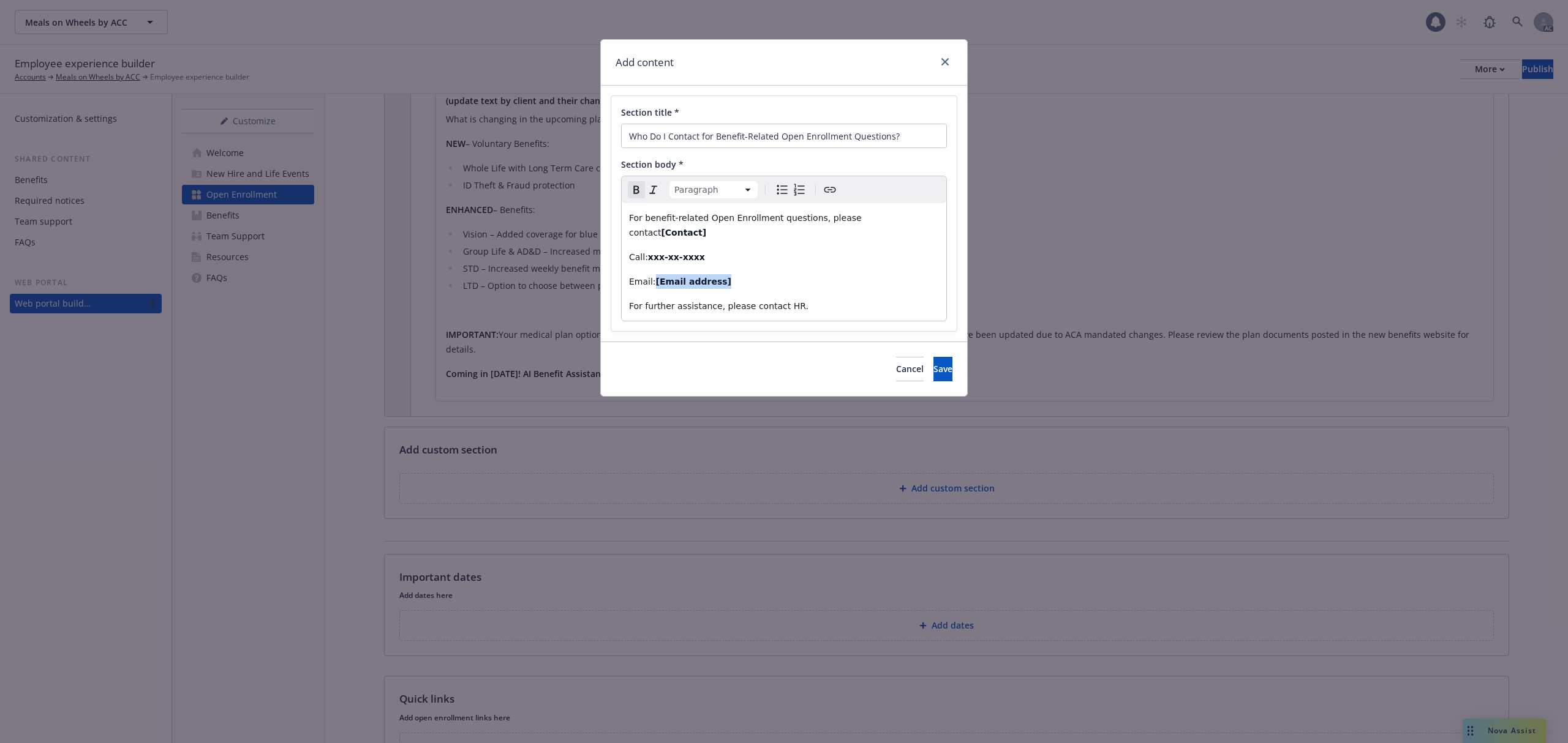
drag, startPoint x: 725, startPoint y: 273, endPoint x: 653, endPoint y: 263, distance: 72.7
click at [653, 274] on p "Email: [Email address]" at bounding box center [784, 281] width 310 height 14
drag, startPoint x: 677, startPoint y: 241, endPoint x: 647, endPoint y: 241, distance: 30.0
click at [647, 250] on p "Call: xxx-xx-xxxx" at bounding box center [784, 257] width 310 height 14
click at [712, 250] on p "Call: xxx-xx-xxxx" at bounding box center [784, 257] width 310 height 14
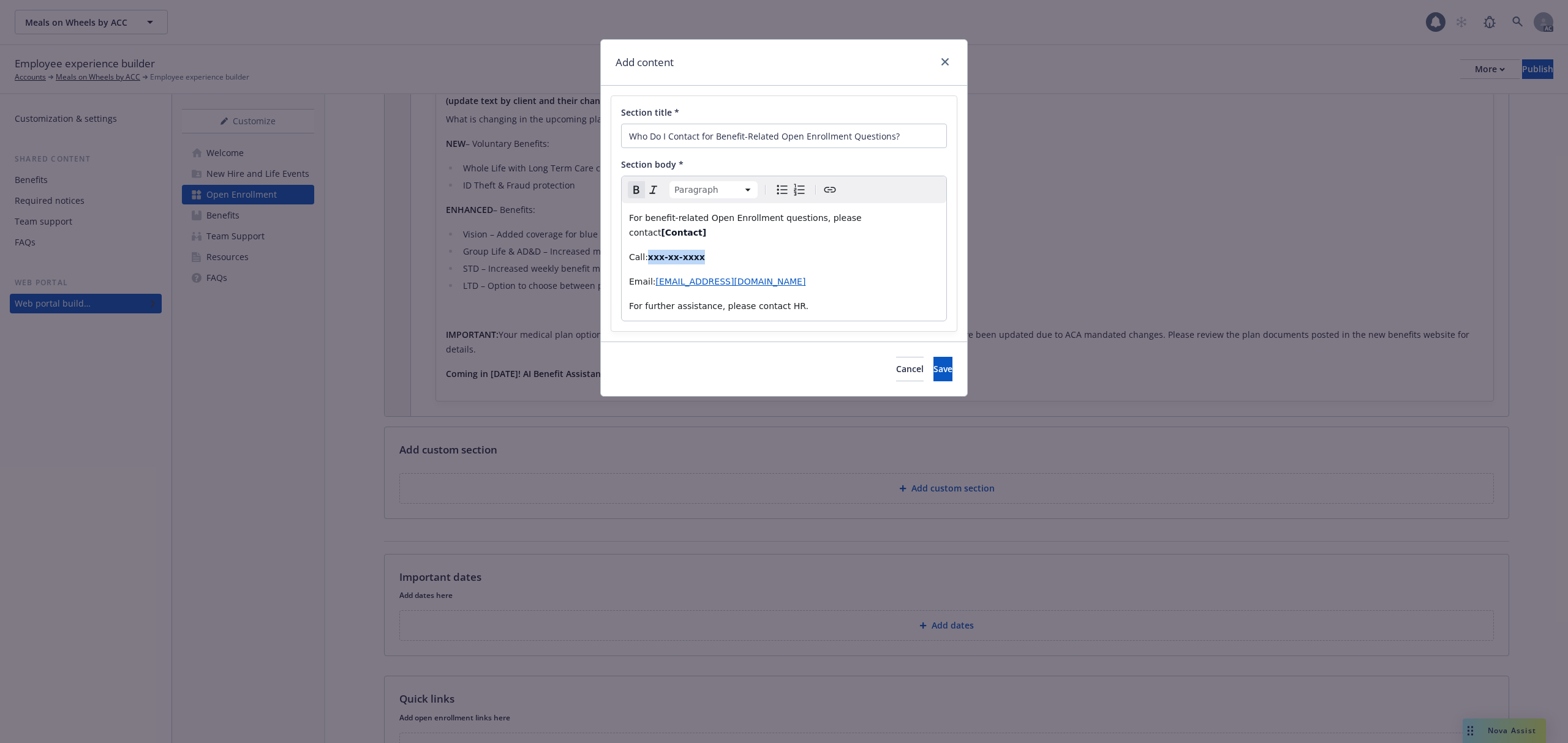
drag, startPoint x: 715, startPoint y: 240, endPoint x: 648, endPoint y: 237, distance: 67.1
click at [648, 250] on p "Call: xxx-xx-xxxx" at bounding box center [784, 257] width 310 height 14
drag, startPoint x: 706, startPoint y: 247, endPoint x: 660, endPoint y: 242, distance: 46.3
click at [650, 250] on p "Call: xxx-xx-xxxx" at bounding box center [784, 257] width 310 height 14
drag, startPoint x: 706, startPoint y: 237, endPoint x: 648, endPoint y: 239, distance: 58.0
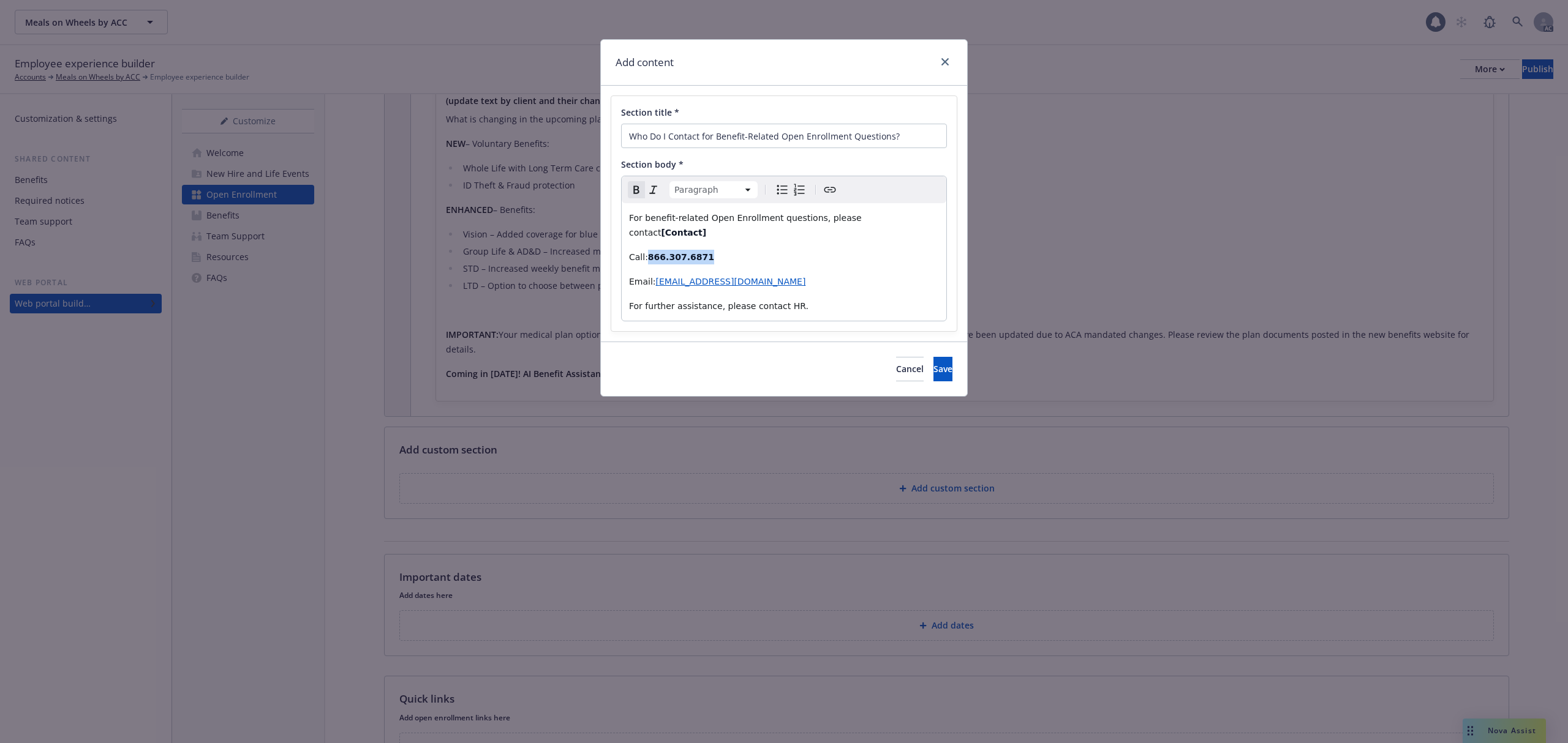
click at [648, 250] on p "Call: [PHONE_NUMBER]" at bounding box center [784, 257] width 310 height 14
drag, startPoint x: 919, startPoint y: 219, endPoint x: 866, endPoint y: 206, distance: 54.6
click at [866, 206] on div "For benefit-related Open Enrollment questions, please contact [Contact] Call: […" at bounding box center [783, 262] width 325 height 118
drag, startPoint x: 868, startPoint y: 216, endPoint x: 909, endPoint y: 229, distance: 43.0
click at [909, 229] on p "For benefit-related Open Enrollment questions, please contact Newfront Answers" at bounding box center [784, 225] width 310 height 30
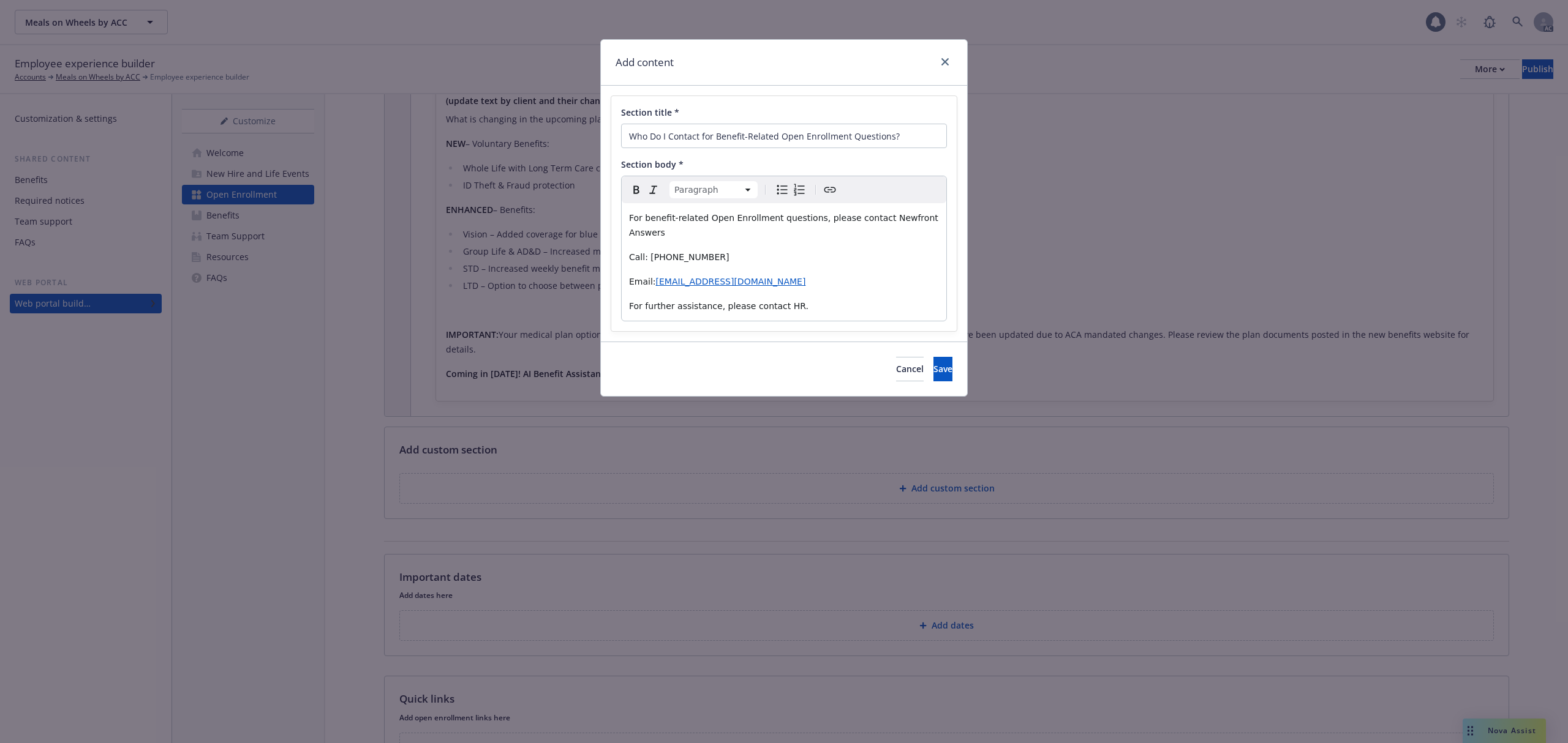
click at [922, 255] on div "For benefit-related Open Enrollment questions, please contact Newfront Answers …" at bounding box center [783, 262] width 325 height 118
click at [938, 358] on button "Save" at bounding box center [942, 369] width 19 height 25
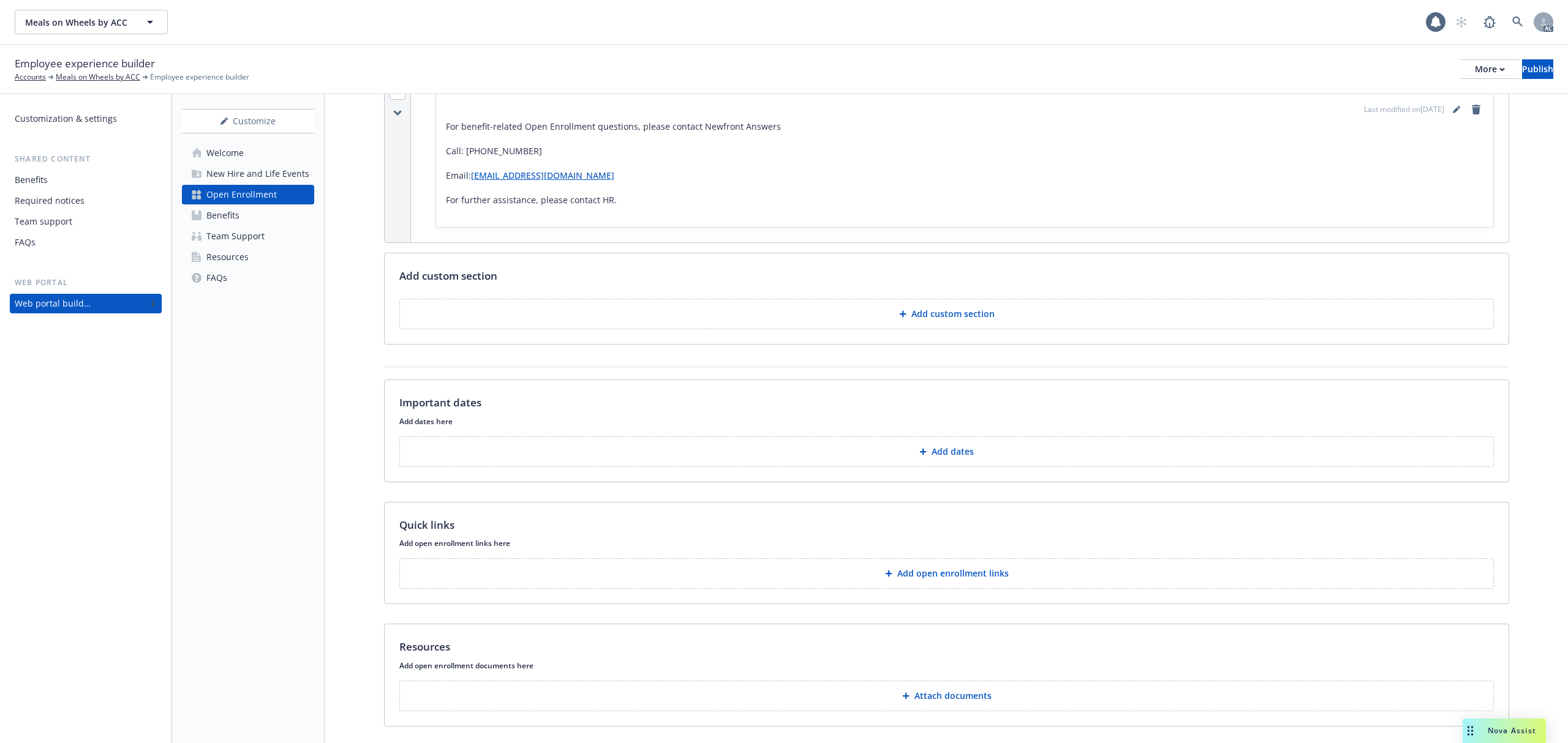
scroll to position [1056, 0]
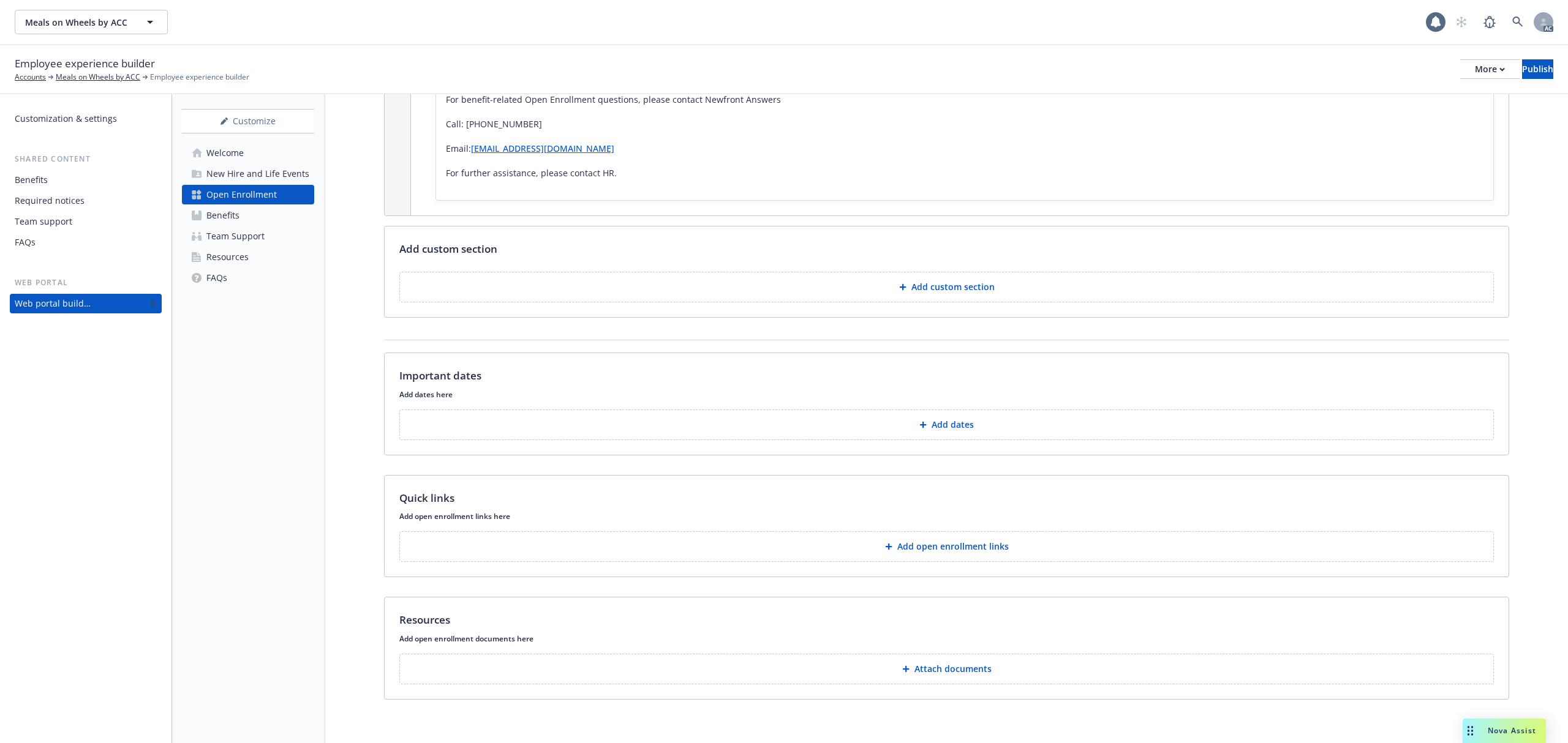
click at [924, 272] on button "Add custom section" at bounding box center [946, 287] width 1094 height 30
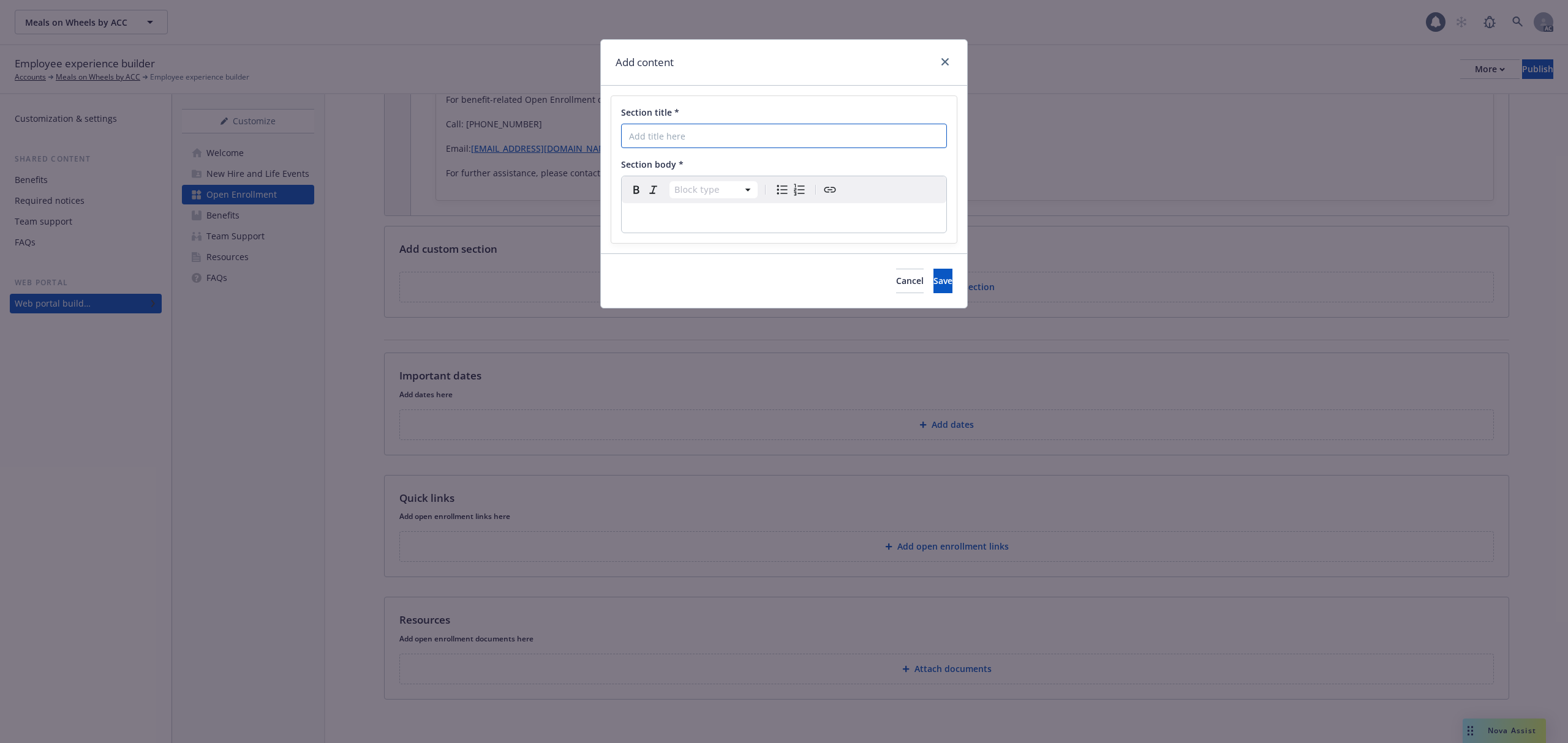
click at [694, 131] on input "Section title *" at bounding box center [784, 136] width 325 height 25
paste input "Important Dates"
type input "Important Dates"
click at [732, 217] on p "editable markdown" at bounding box center [784, 218] width 310 height 14
click at [896, 279] on span "Cancel" at bounding box center [909, 280] width 28 height 12
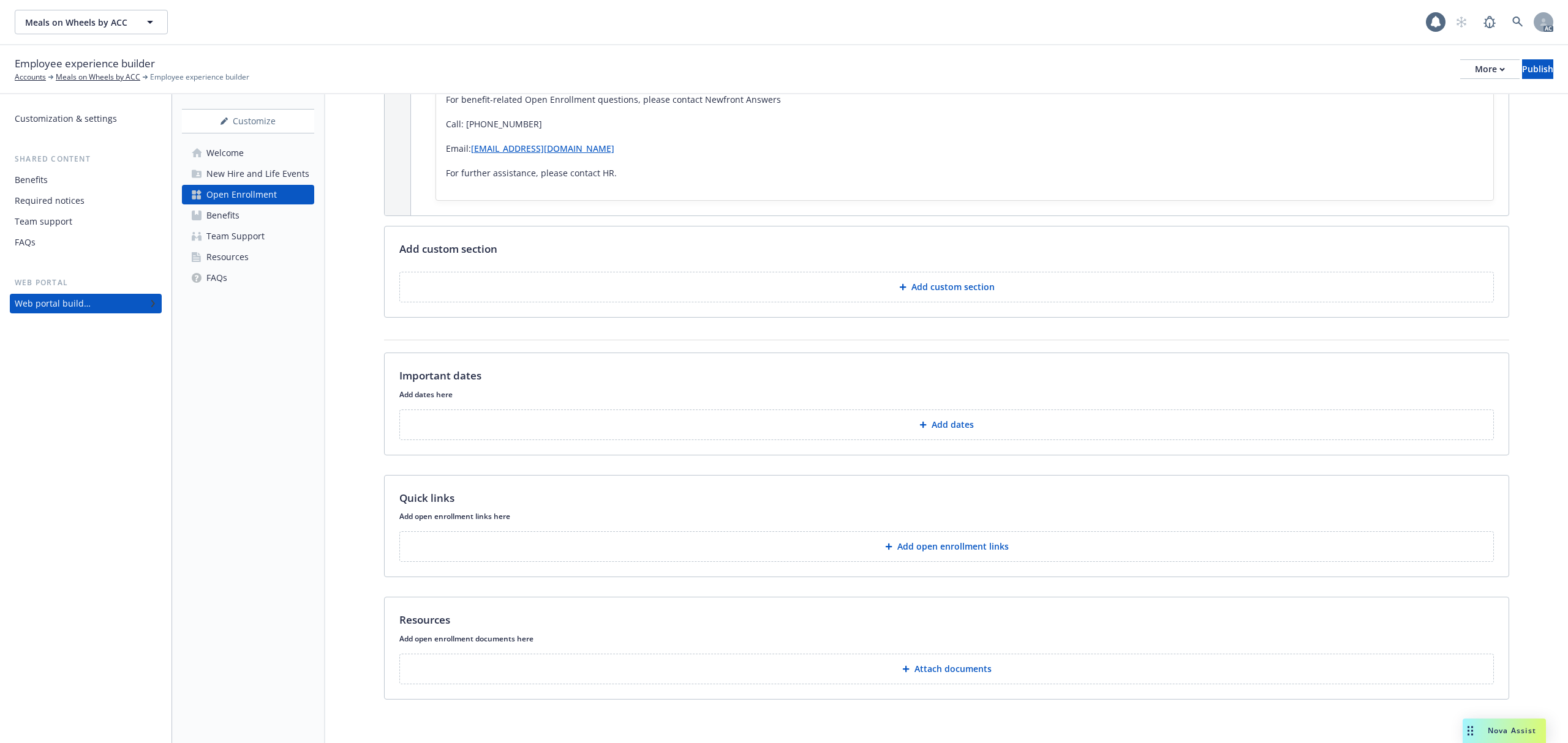
click at [963, 419] on p "Add dates" at bounding box center [953, 424] width 42 height 12
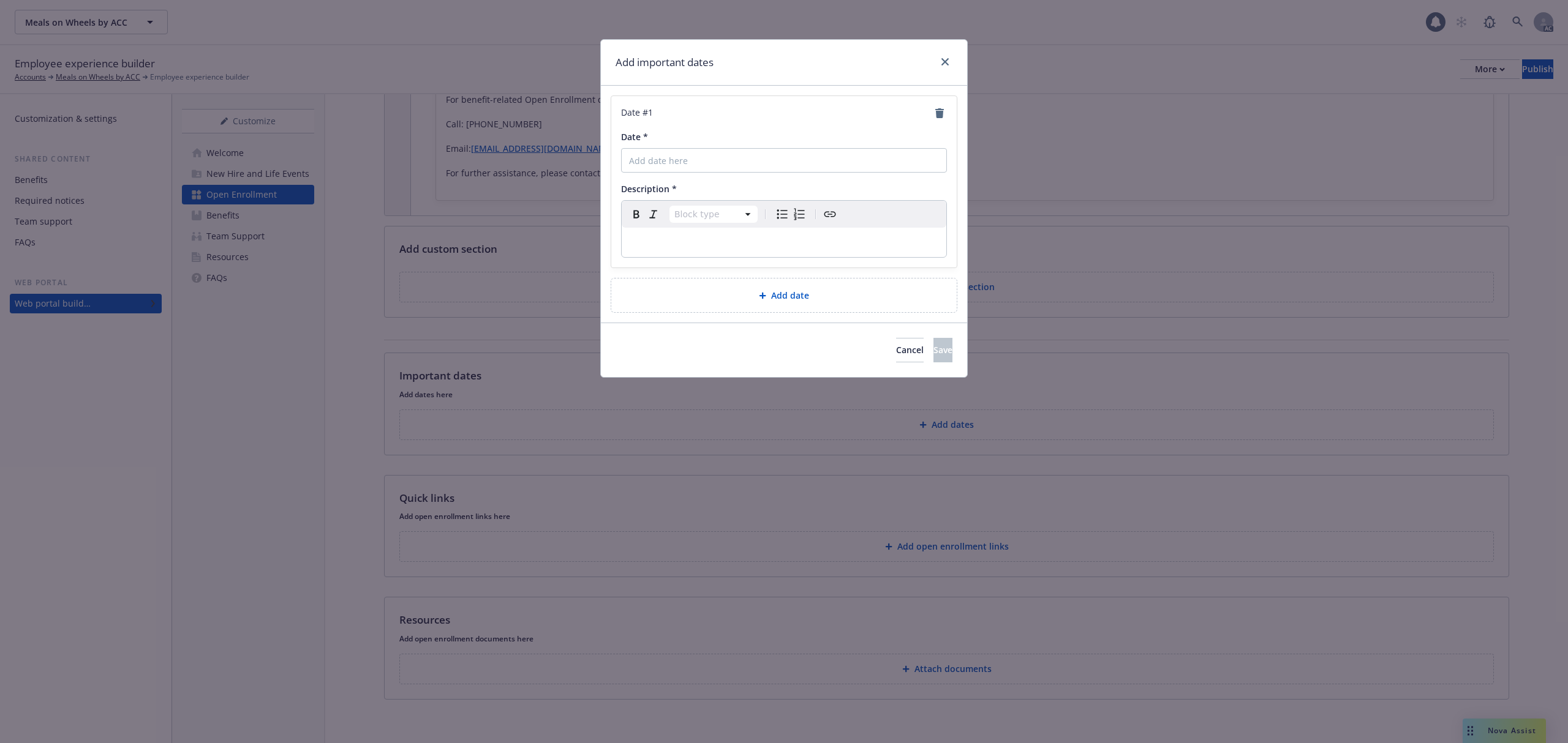
click at [765, 247] on p "editable markdown" at bounding box center [784, 241] width 310 height 14
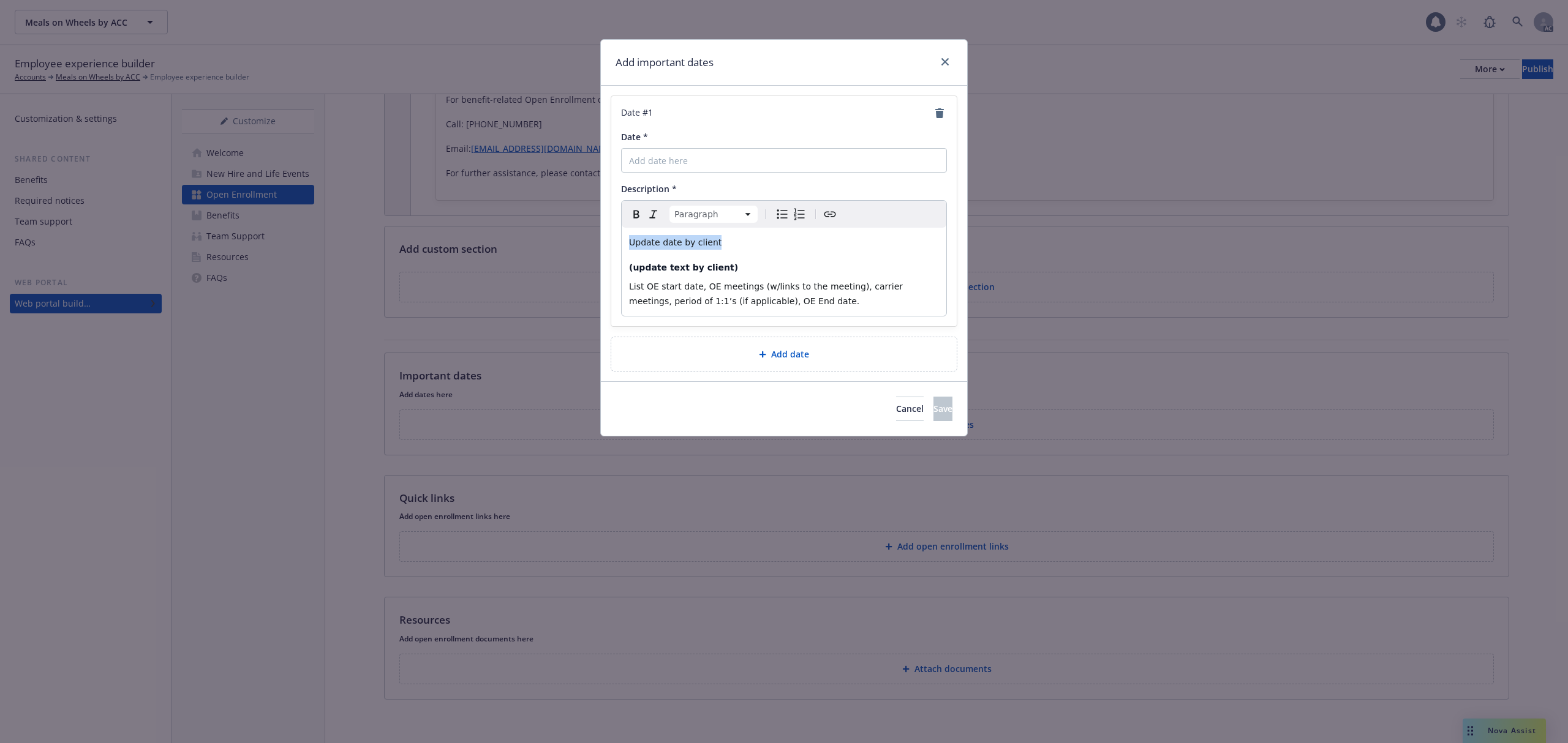
drag, startPoint x: 720, startPoint y: 244, endPoint x: 603, endPoint y: 241, distance: 117.0
click at [603, 241] on div "Date # 1 Date * Description * Paragraph Paragraph Heading 1 Heading 2 Heading 3…" at bounding box center [784, 233] width 366 height 296
select select "h4"
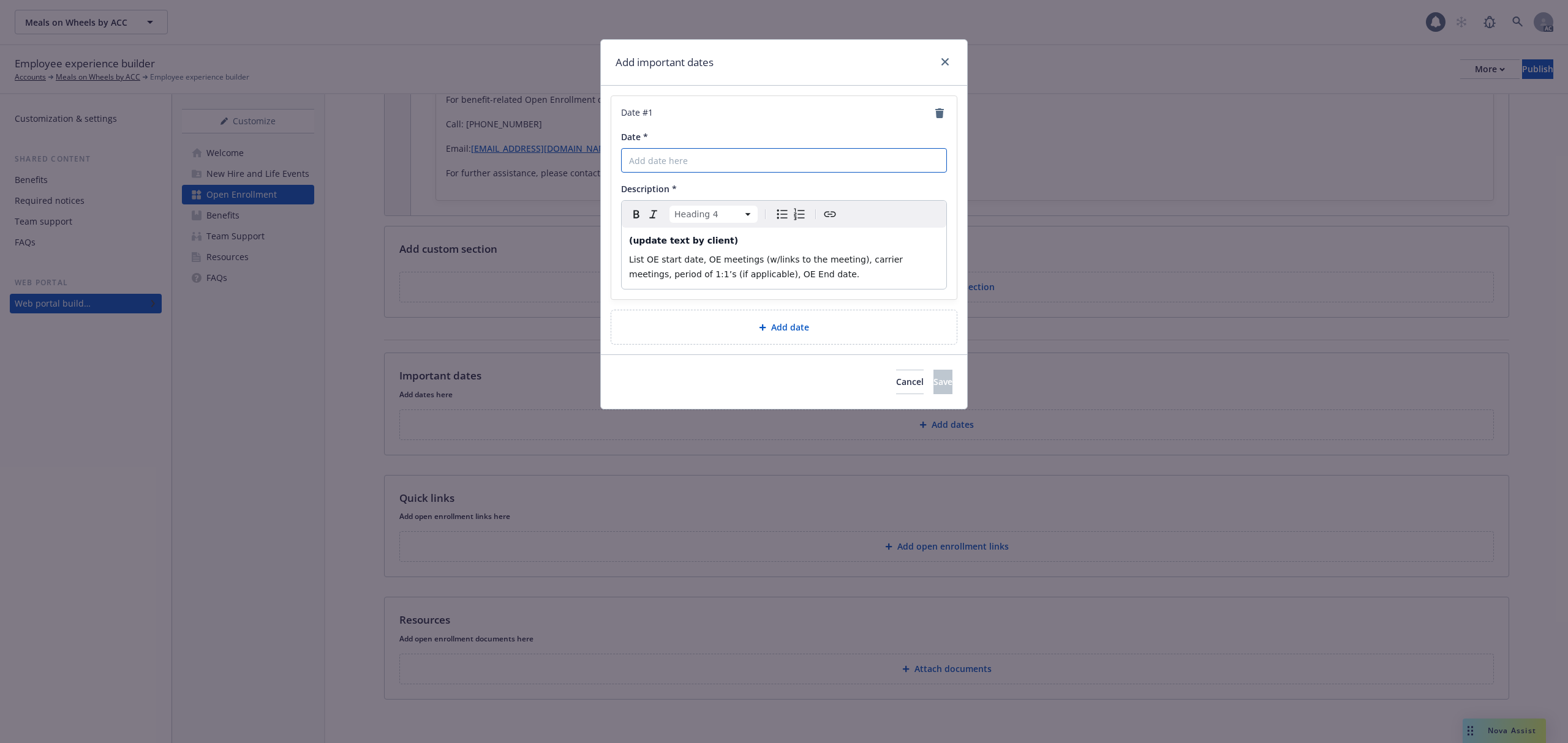
click at [679, 164] on input "Date *" at bounding box center [784, 160] width 325 height 25
paste input "Update date by client"
type input "Update date by client"
drag, startPoint x: 914, startPoint y: 385, endPoint x: 1471, endPoint y: 336, distance: 559.2
click at [933, 385] on span "Save" at bounding box center [942, 382] width 19 height 12
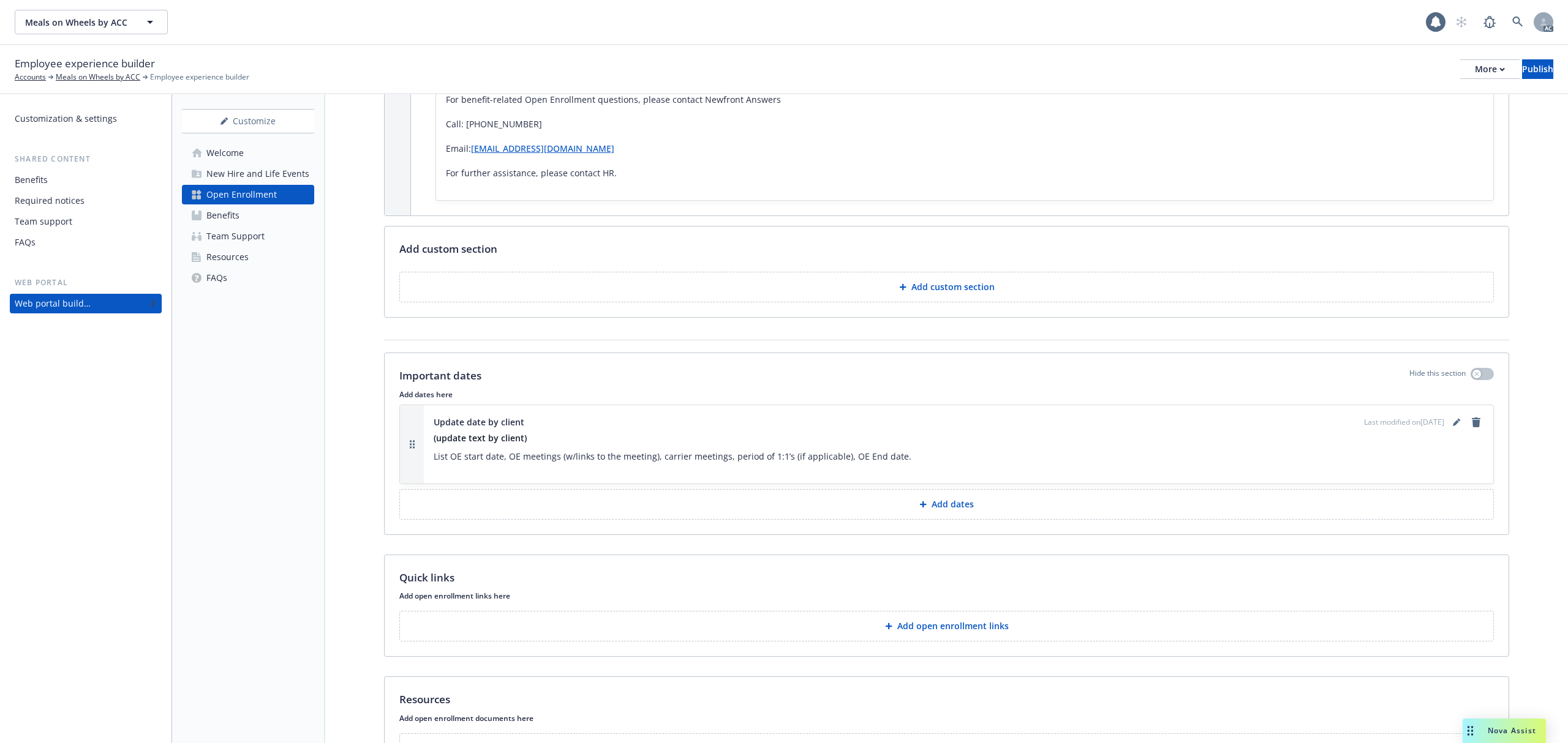
click at [894, 489] on button "Add dates" at bounding box center [946, 504] width 1094 height 30
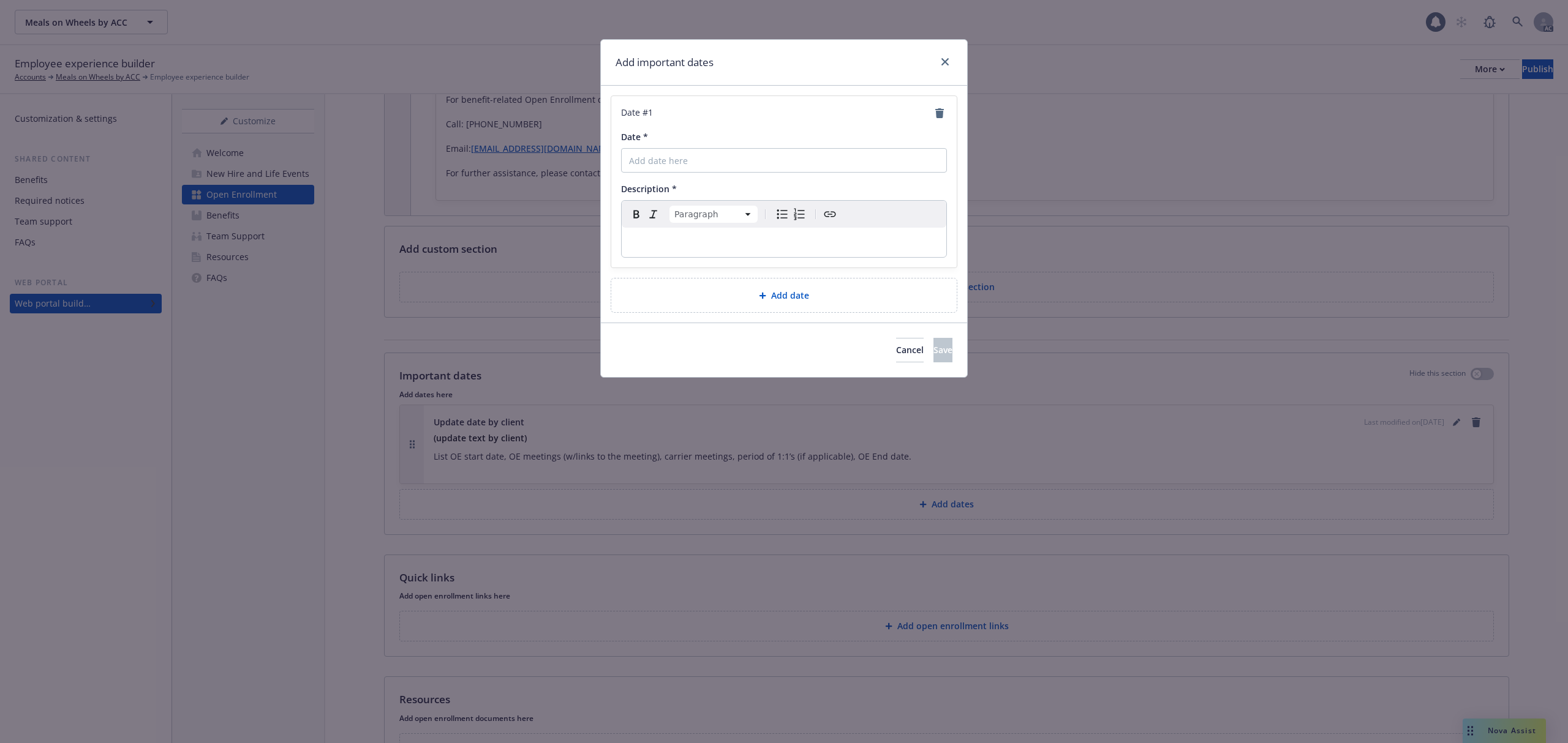
click at [686, 241] on p "editable markdown" at bounding box center [784, 241] width 310 height 14
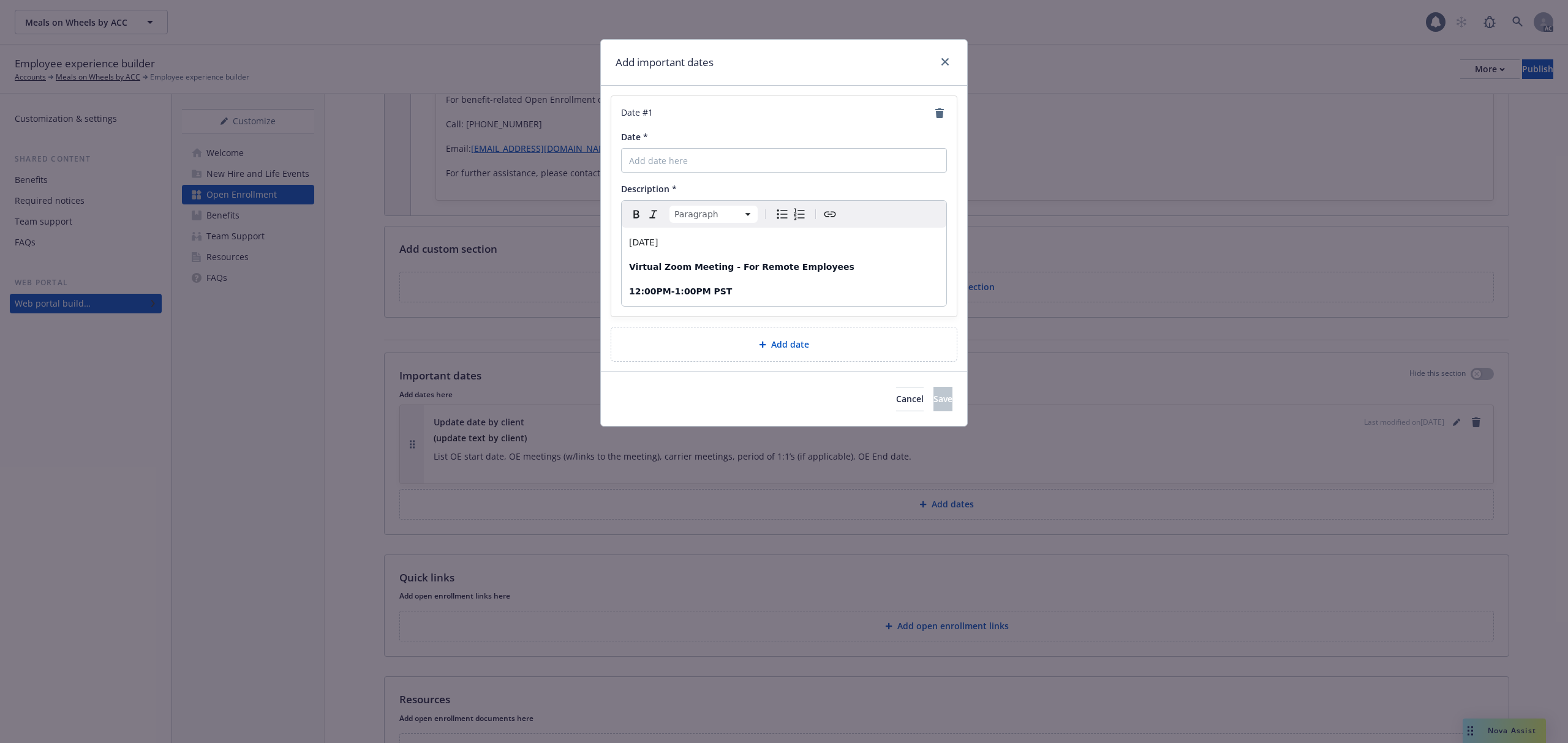
drag, startPoint x: 705, startPoint y: 247, endPoint x: 561, endPoint y: 243, distance: 144.1
click at [561, 243] on div "Add important dates Date # 1 Date * Description * Paragraph Paragraph Heading 1…" at bounding box center [784, 371] width 1568 height 743
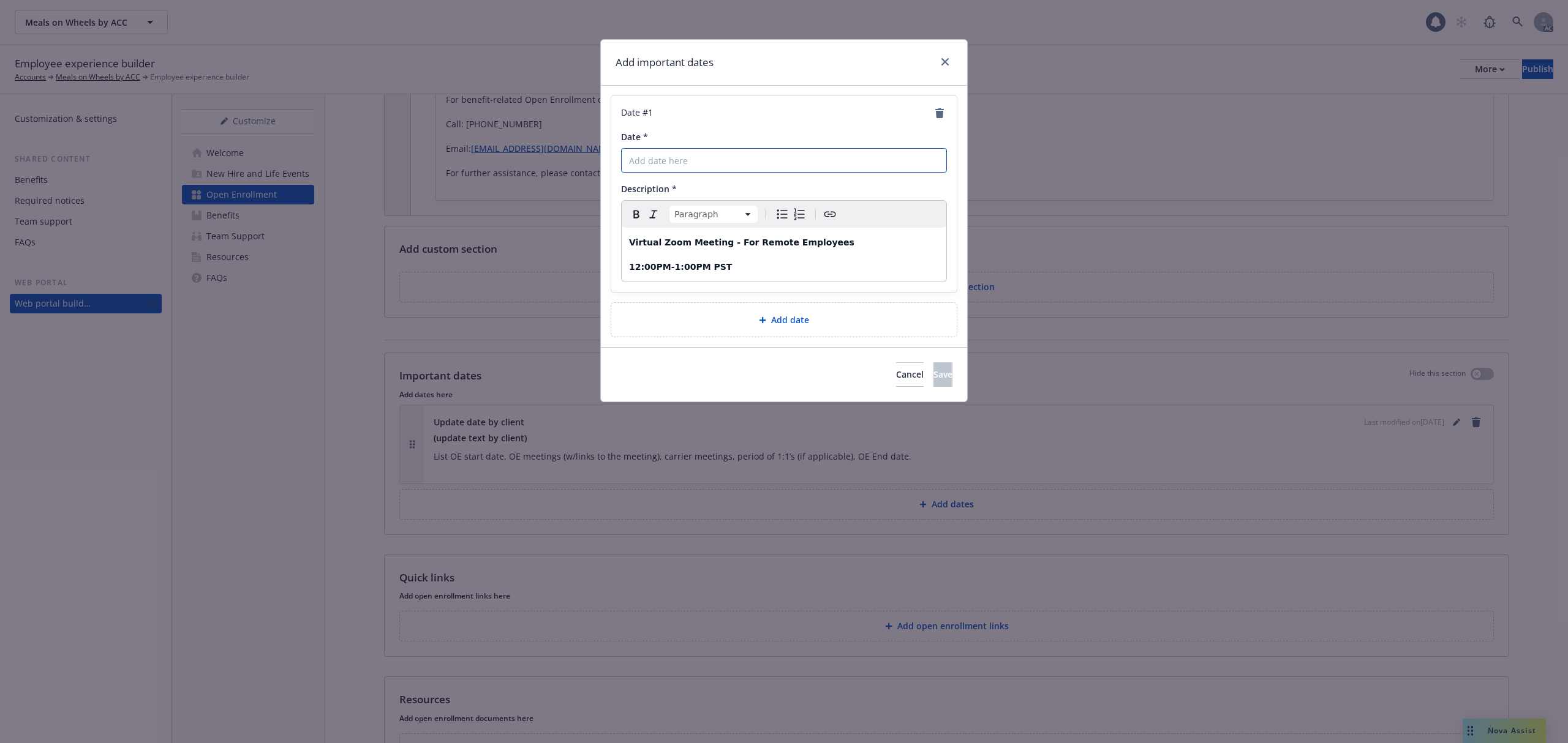
click at [645, 164] on input "Date *" at bounding box center [784, 160] width 325 height 25
paste input "[DATE]"
type input "[DATE]"
drag, startPoint x: 934, startPoint y: 377, endPoint x: 954, endPoint y: 374, distance: 20.2
click at [934, 376] on button "Save" at bounding box center [942, 374] width 19 height 25
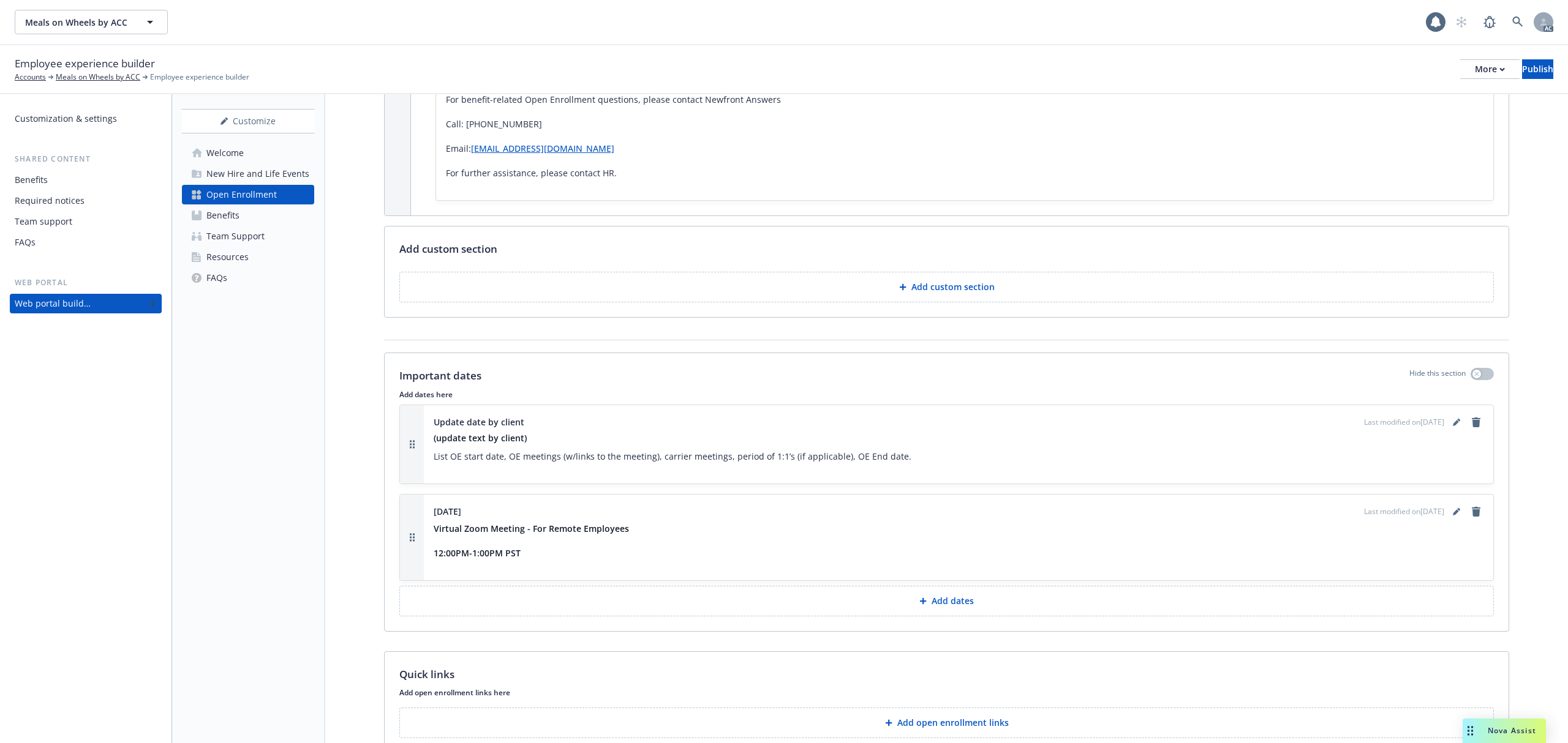
click at [904, 588] on button "Add dates" at bounding box center [946, 601] width 1094 height 30
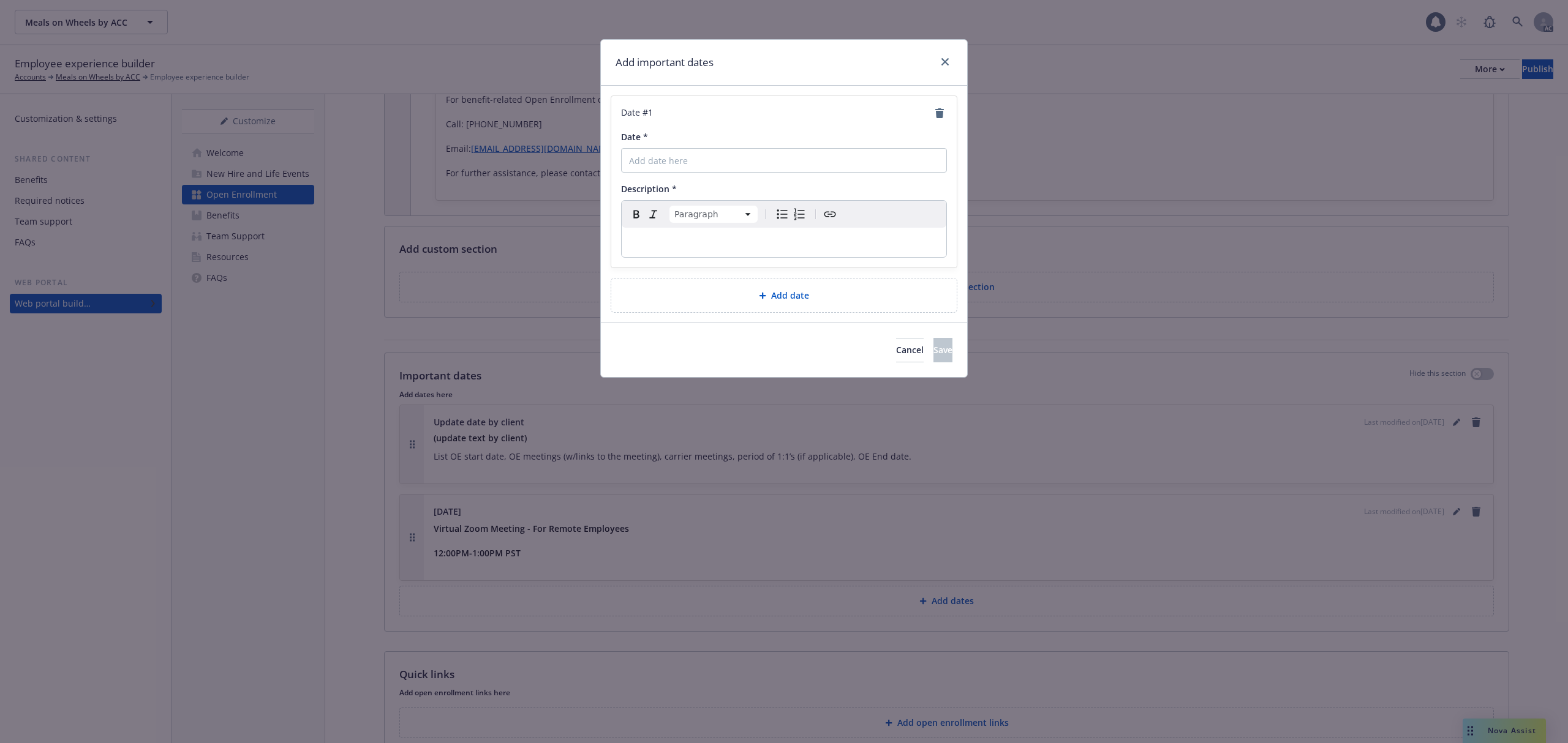
click at [674, 240] on p "editable markdown" at bounding box center [784, 241] width 310 height 14
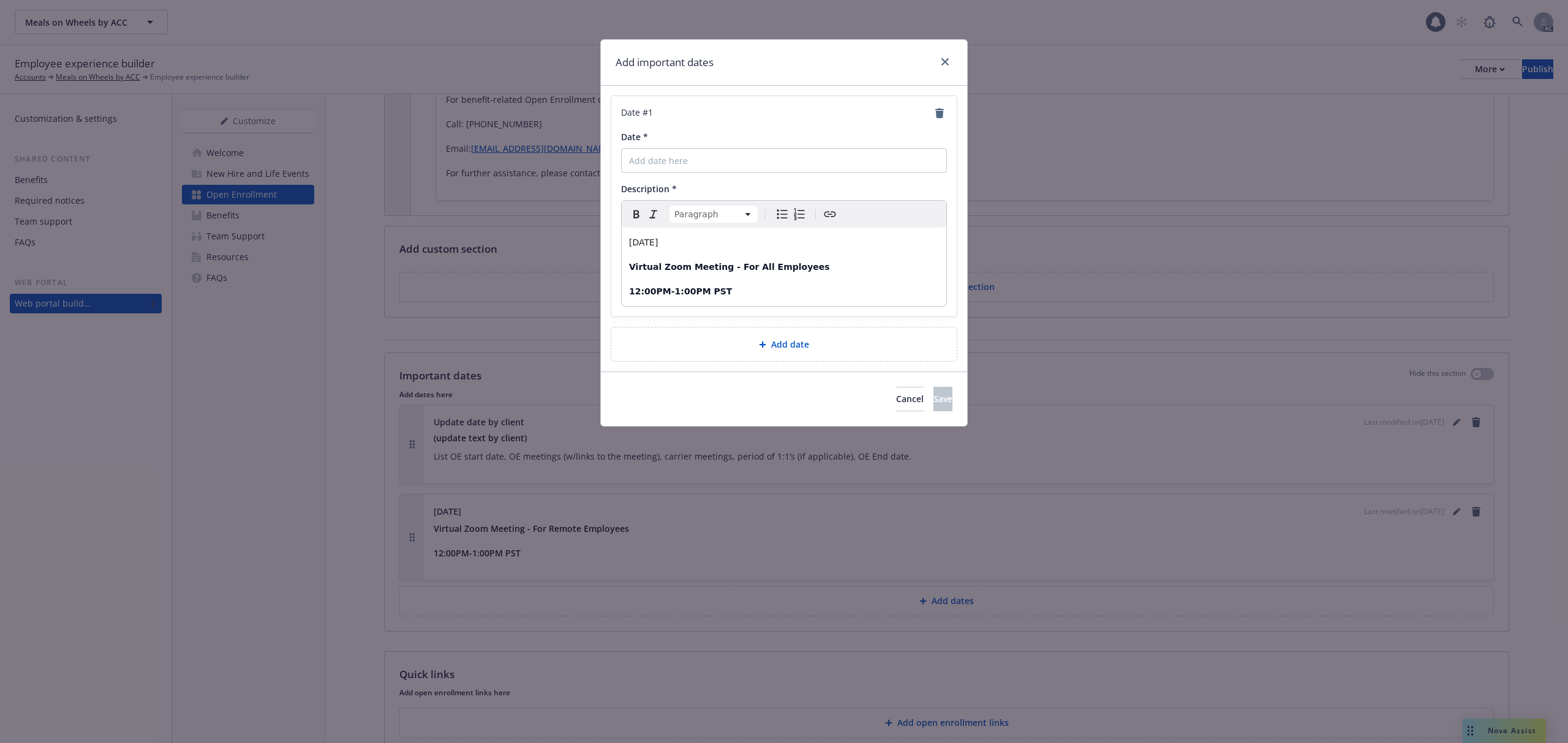
drag, startPoint x: 690, startPoint y: 241, endPoint x: 579, endPoint y: 240, distance: 111.0
click at [579, 240] on div "Add important dates Date # 1 Date * Description * Paragraph Paragraph Heading 1…" at bounding box center [784, 371] width 1568 height 743
copy span "[DATE]"
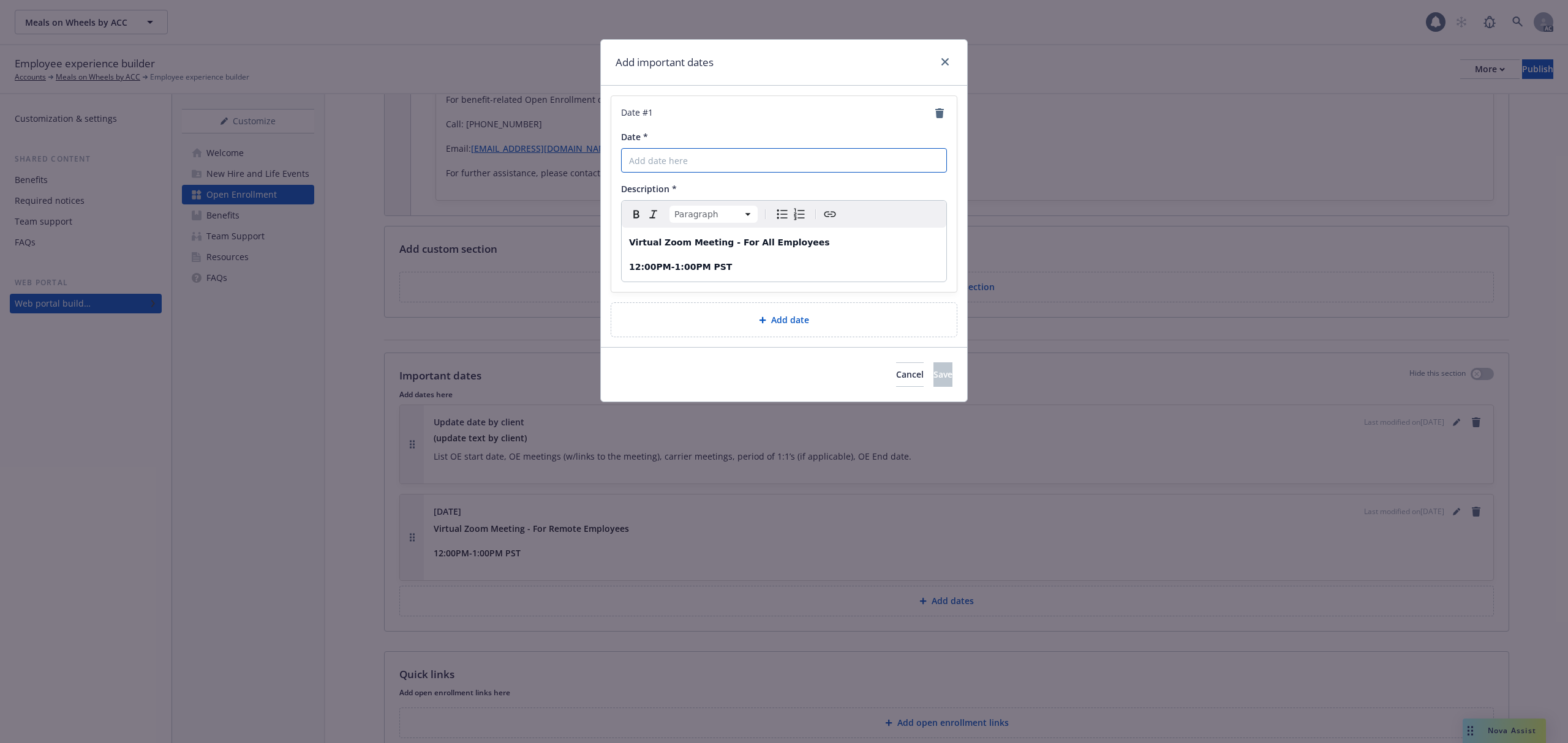
click at [652, 160] on input "Date *" at bounding box center [784, 160] width 325 height 25
paste input "[DATE]"
type input "[DATE]"
click at [933, 368] on button "Save" at bounding box center [942, 374] width 19 height 25
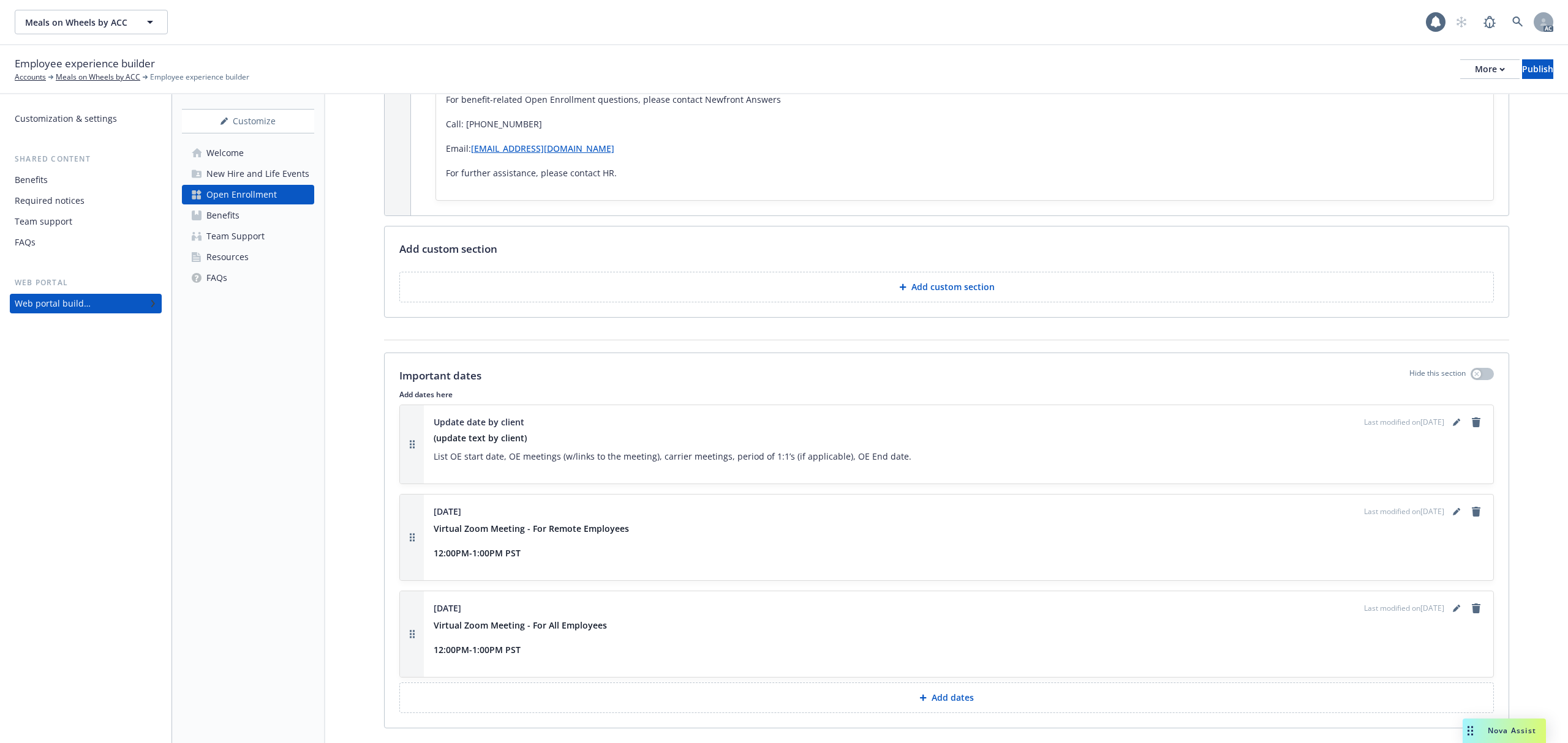
click at [920, 695] on icon at bounding box center [923, 698] width 7 height 7
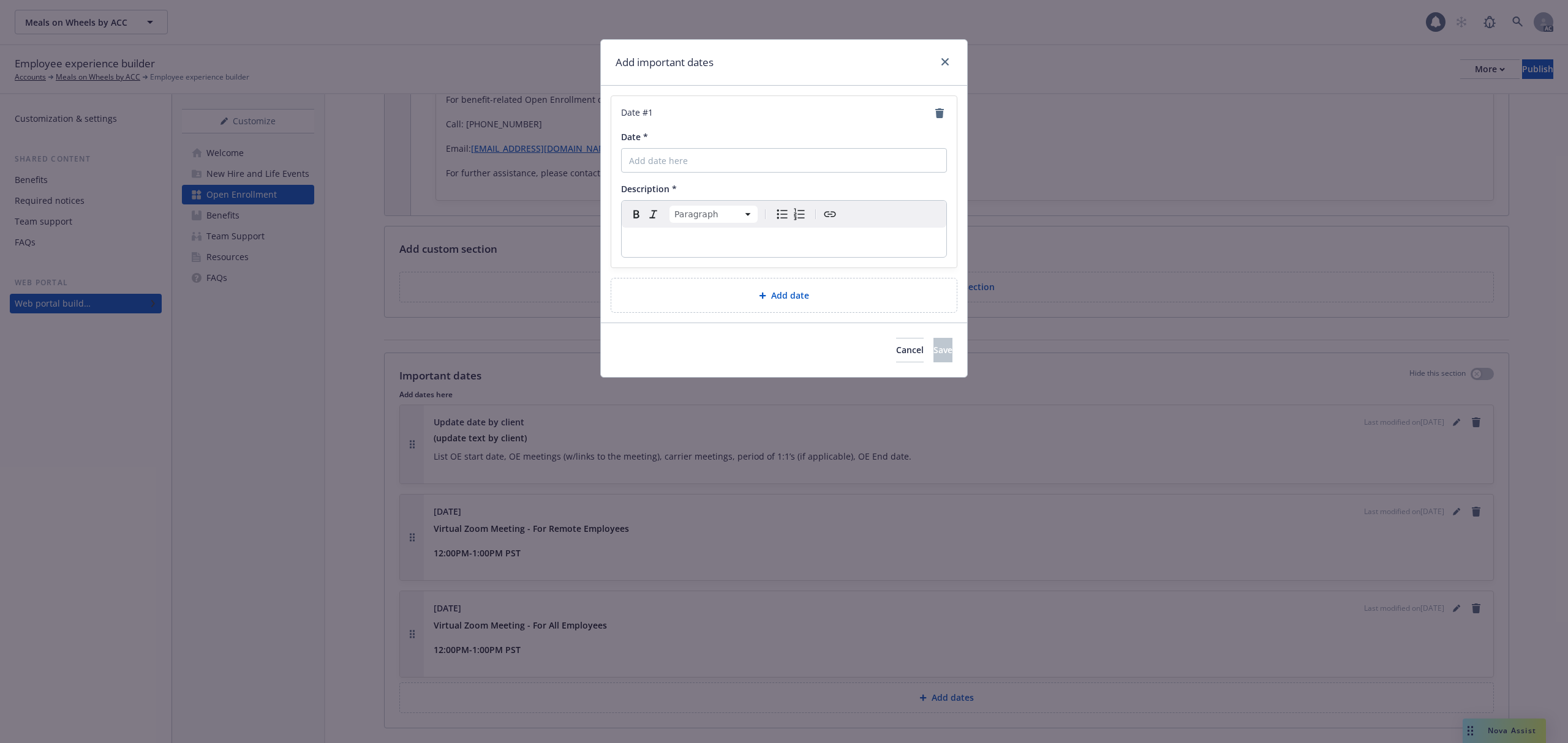
click at [746, 244] on p "editable markdown" at bounding box center [784, 241] width 310 height 14
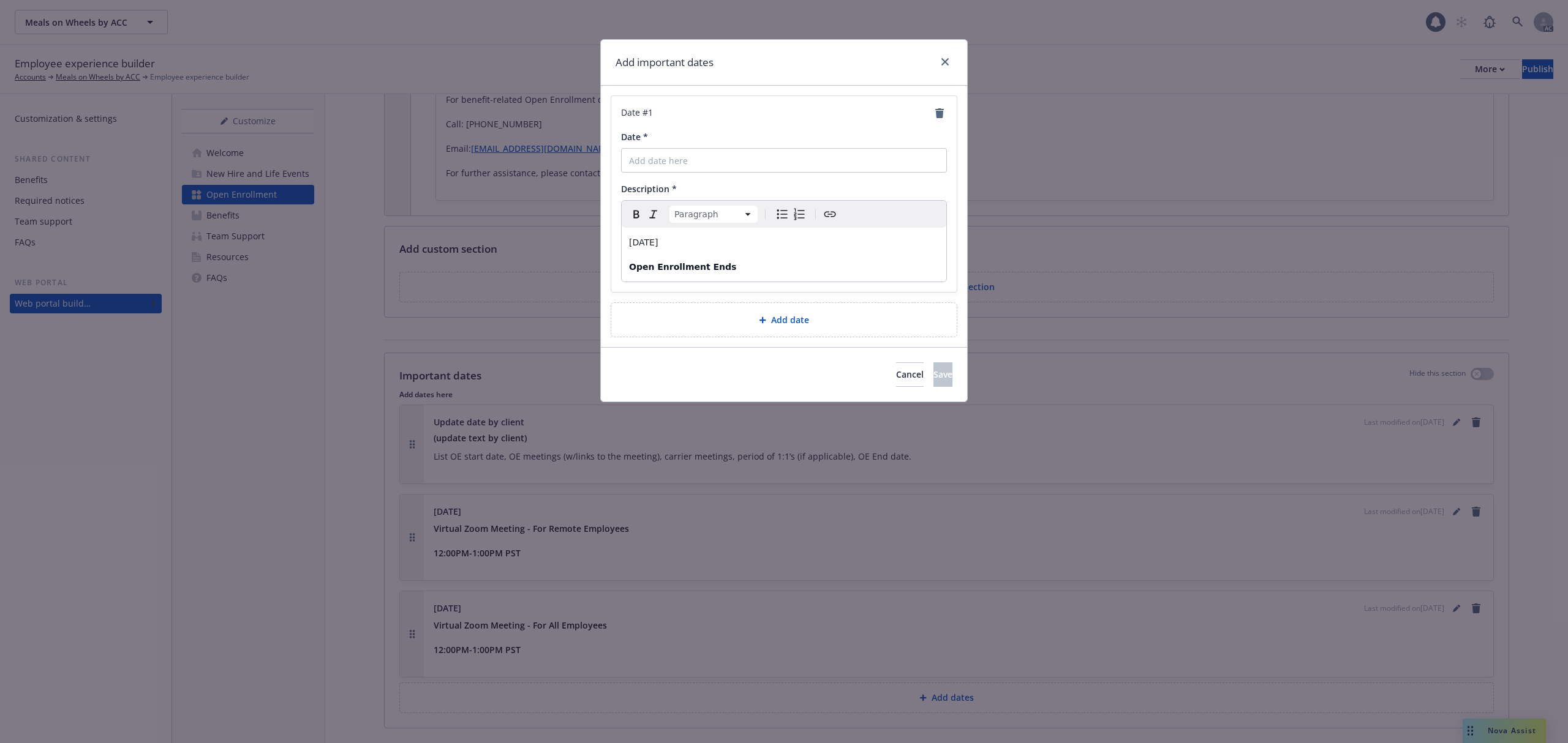
drag, startPoint x: 703, startPoint y: 246, endPoint x: 575, endPoint y: 240, distance: 128.1
click at [575, 240] on div "Add important dates Date # 1 Date * Description * Paragraph Paragraph Heading 1…" at bounding box center [784, 371] width 1568 height 743
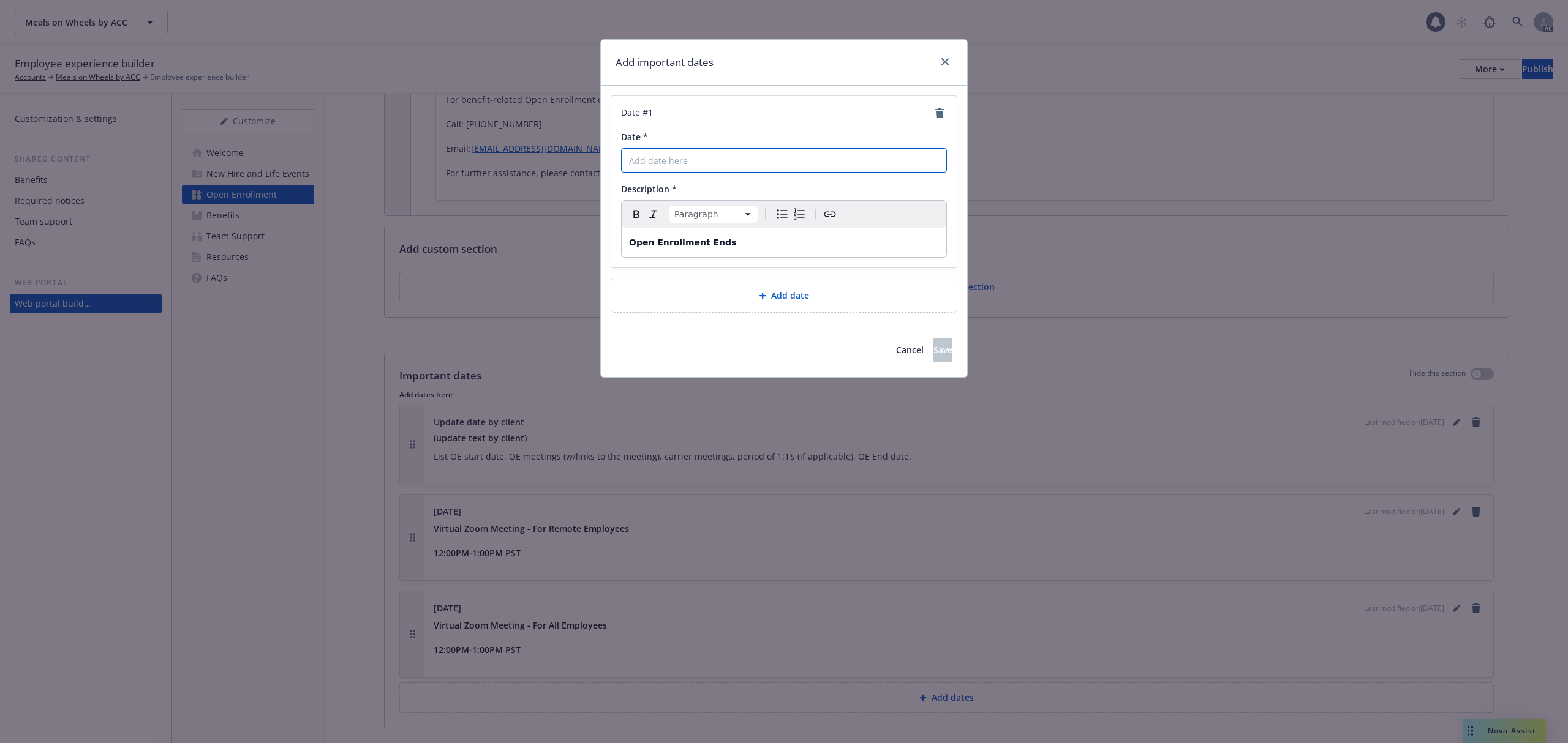
click at [689, 155] on input "Date *" at bounding box center [784, 160] width 325 height 25
paste input "[DATE]"
type input "[DATE]"
click at [933, 351] on span "Save" at bounding box center [942, 350] width 19 height 12
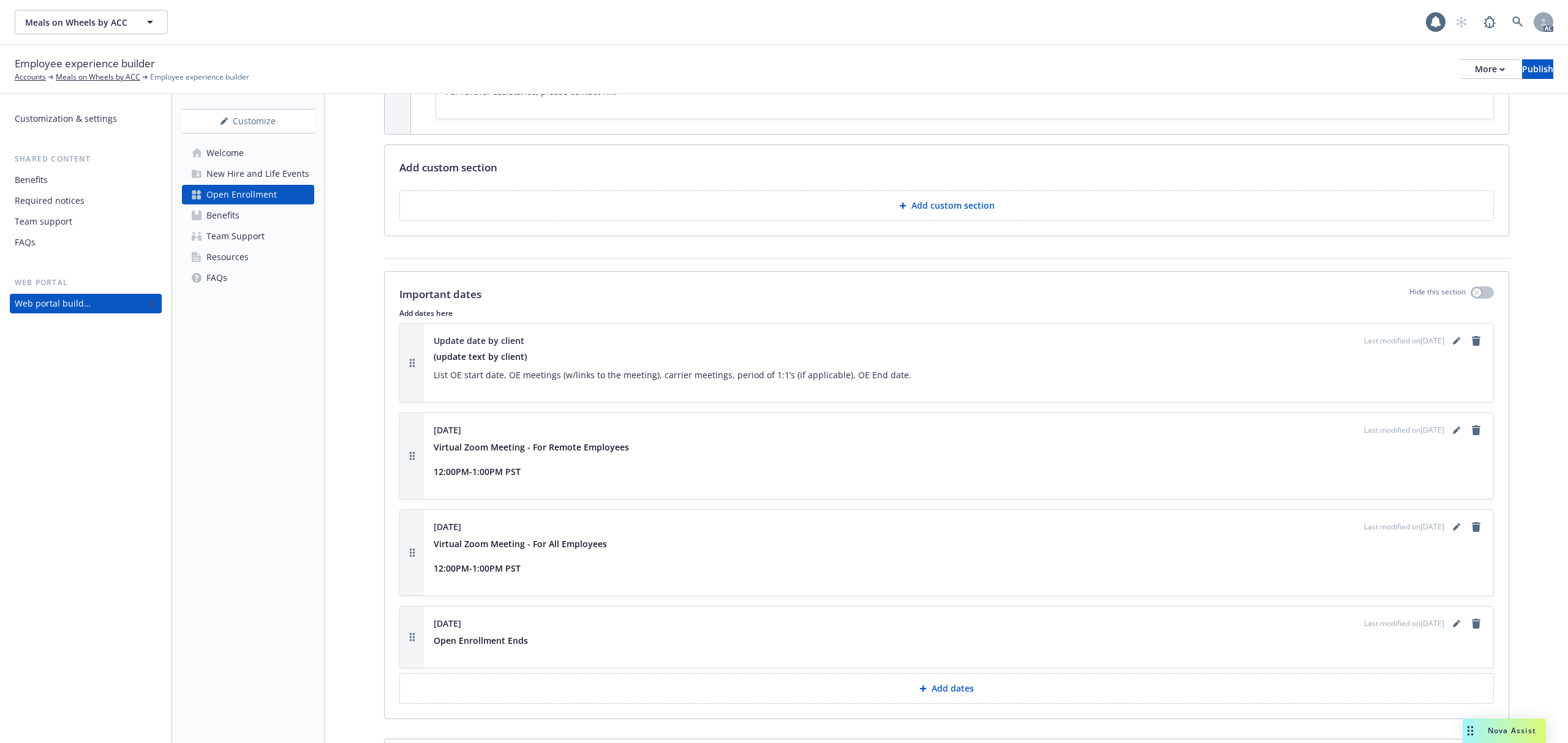
scroll to position [974, 0]
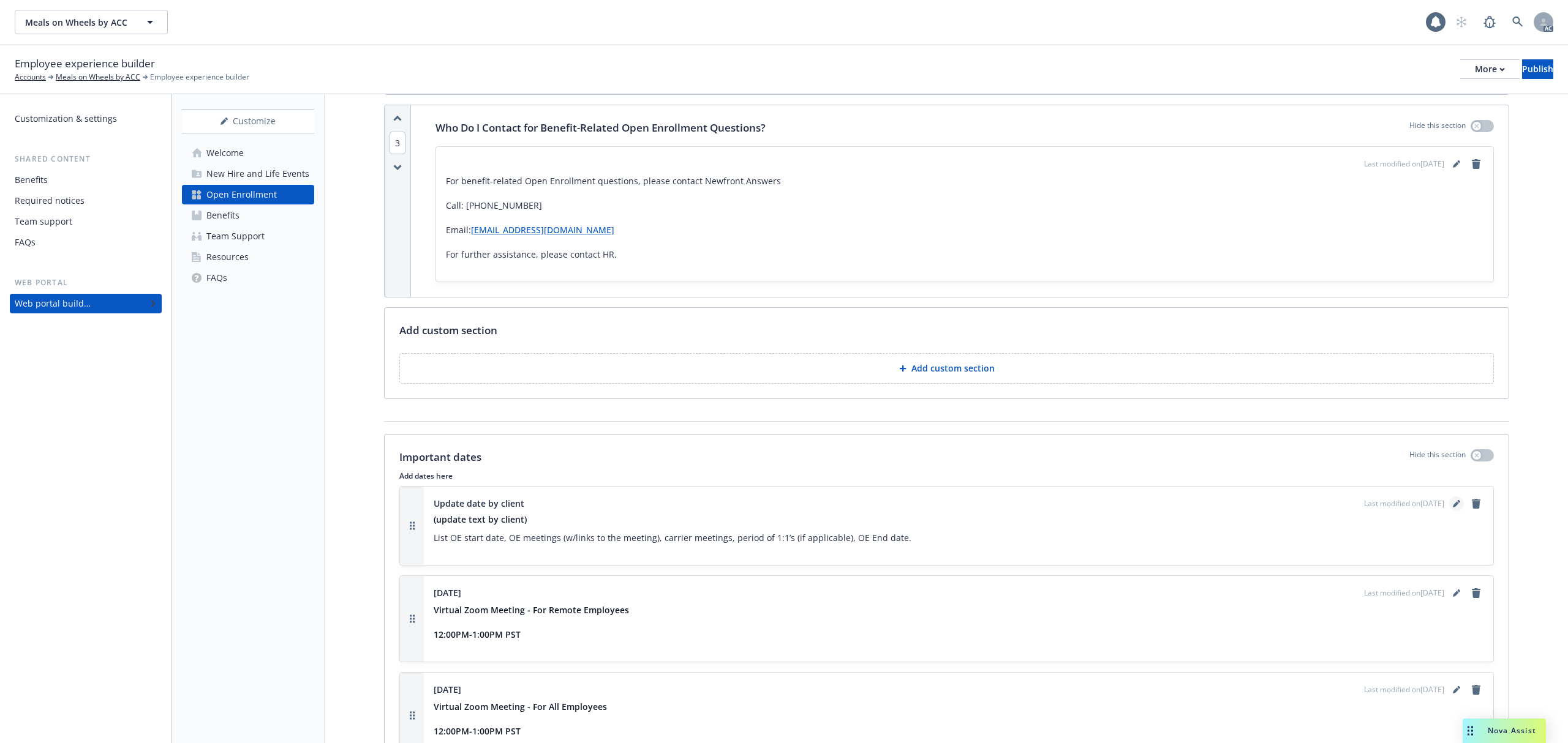
click at [1453, 500] on icon "editPencil" at bounding box center [1456, 503] width 8 height 8
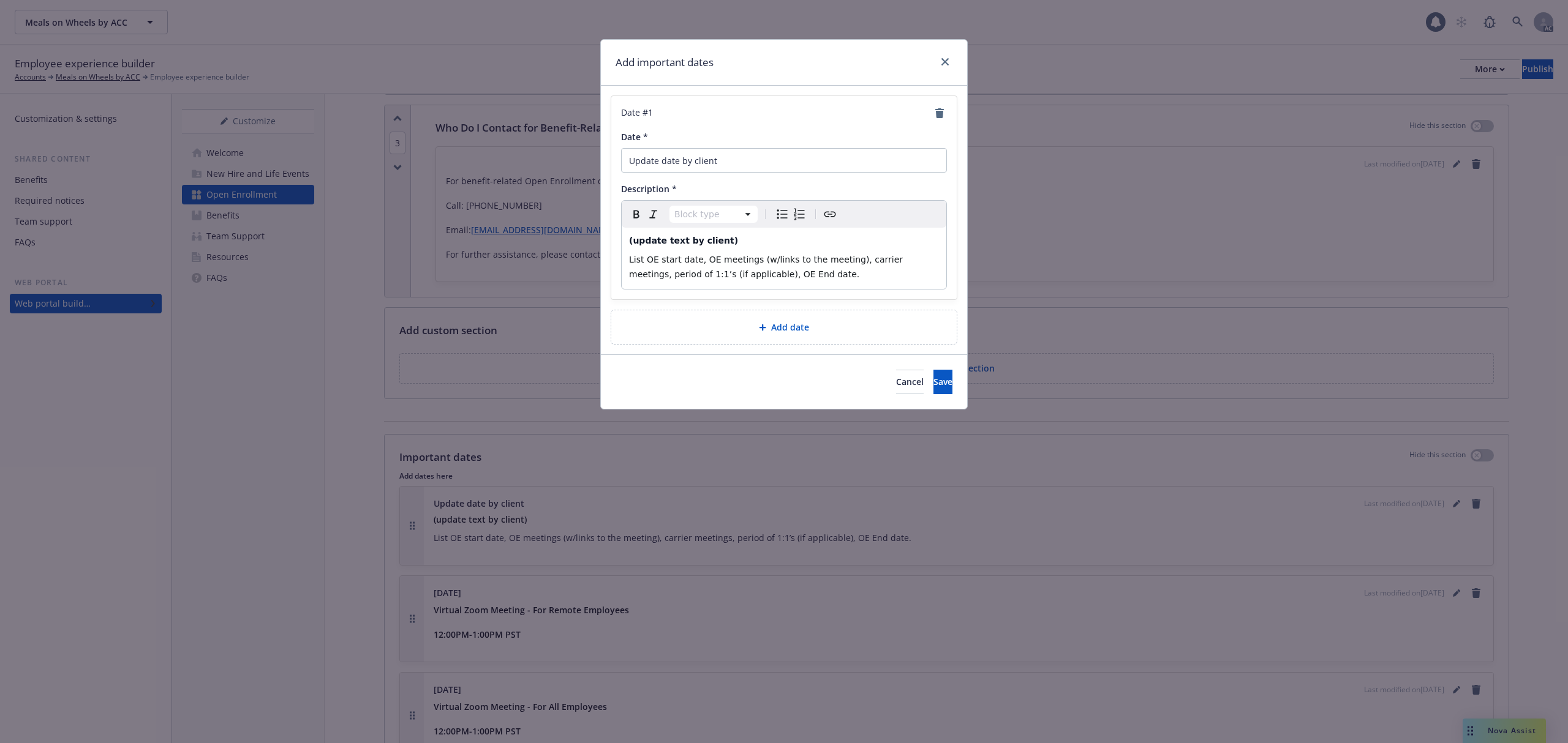
select select "h4"
drag, startPoint x: 724, startPoint y: 246, endPoint x: 542, endPoint y: 221, distance: 183.7
click at [576, 231] on div "Add important dates Date # 1 Date * Update date by client Description * Heading…" at bounding box center [784, 371] width 1568 height 743
click at [896, 387] on button "Cancel" at bounding box center [909, 381] width 28 height 25
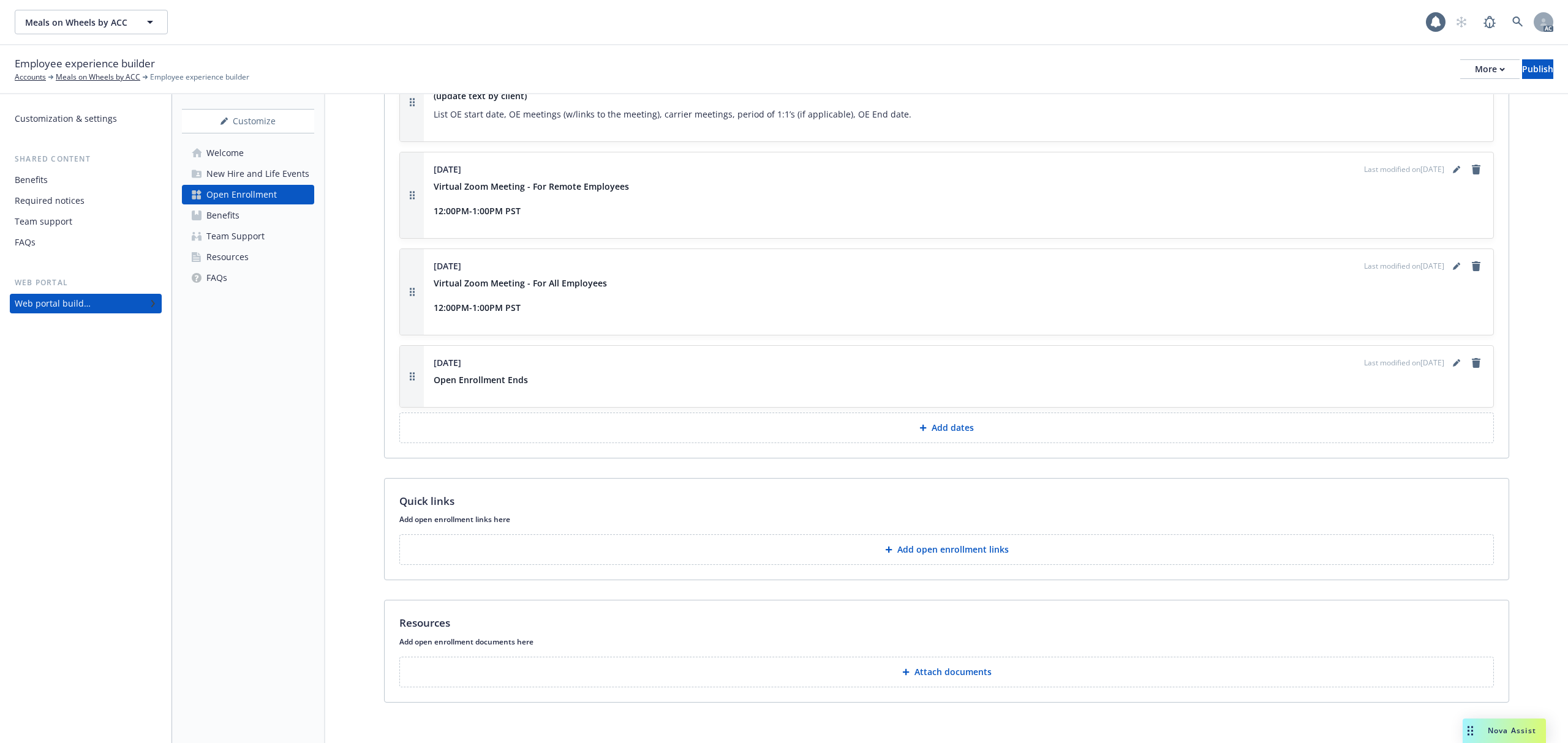
scroll to position [1403, 0]
click at [970, 540] on p "Add open enrollment links" at bounding box center [952, 545] width 111 height 12
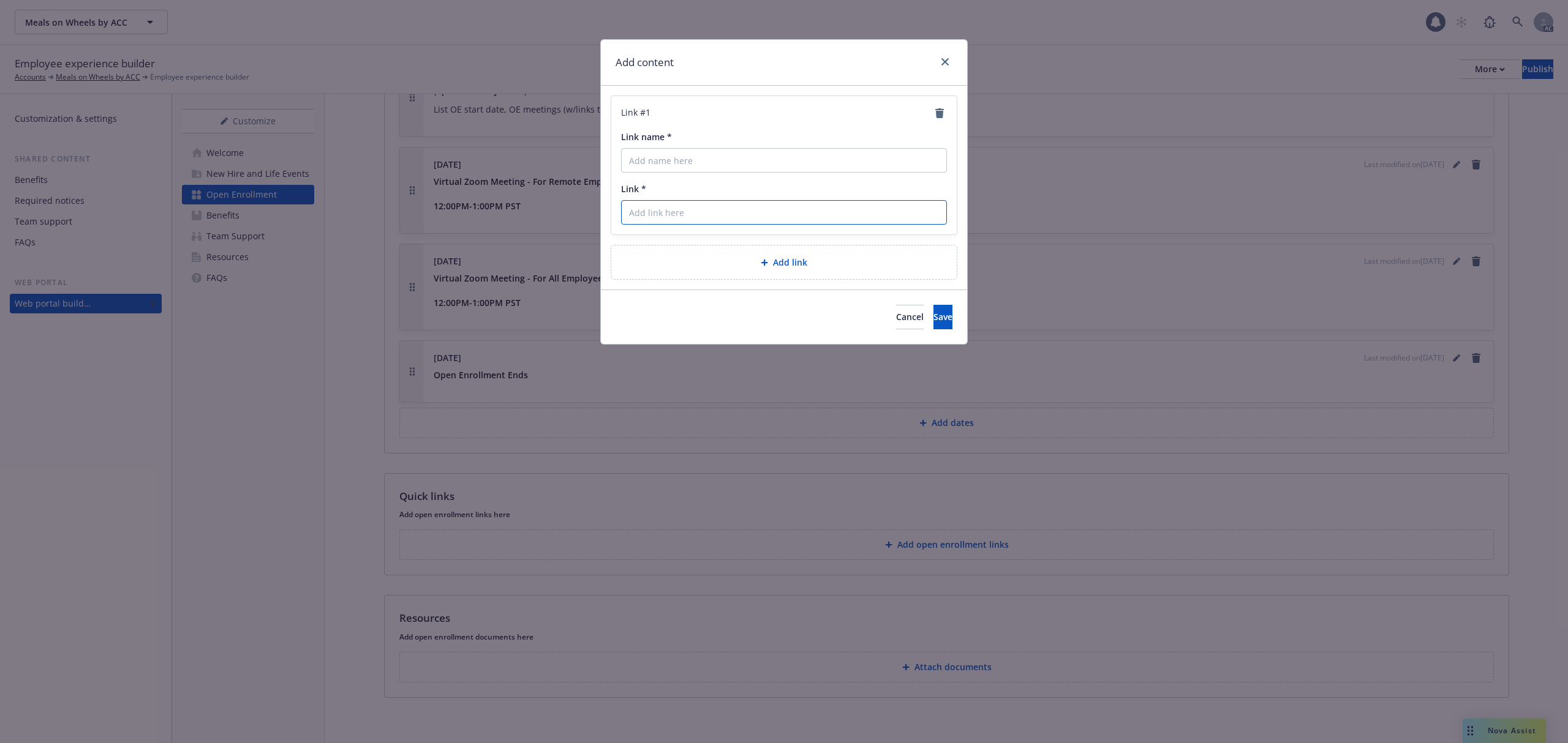
click at [690, 209] on input "Link *" at bounding box center [784, 212] width 325 height 25
paste input "[URL][DOMAIN_NAME][DOMAIN_NAME]"
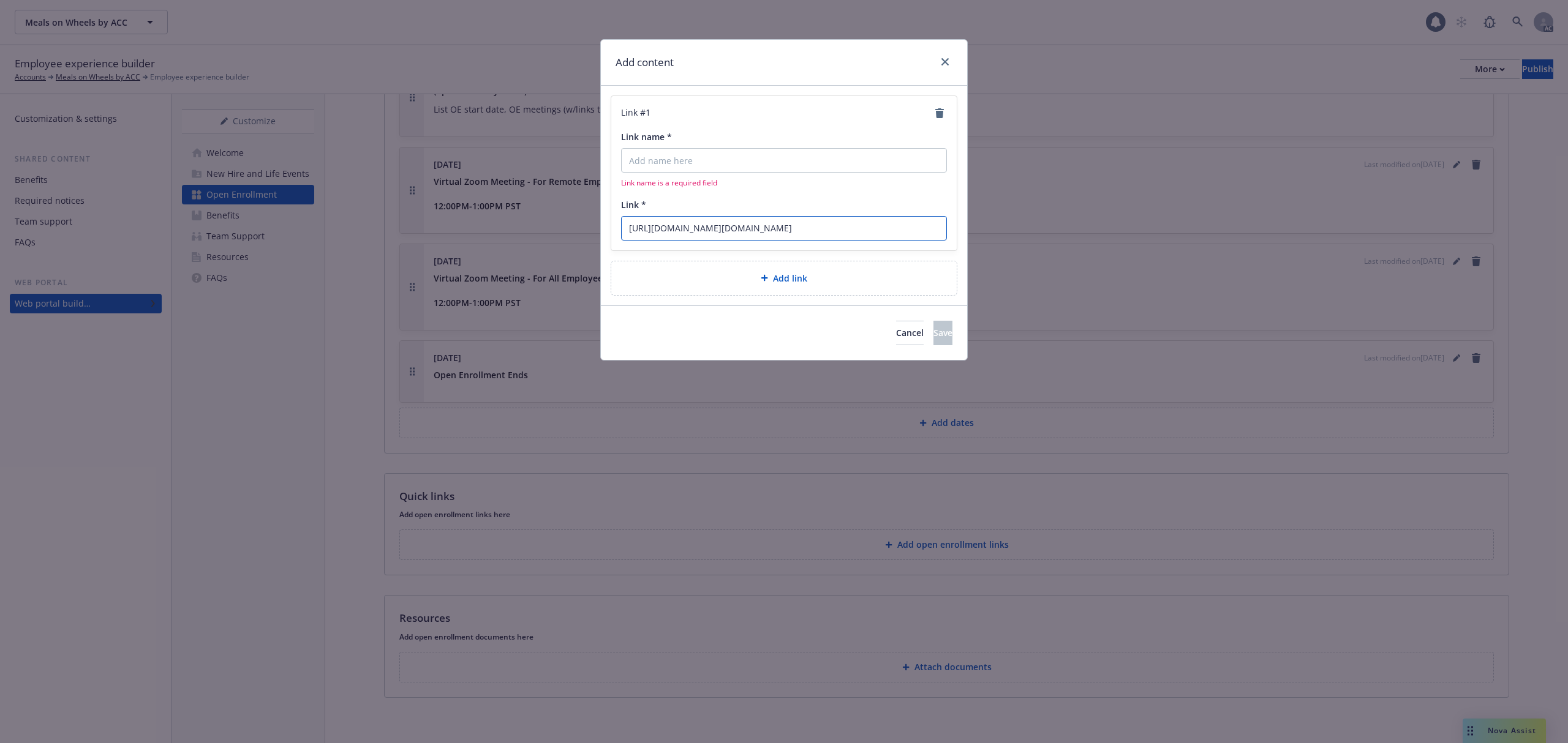
type input "[URL][DOMAIN_NAME][DOMAIN_NAME]"
drag, startPoint x: 698, startPoint y: 160, endPoint x: 692, endPoint y: 151, distance: 10.8
click at [696, 155] on input "Link name *" at bounding box center [784, 160] width 325 height 25
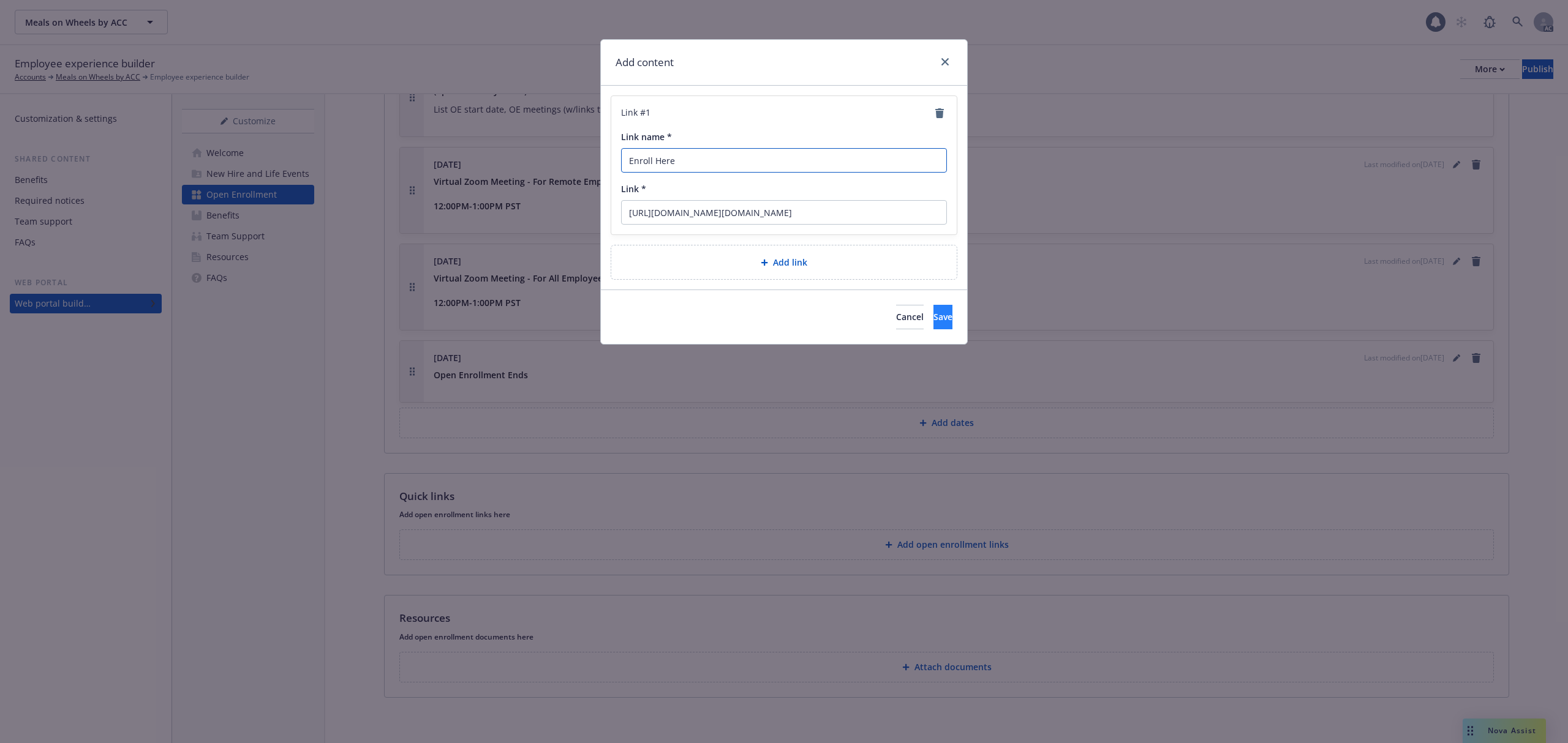
type input "Enroll Here"
click at [933, 319] on button "Save" at bounding box center [942, 317] width 19 height 25
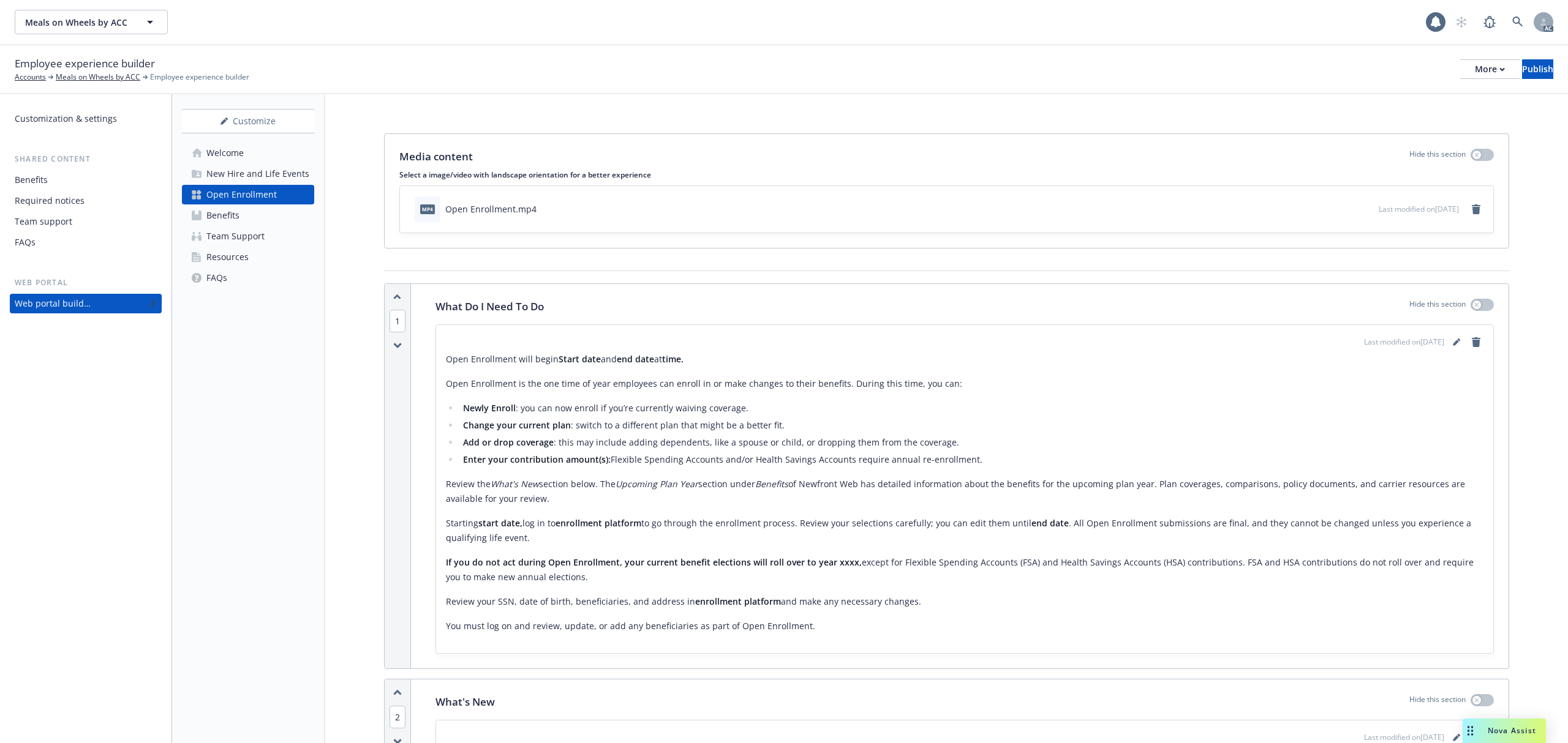
drag, startPoint x: 219, startPoint y: 169, endPoint x: 248, endPoint y: 175, distance: 29.6
click at [219, 170] on div "New Hire and Life Events" at bounding box center [257, 174] width 103 height 19
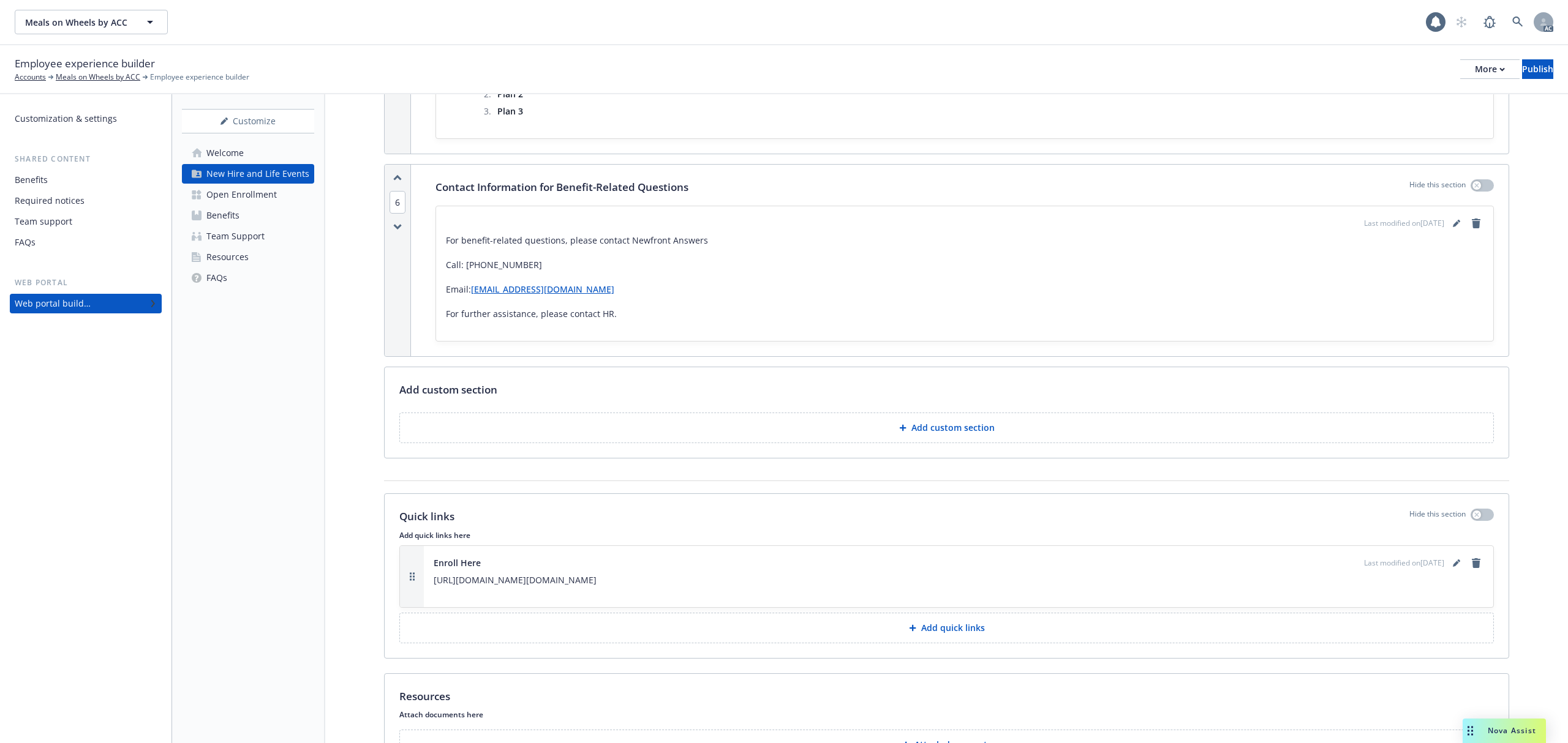
scroll to position [1469, 0]
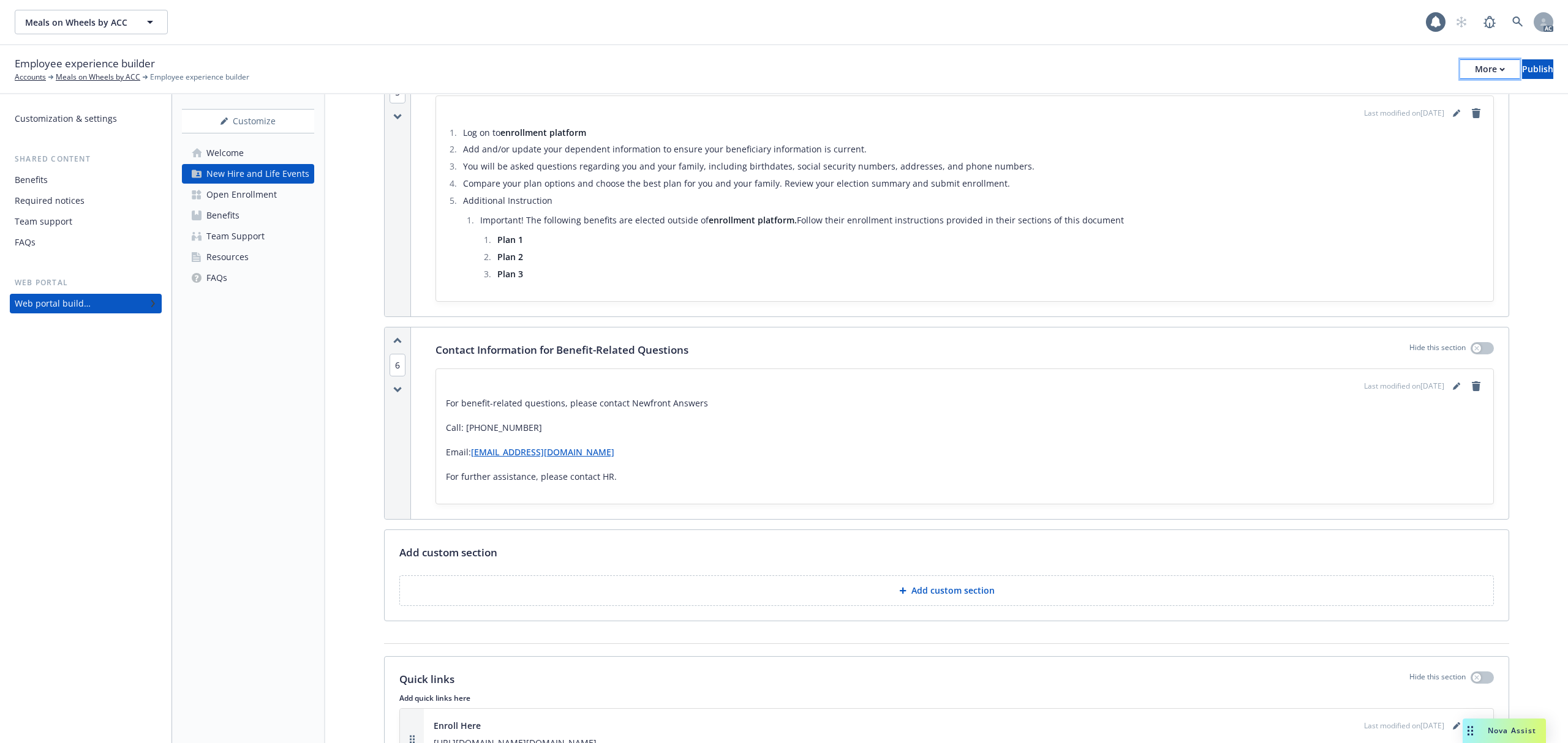
click at [1475, 69] on div "More" at bounding box center [1489, 69] width 30 height 19
click at [693, 274] on li "Plan 3" at bounding box center [988, 274] width 990 height 14
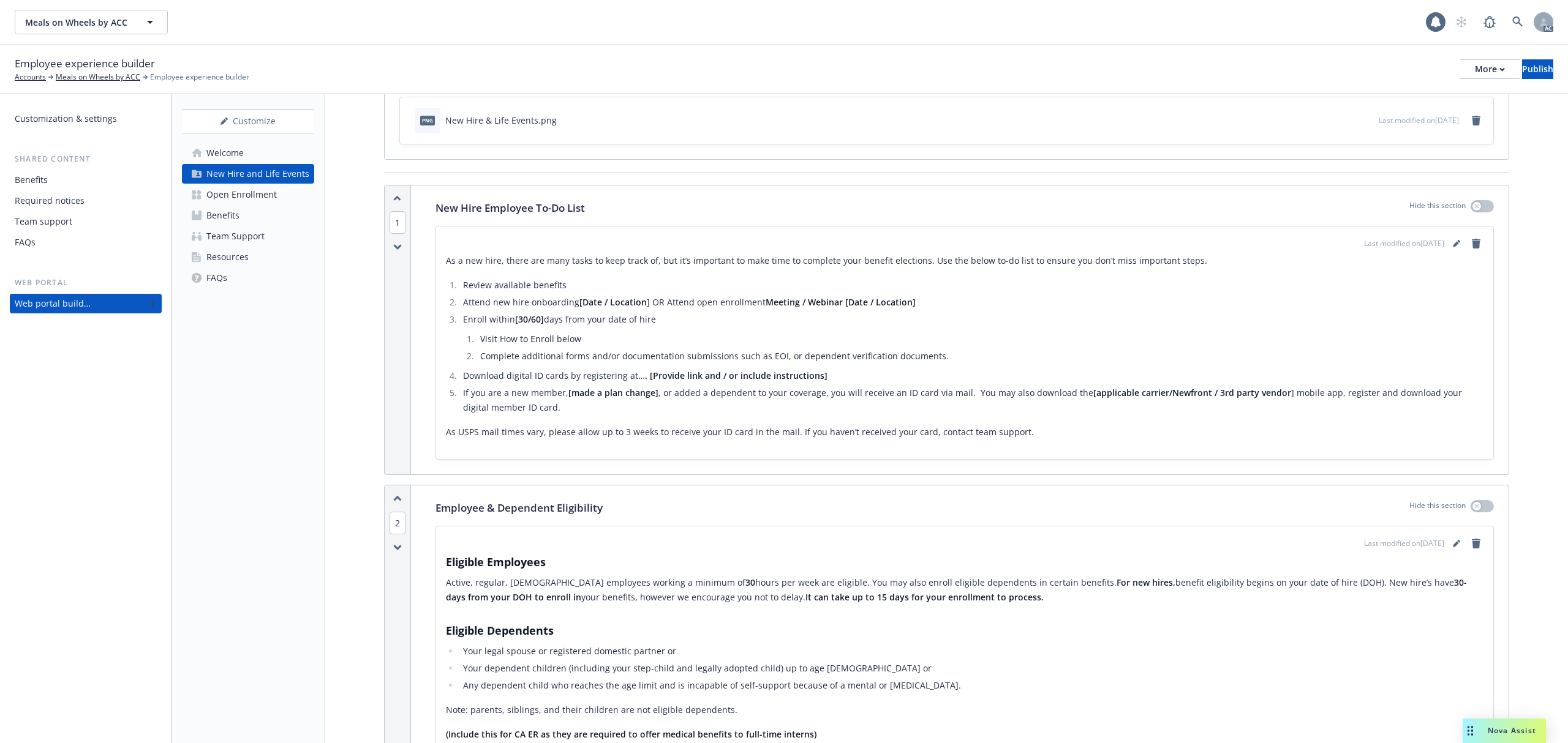
scroll to position [0, 0]
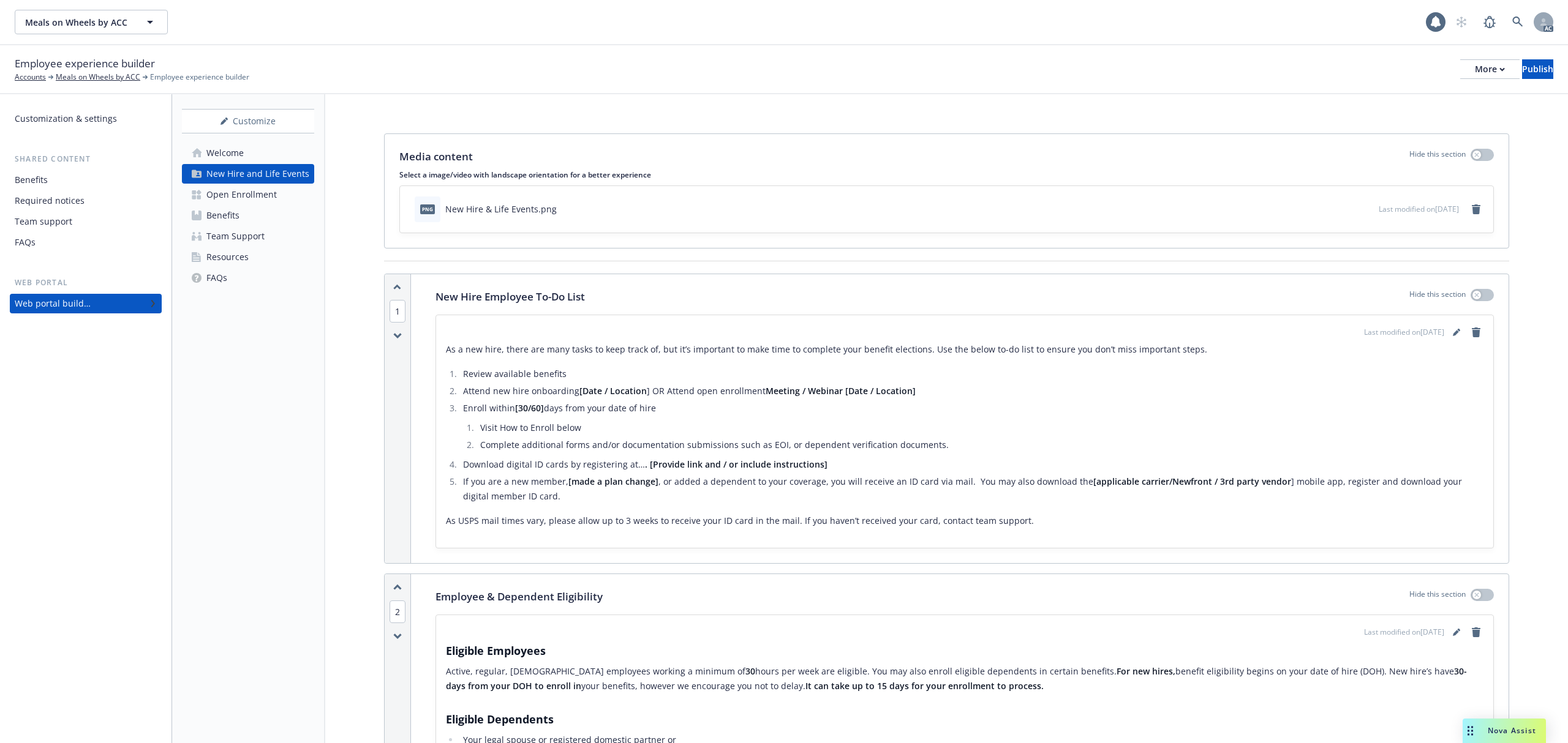
click at [228, 196] on div "Open Enrollment" at bounding box center [241, 194] width 70 height 19
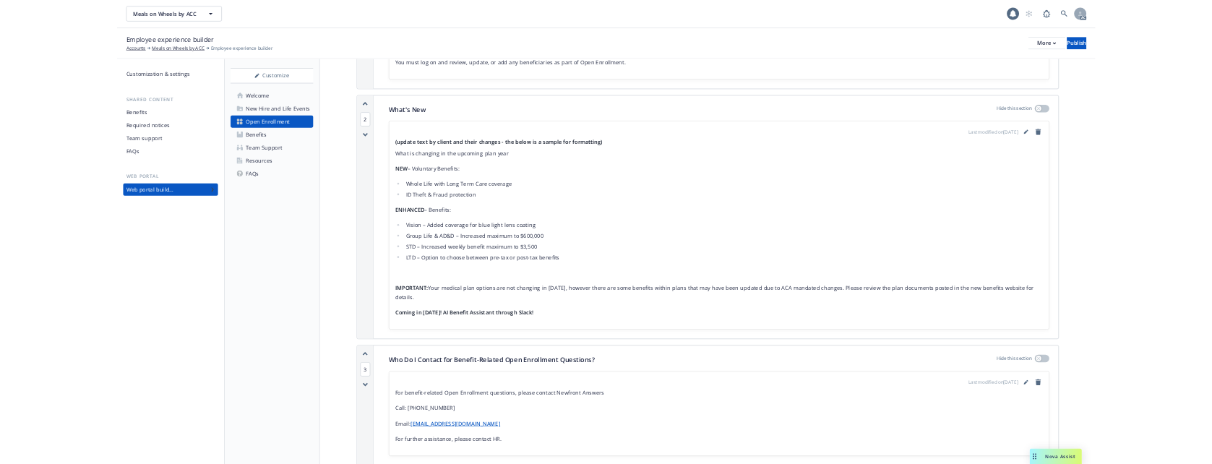
scroll to position [578, 0]
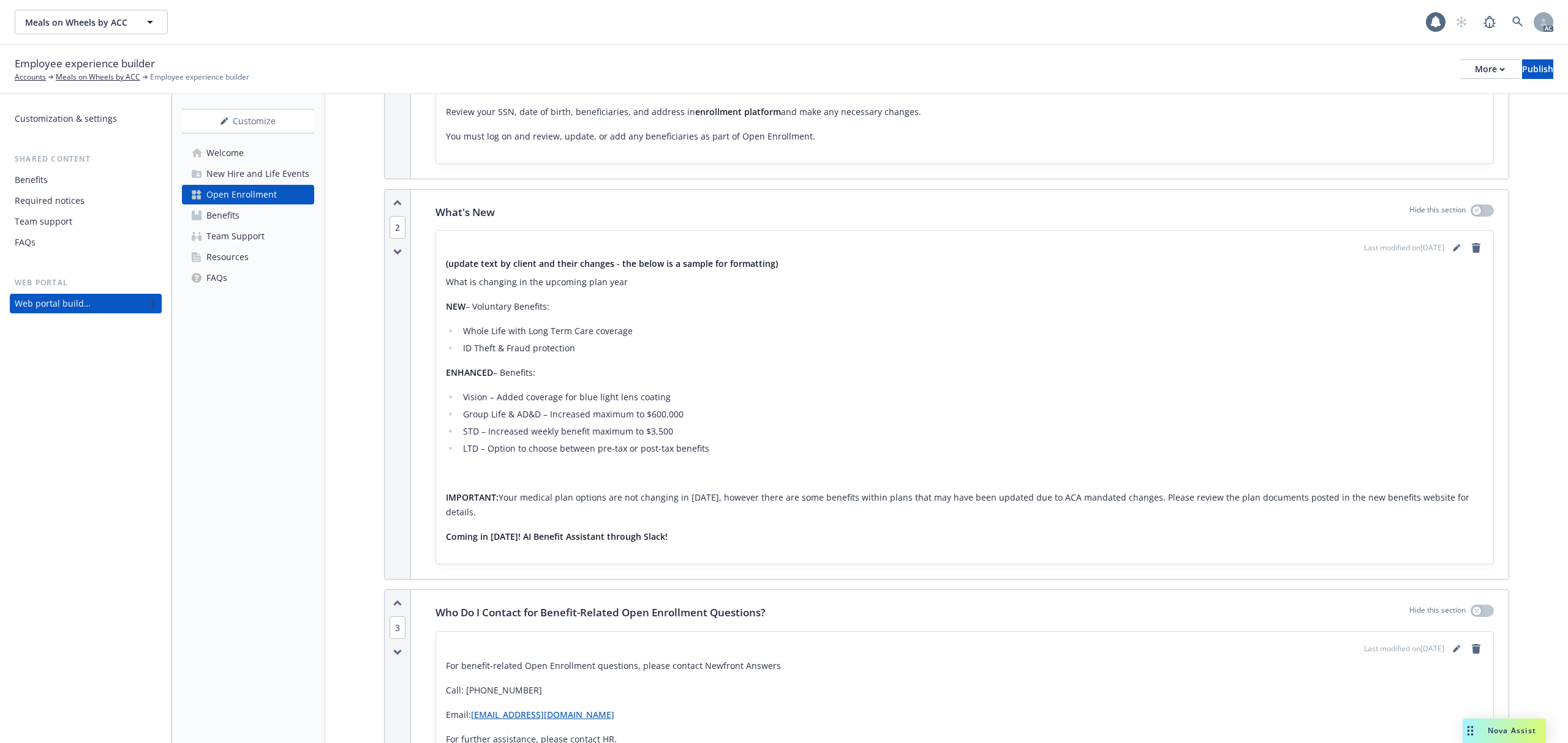
click at [226, 233] on div "Team Support" at bounding box center [235, 236] width 58 height 19
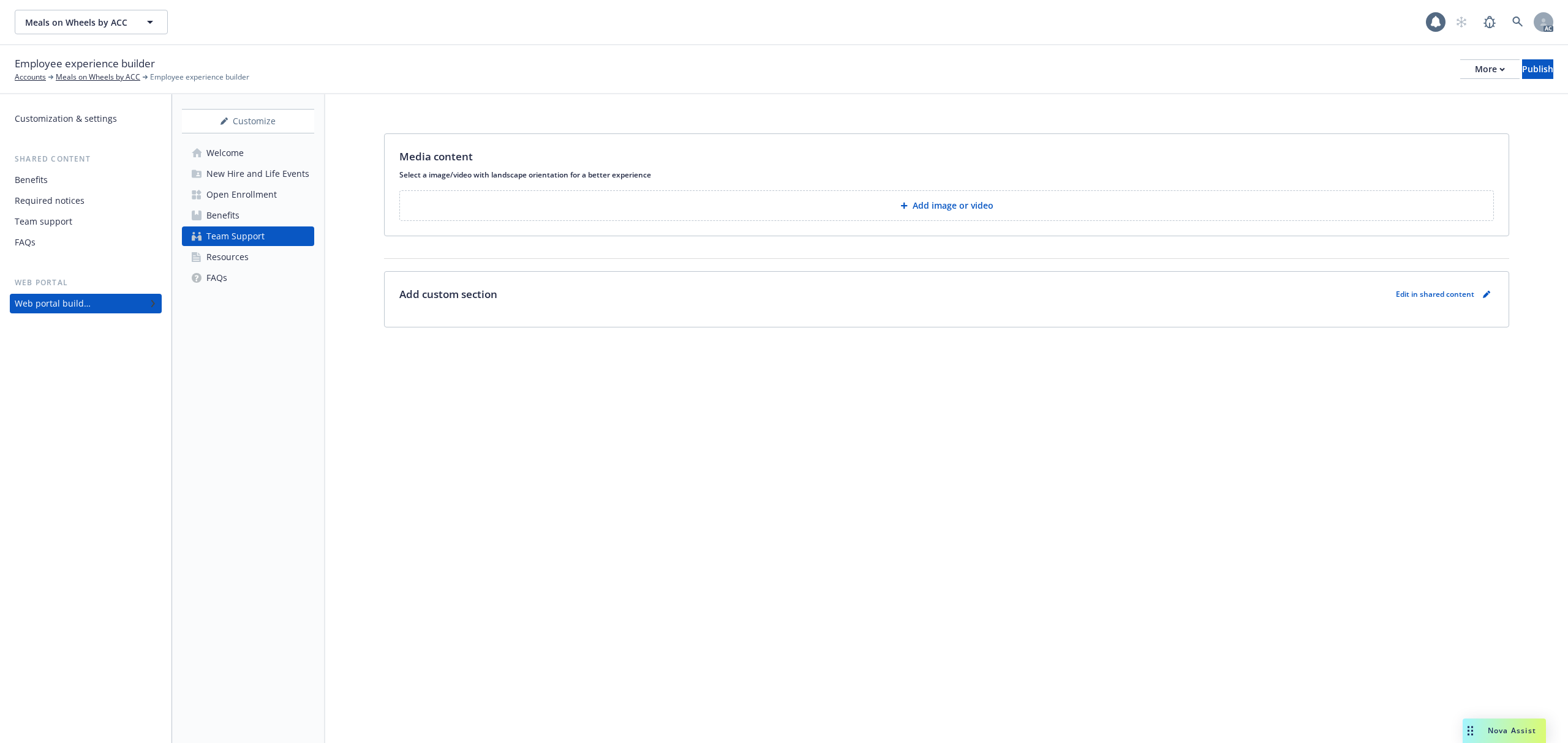
click at [952, 214] on button "Add image or video" at bounding box center [946, 206] width 1094 height 30
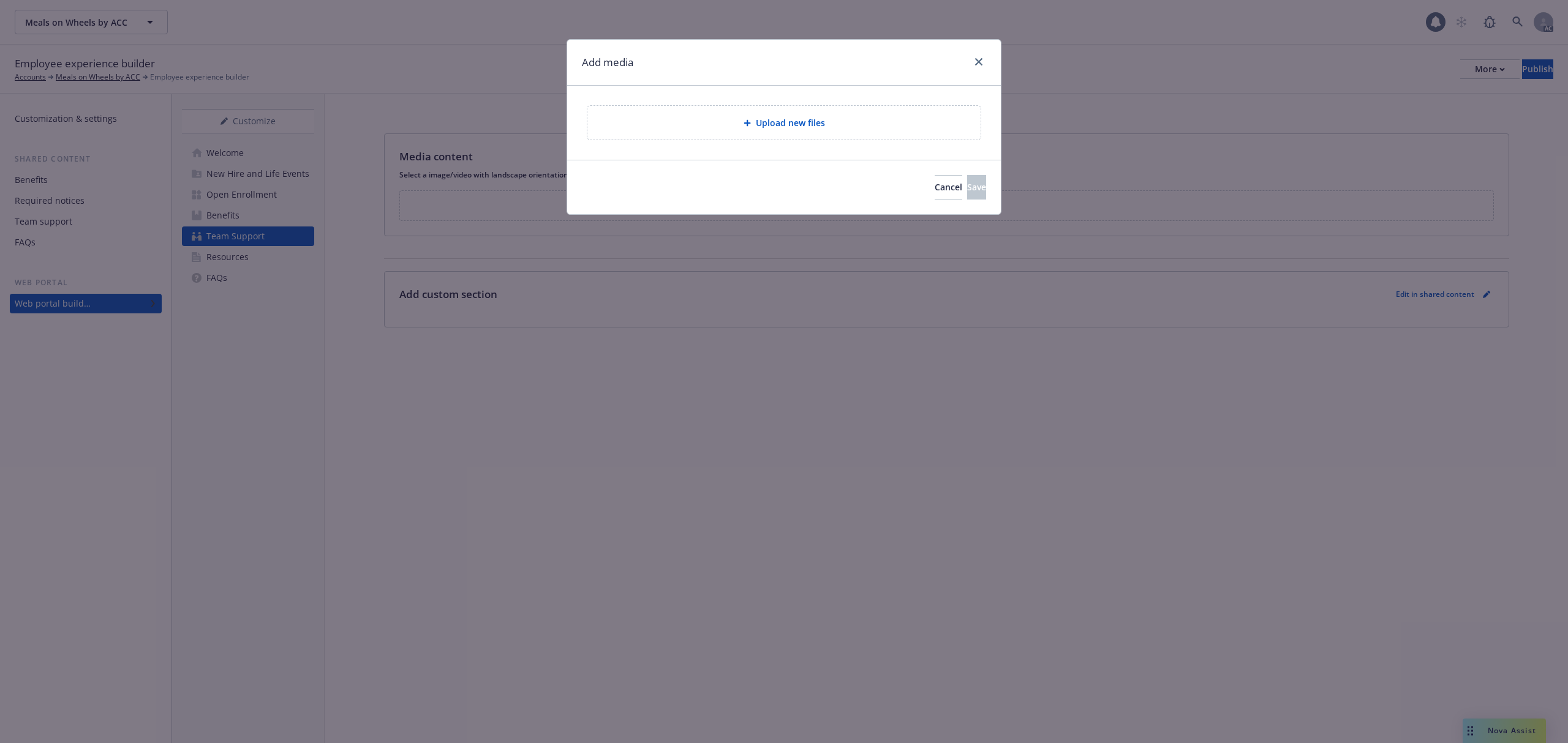
click at [789, 129] on span "Upload new files" at bounding box center [791, 122] width 70 height 13
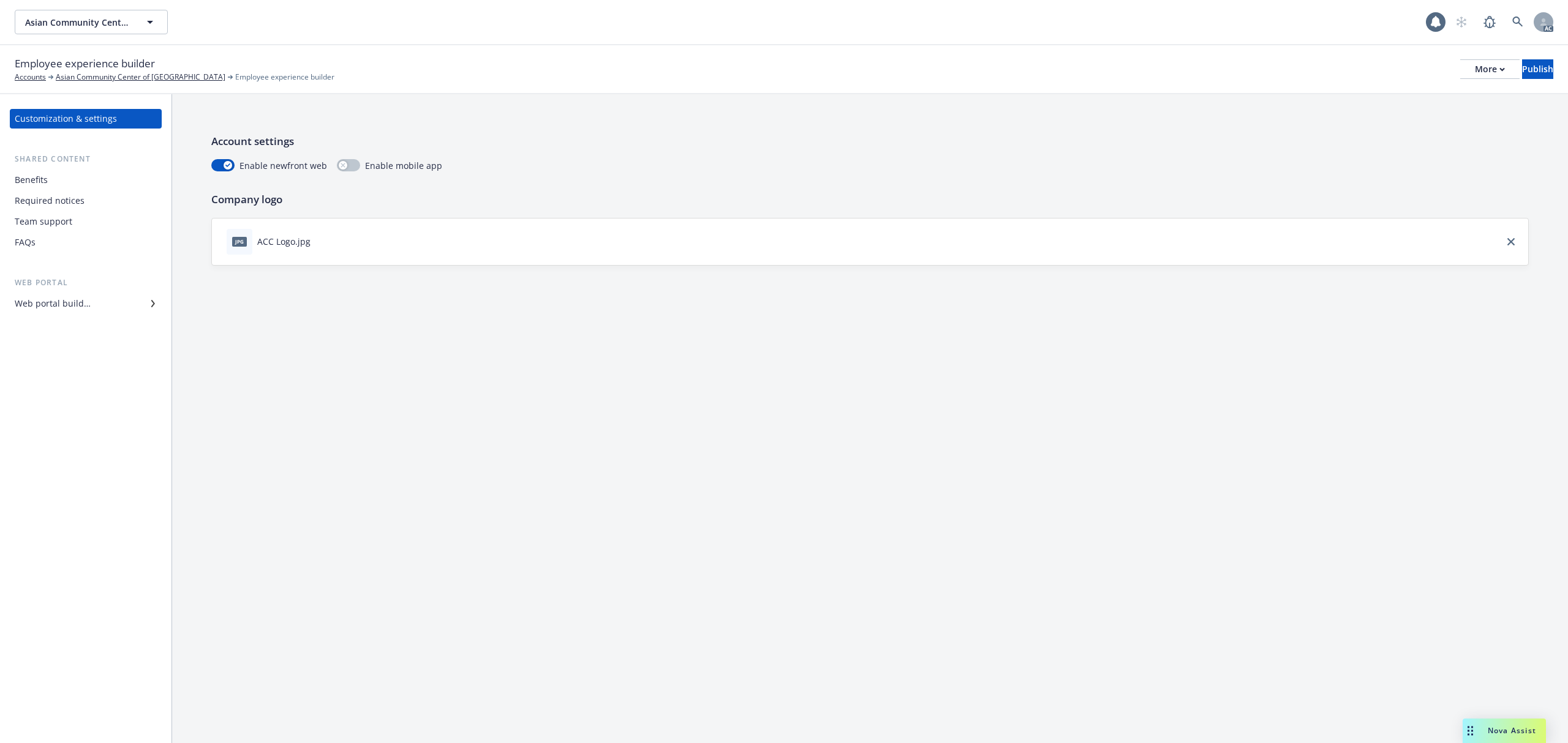
click at [94, 302] on div "Web portal builder" at bounding box center [86, 303] width 142 height 19
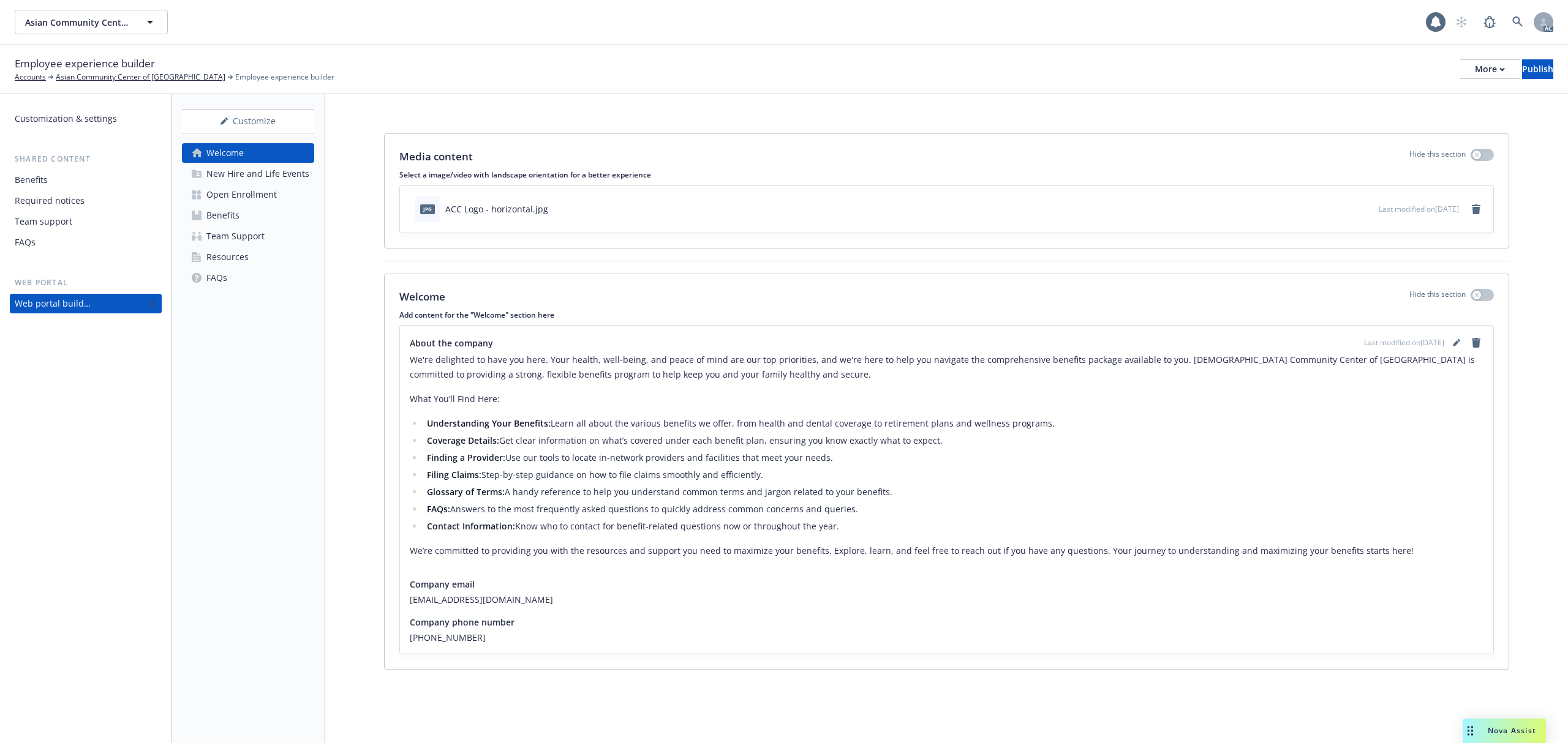
click at [248, 174] on div "New Hire and Life Events" at bounding box center [257, 174] width 103 height 19
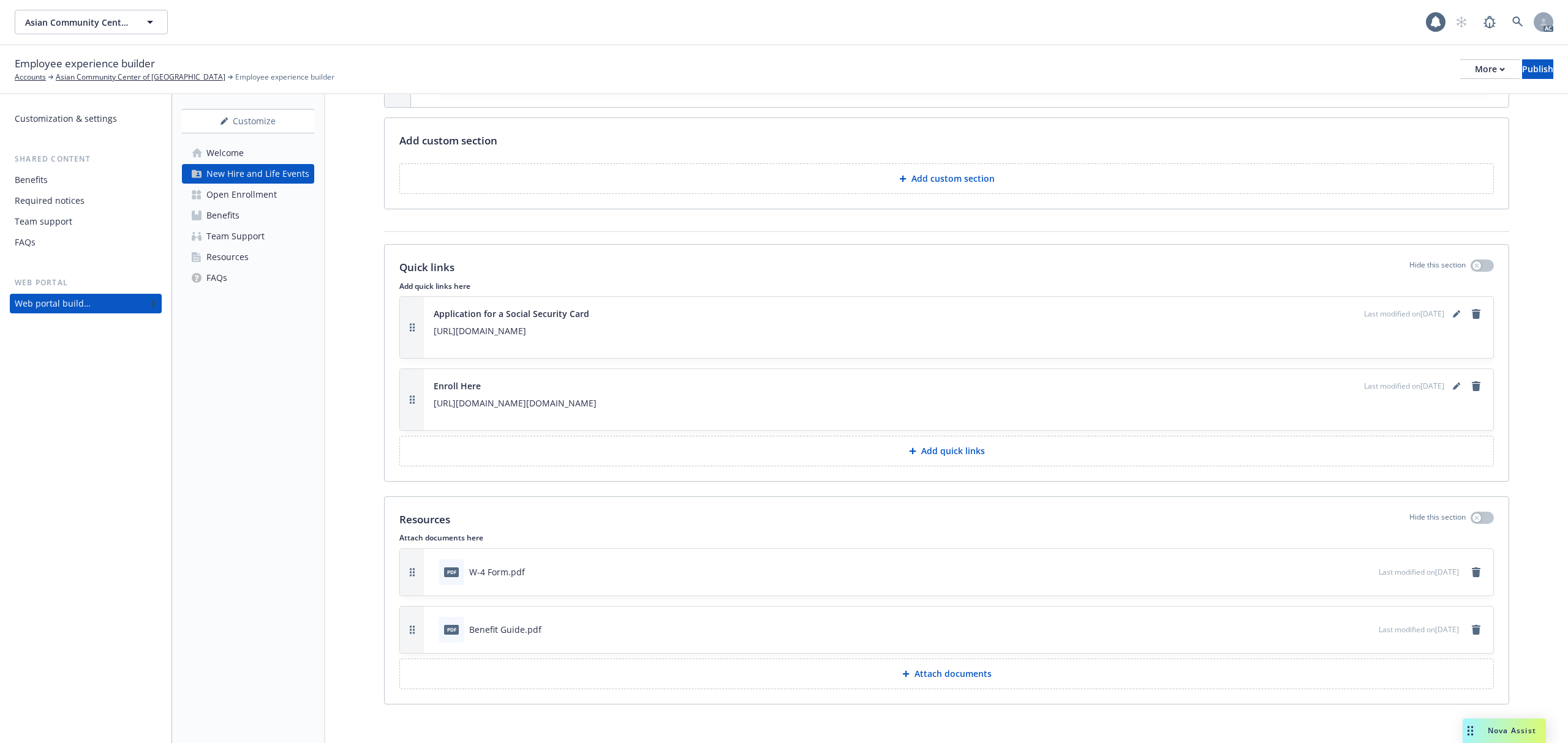
scroll to position [2835, 0]
click at [248, 196] on div "Open Enrollment" at bounding box center [241, 194] width 70 height 19
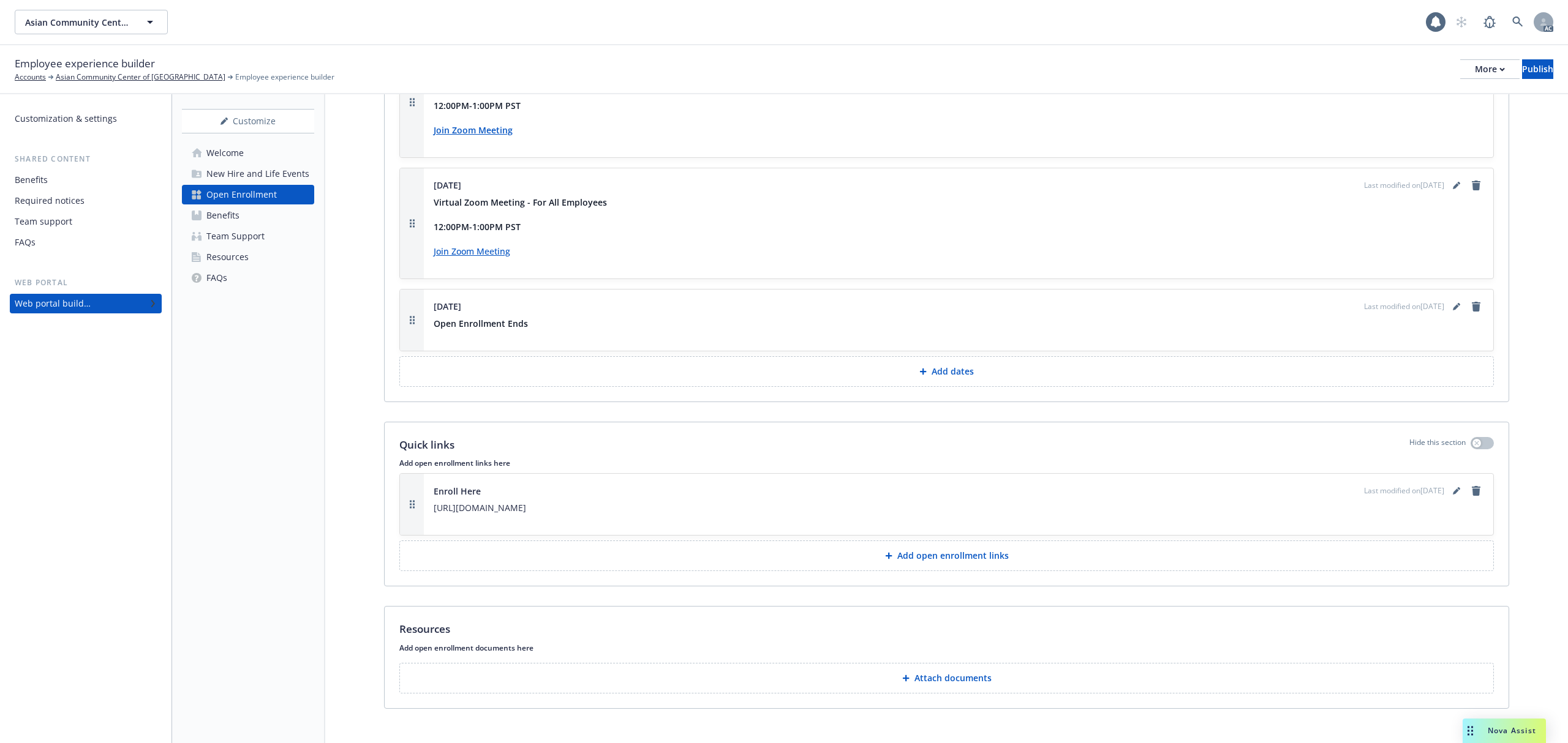
scroll to position [2202, 0]
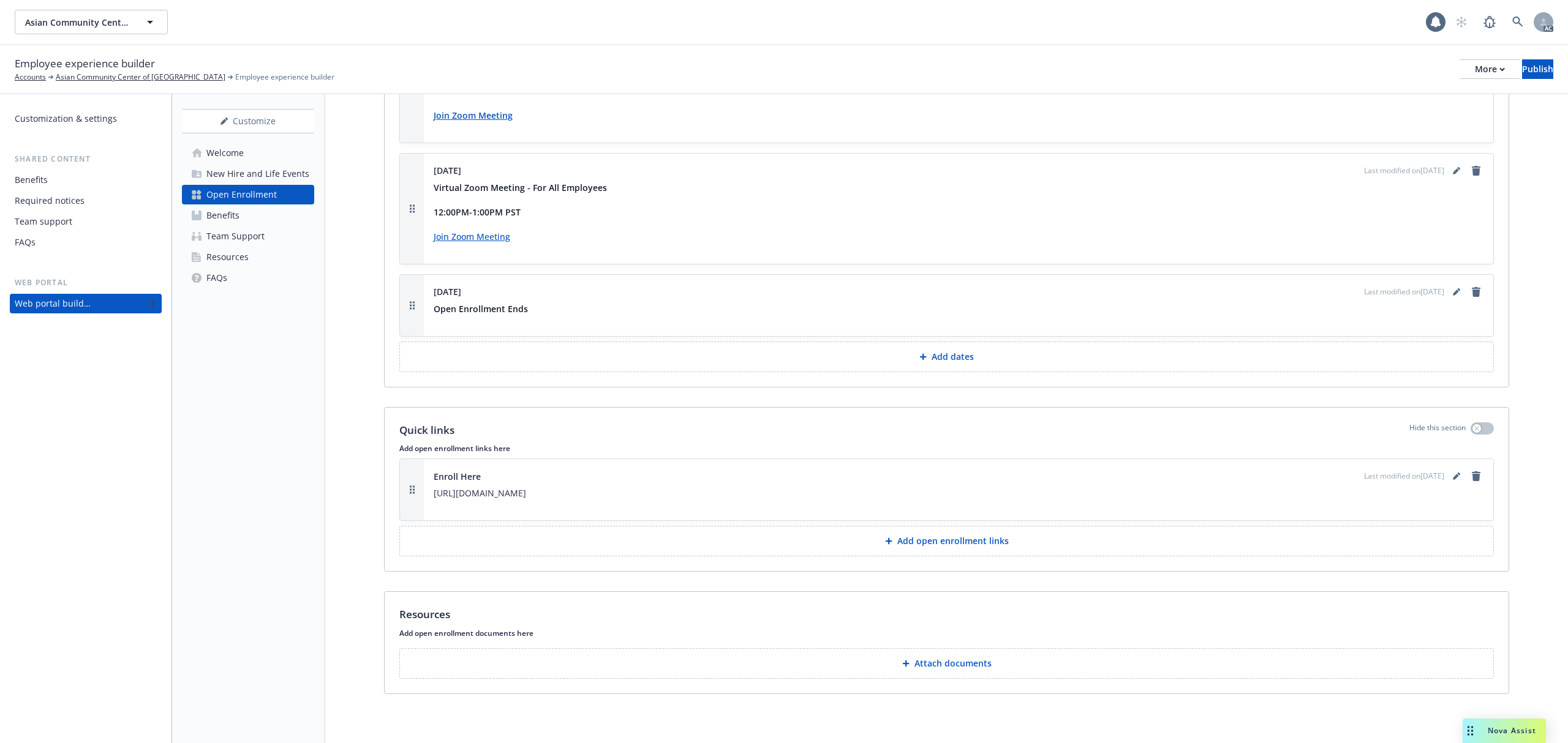
click at [970, 666] on p "Attach documents" at bounding box center [953, 663] width 77 height 12
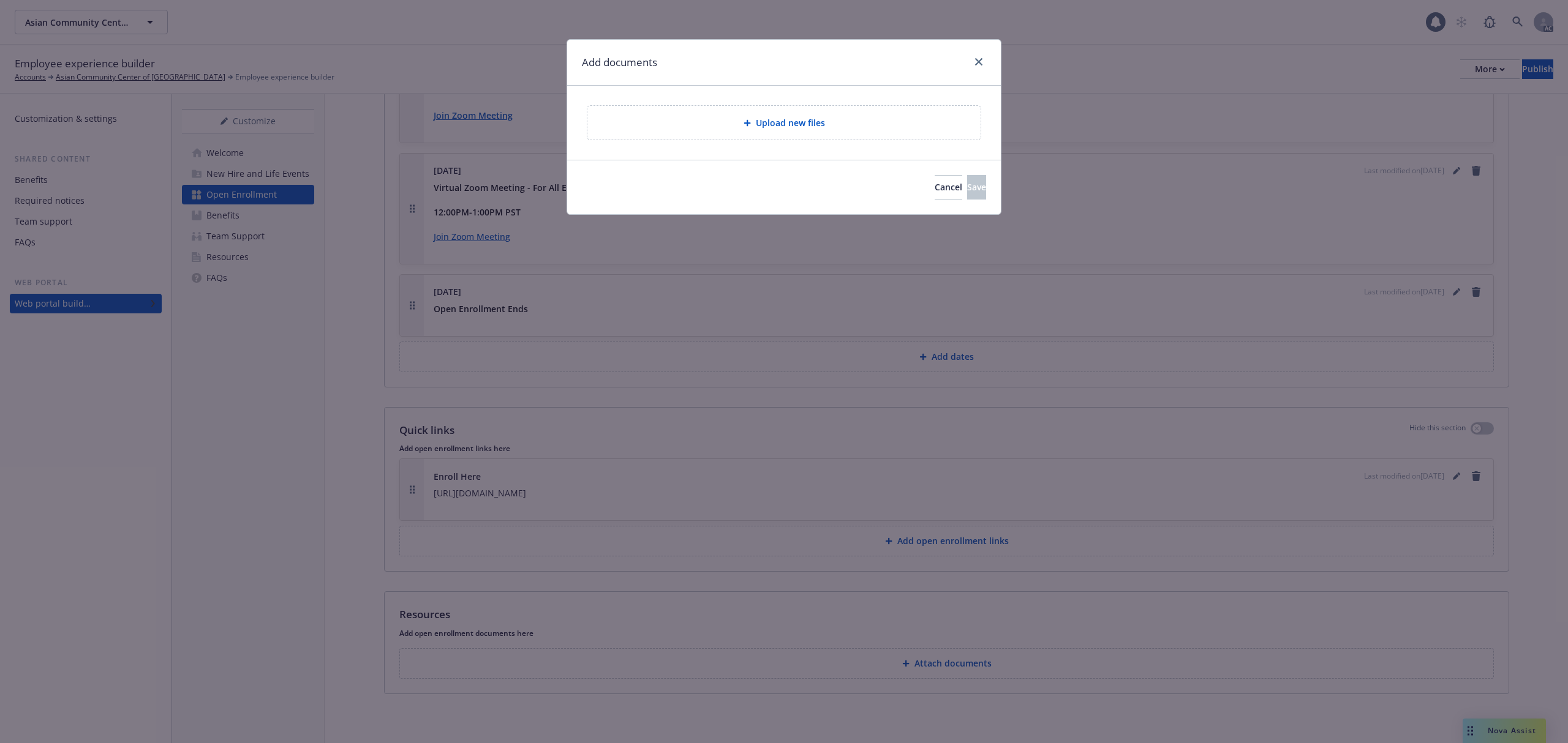
click at [826, 123] on div "Upload new files" at bounding box center [783, 123] width 374 height 14
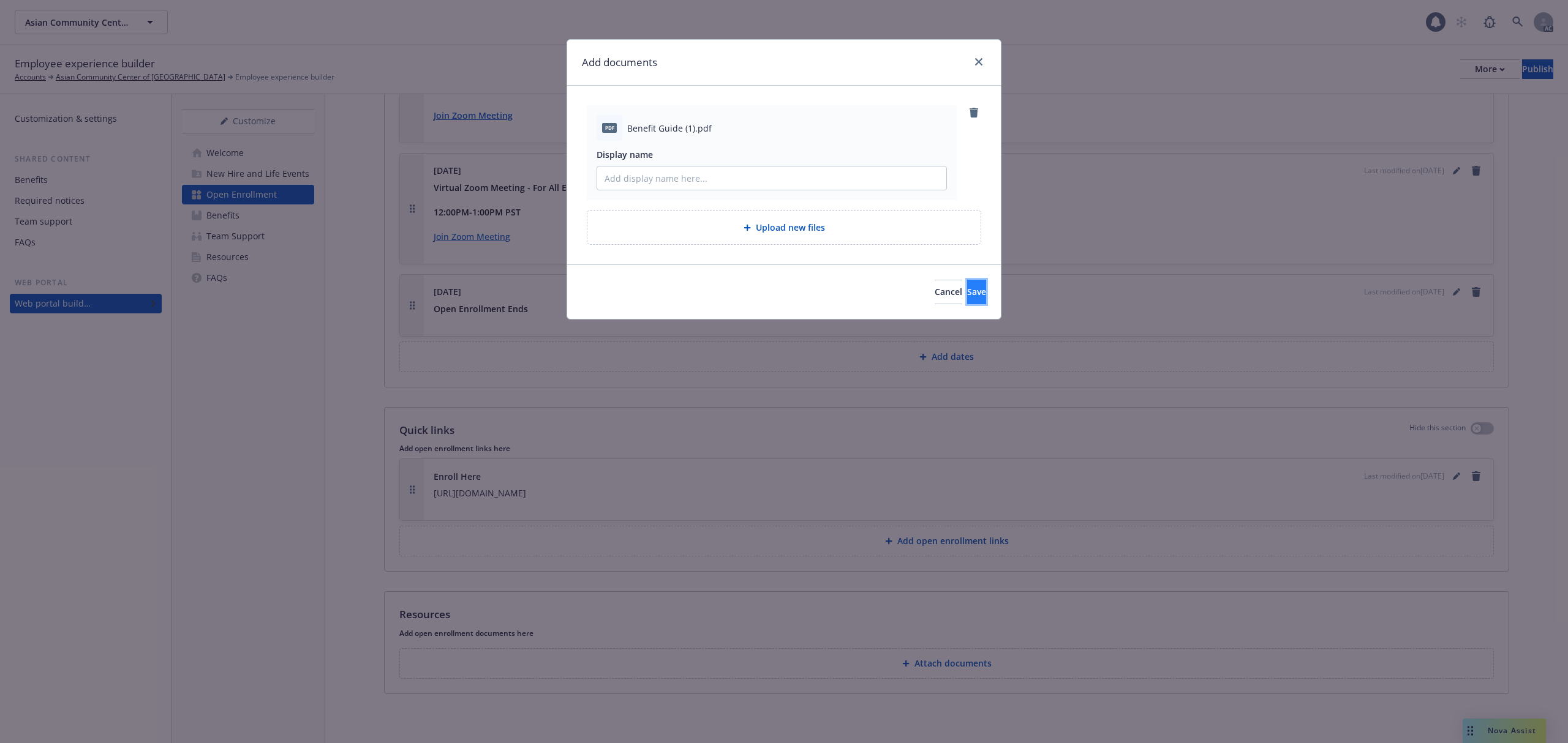
click at [967, 294] on span "Save" at bounding box center [976, 291] width 19 height 12
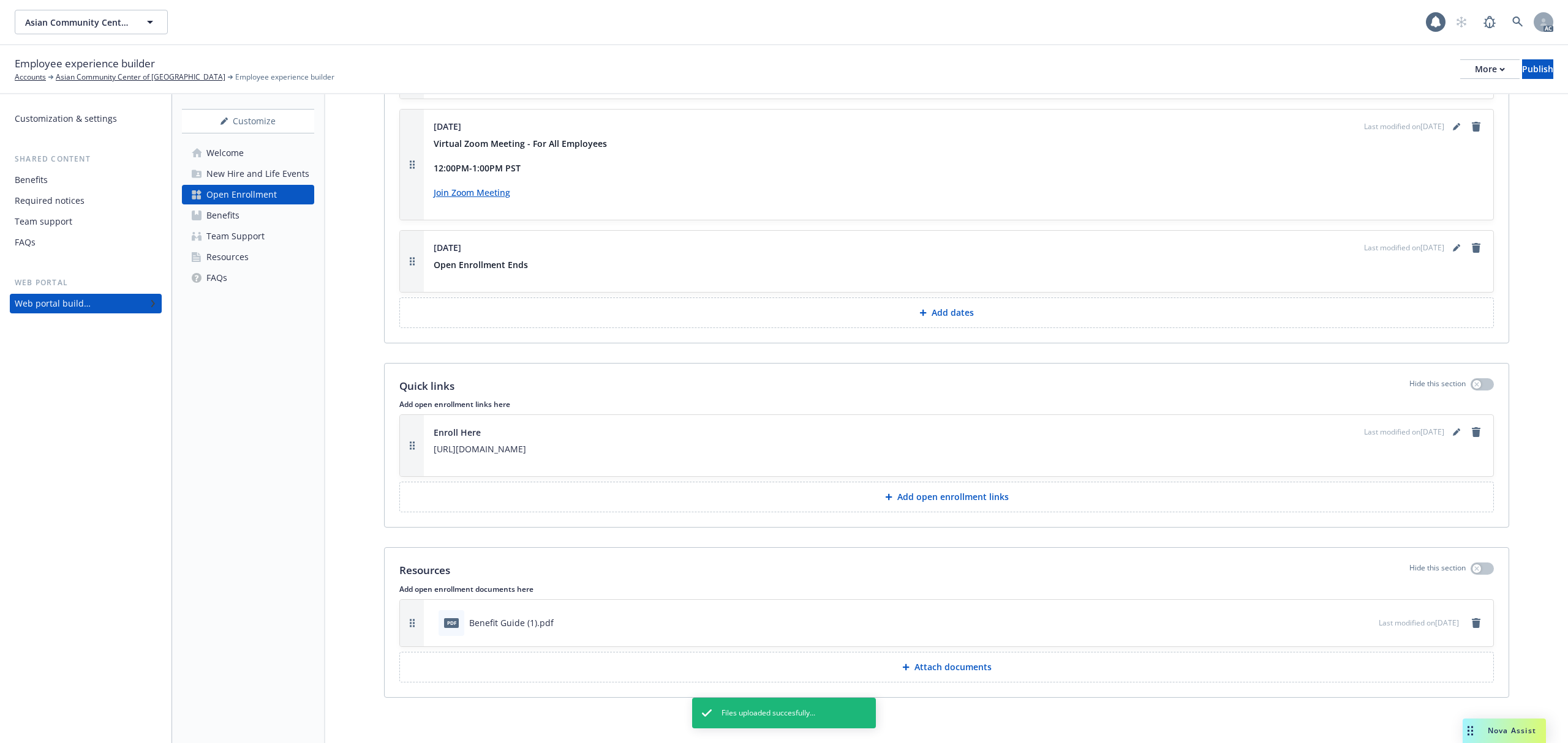
scroll to position [2251, 0]
click at [1325, 616] on icon "button" at bounding box center [1328, 618] width 8 height 8
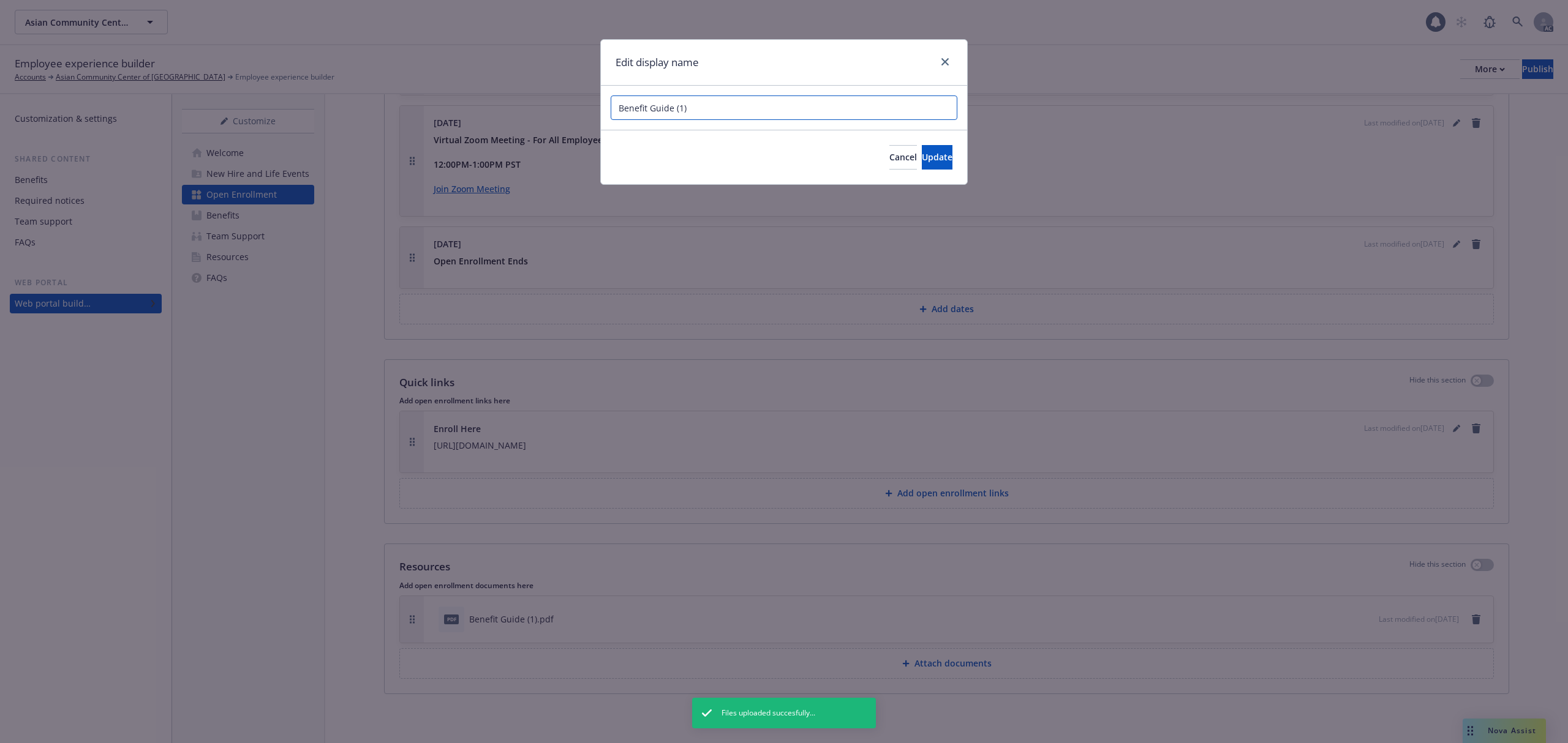
click at [703, 104] on input "Benefit Guide (1)" at bounding box center [783, 108] width 347 height 25
type input "Benefit Guide"
click at [923, 154] on span "Update" at bounding box center [937, 157] width 31 height 12
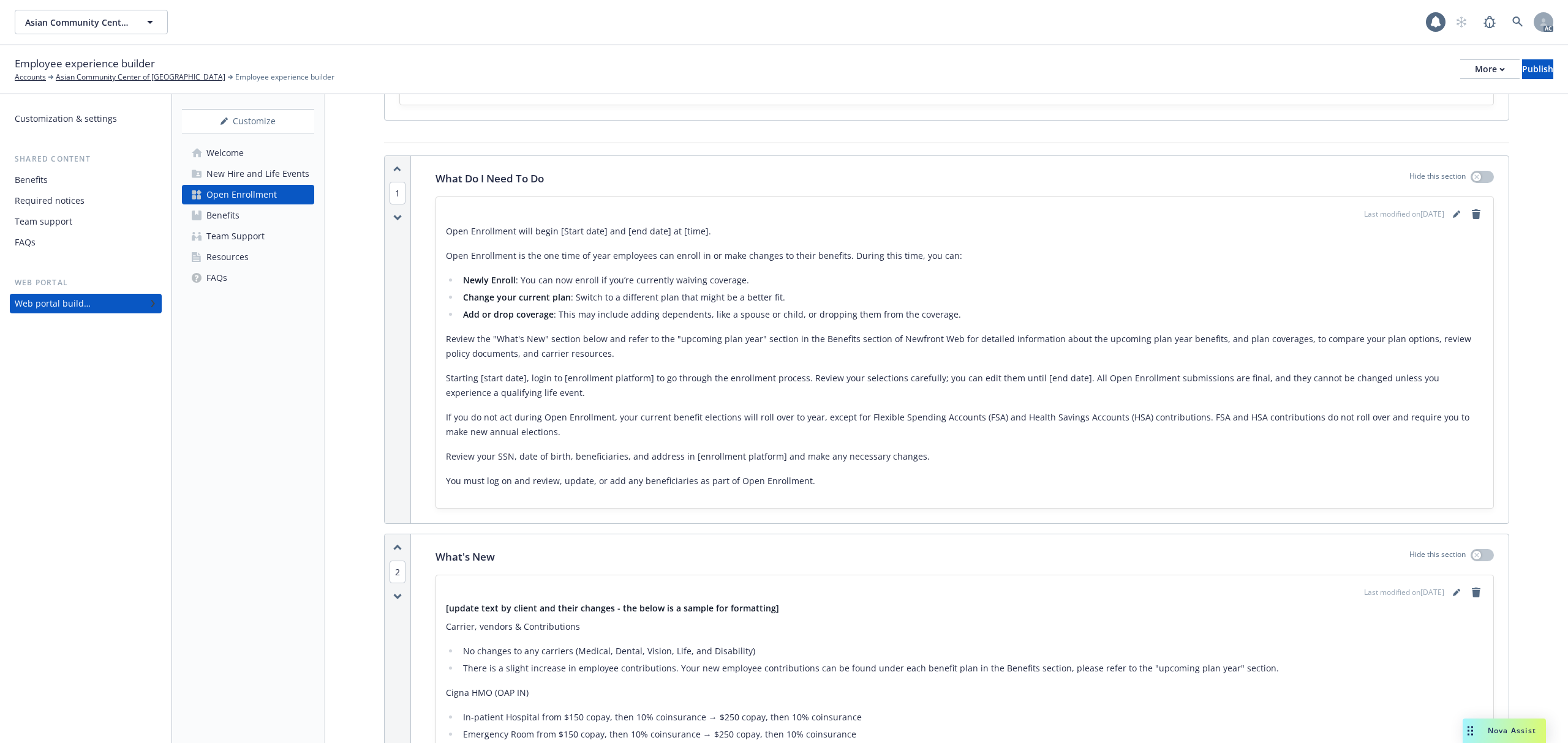
scroll to position [0, 0]
